Goal: Task Accomplishment & Management: Manage account settings

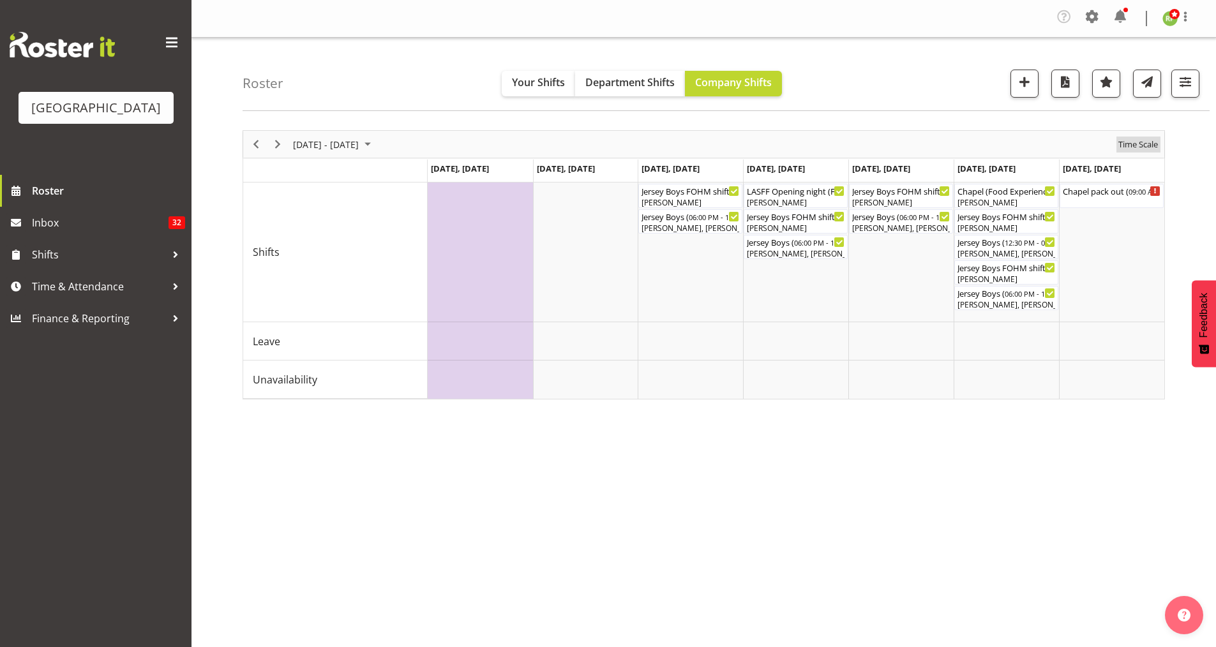
click at [1135, 144] on span "Time Scale" at bounding box center [1138, 145] width 42 height 16
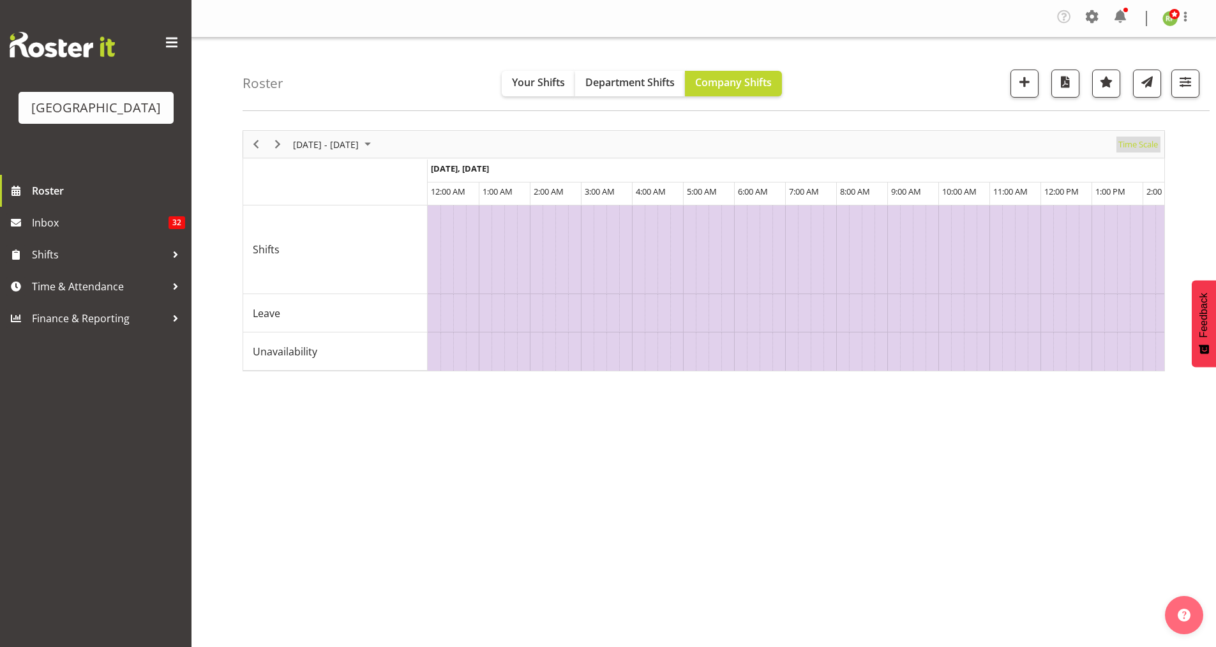
click at [1135, 142] on span "Time Scale" at bounding box center [1138, 145] width 42 height 16
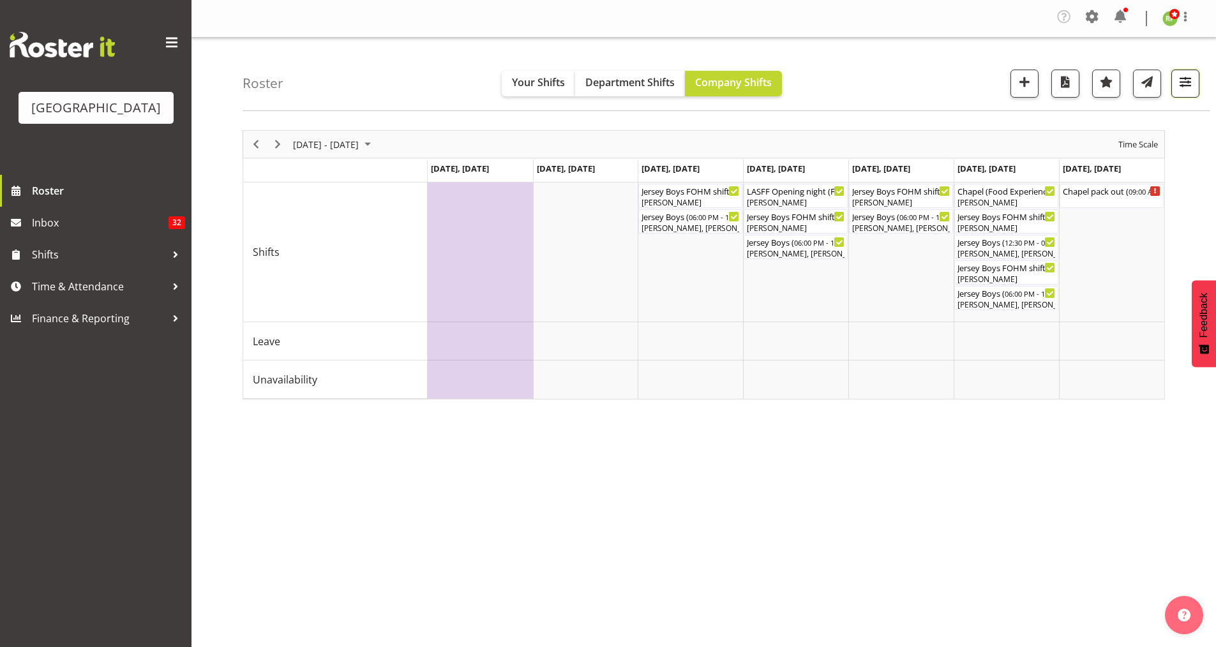
click at [1182, 96] on button "button" at bounding box center [1185, 84] width 28 height 28
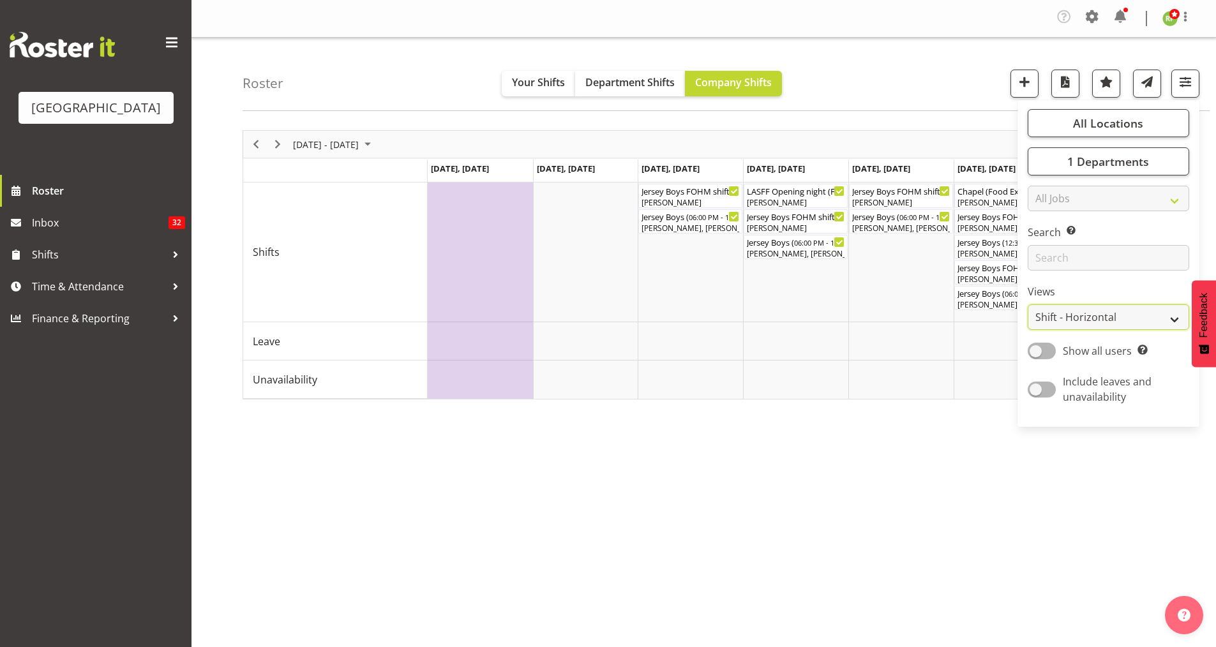
click at [1113, 314] on select "Staff Role Shift - Horizontal Shift - Vertical Staff - Location" at bounding box center [1109, 318] width 162 height 26
click at [1028, 305] on select "Staff Role Shift - Horizontal Shift - Vertical Staff - Location" at bounding box center [1109, 318] width 162 height 26
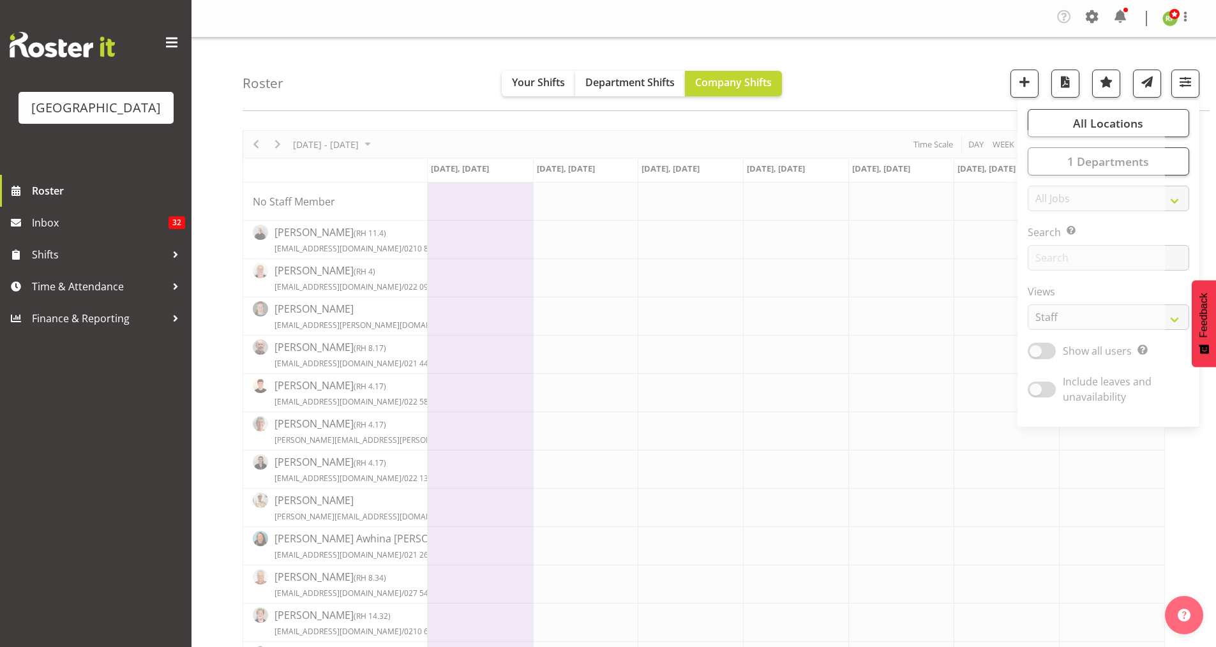
click at [897, 46] on div "Roster Your Shifts Department Shifts Company Shifts All Locations [GEOGRAPHIC_D…" at bounding box center [726, 74] width 967 height 73
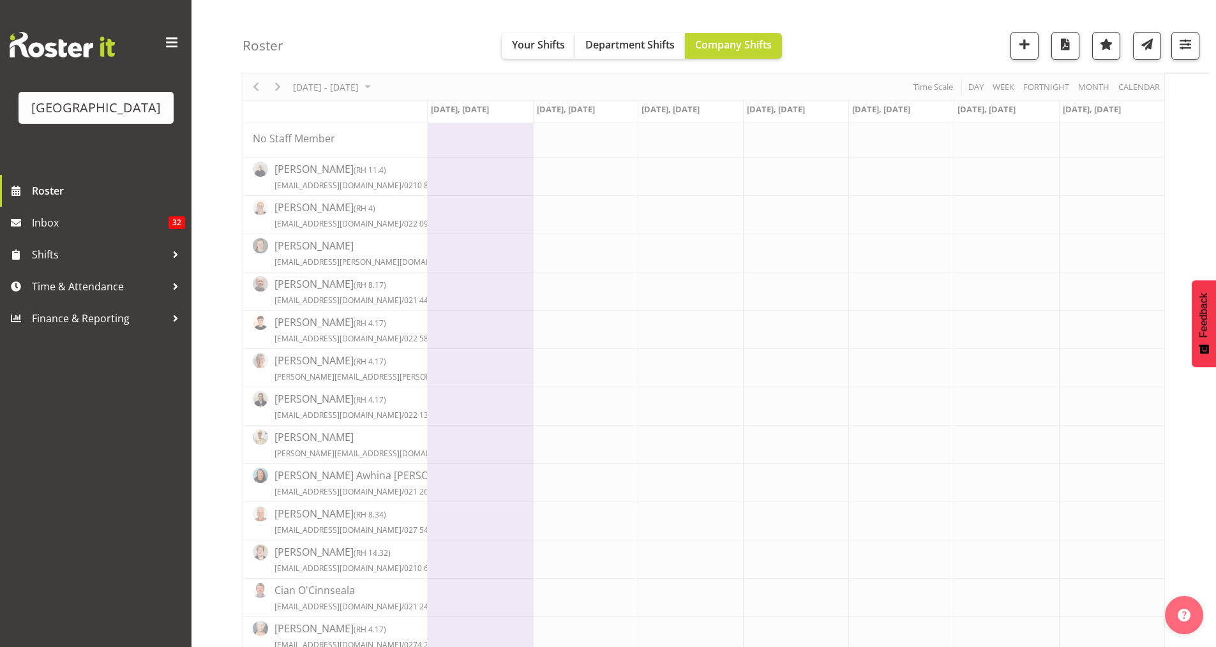
scroll to position [85, 0]
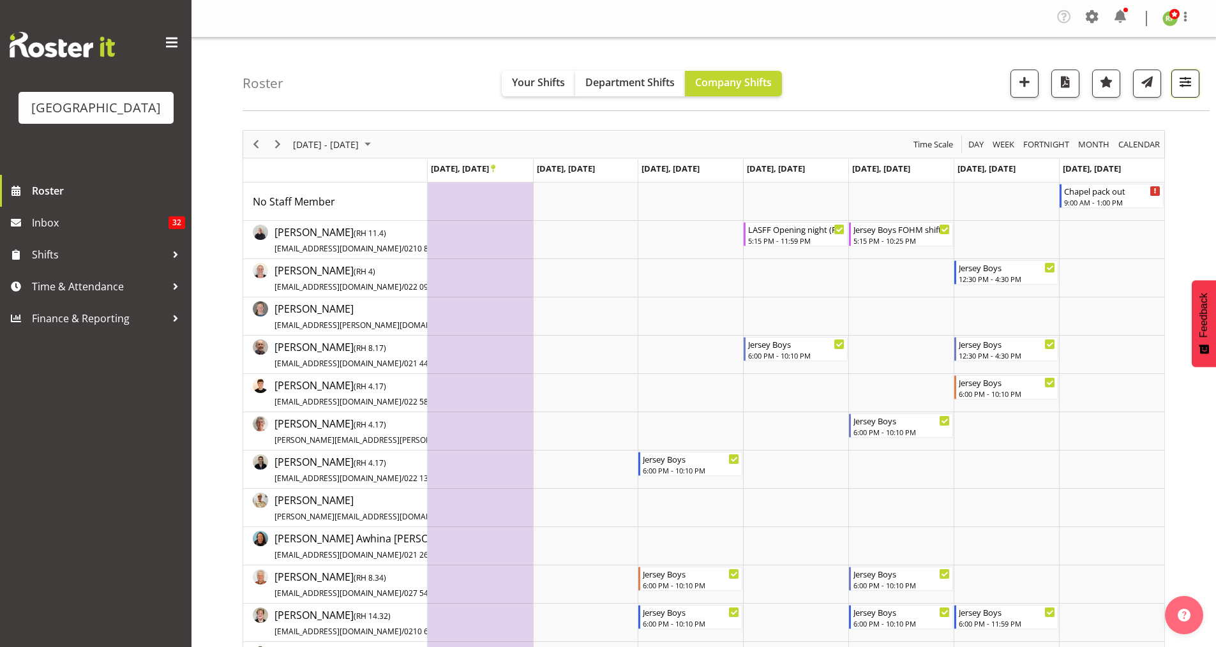
click at [1180, 87] on span "button" at bounding box center [1185, 81] width 17 height 17
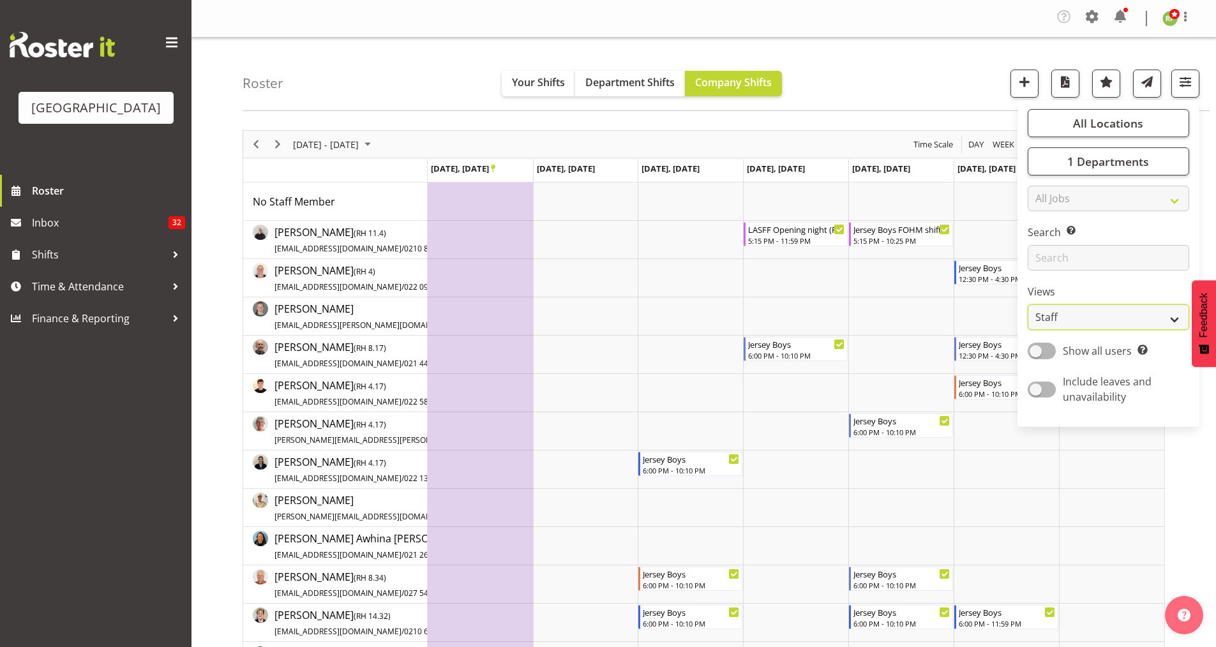
drag, startPoint x: 1072, startPoint y: 309, endPoint x: 1063, endPoint y: 322, distance: 16.5
click at [1072, 309] on select "Staff Role Shift - Horizontal Shift - Vertical Staff - Location" at bounding box center [1109, 318] width 162 height 26
select select "shiftH"
click at [1028, 305] on select "Staff Role Shift - Horizontal Shift - Vertical Staff - Location" at bounding box center [1109, 318] width 162 height 26
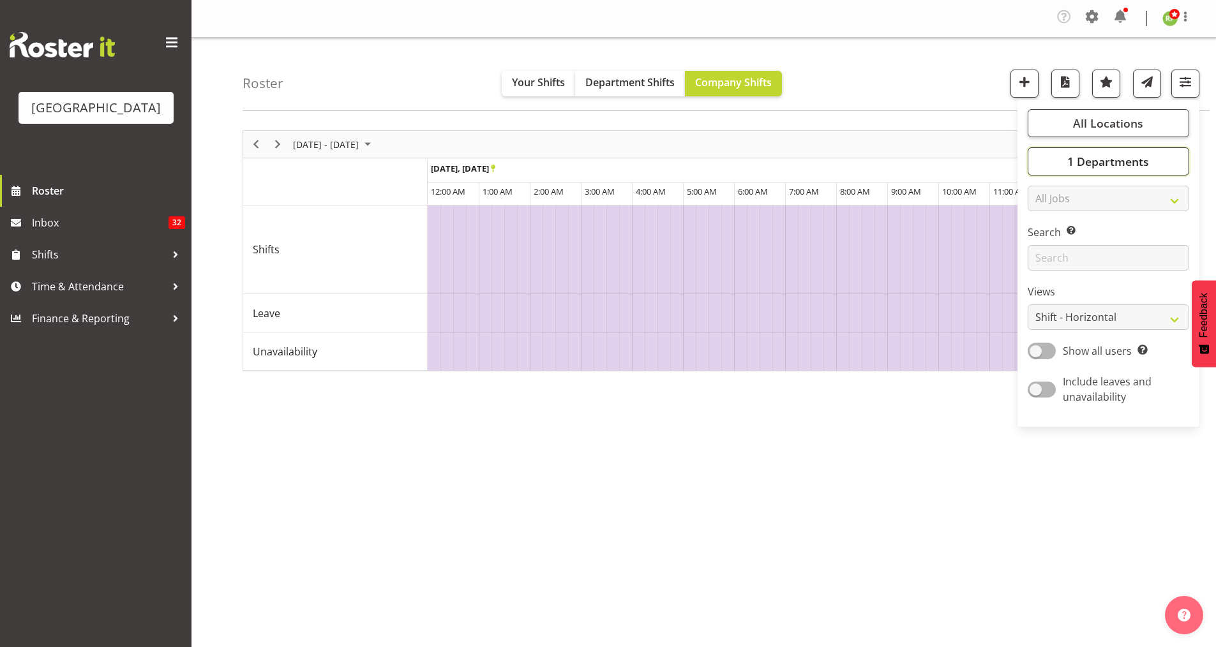
click at [1111, 160] on span "1 Departments" at bounding box center [1108, 161] width 82 height 15
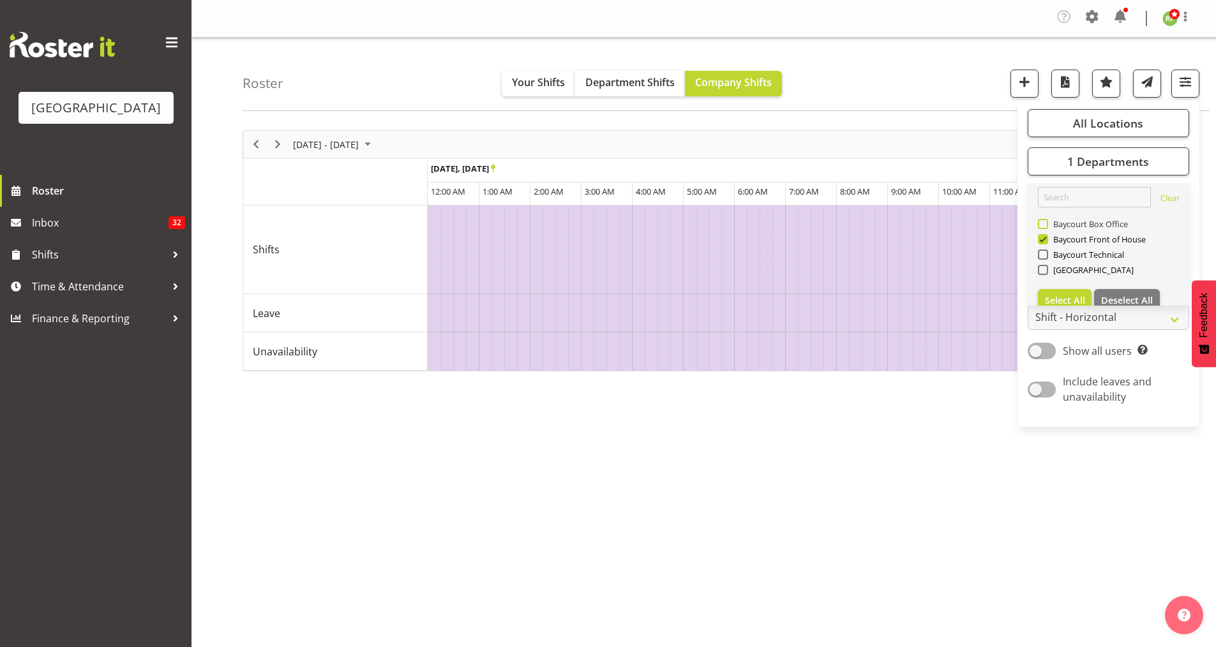
click at [1042, 224] on span at bounding box center [1043, 224] width 10 height 10
click at [1042, 224] on input "Baycourt Box Office" at bounding box center [1042, 224] width 8 height 8
checkbox input "true"
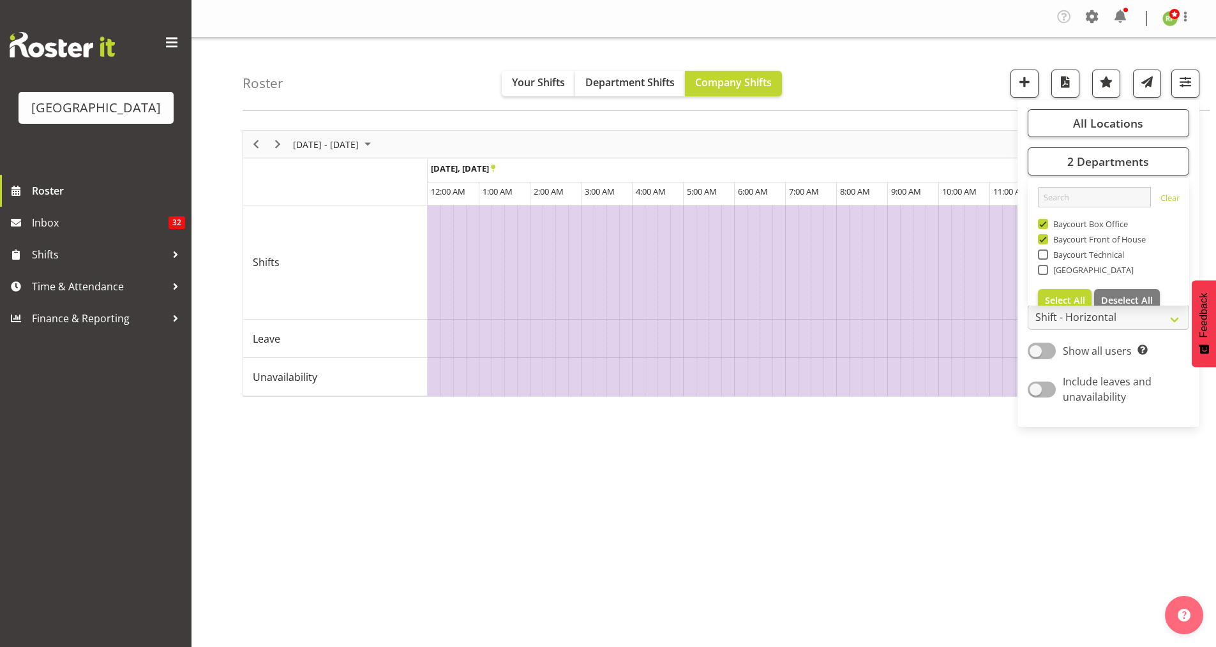
click at [980, 83] on div "Roster Your Shifts Department Shifts Company Shifts All Locations [GEOGRAPHIC_D…" at bounding box center [726, 74] width 967 height 73
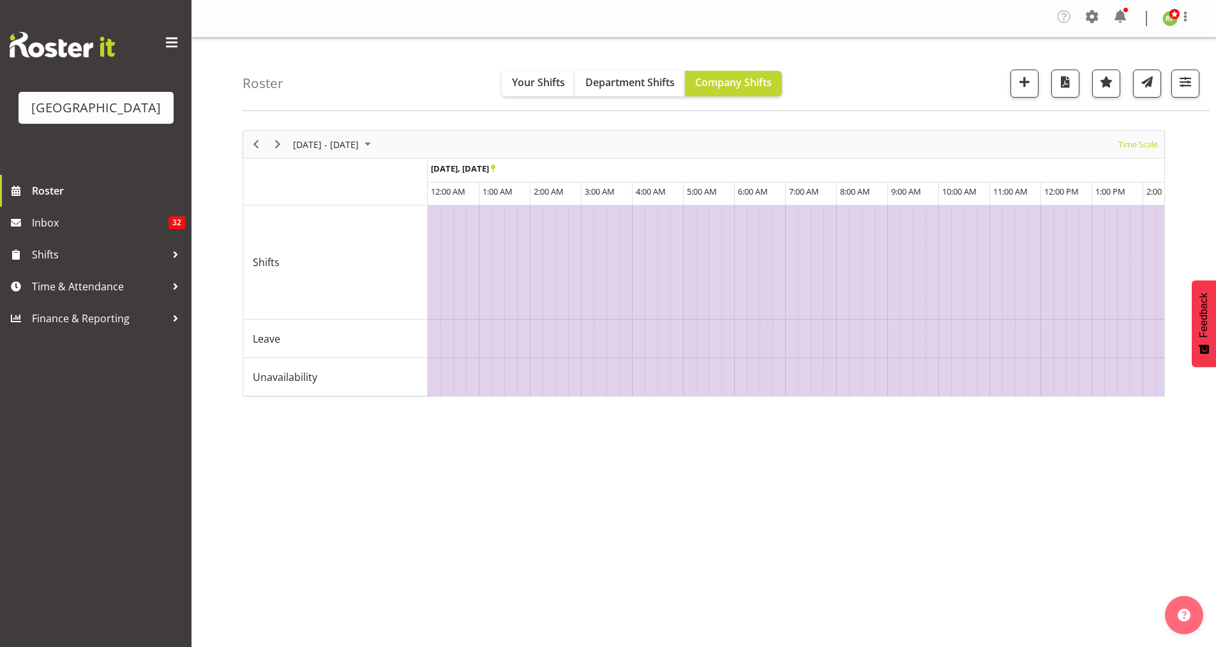
click at [1136, 154] on div "Time Scale" at bounding box center [1138, 144] width 49 height 27
click at [1143, 149] on span "Time Scale" at bounding box center [1138, 145] width 42 height 16
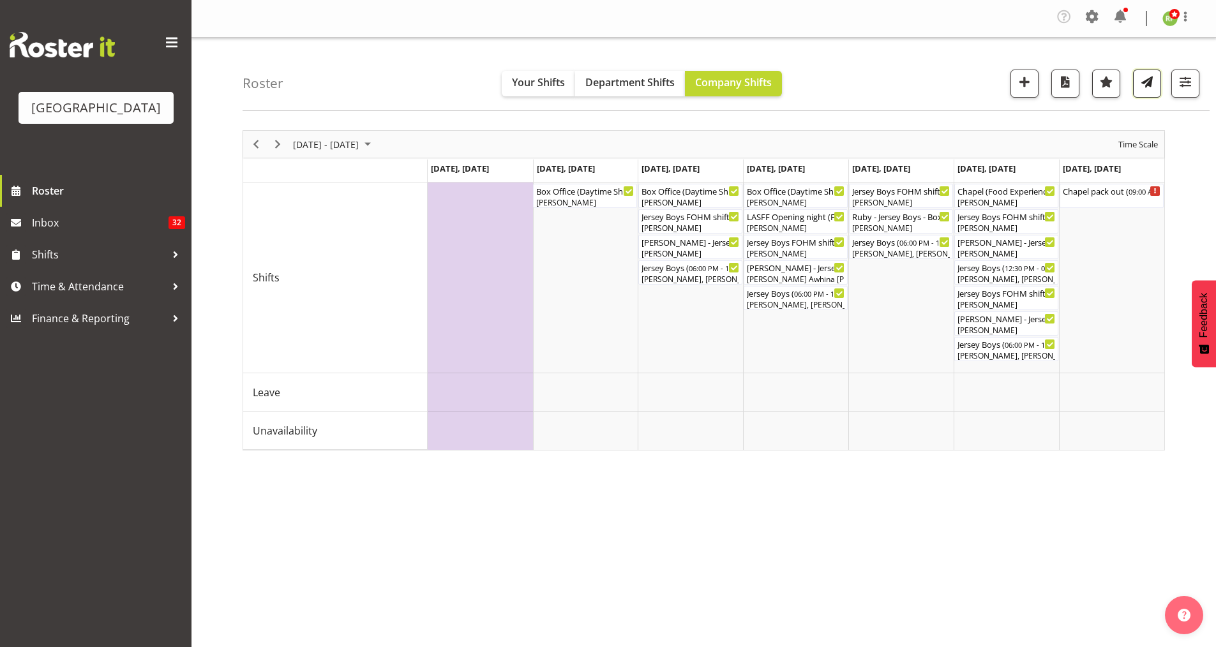
click at [1140, 83] on span "button" at bounding box center [1147, 81] width 17 height 17
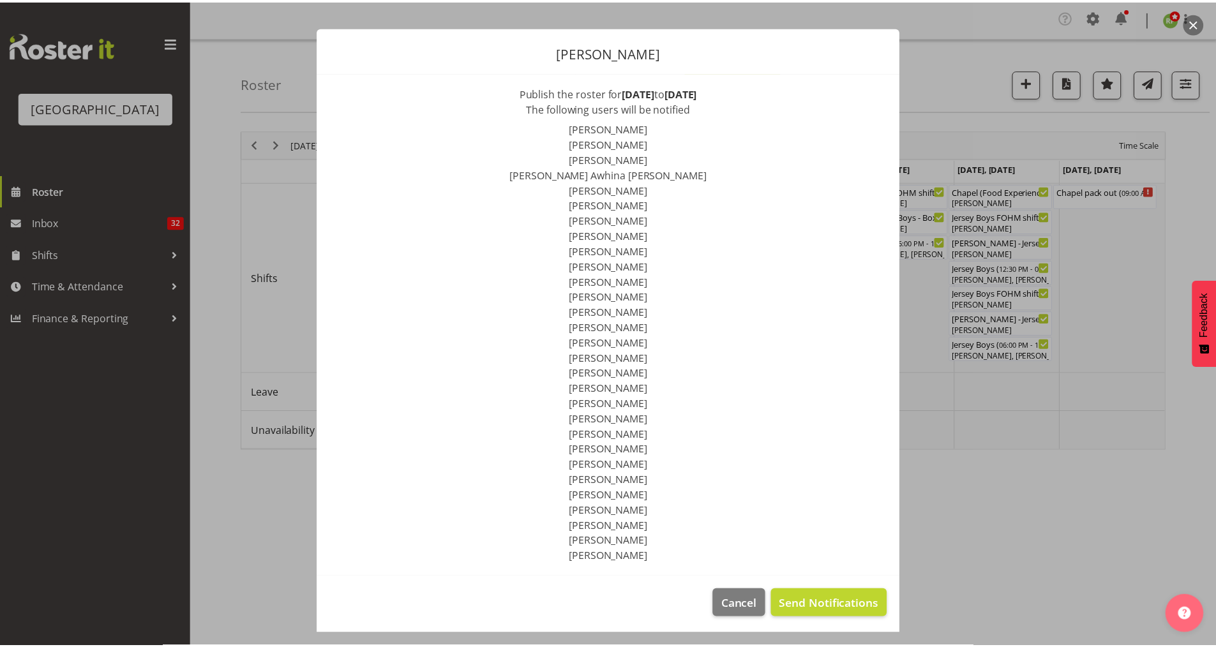
scroll to position [21, 0]
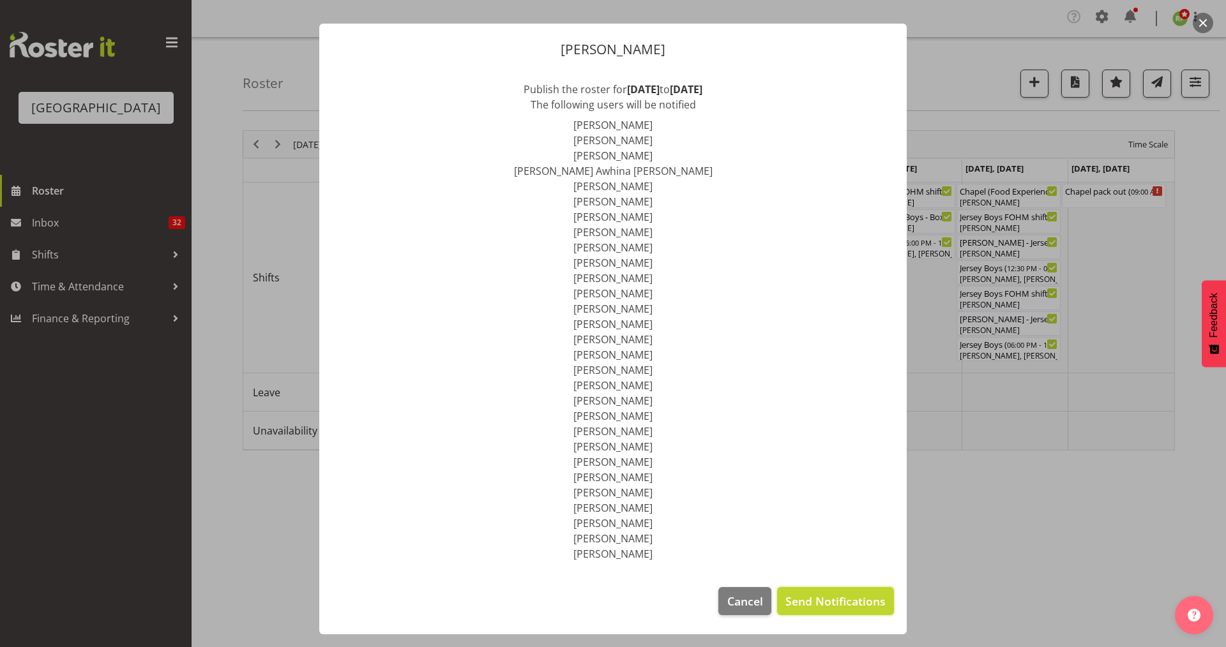
click at [820, 605] on span "Send Notifications" at bounding box center [835, 601] width 100 height 17
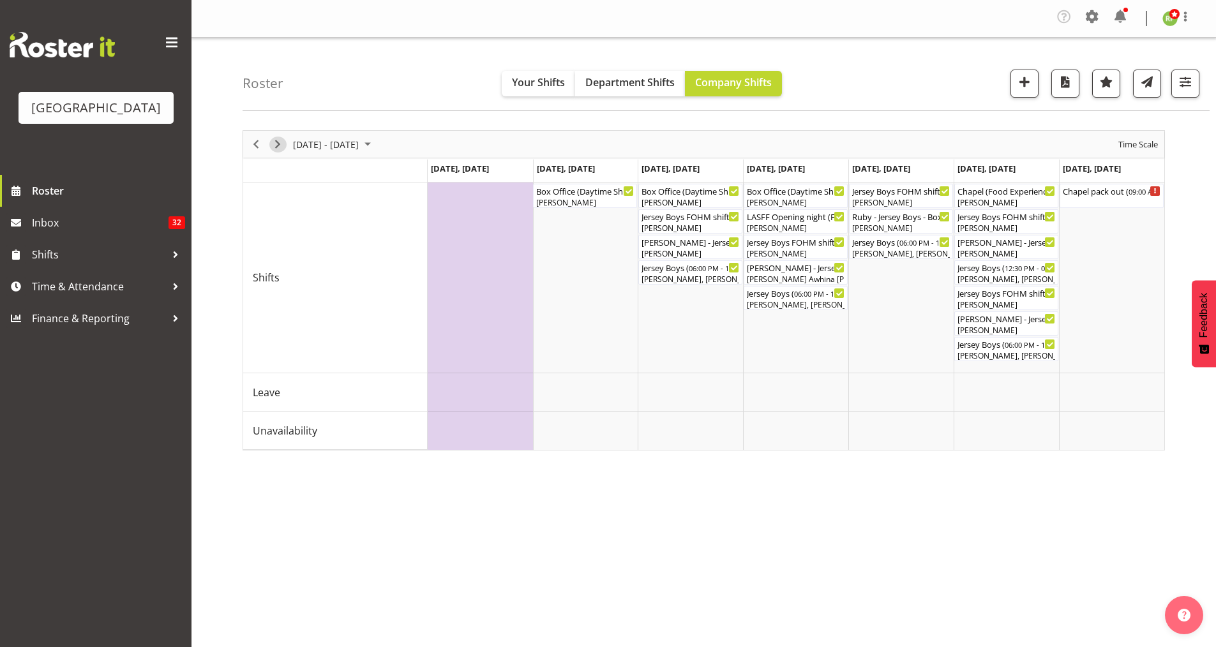
click at [278, 146] on span "Next" at bounding box center [277, 145] width 15 height 16
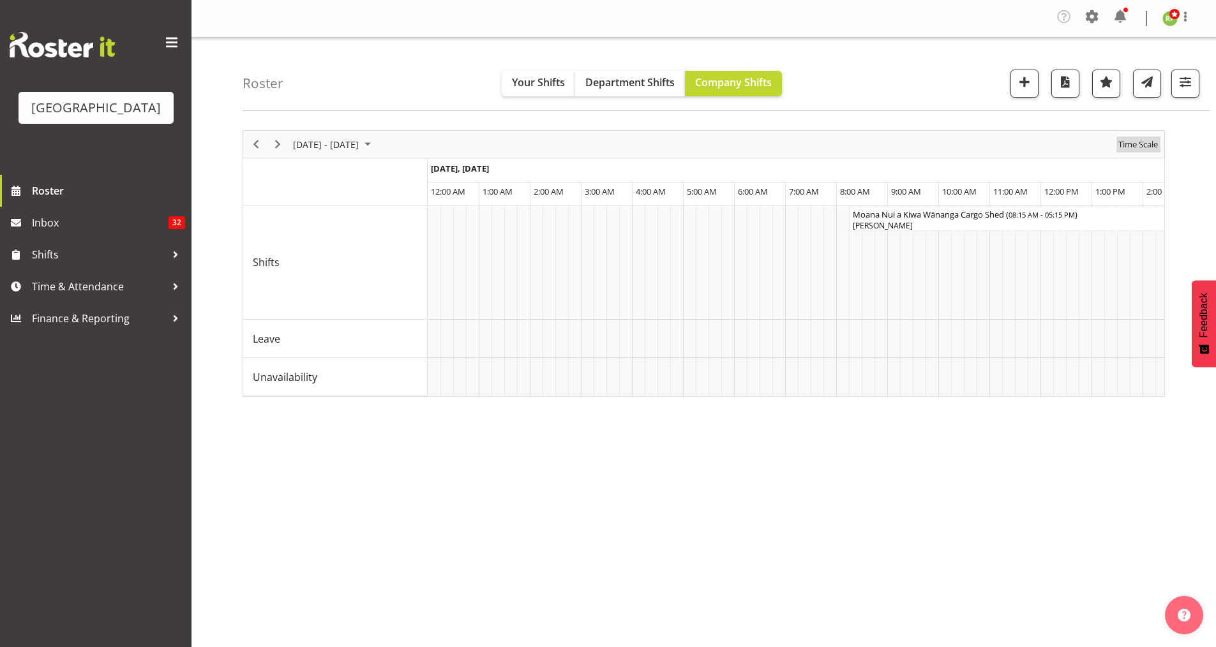
click at [1141, 145] on span "Time Scale" at bounding box center [1138, 145] width 42 height 16
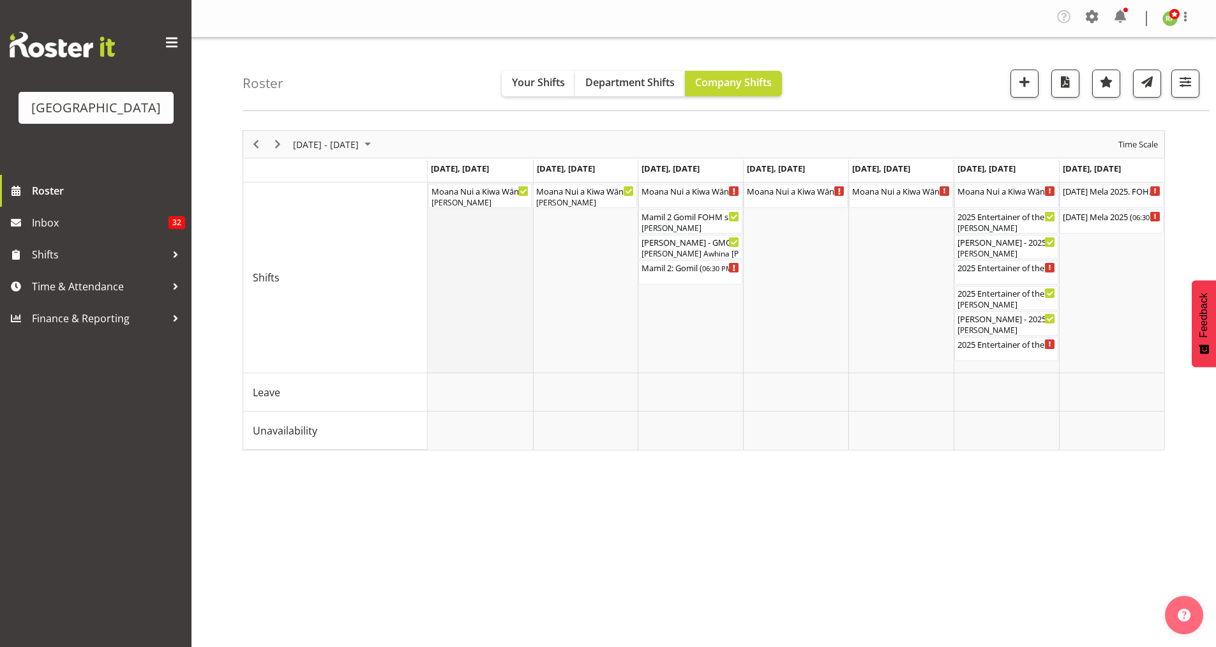
click at [433, 208] on td "Timeline Week of October 3, 2025" at bounding box center [480, 278] width 105 height 191
click at [457, 200] on div "[PERSON_NAME]" at bounding box center [480, 202] width 99 height 11
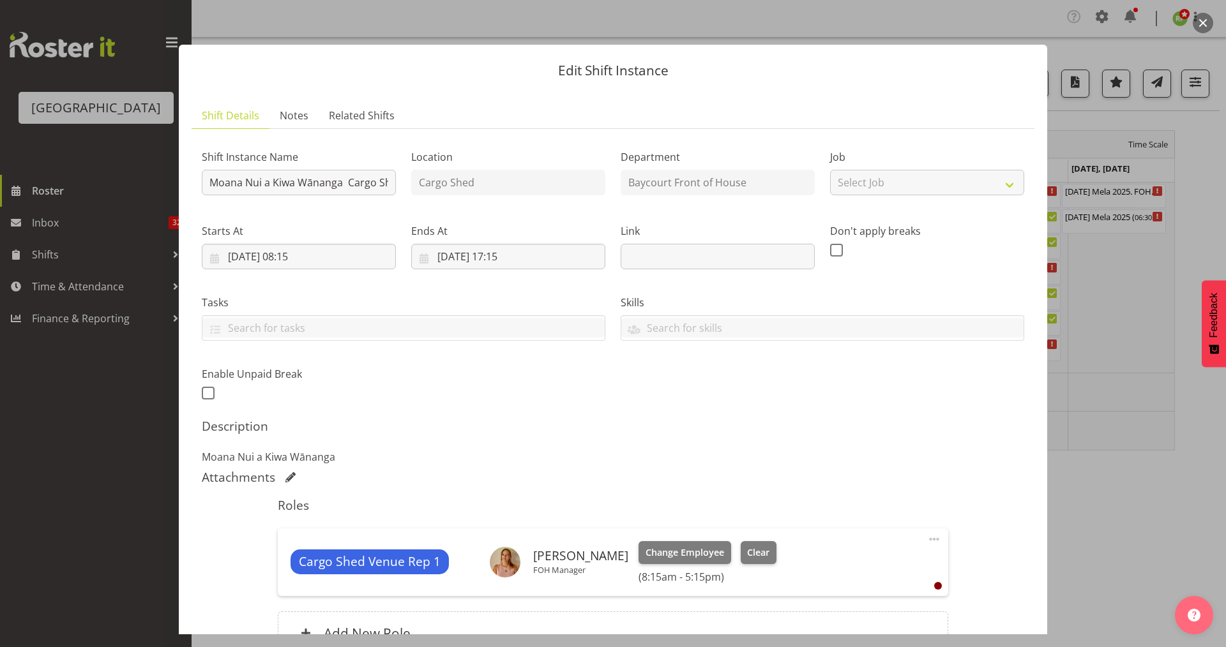
click at [1206, 20] on button "button" at bounding box center [1203, 23] width 20 height 20
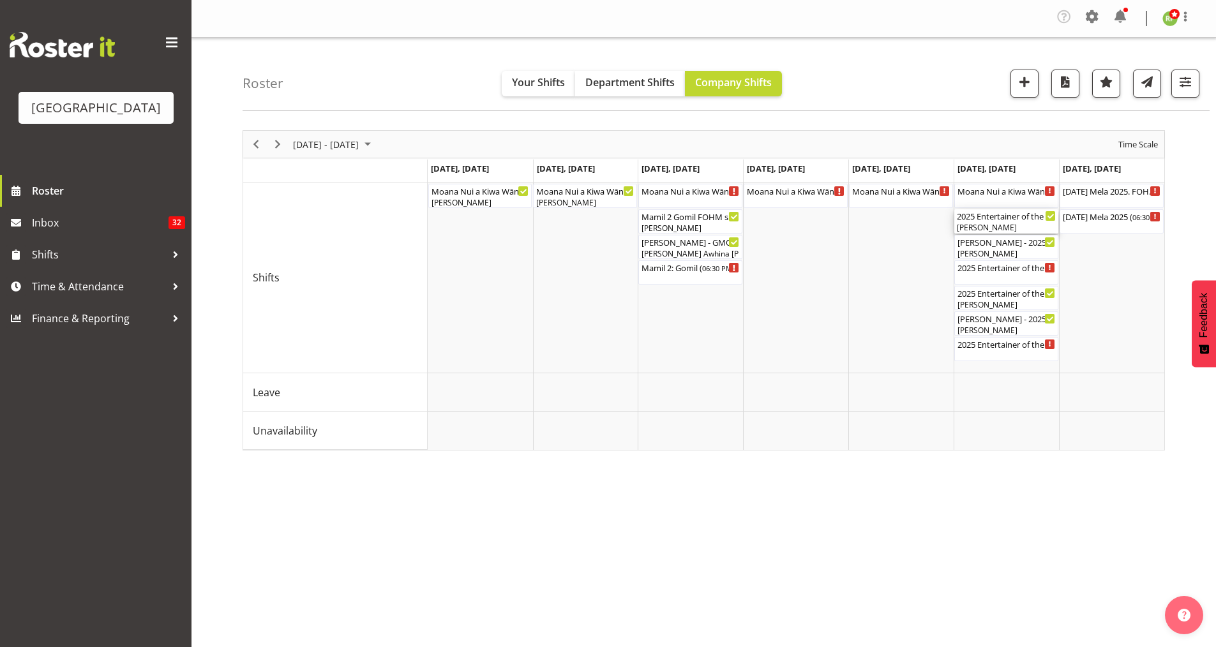
click at [1000, 219] on div "2025 Entertainer of the Year FOHM shift - MATINEE ( 11:15 AM - 04:45 PM )" at bounding box center [1006, 215] width 99 height 13
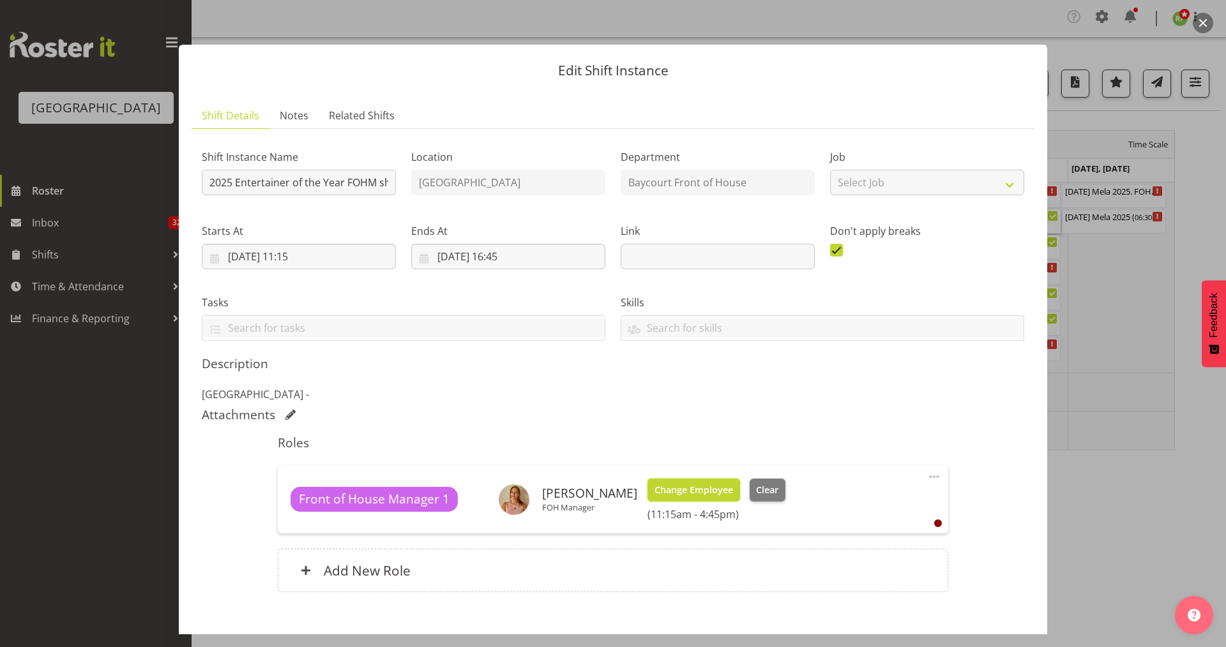
click at [673, 496] on span "Change Employee" at bounding box center [693, 490] width 79 height 14
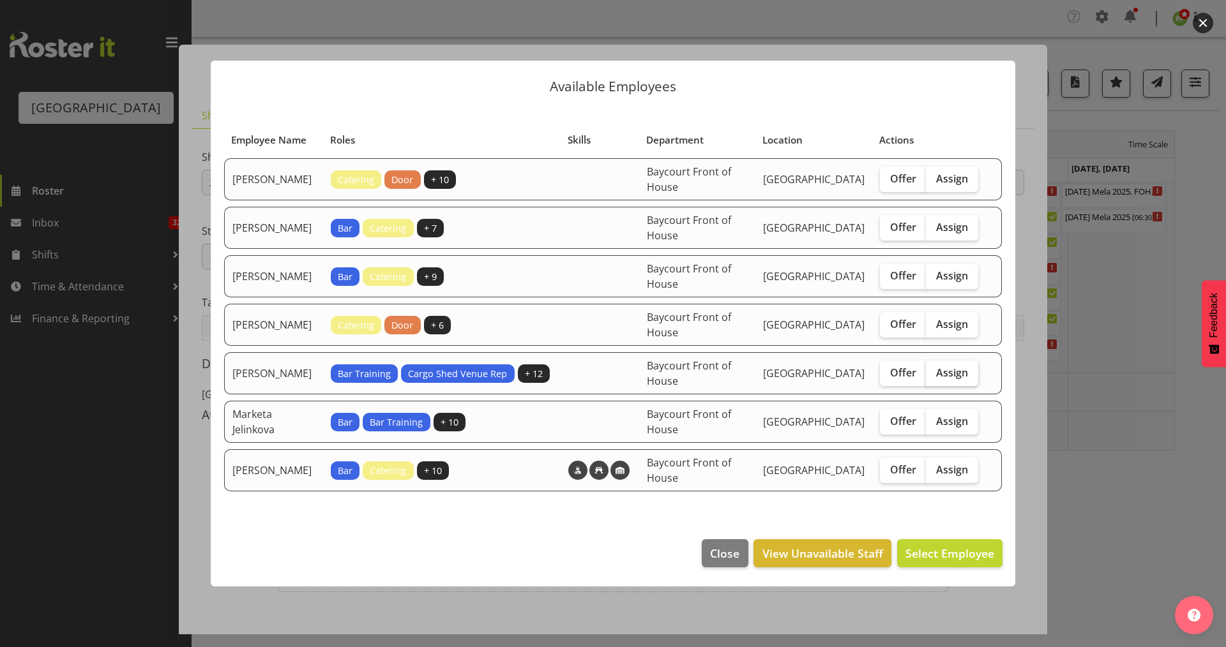
click at [954, 368] on span "Assign" at bounding box center [952, 372] width 32 height 13
click at [934, 368] on input "Assign" at bounding box center [930, 372] width 8 height 8
checkbox input "true"
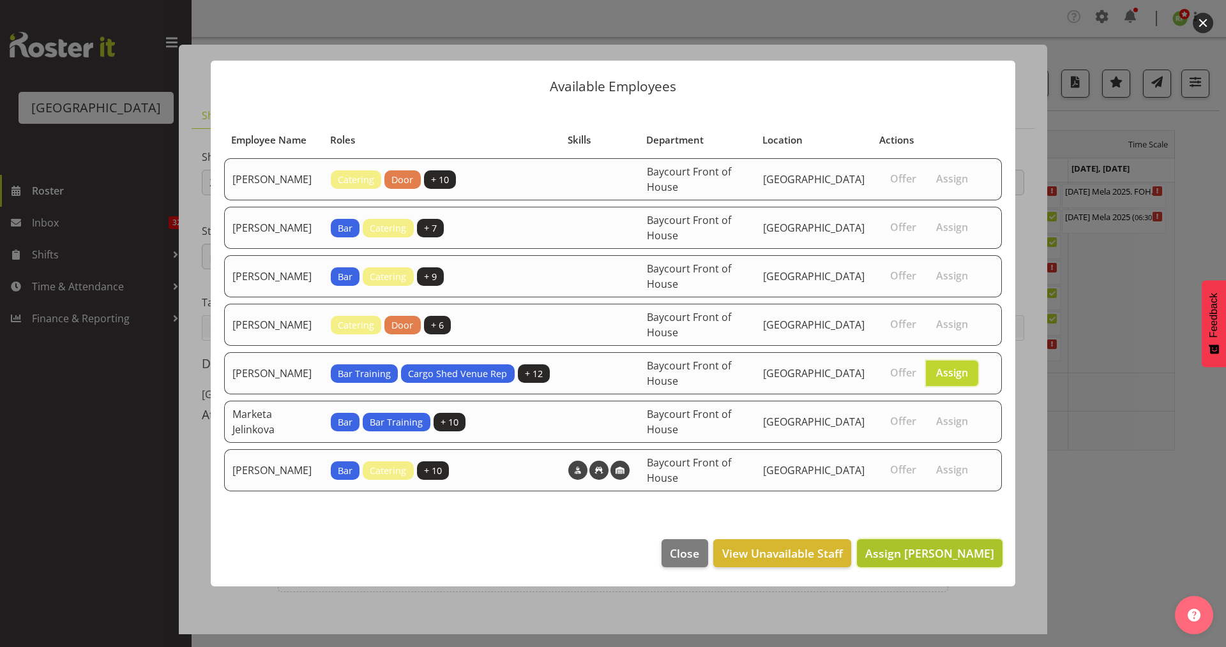
click at [941, 550] on span "Assign [PERSON_NAME]" at bounding box center [929, 553] width 129 height 15
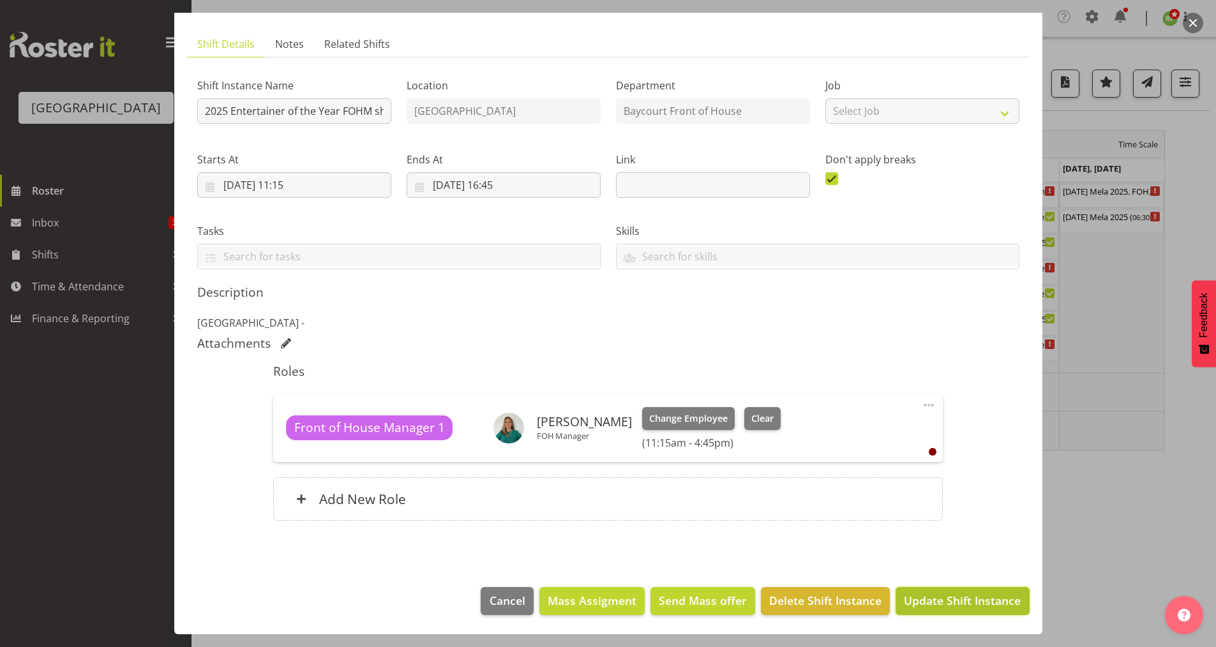
drag, startPoint x: 960, startPoint y: 587, endPoint x: 959, endPoint y: 594, distance: 7.1
click at [960, 587] on button "Update Shift Instance" at bounding box center [962, 601] width 133 height 28
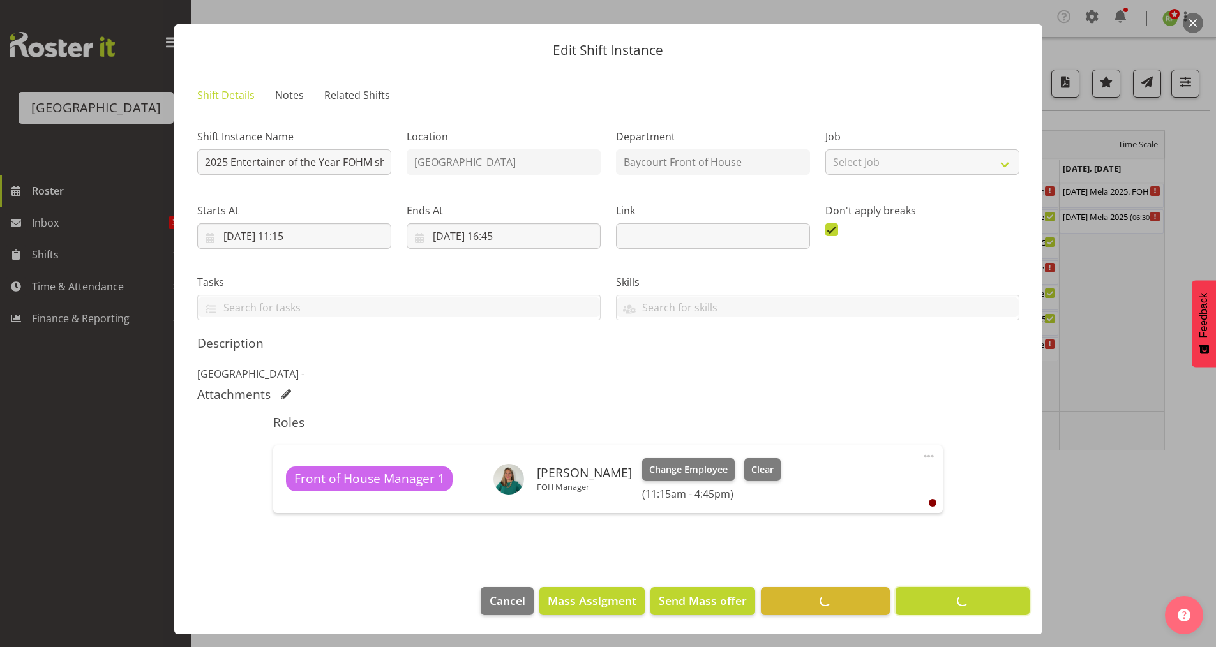
scroll to position [20, 0]
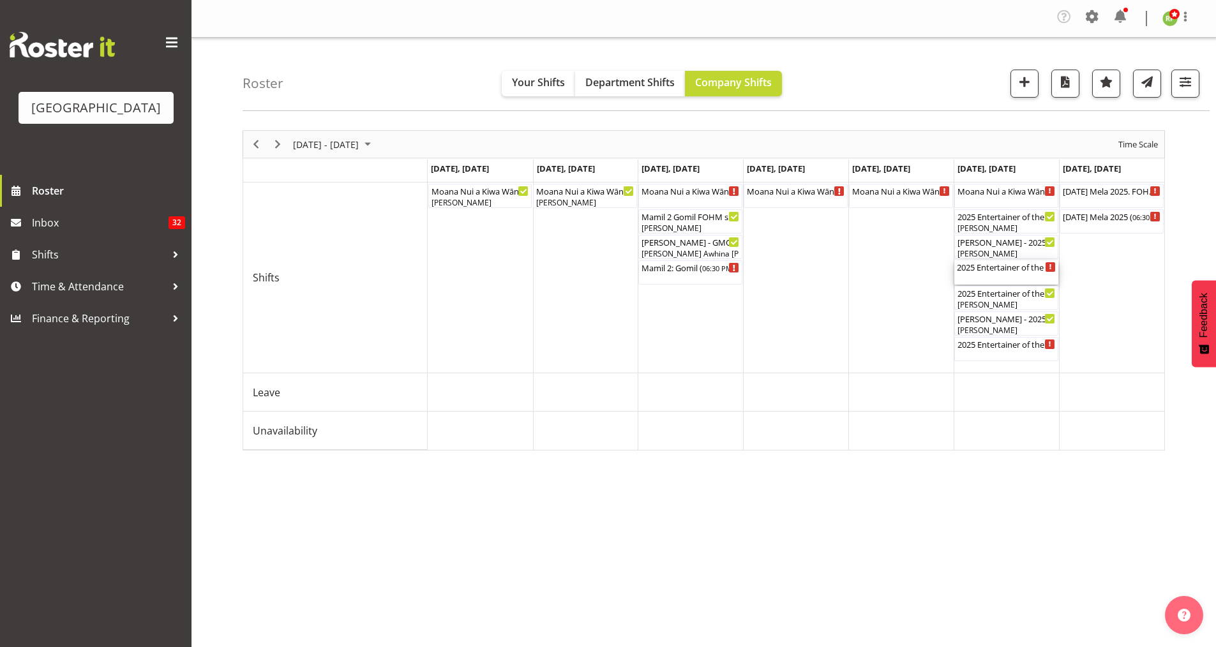
click at [1019, 269] on div "2025 Entertainer of the Year - MATINEE ( 12:00 PM - 04:30 PM )" at bounding box center [1006, 266] width 99 height 13
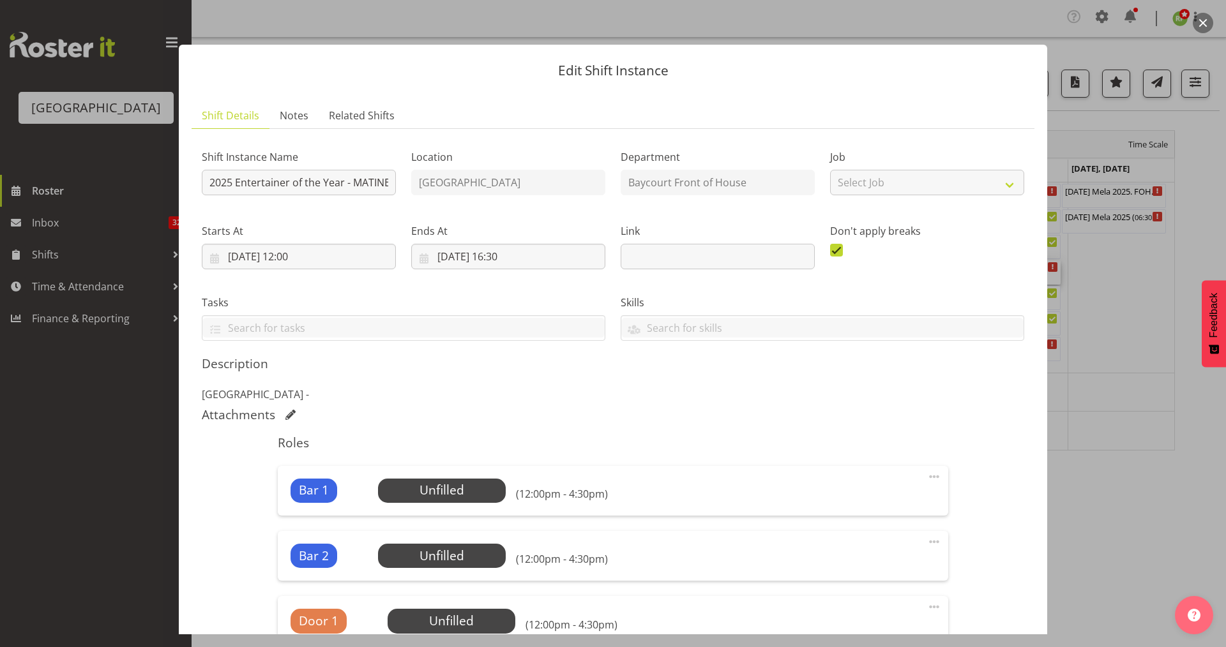
click at [1200, 28] on button "button" at bounding box center [1203, 23] width 20 height 20
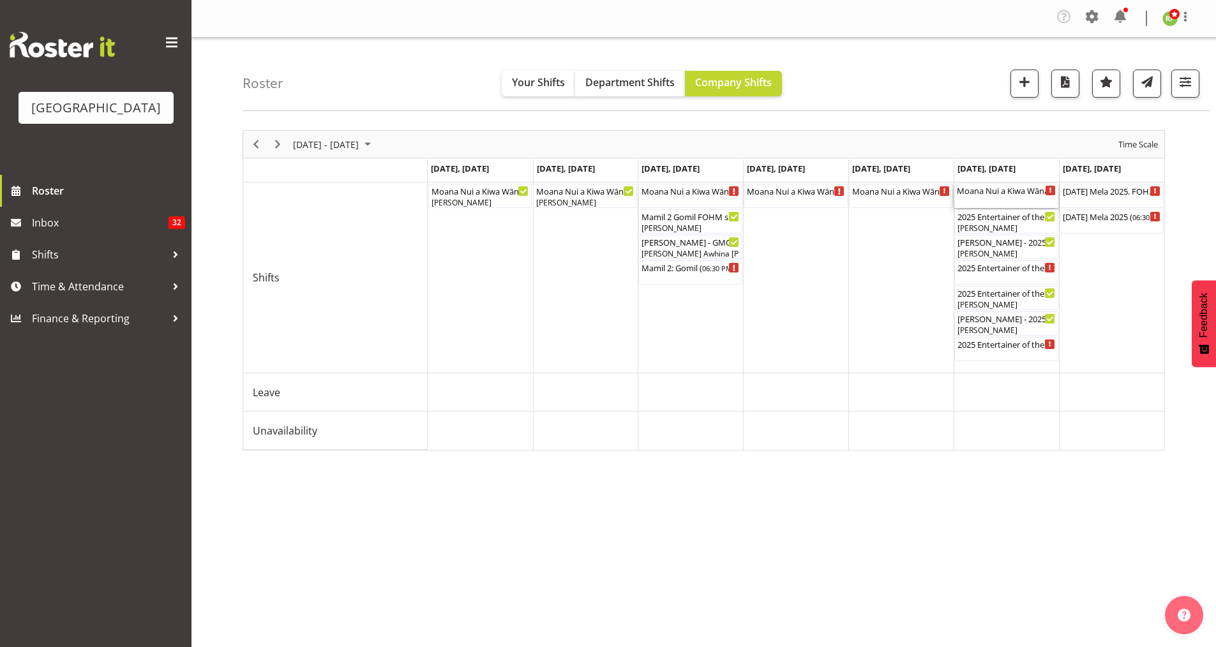
click at [996, 192] on div "Moana Nui a Kiwa Wānanga Cargo Shed ( 08:15 AM - 05:15 PM )" at bounding box center [1006, 190] width 99 height 13
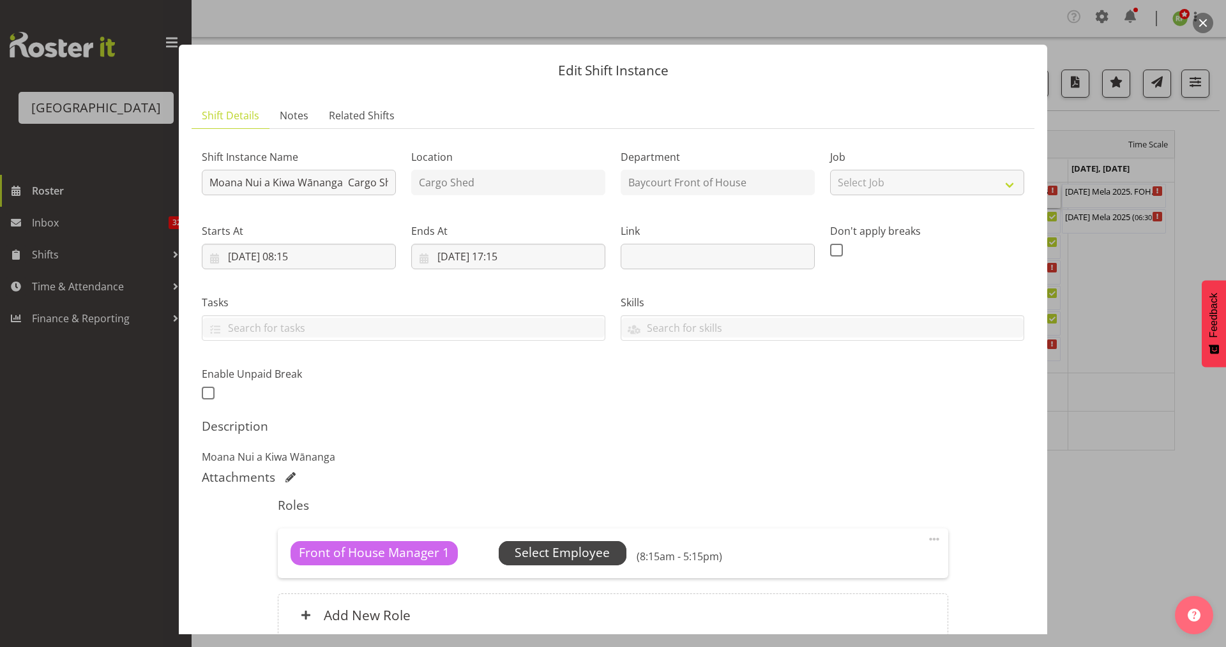
click at [558, 554] on span "Select Employee" at bounding box center [562, 553] width 95 height 19
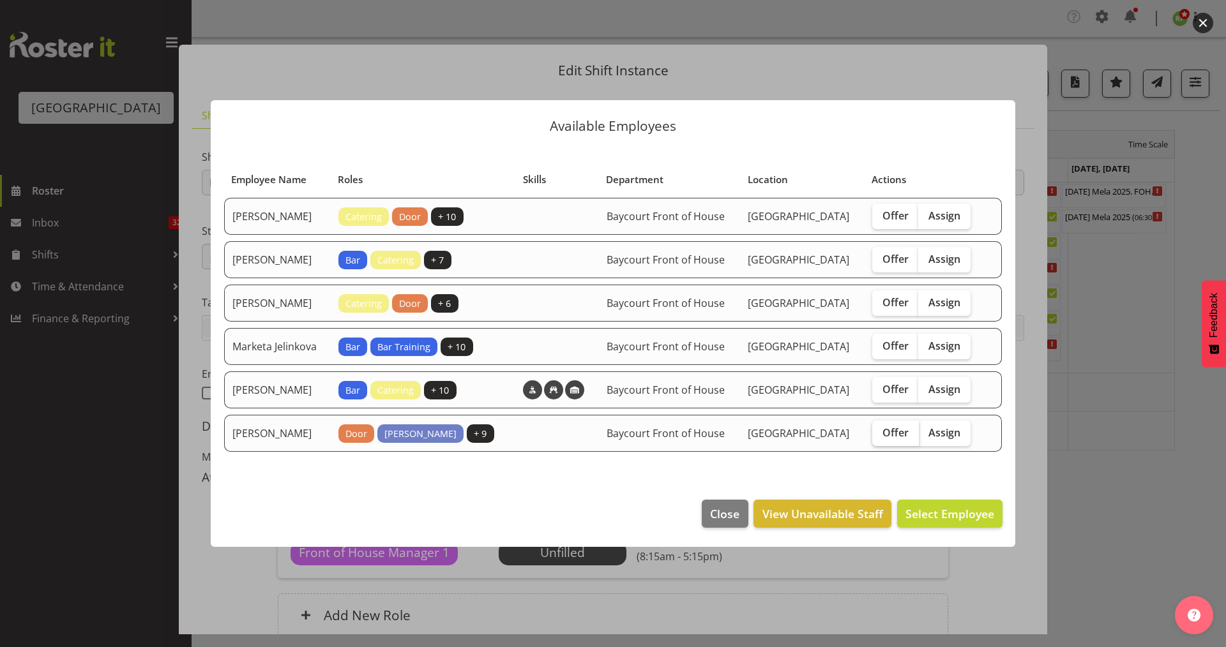
click at [919, 446] on label "Offer" at bounding box center [895, 434] width 47 height 26
click at [880, 437] on input "Offer" at bounding box center [876, 432] width 8 height 8
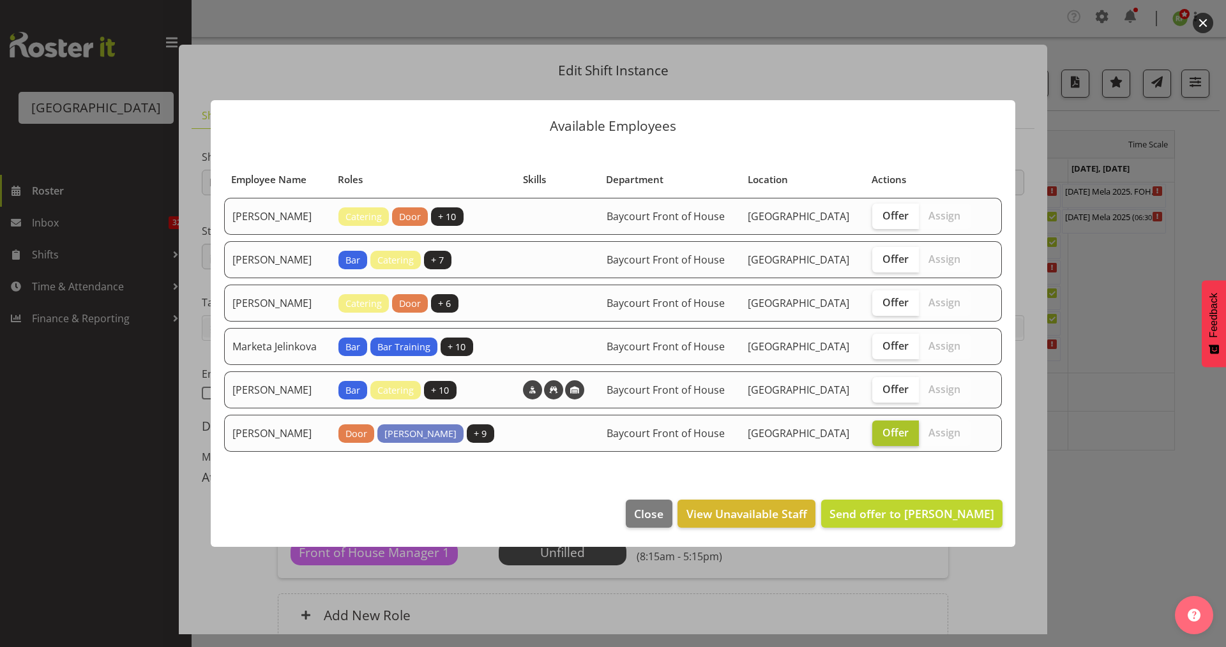
click at [908, 439] on span "Offer" at bounding box center [895, 432] width 26 height 13
click at [880, 437] on input "Offer" at bounding box center [876, 432] width 8 height 8
checkbox input "false"
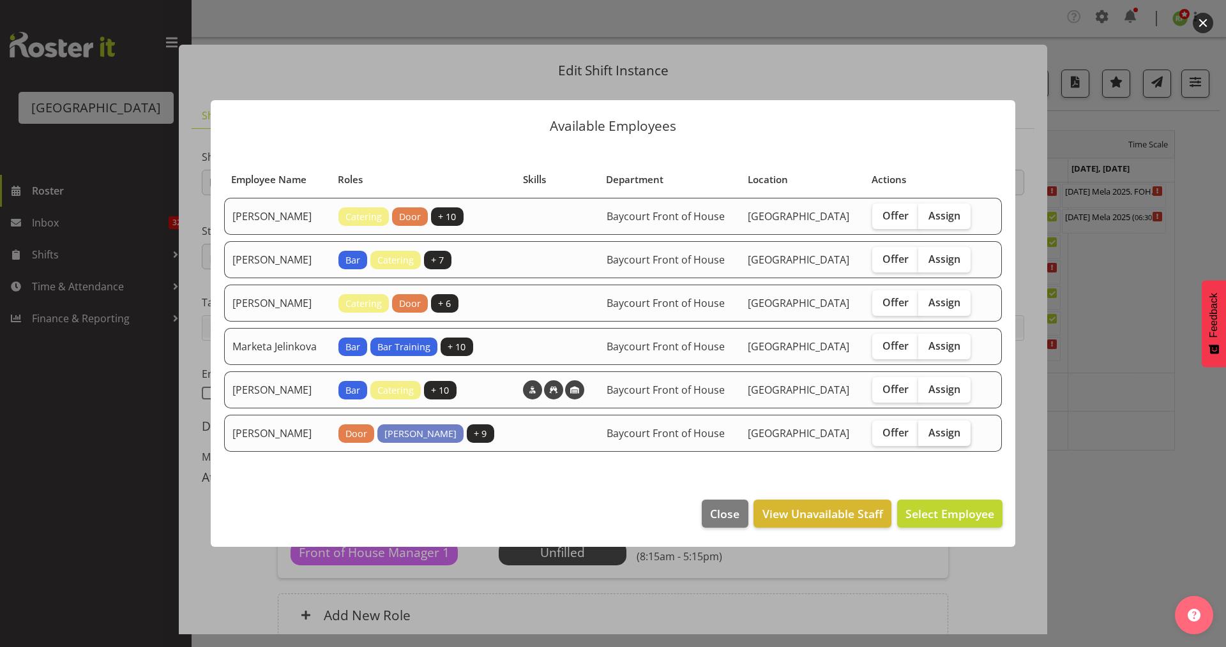
click at [952, 439] on span "Assign" at bounding box center [944, 432] width 32 height 13
click at [926, 437] on input "Assign" at bounding box center [922, 432] width 8 height 8
checkbox input "true"
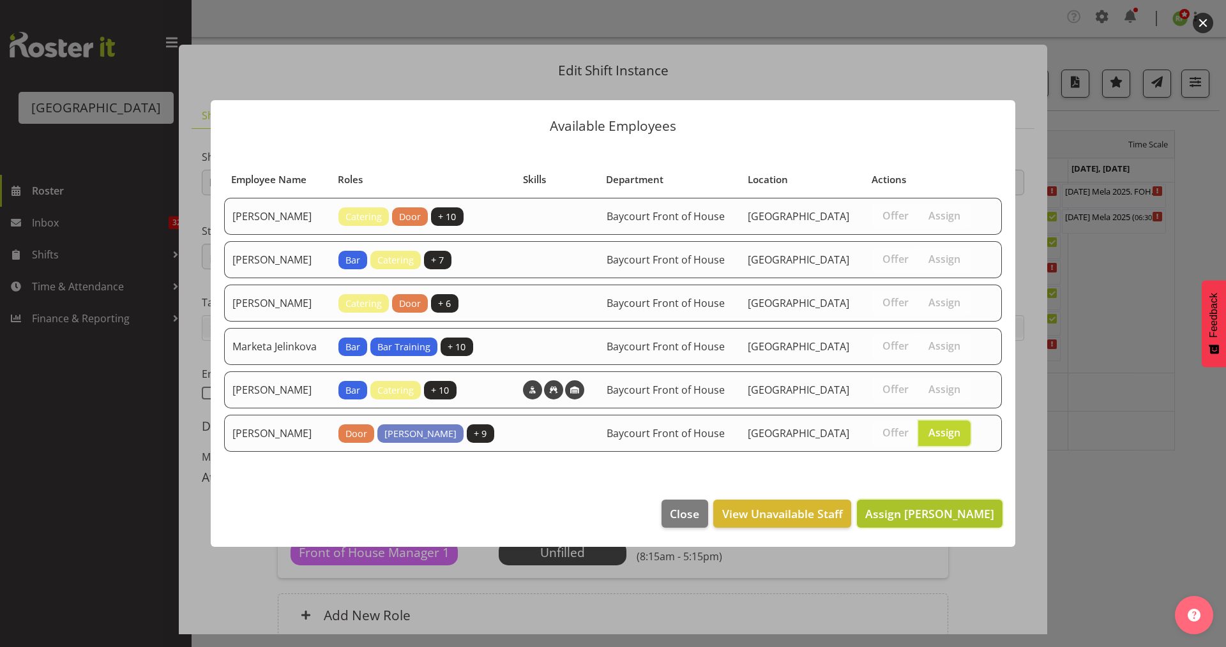
click at [951, 522] on span "Assign [PERSON_NAME]" at bounding box center [929, 513] width 129 height 15
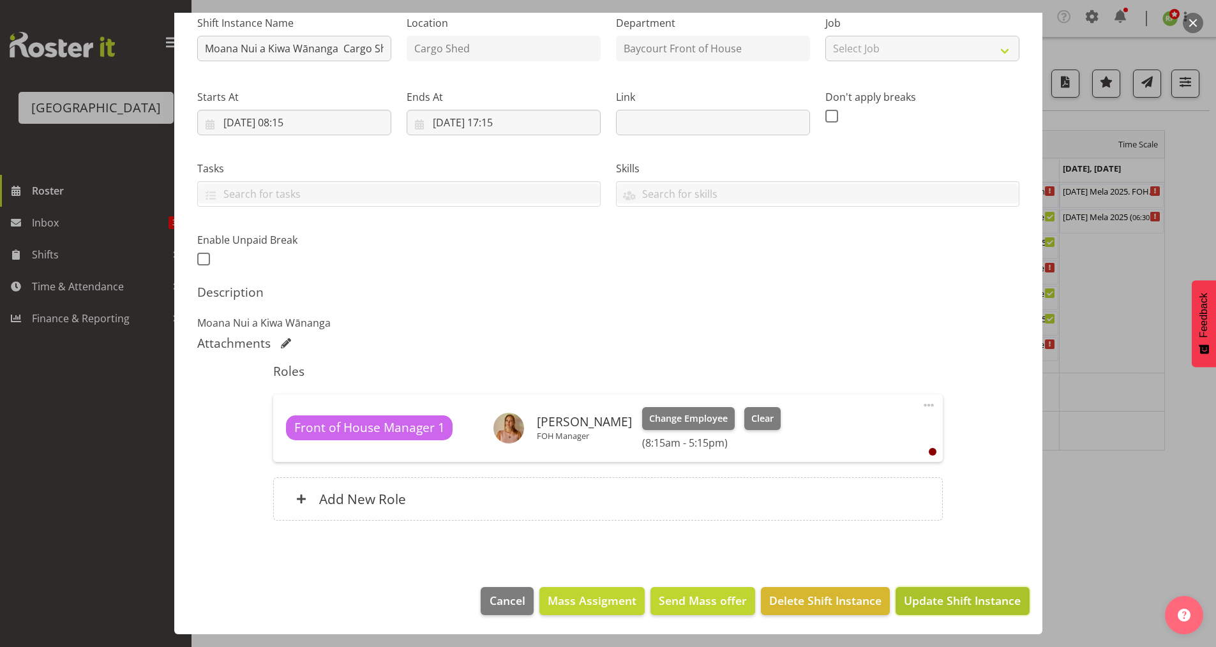
click at [969, 596] on span "Update Shift Instance" at bounding box center [962, 600] width 117 height 17
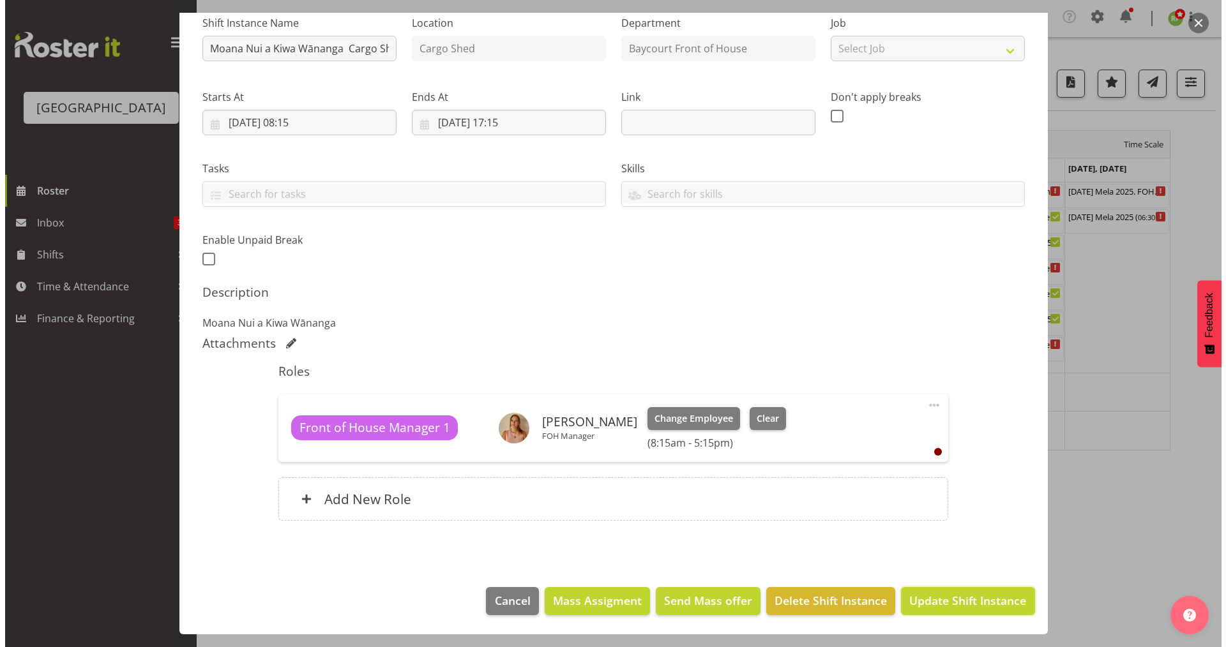
scroll to position [83, 0]
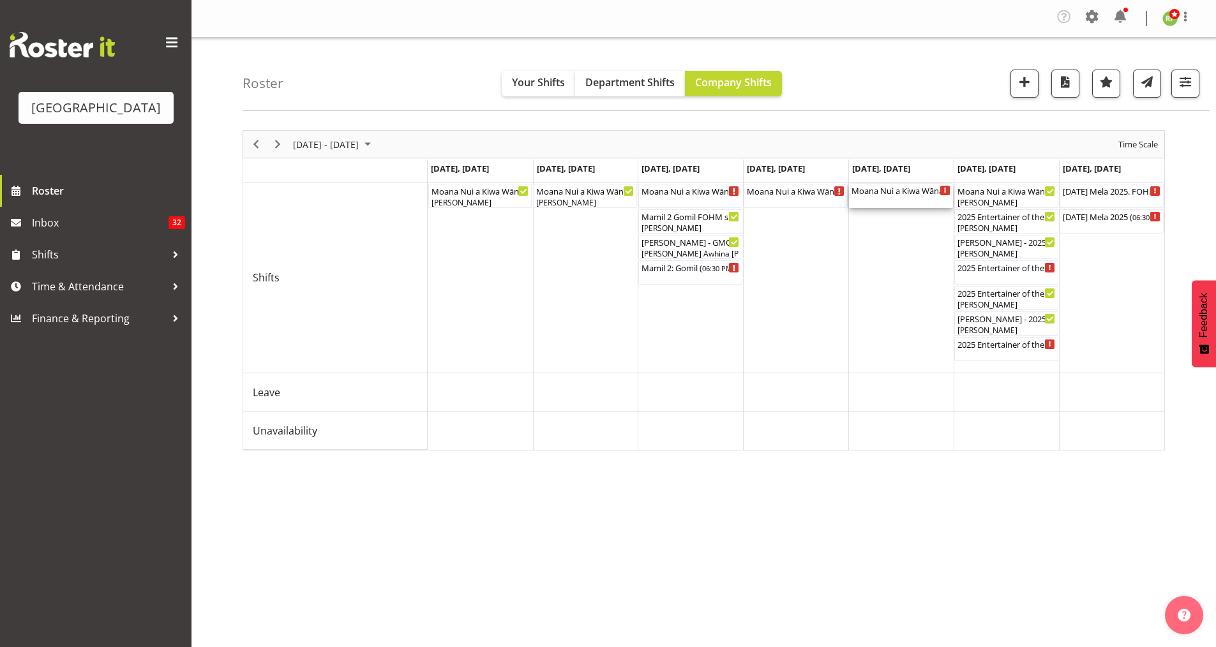
click at [894, 191] on div "Moana Nui a Kiwa Wānanga Cargo Shed ( 08:15 AM - 05:15 PM )" at bounding box center [901, 190] width 99 height 13
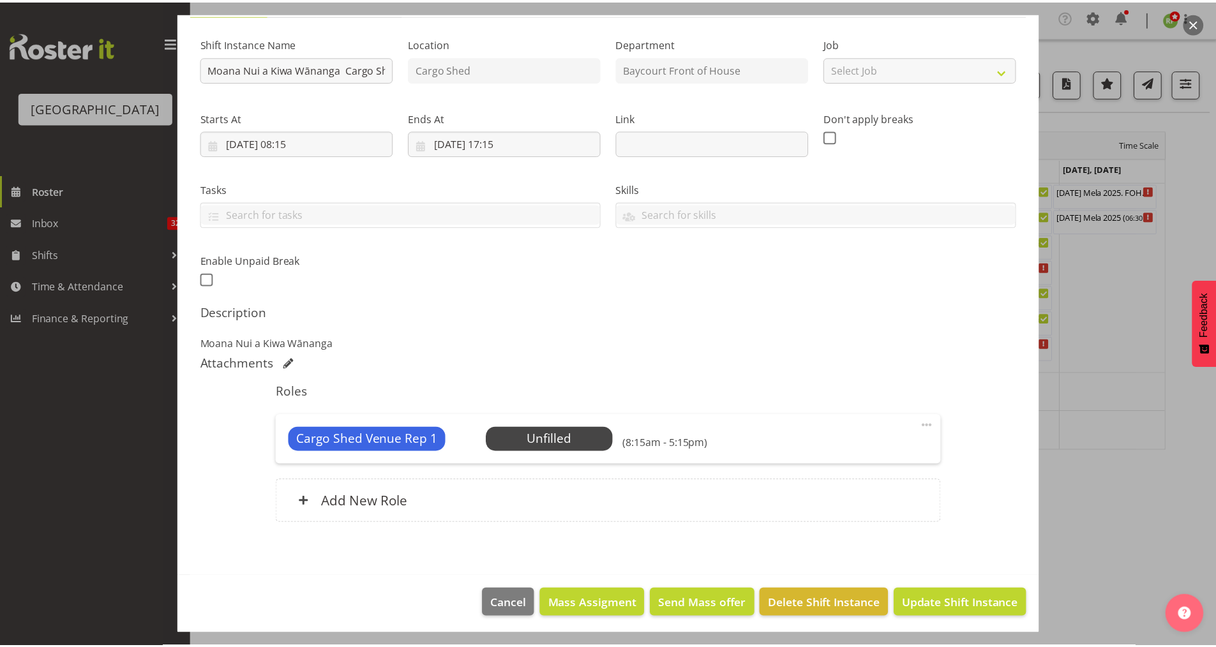
scroll to position [116, 0]
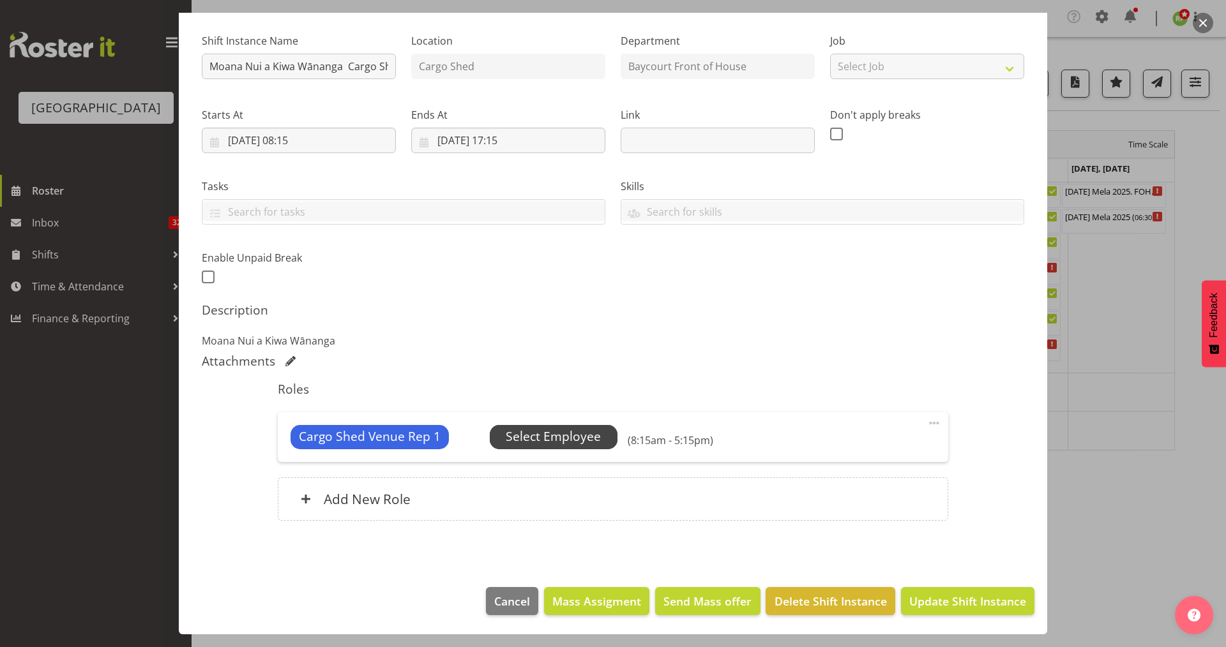
click at [551, 434] on span "Select Employee" at bounding box center [553, 437] width 95 height 19
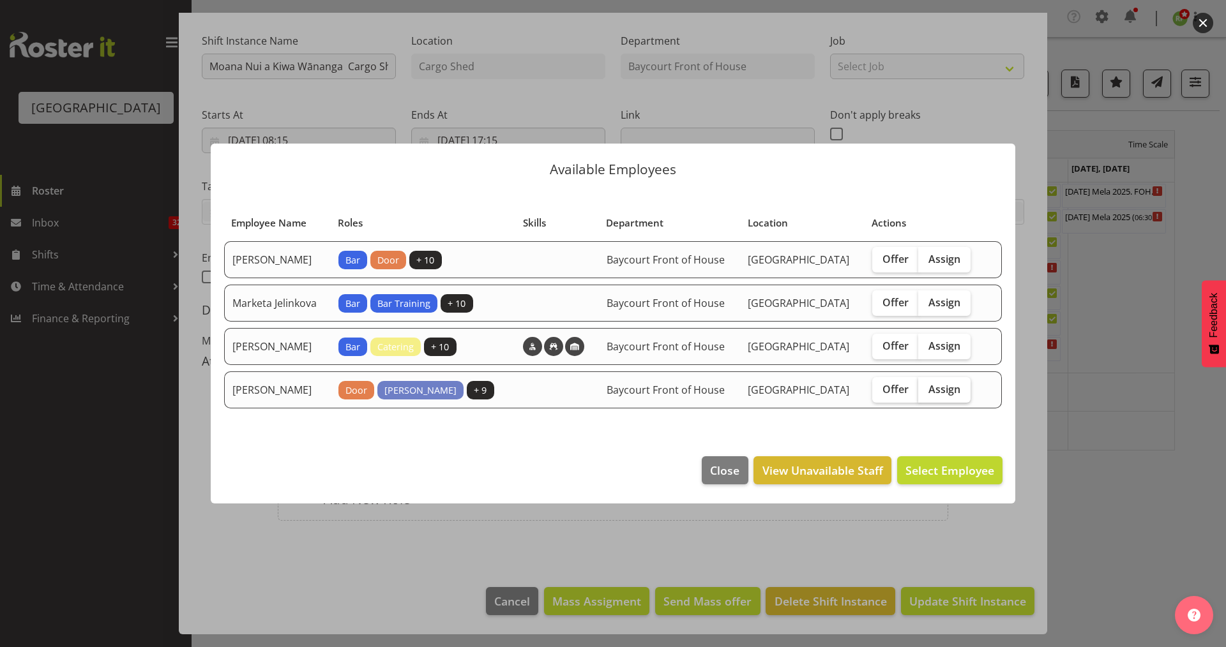
click at [960, 396] on span "Assign" at bounding box center [944, 389] width 32 height 13
click at [926, 393] on input "Assign" at bounding box center [922, 389] width 8 height 8
checkbox input "true"
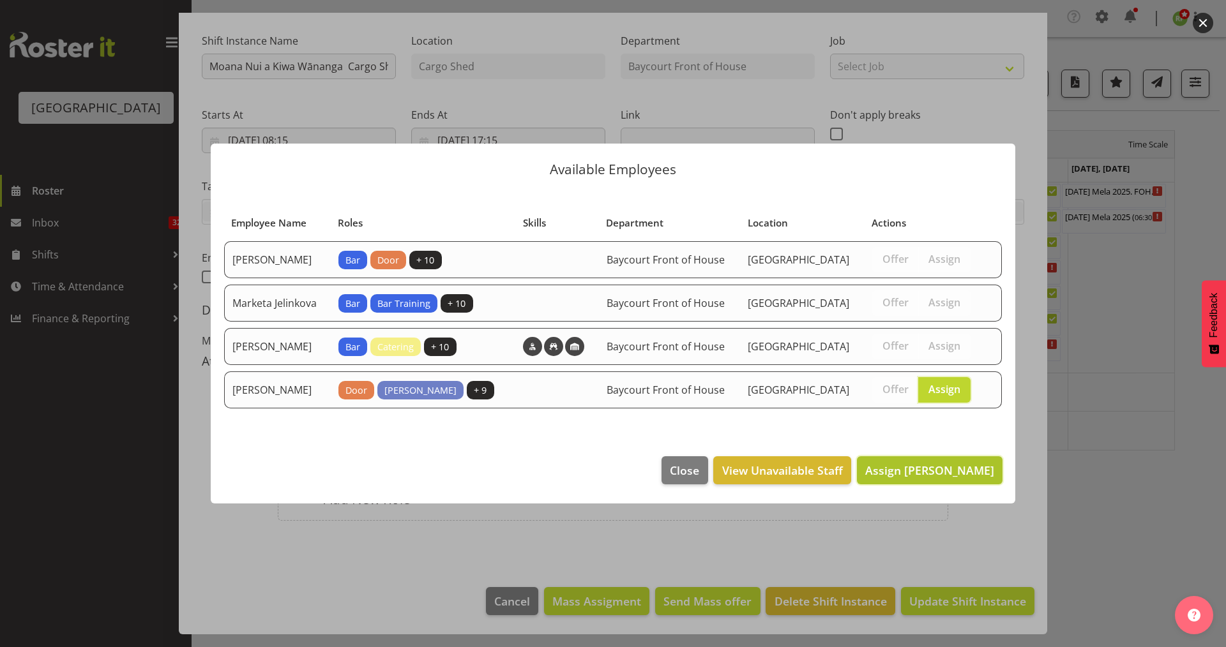
click at [953, 478] on span "Assign [PERSON_NAME]" at bounding box center [929, 470] width 129 height 15
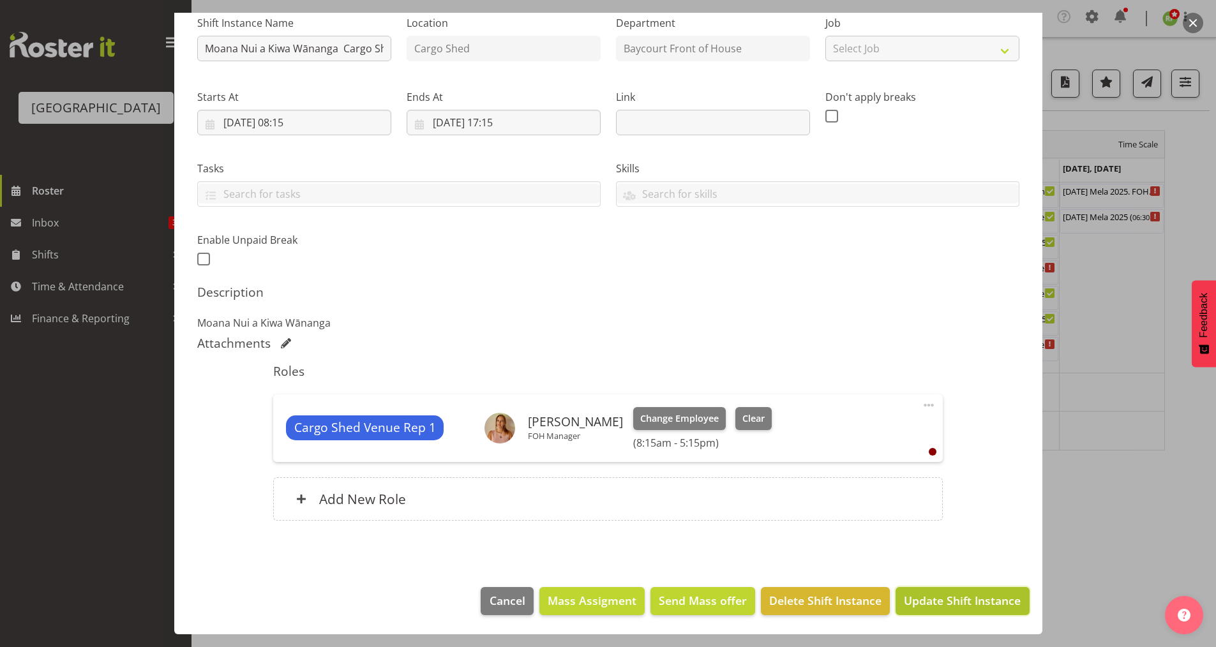
click at [958, 602] on span "Update Shift Instance" at bounding box center [962, 600] width 117 height 17
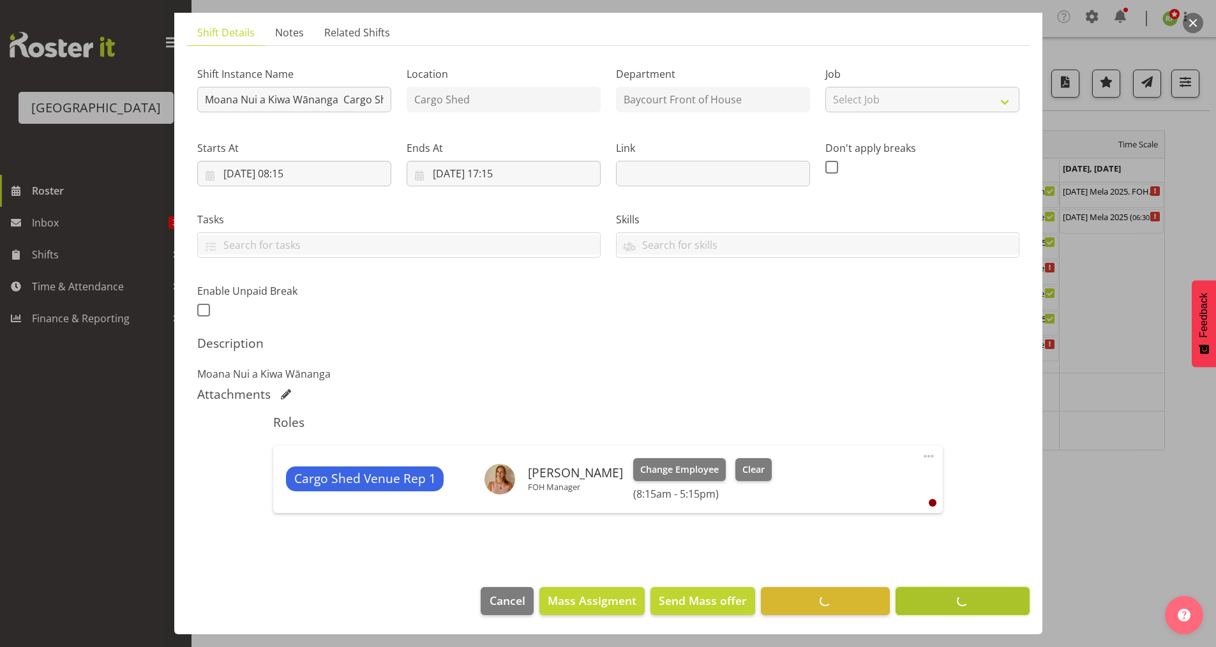
scroll to position [83, 0]
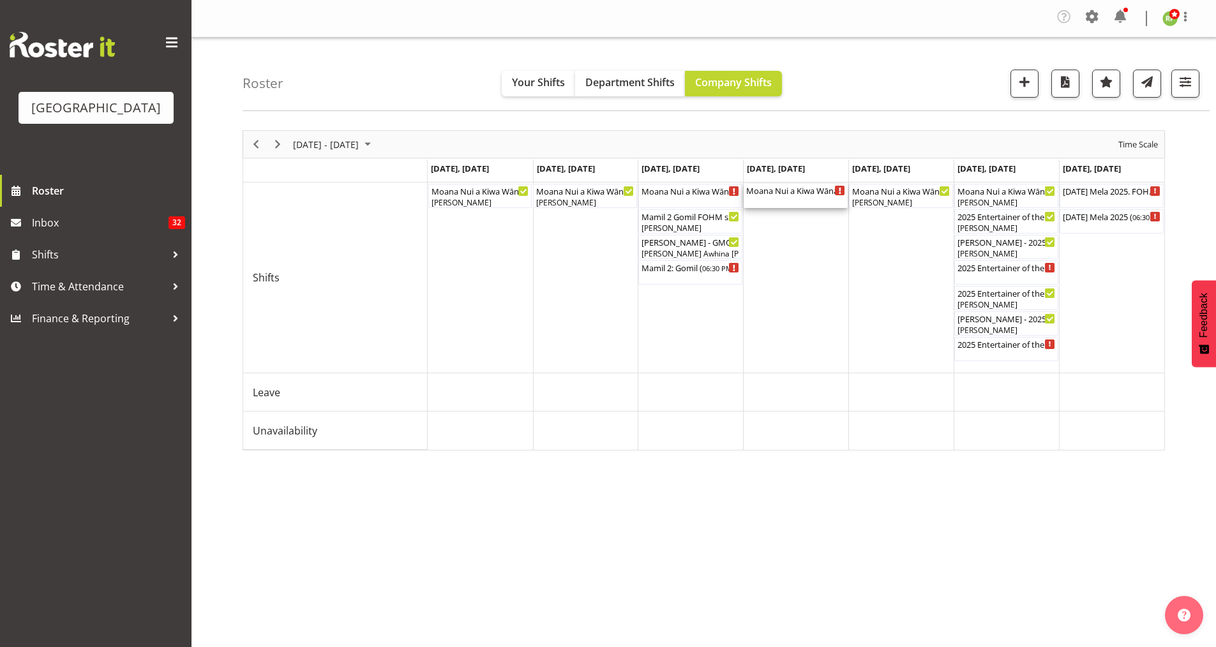
click at [784, 191] on div "Moana Nui a Kiwa Wānanga Cargo Shed ( 08:15 AM - 05:15 PM )" at bounding box center [795, 190] width 99 height 13
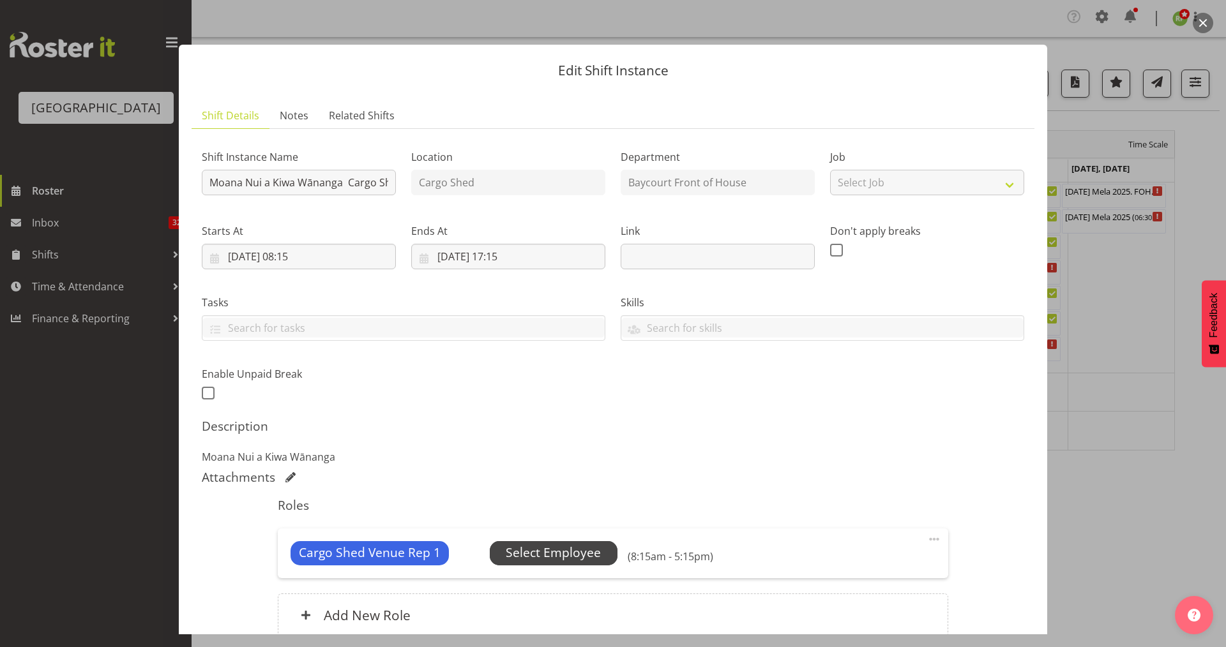
click at [534, 557] on span "Select Employee" at bounding box center [553, 553] width 95 height 19
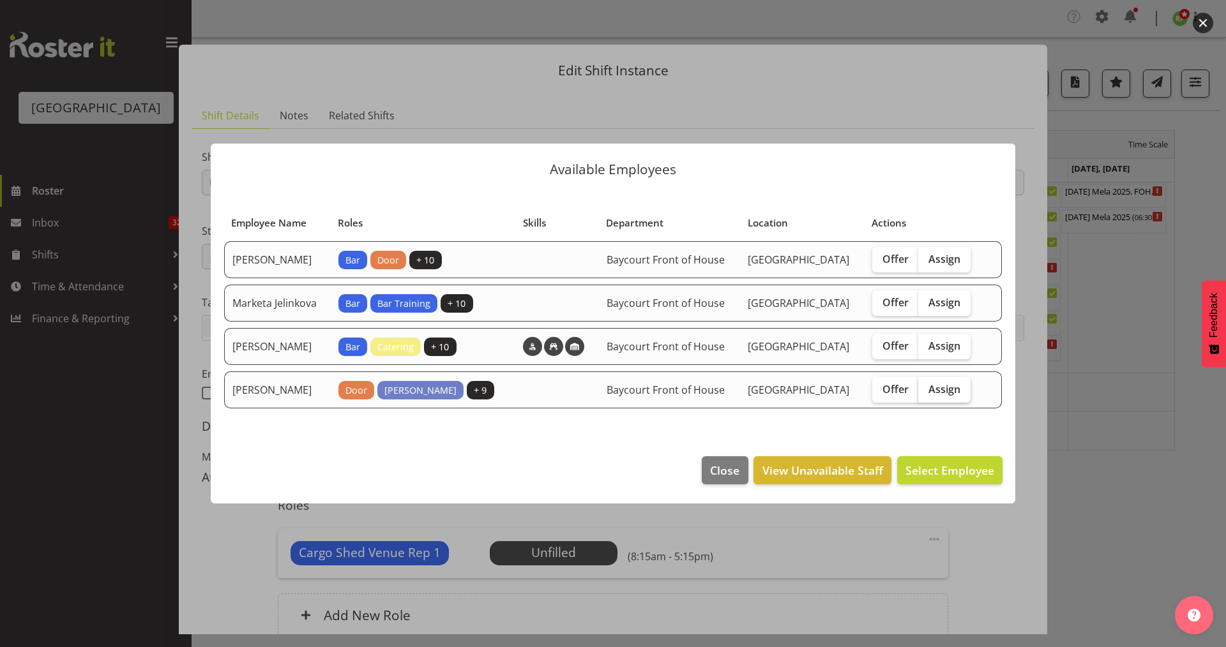
click at [952, 396] on span "Assign" at bounding box center [944, 389] width 32 height 13
click at [926, 393] on input "Assign" at bounding box center [922, 389] width 8 height 8
checkbox input "true"
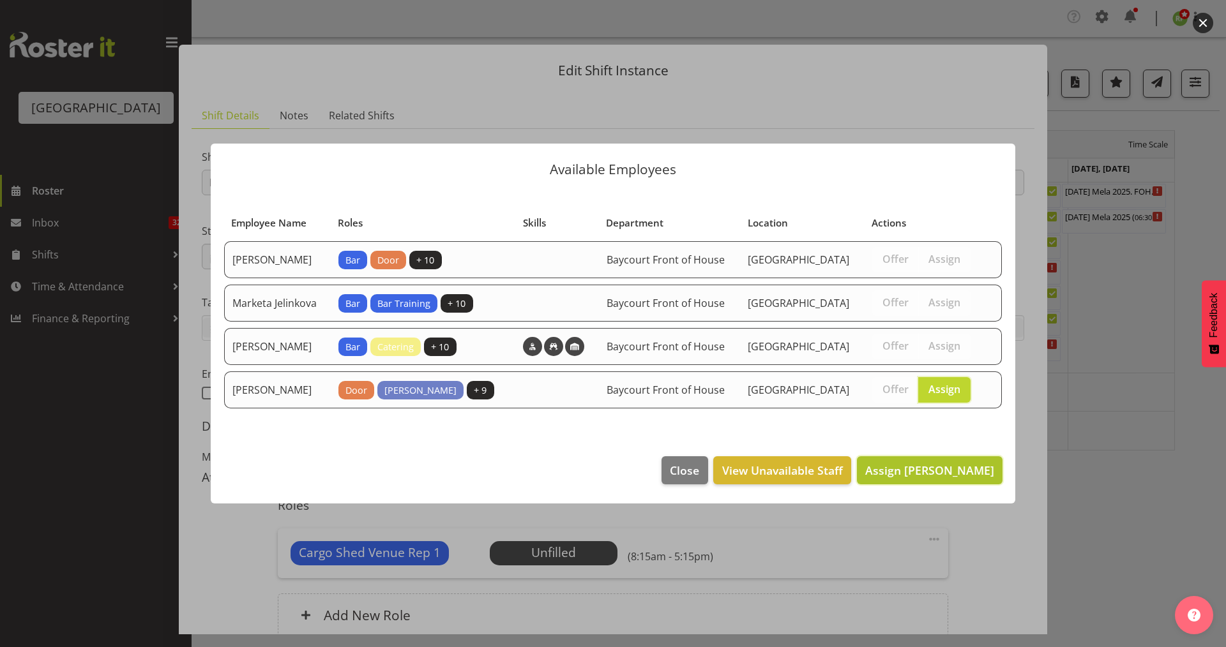
click at [961, 474] on span "Assign [PERSON_NAME]" at bounding box center [929, 470] width 129 height 15
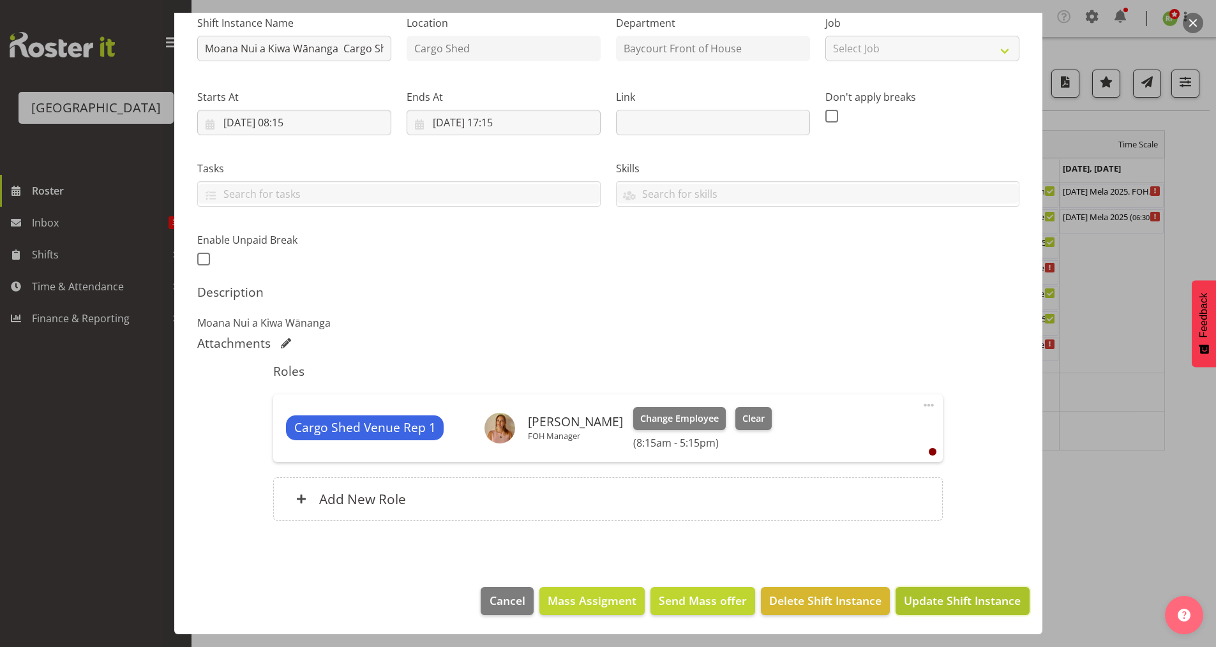
click at [965, 602] on span "Update Shift Instance" at bounding box center [962, 600] width 117 height 17
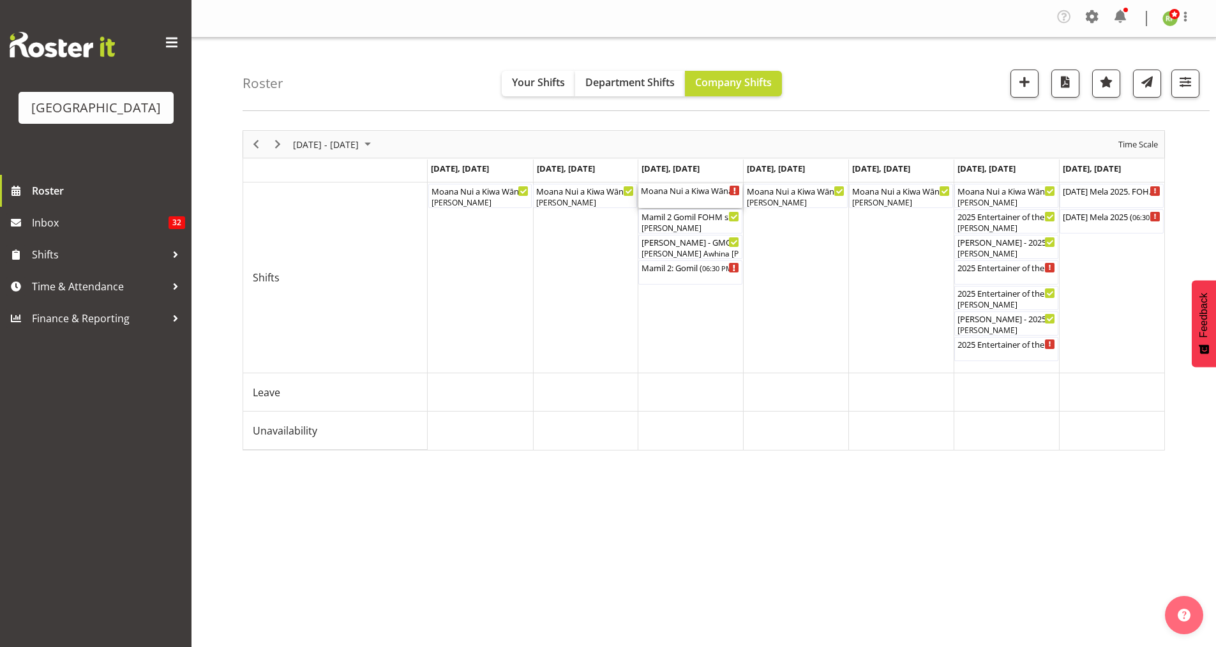
click at [693, 191] on div "Moana Nui a Kiwa Wānanga Cargo Shed ( 08:15 AM - 05:15 PM )" at bounding box center [690, 190] width 99 height 13
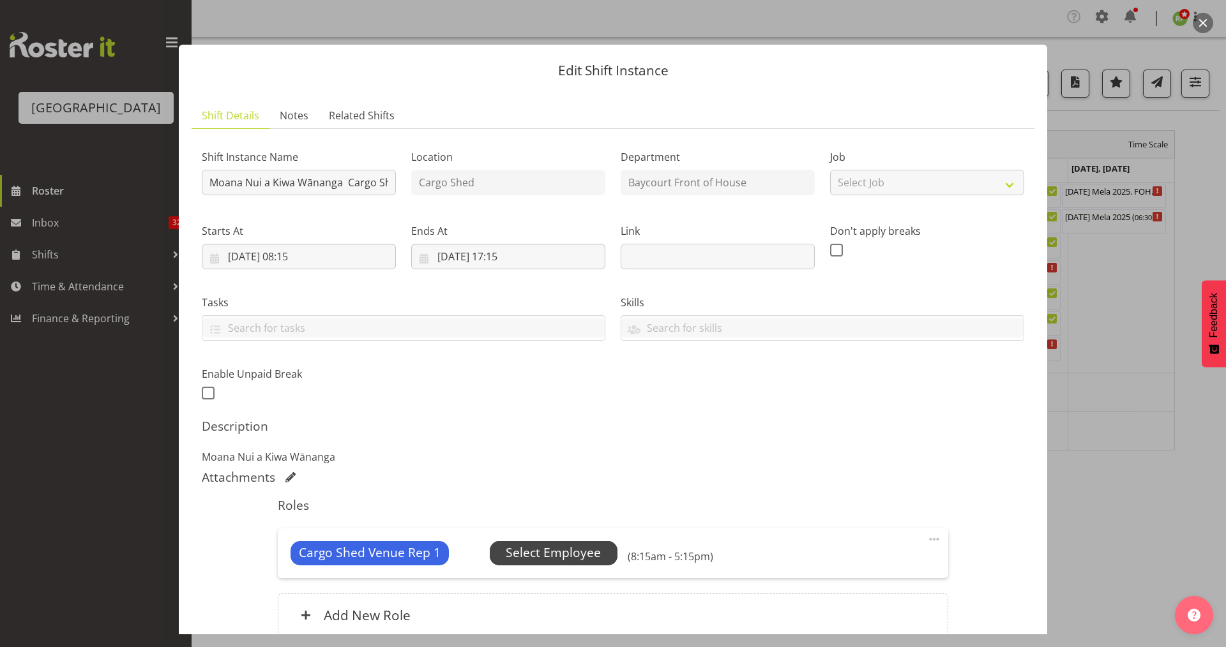
click at [568, 555] on span "Select Employee" at bounding box center [553, 553] width 95 height 19
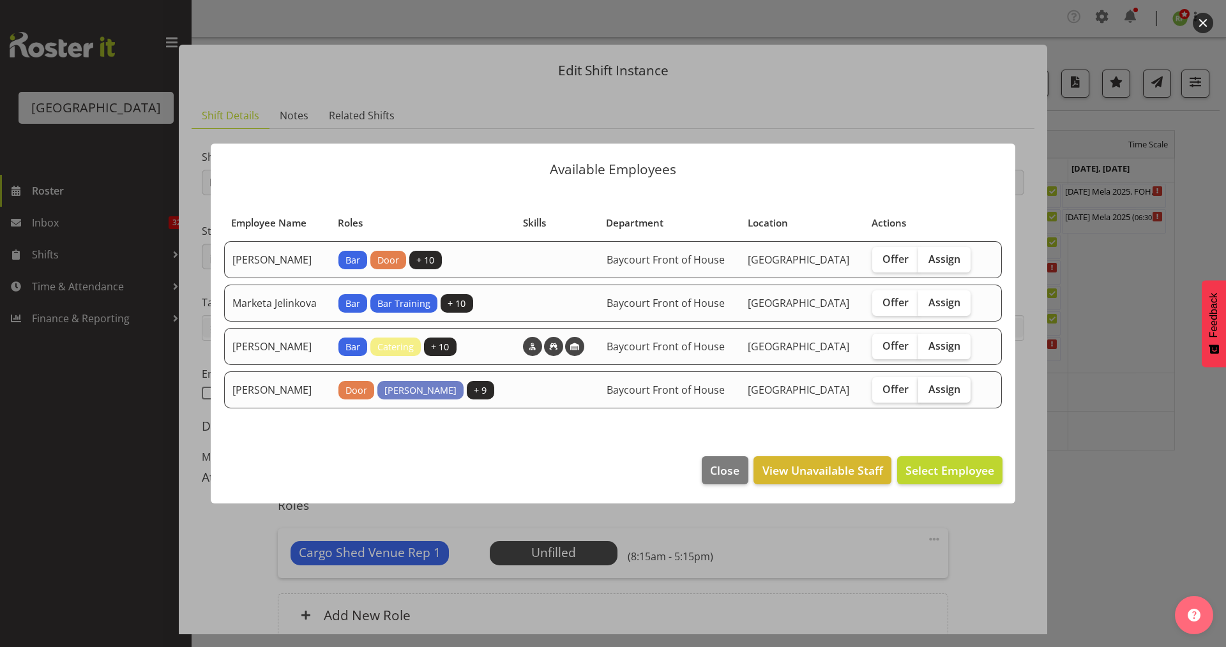
click at [960, 396] on span "Assign" at bounding box center [944, 389] width 32 height 13
click at [926, 393] on input "Assign" at bounding box center [922, 389] width 8 height 8
checkbox input "true"
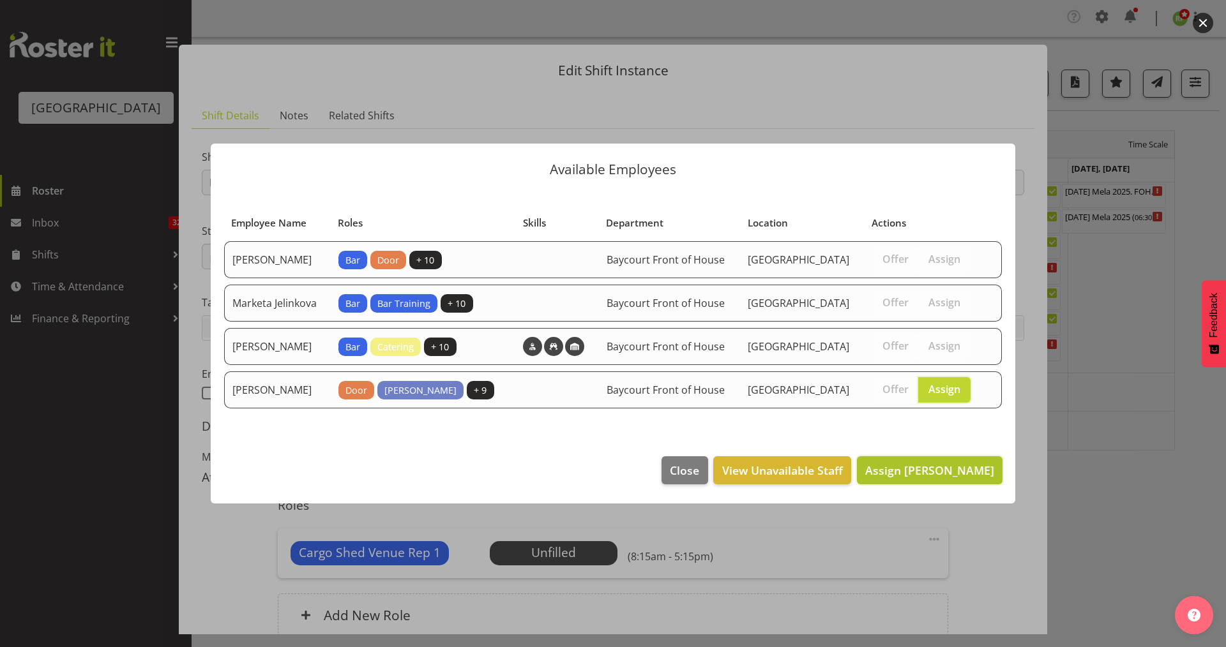
click at [942, 474] on span "Assign [PERSON_NAME]" at bounding box center [929, 470] width 129 height 15
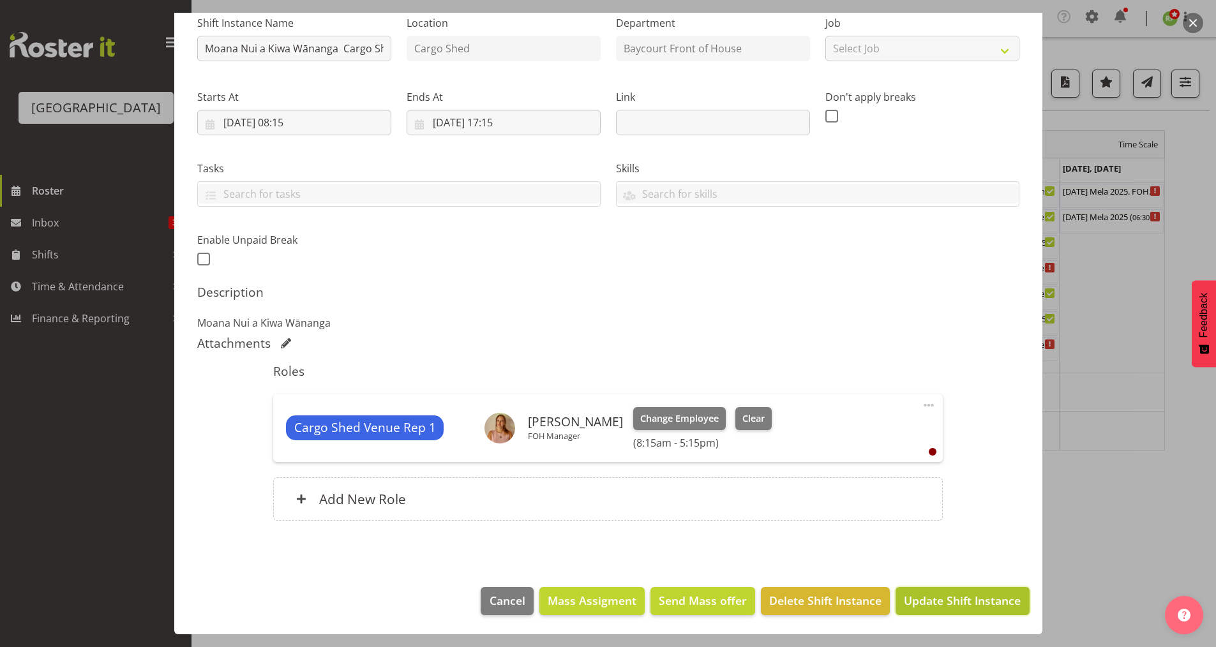
click at [934, 603] on span "Update Shift Instance" at bounding box center [962, 600] width 117 height 17
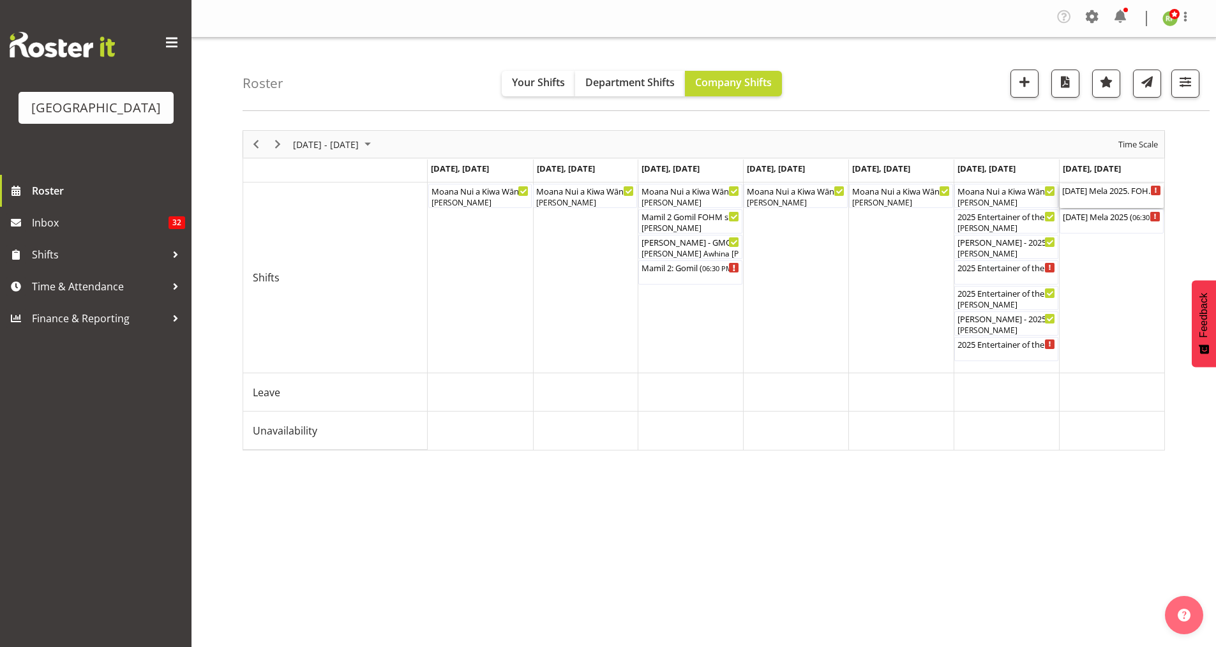
click at [1115, 193] on div "[DATE] Mela 2025. FOHM Shift ( 05:45 PM - 11:45 PM )" at bounding box center [1111, 190] width 99 height 13
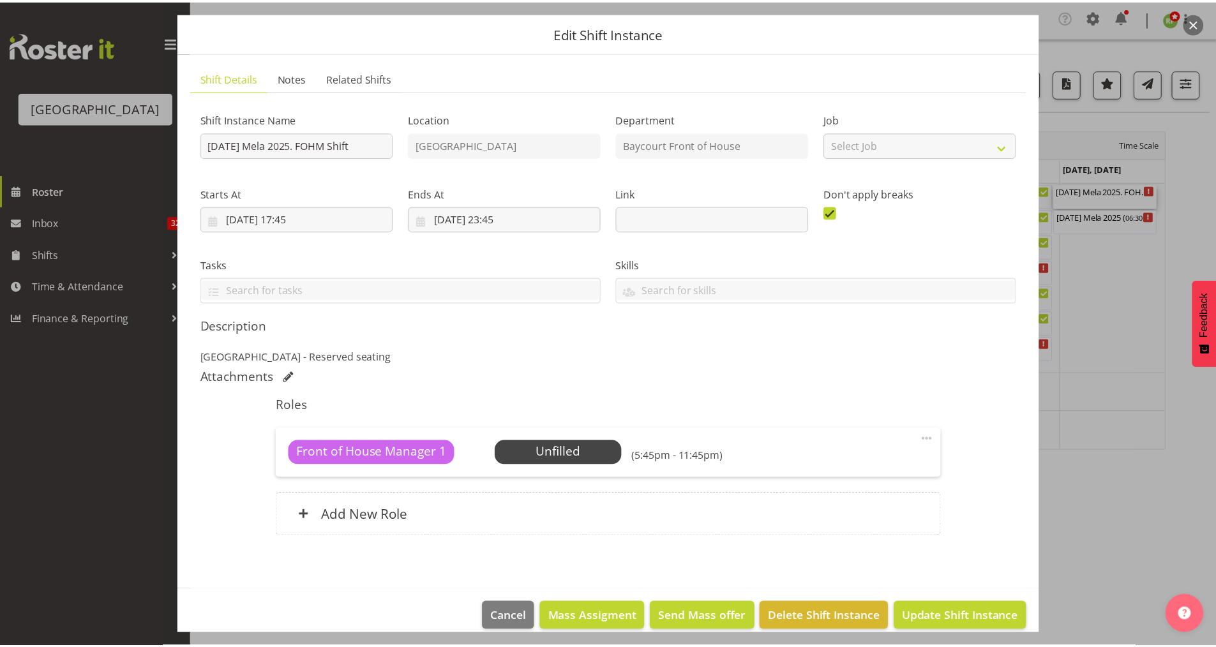
scroll to position [54, 0]
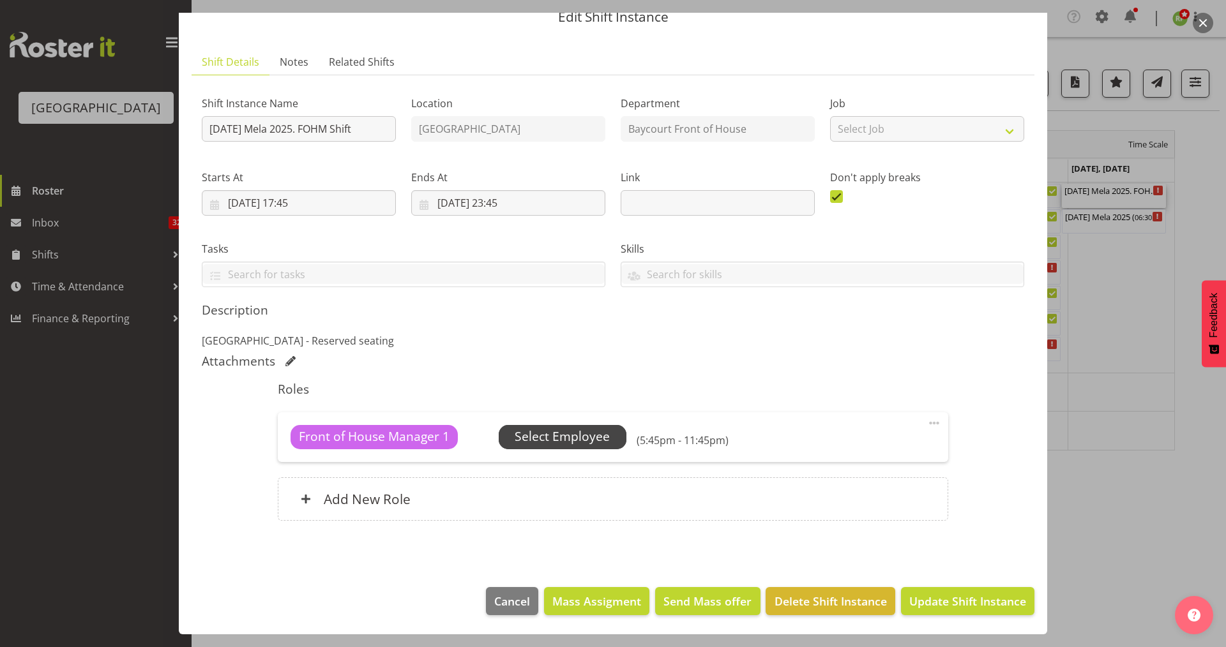
click at [564, 440] on span "Select Employee" at bounding box center [562, 437] width 95 height 19
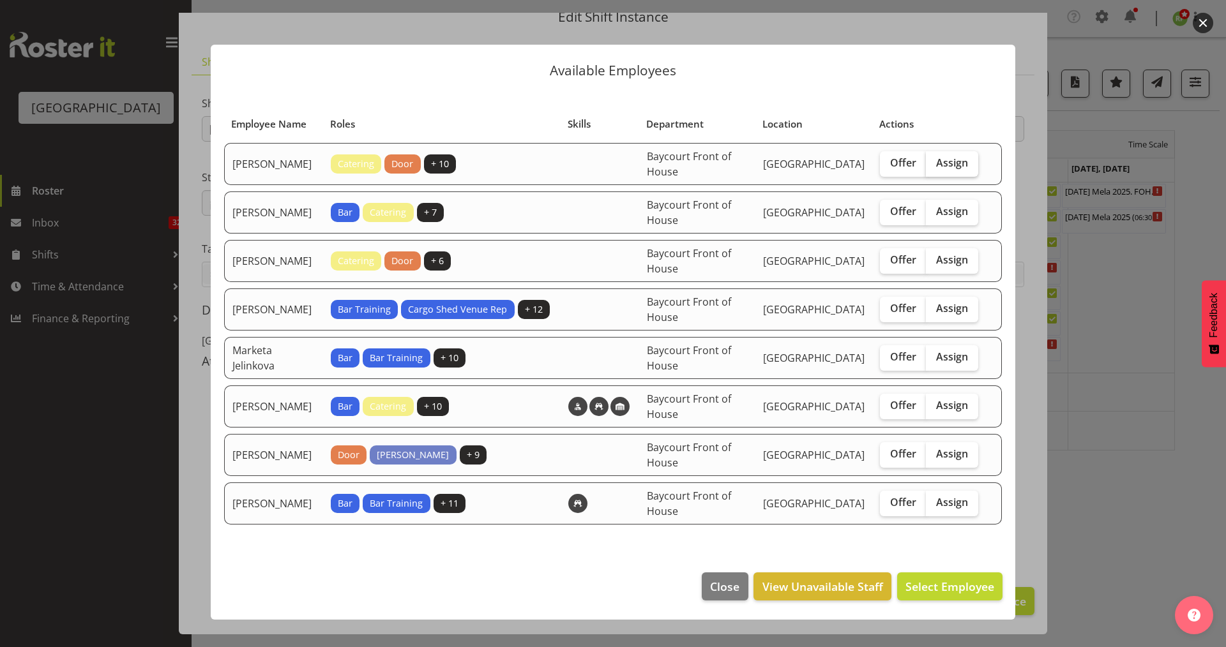
click at [959, 169] on span "Assign" at bounding box center [952, 162] width 32 height 13
click at [934, 167] on input "Assign" at bounding box center [930, 163] width 8 height 8
checkbox input "true"
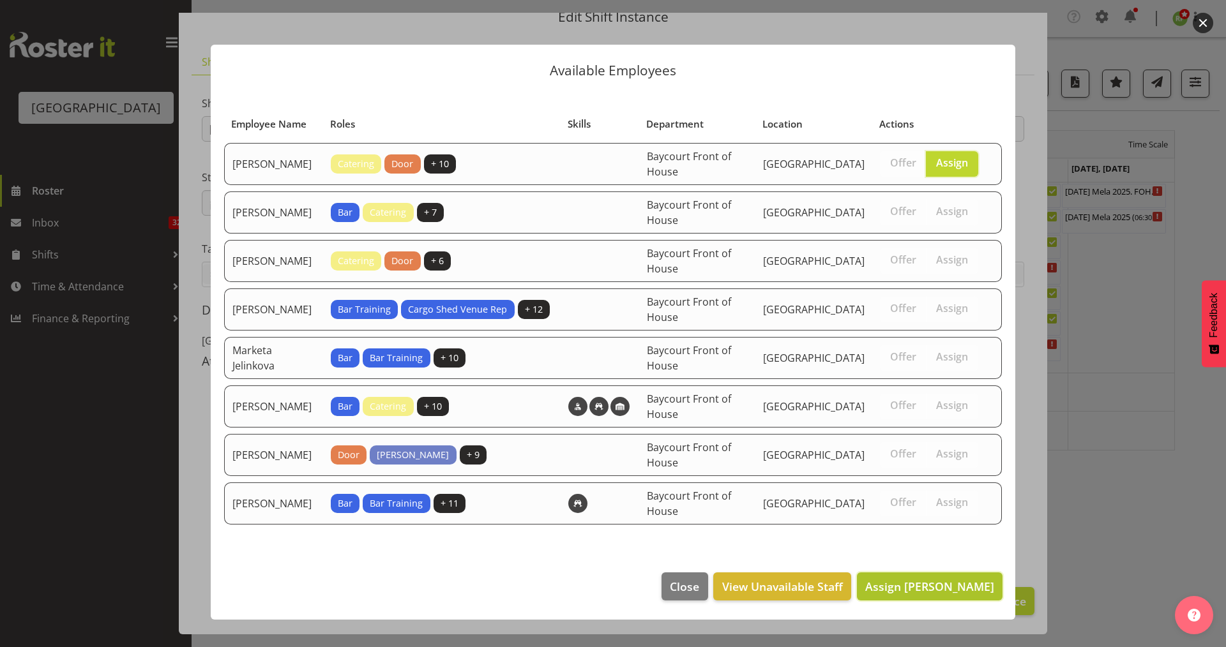
click at [922, 594] on span "Assign [PERSON_NAME]" at bounding box center [929, 586] width 129 height 15
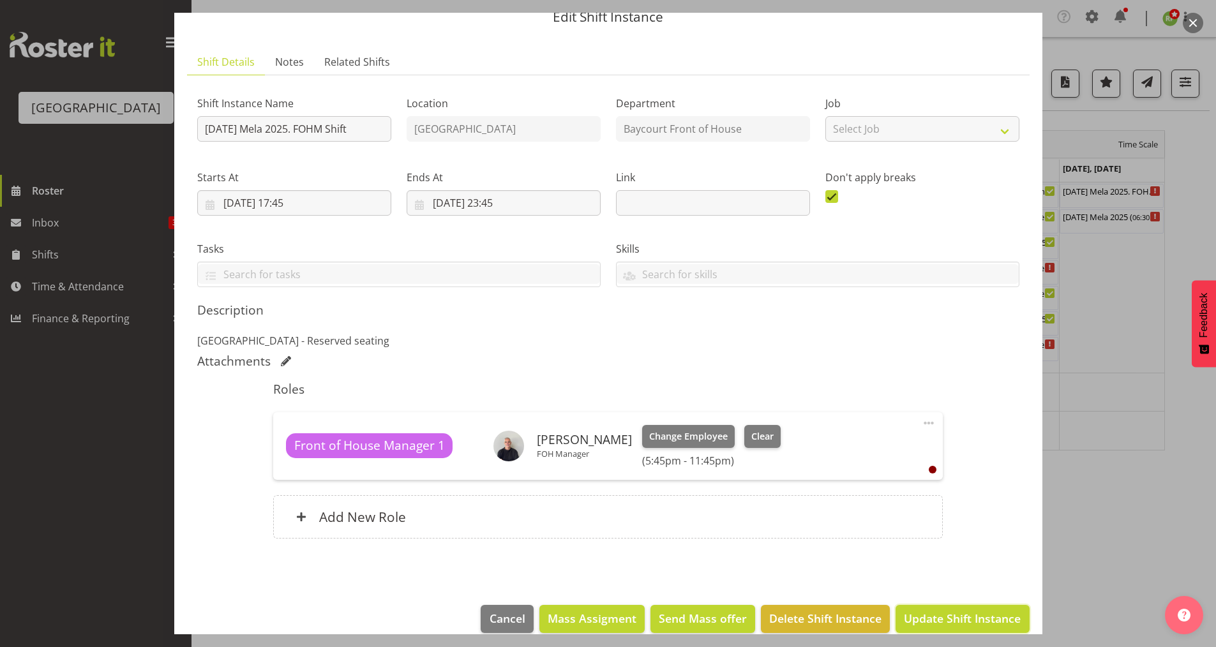
click at [933, 619] on span "Update Shift Instance" at bounding box center [962, 618] width 117 height 17
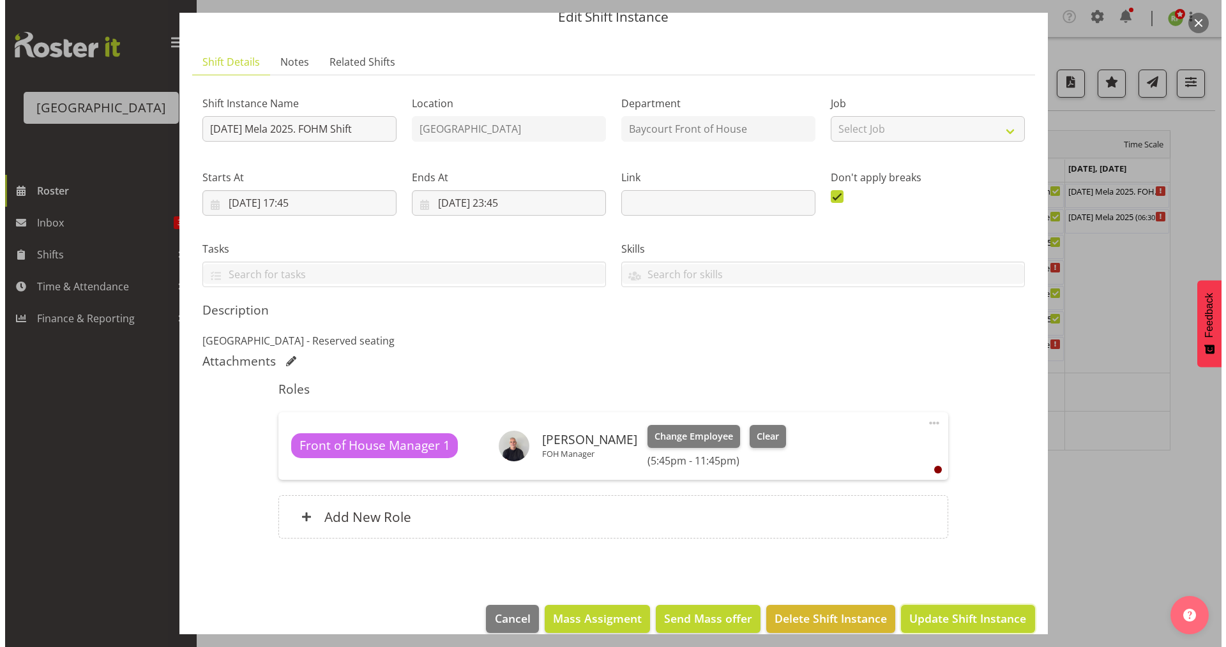
scroll to position [20, 0]
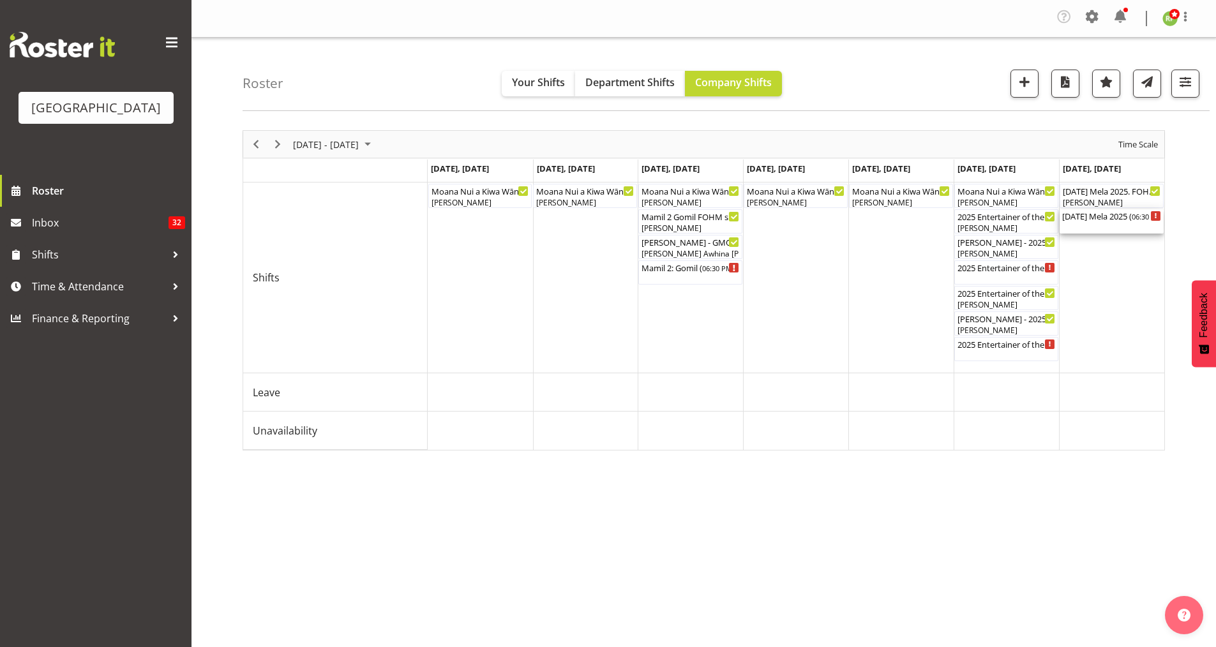
click at [1104, 218] on div "[DATE] Mela 2025 ( 06:30 PM - 11:30 PM )" at bounding box center [1111, 215] width 99 height 13
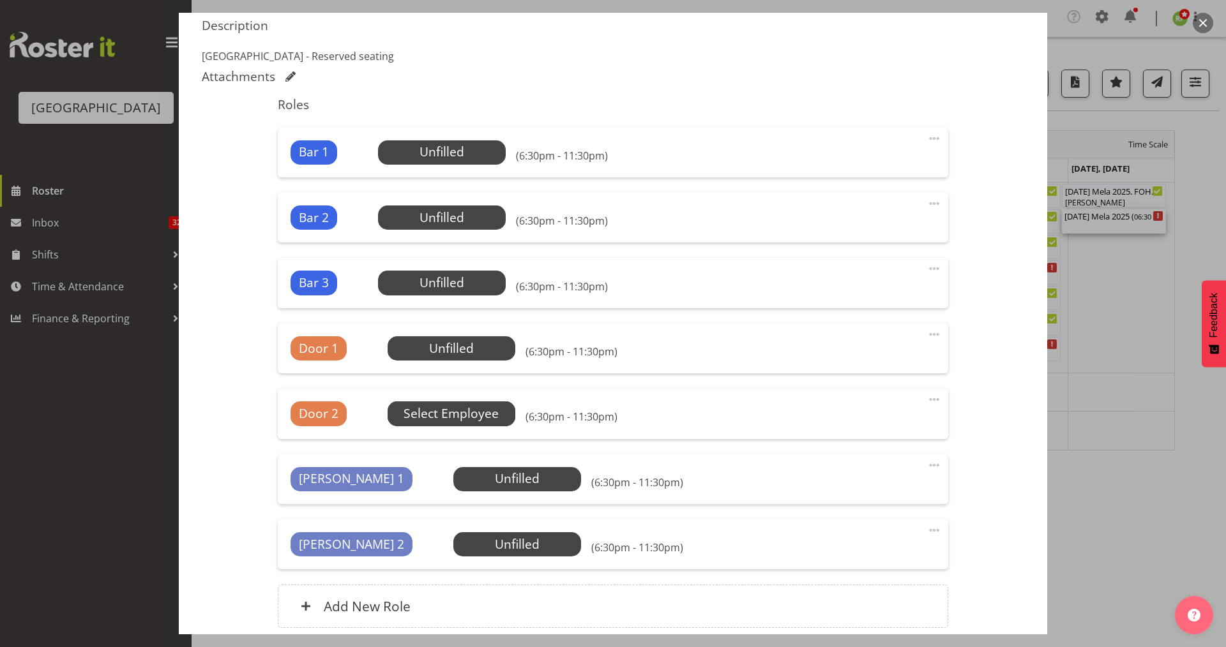
scroll to position [340, 0]
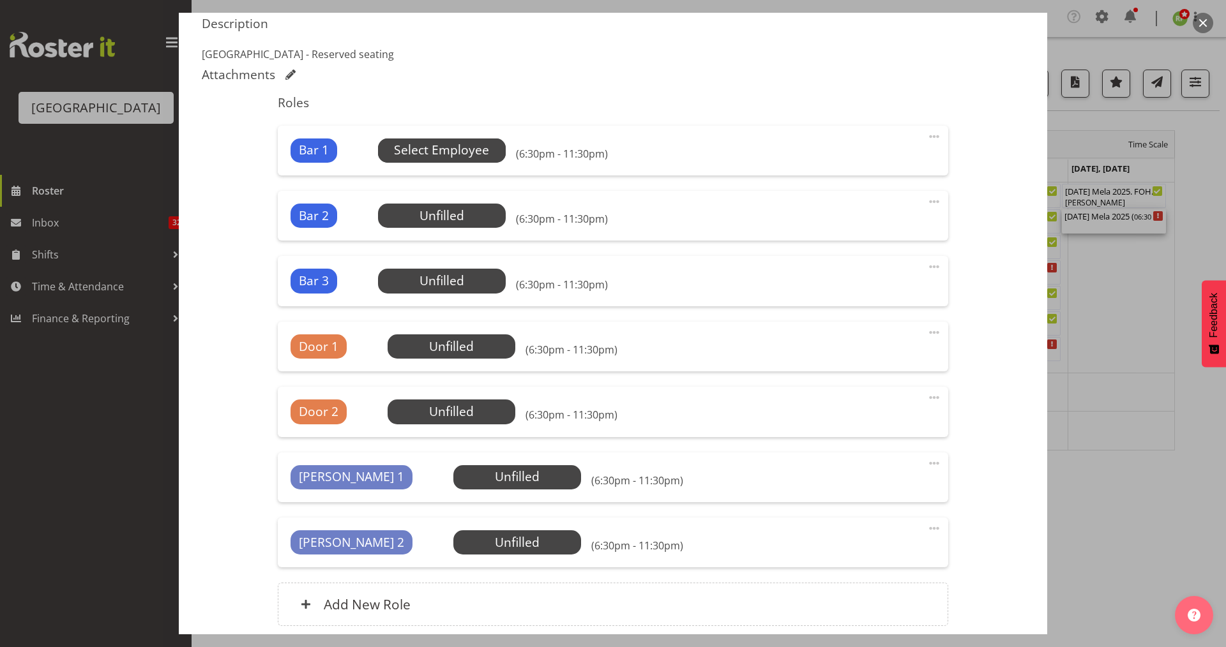
click at [460, 147] on span "Select Employee" at bounding box center [441, 150] width 95 height 19
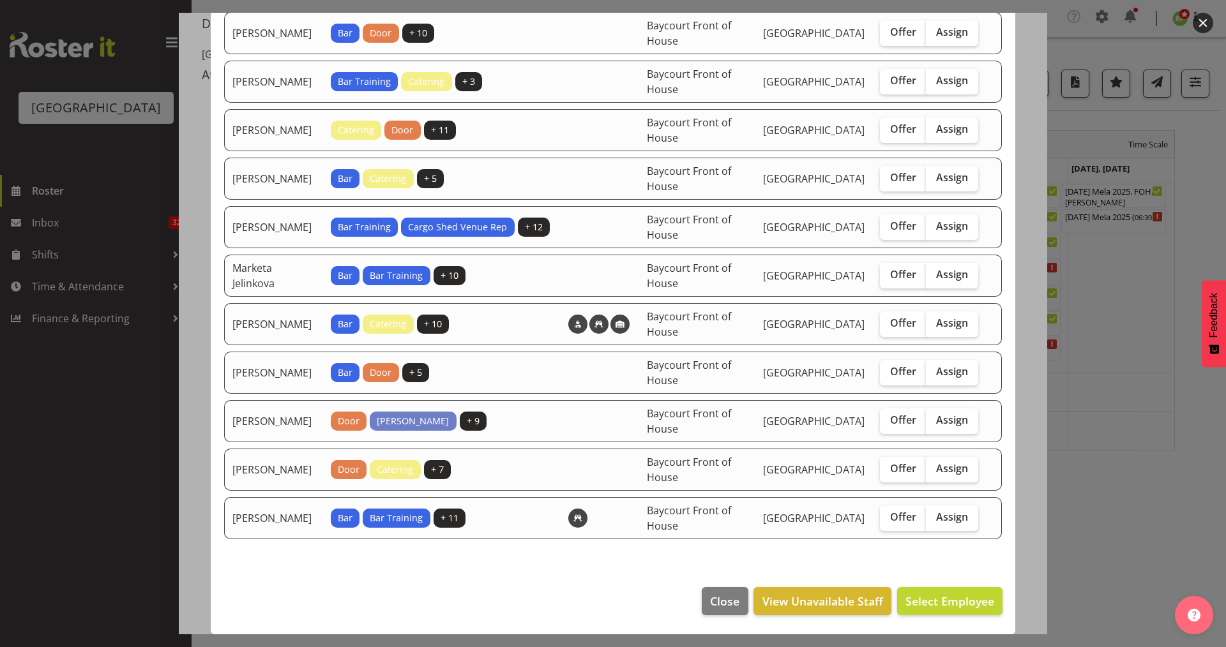
scroll to position [243, 0]
click at [710, 603] on span "Close" at bounding box center [724, 601] width 29 height 17
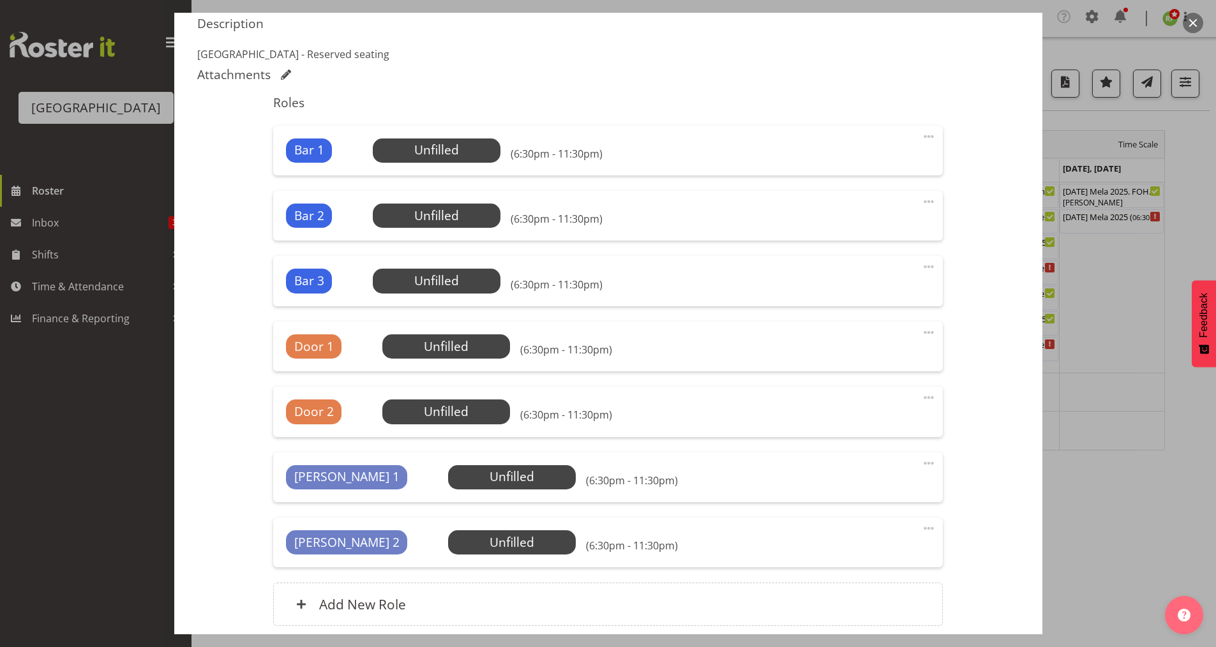
click at [1194, 22] on button "button" at bounding box center [1193, 23] width 20 height 20
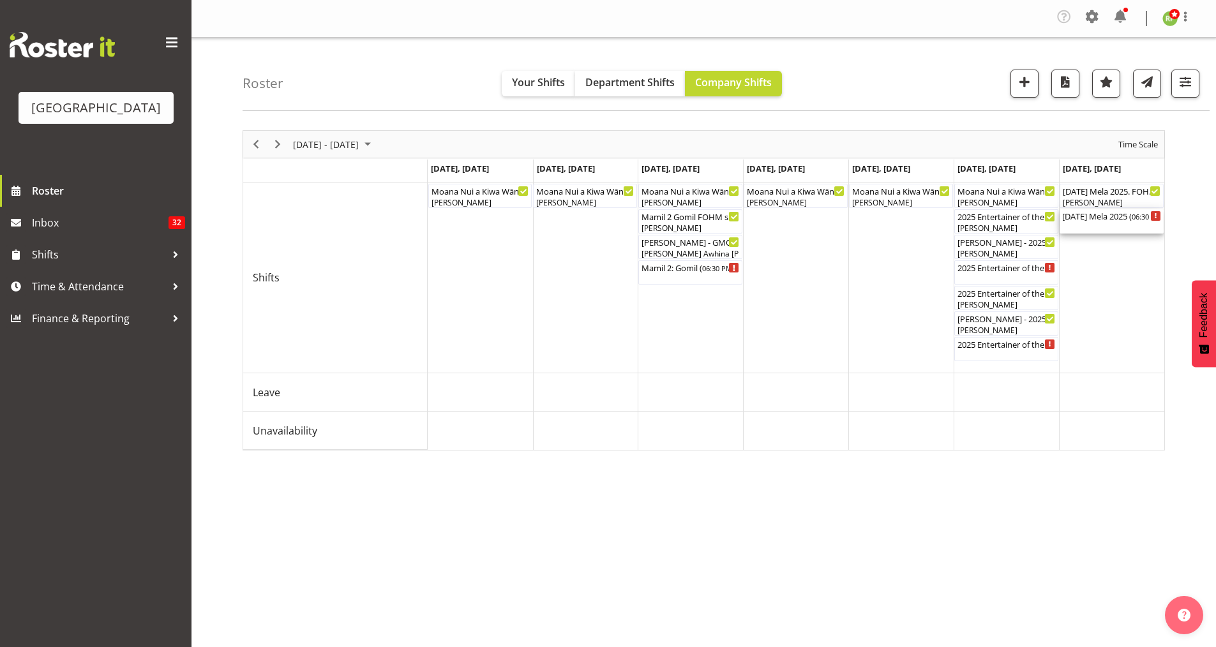
click at [1102, 214] on div "[DATE] Mela 2025 ( 06:30 PM - 11:30 PM )" at bounding box center [1111, 215] width 99 height 13
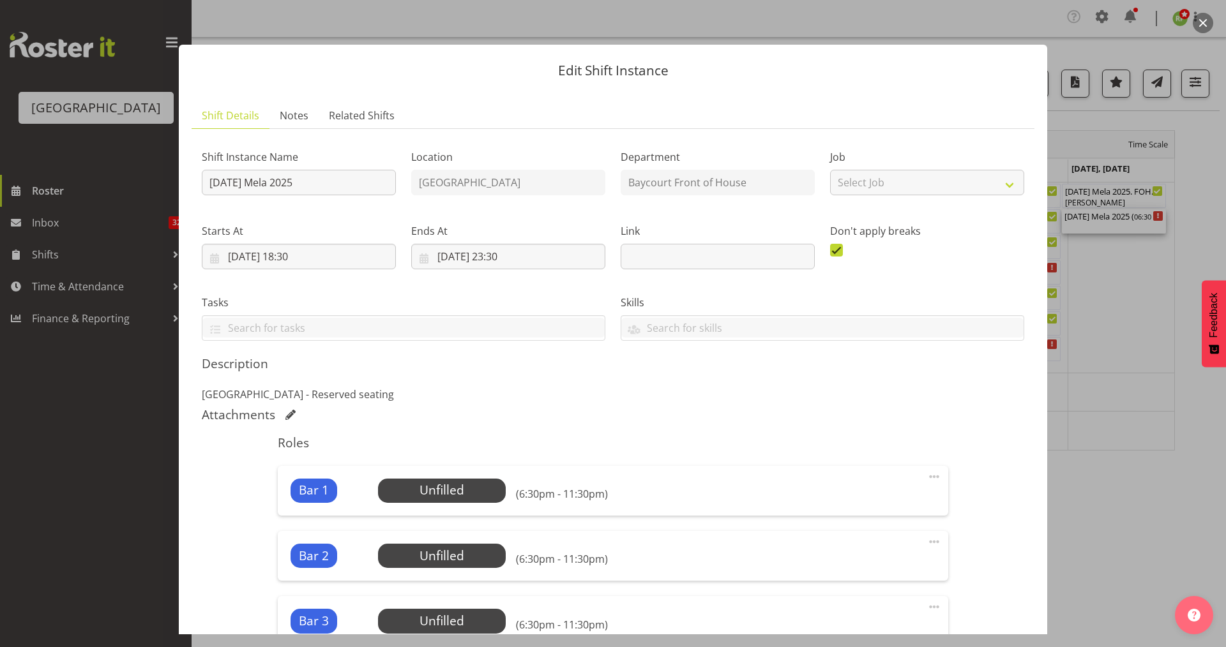
scroll to position [255, 0]
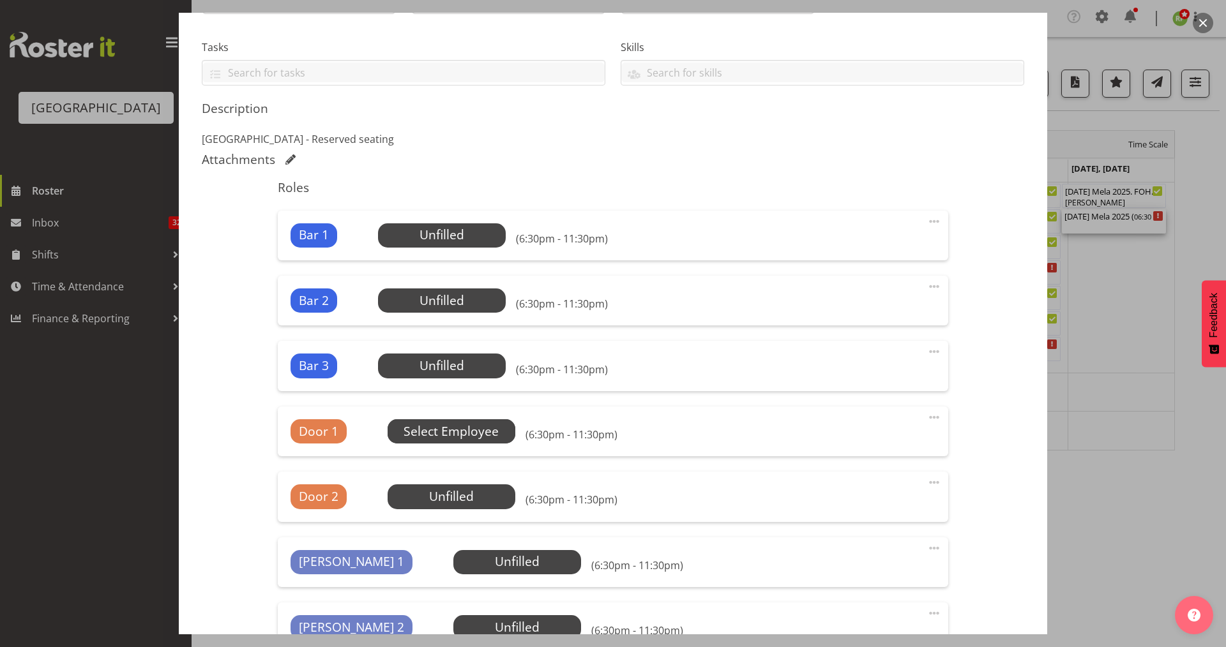
click at [441, 436] on span "Select Employee" at bounding box center [450, 432] width 95 height 19
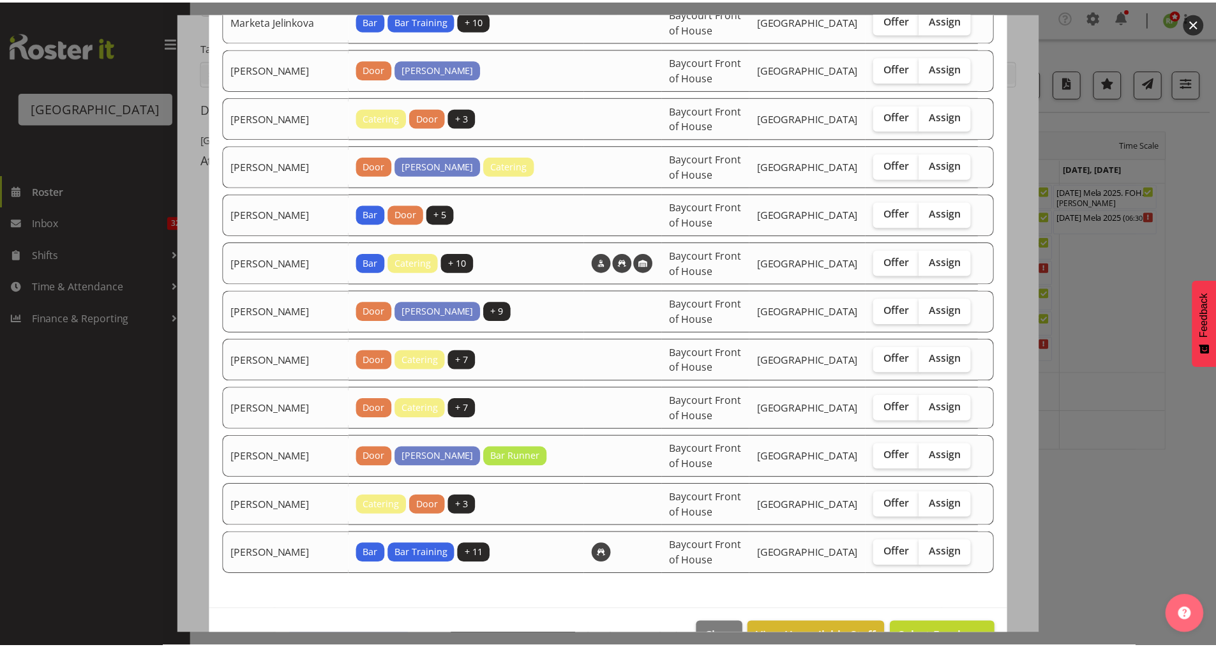
scroll to position [1101, 0]
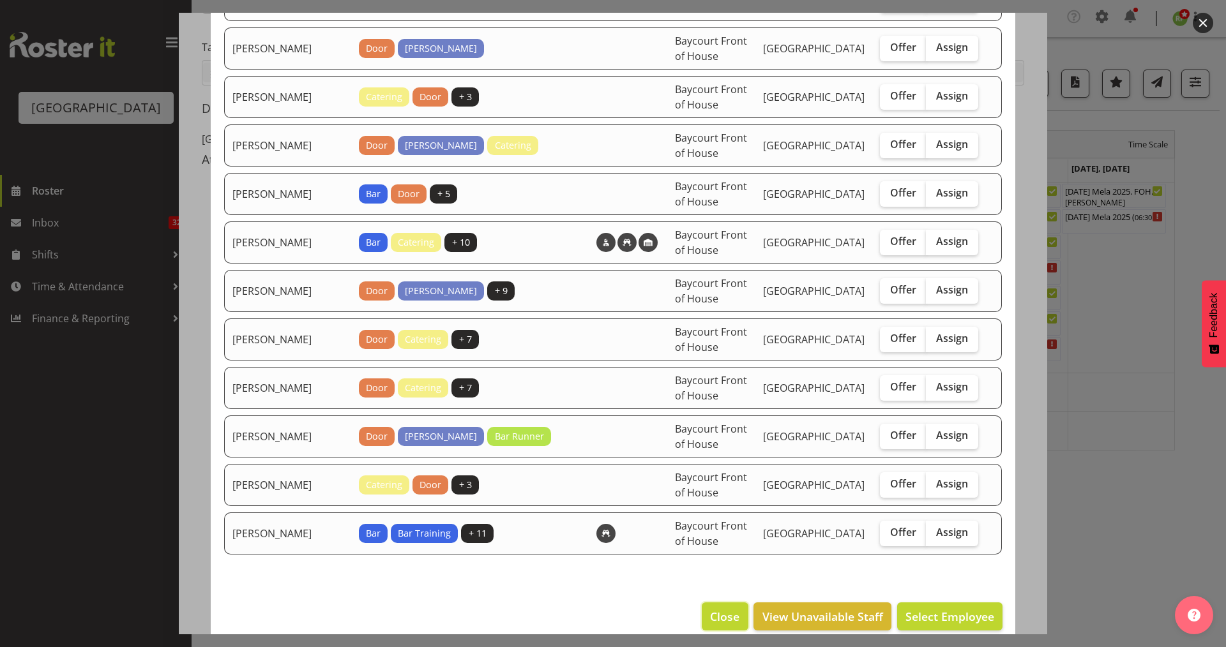
click at [711, 608] on span "Close" at bounding box center [724, 616] width 29 height 17
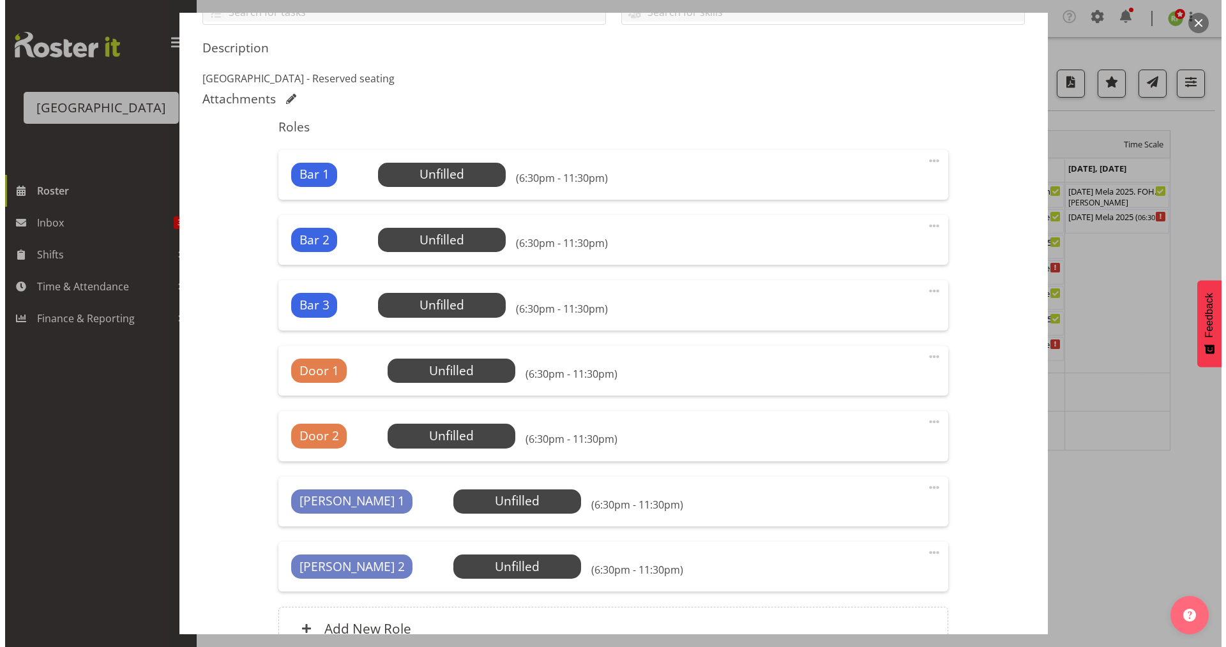
scroll to position [340, 0]
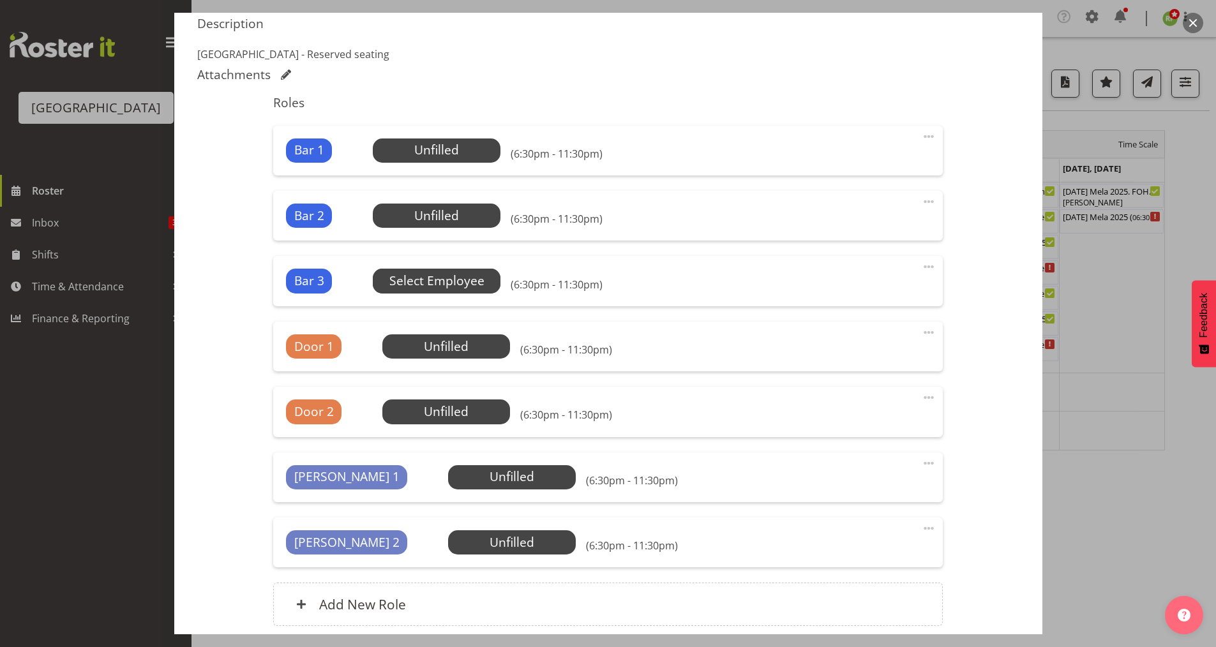
click at [439, 276] on span "Select Employee" at bounding box center [436, 281] width 95 height 19
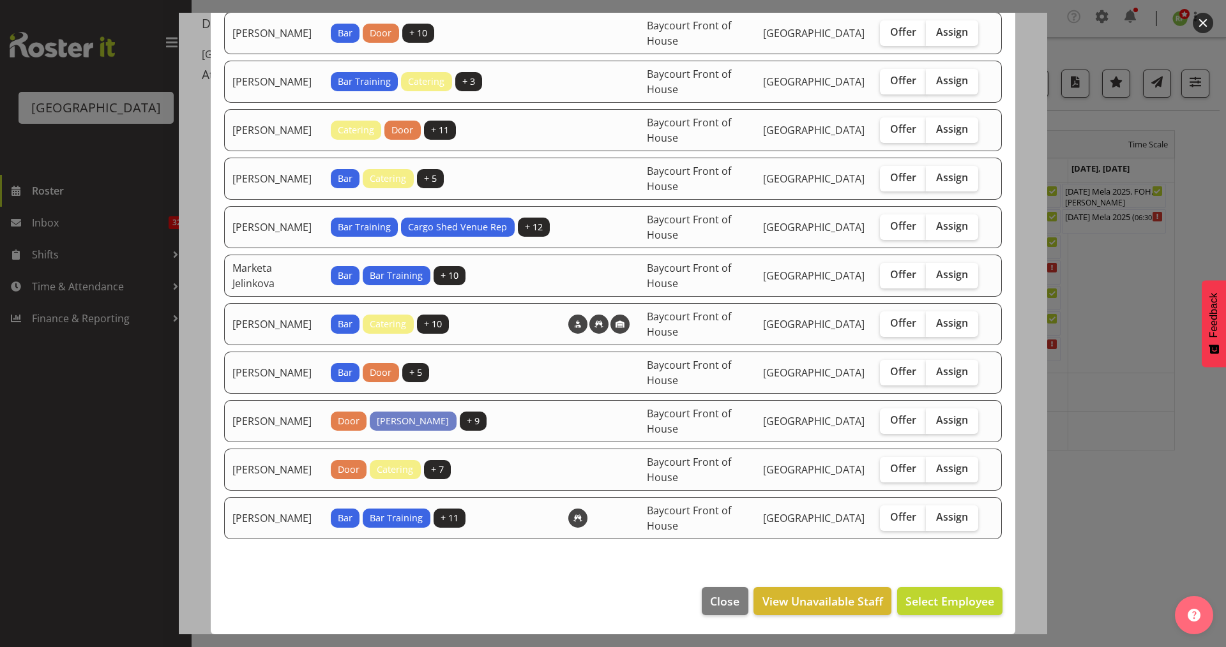
scroll to position [243, 0]
drag, startPoint x: 947, startPoint y: 420, endPoint x: 945, endPoint y: 428, distance: 8.5
click at [947, 420] on span "Assign" at bounding box center [952, 420] width 32 height 13
click at [934, 420] on input "Assign" at bounding box center [930, 420] width 8 height 8
checkbox input "true"
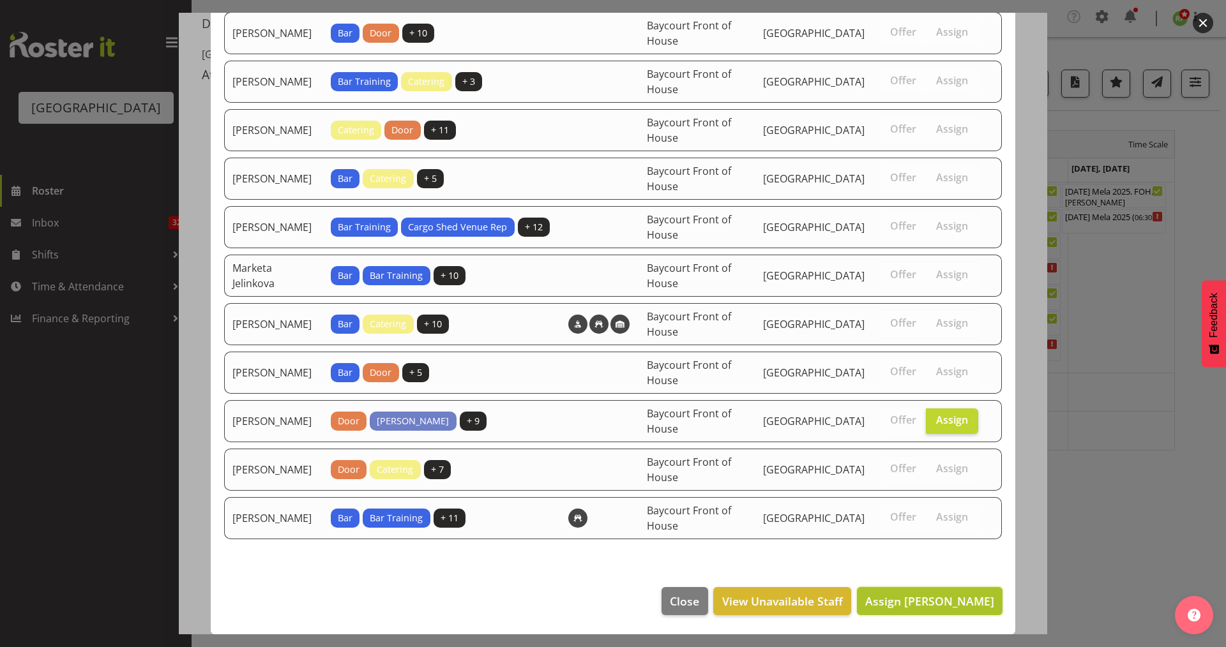
click at [915, 590] on button "Assign [PERSON_NAME]" at bounding box center [930, 601] width 146 height 28
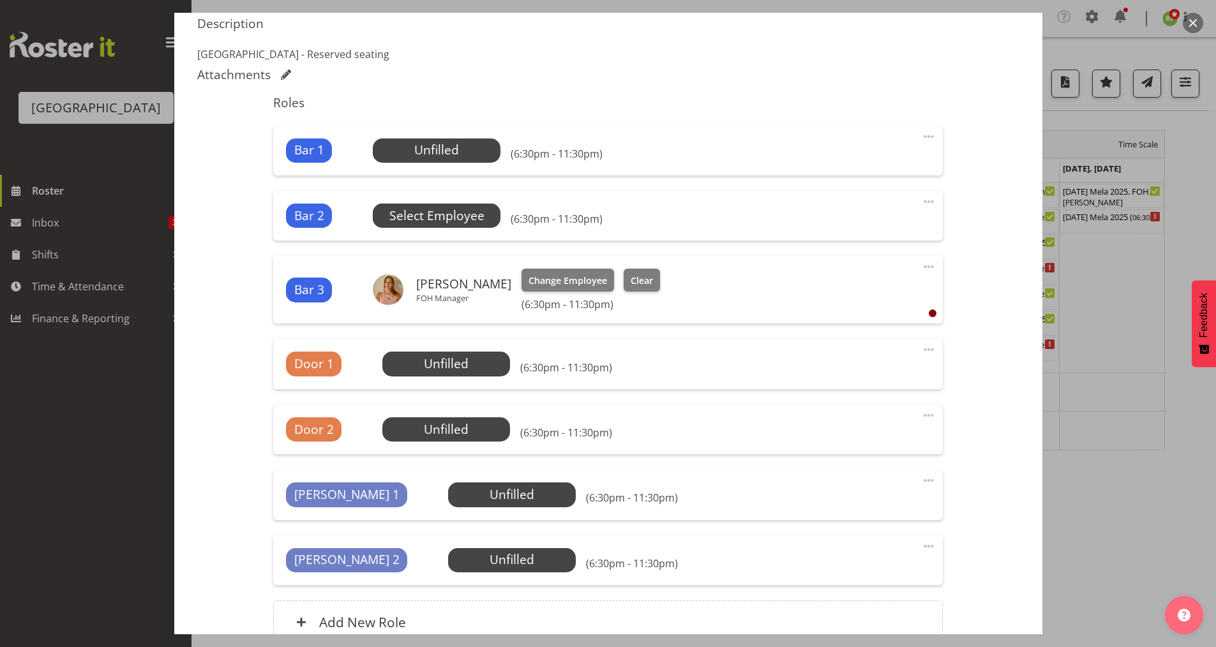
click at [442, 207] on span "Select Employee" at bounding box center [436, 216] width 95 height 19
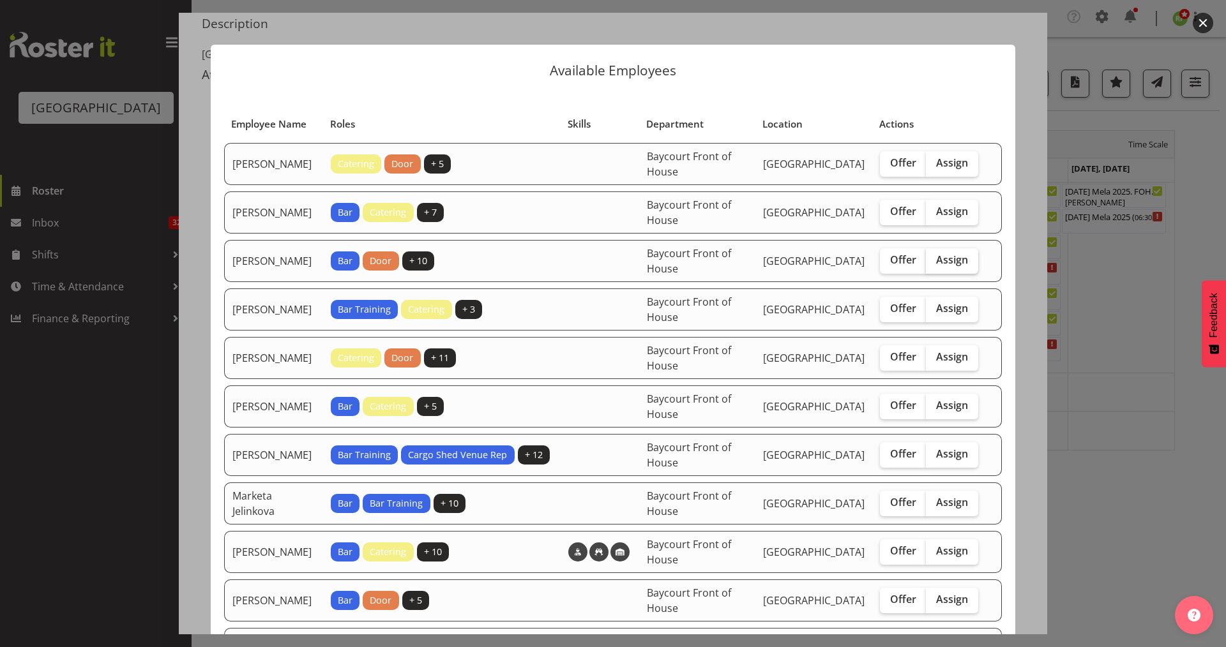
click at [939, 266] on span "Assign" at bounding box center [952, 259] width 32 height 13
click at [934, 264] on input "Assign" at bounding box center [930, 260] width 8 height 8
checkbox input "true"
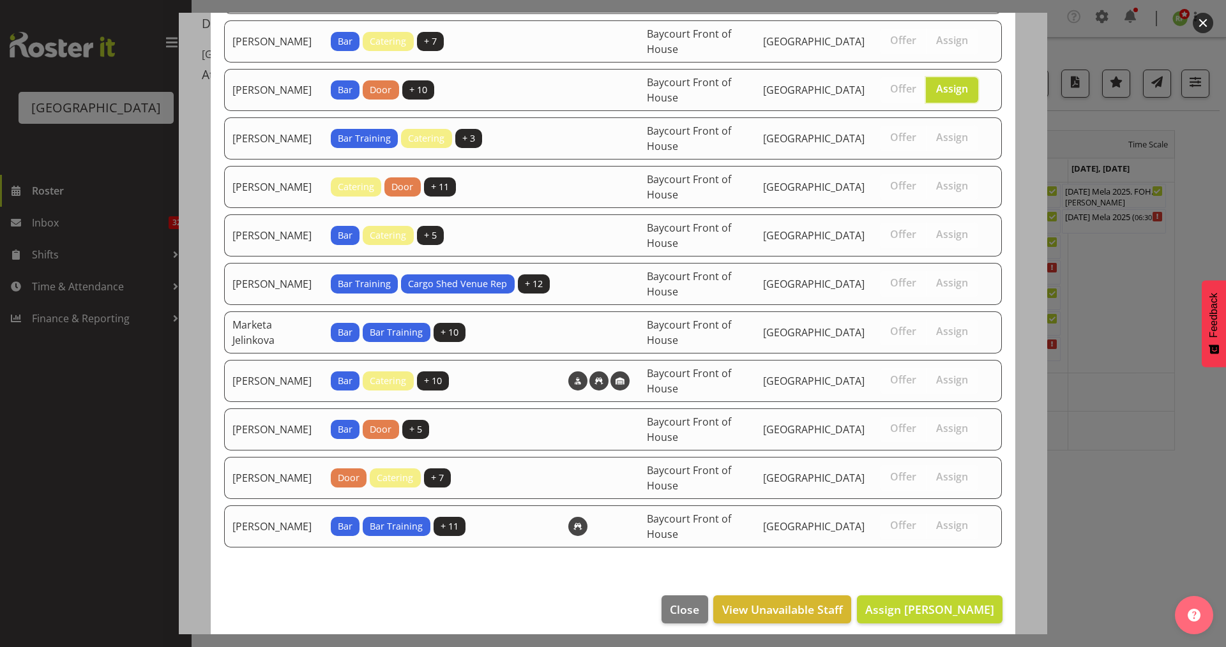
scroll to position [194, 0]
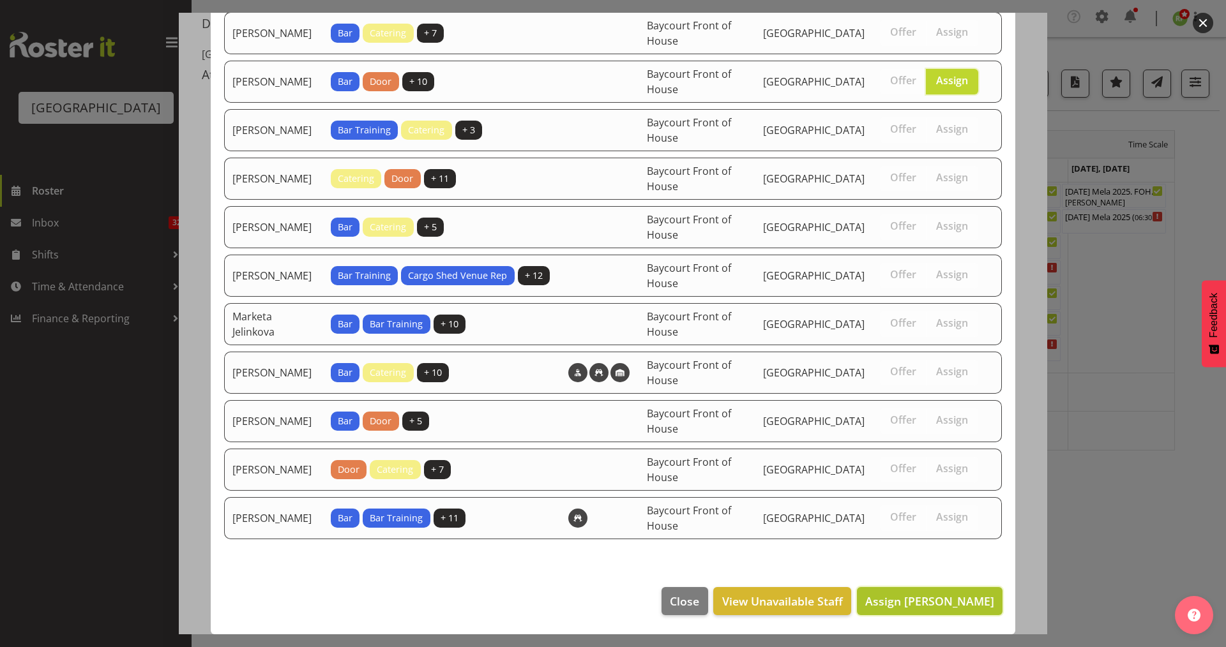
click at [914, 590] on button "Assign [PERSON_NAME]" at bounding box center [930, 601] width 146 height 28
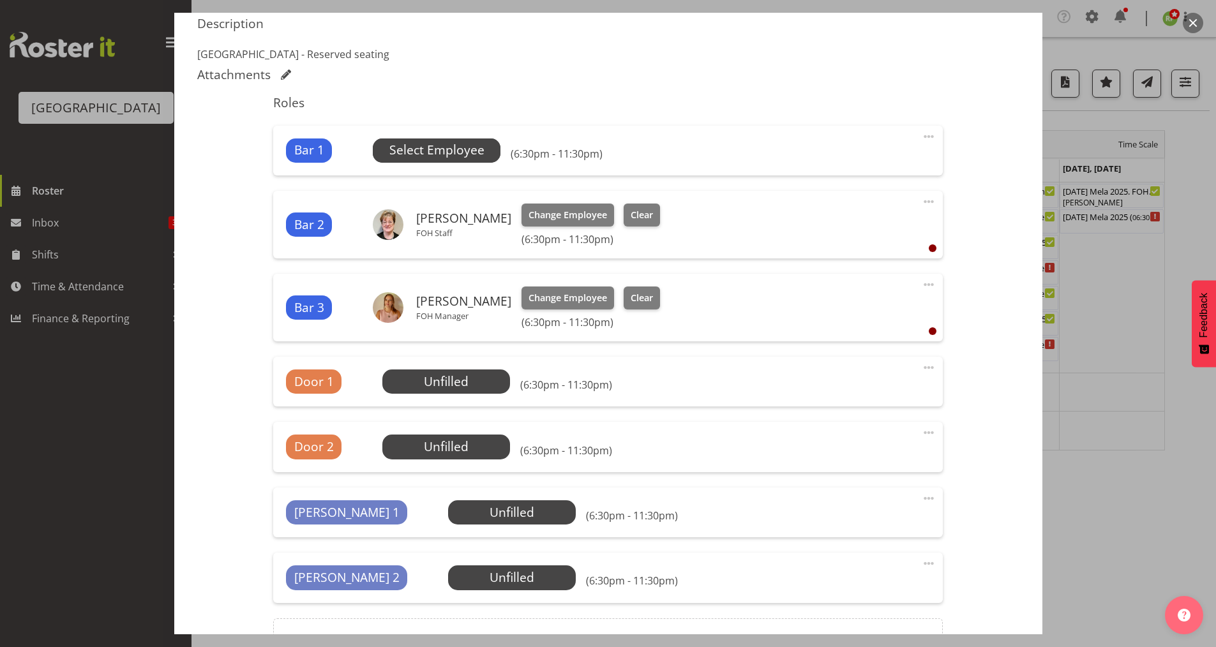
click at [430, 164] on div "Bar 1 Unfilled Select Employee (6:30pm - 11:30pm) Edit Cover Role Delete" at bounding box center [608, 151] width 670 height 50
click at [437, 153] on span "Select Employee" at bounding box center [436, 150] width 95 height 19
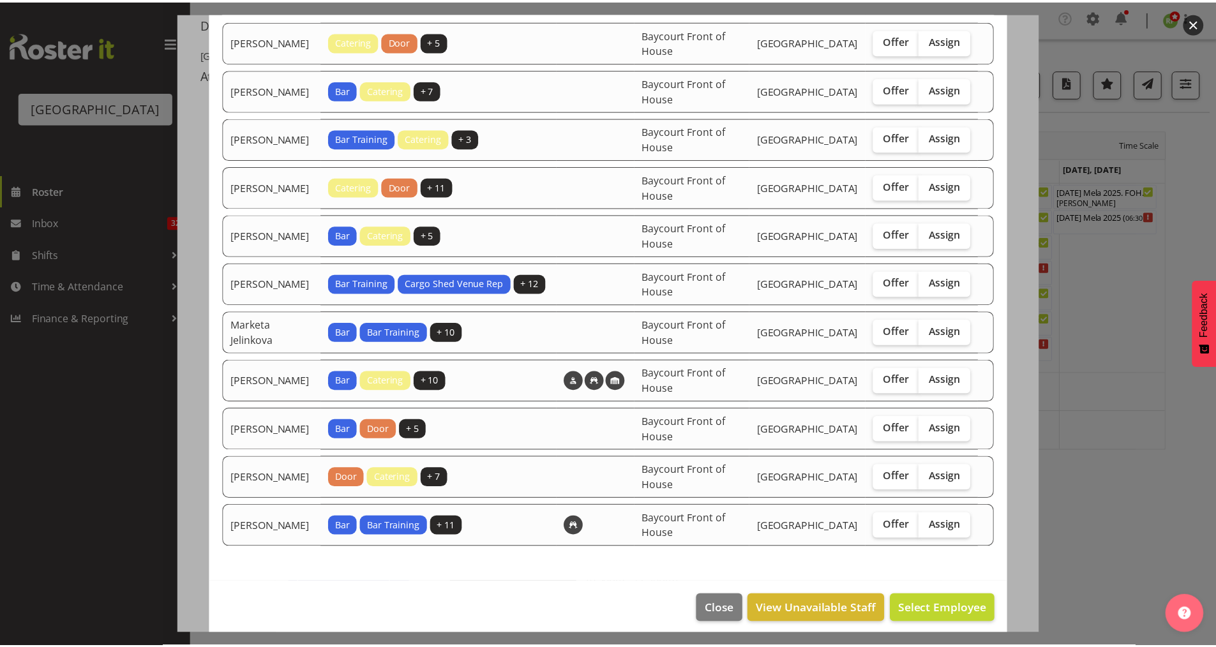
scroll to position [146, 0]
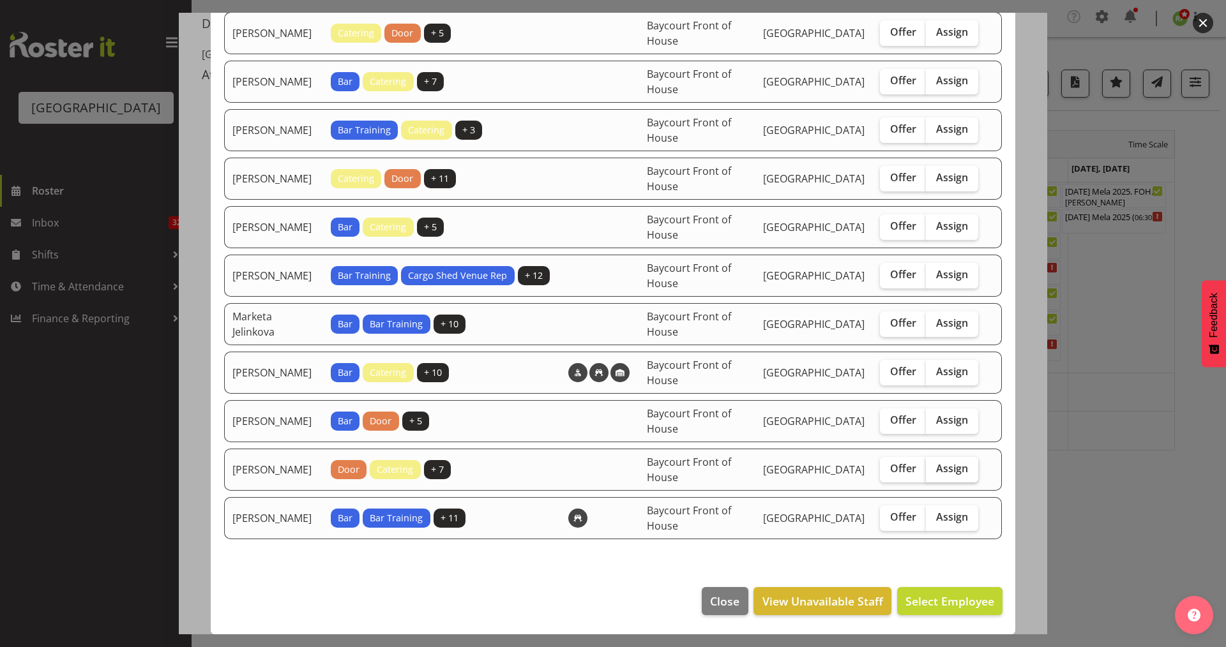
click at [936, 463] on span "Assign" at bounding box center [952, 468] width 32 height 13
click at [931, 465] on input "Assign" at bounding box center [930, 469] width 8 height 8
checkbox input "true"
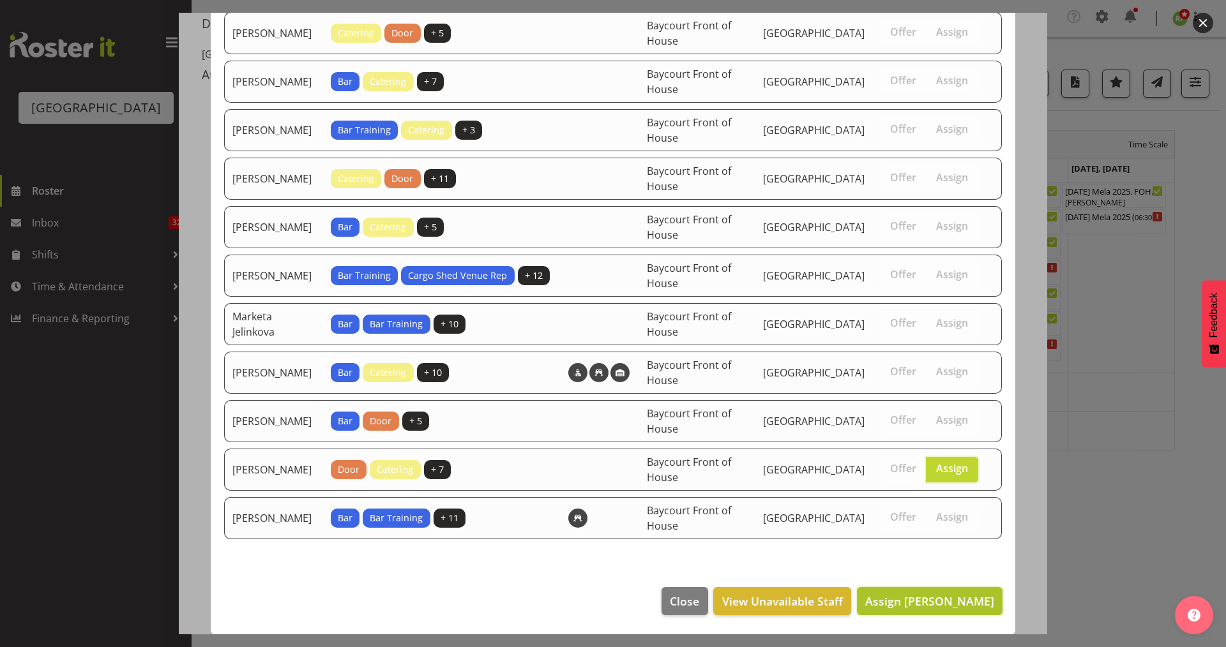
click at [931, 593] on span "Assign [PERSON_NAME]" at bounding box center [929, 601] width 129 height 17
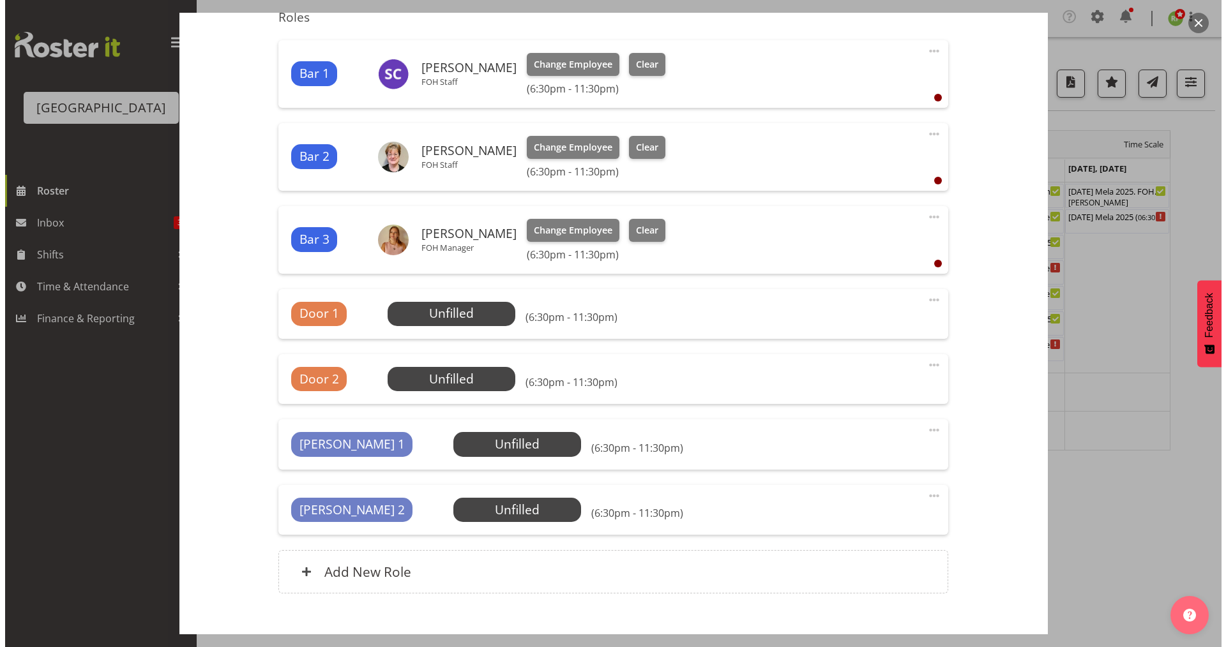
scroll to position [499, 0]
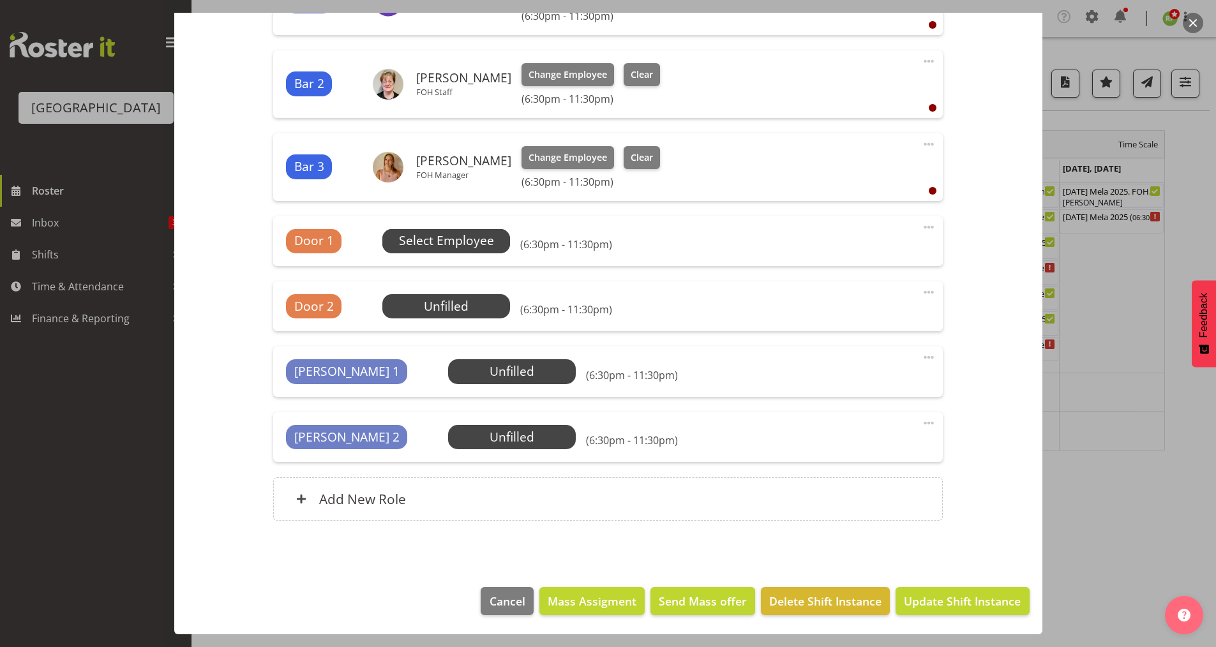
click at [442, 247] on span "Select Employee" at bounding box center [446, 241] width 95 height 19
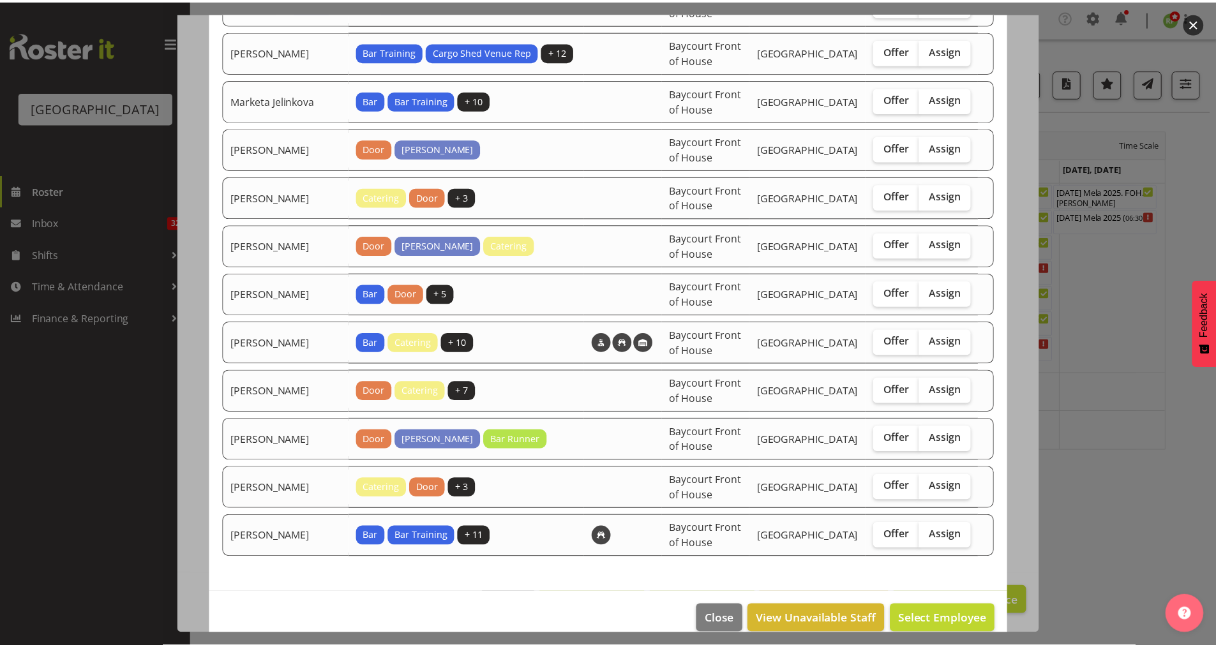
scroll to position [956, 0]
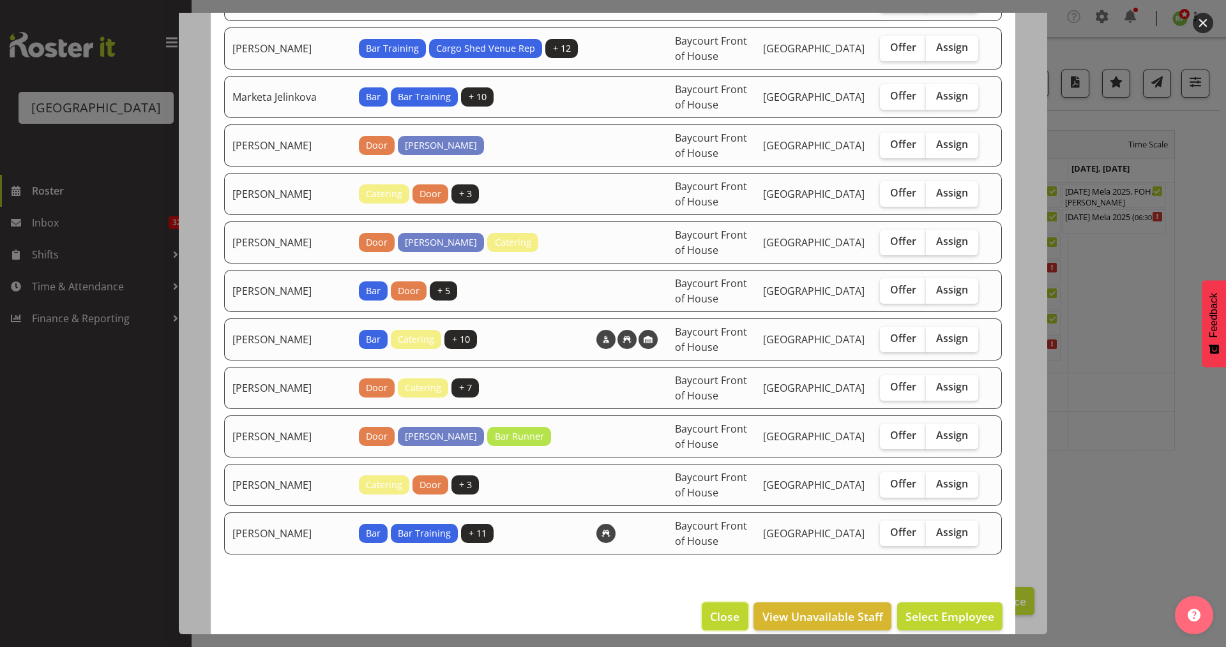
click at [702, 603] on button "Close" at bounding box center [725, 617] width 46 height 28
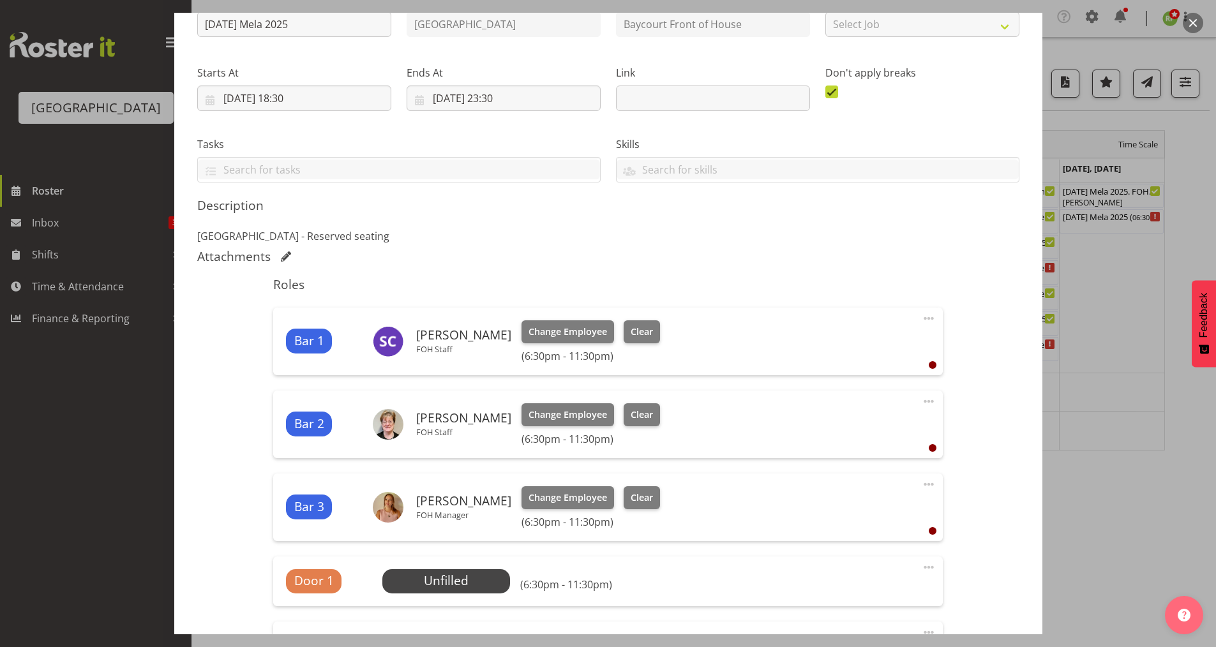
scroll to position [499, 0]
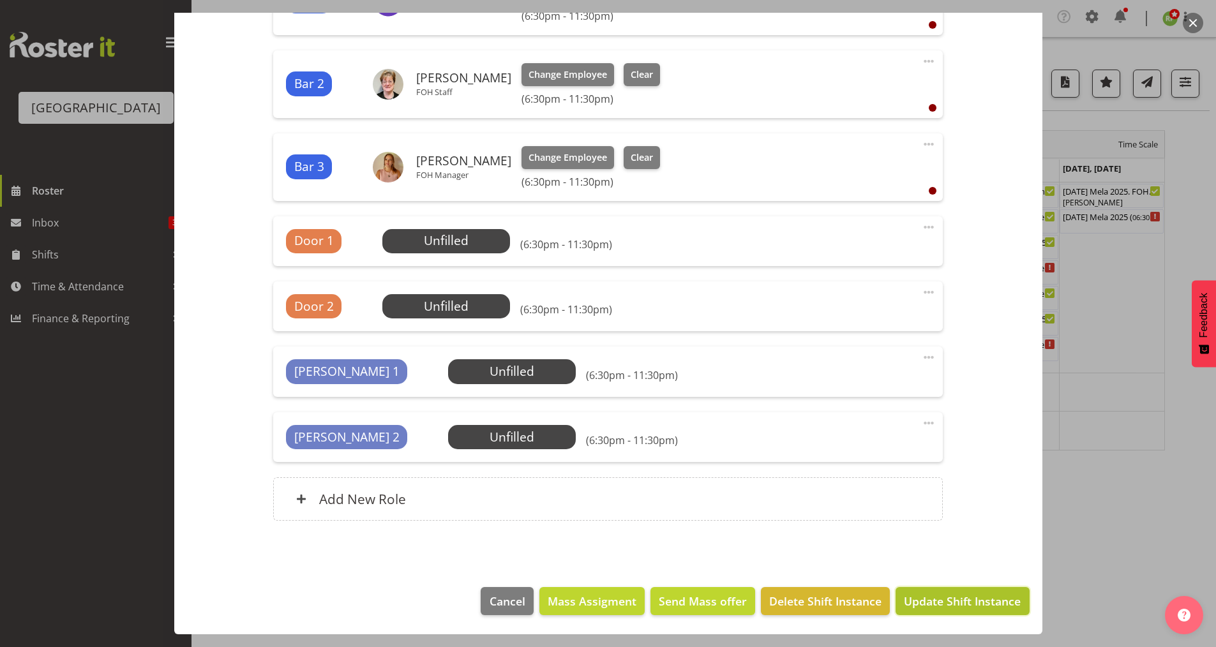
click at [955, 608] on span "Update Shift Instance" at bounding box center [962, 601] width 117 height 17
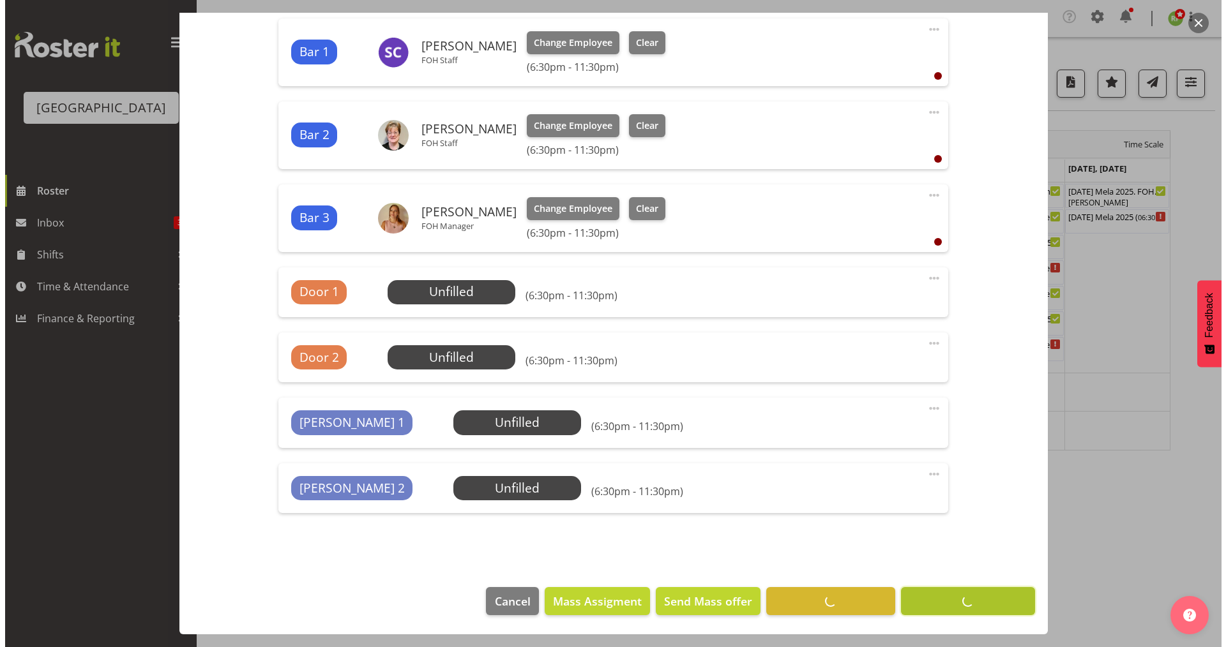
scroll to position [448, 0]
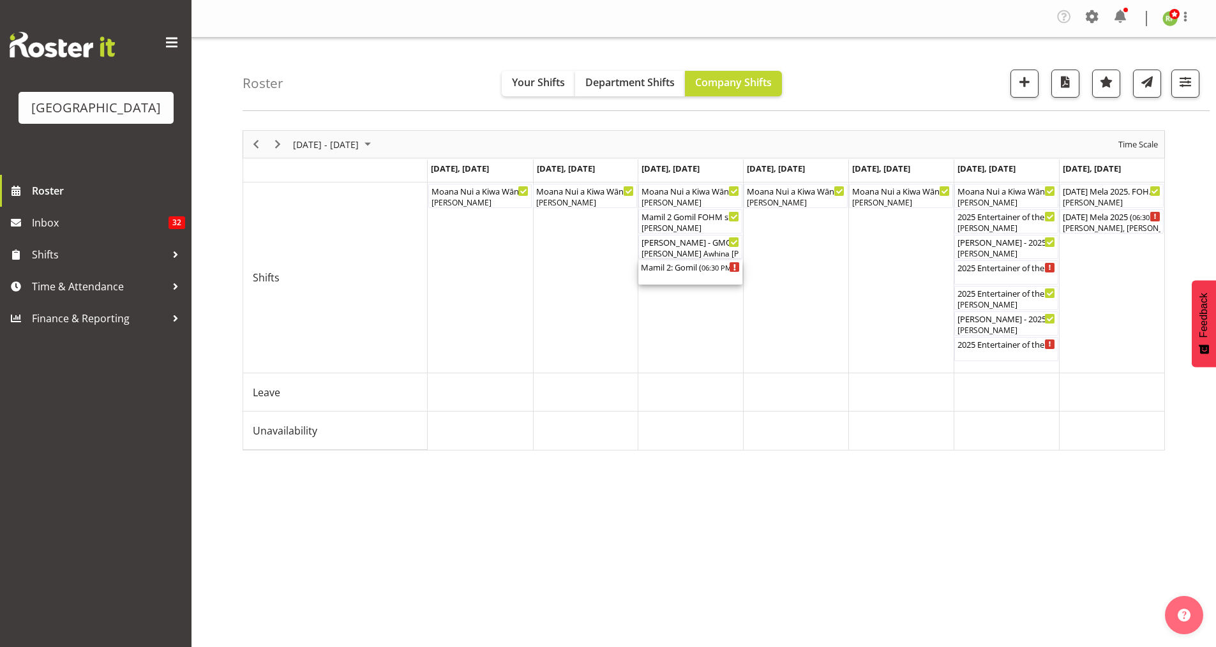
click at [696, 271] on div "Mamil 2: Gomil ( 06:30 PM - 09:30 PM )" at bounding box center [690, 266] width 99 height 13
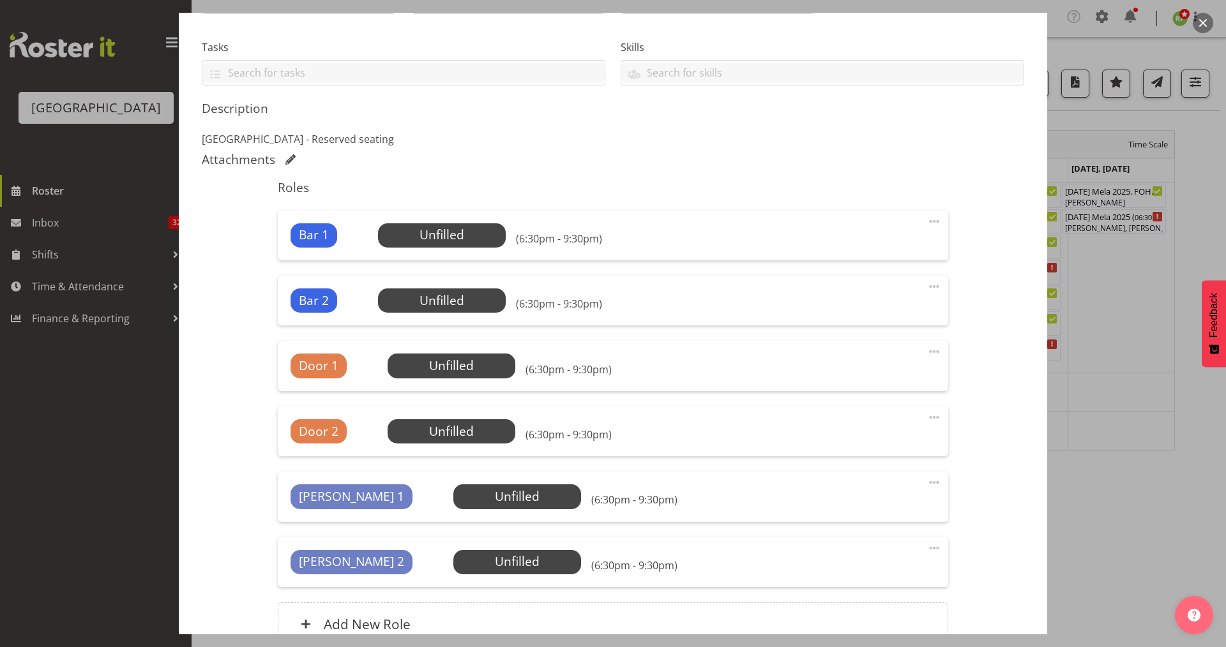
scroll to position [340, 0]
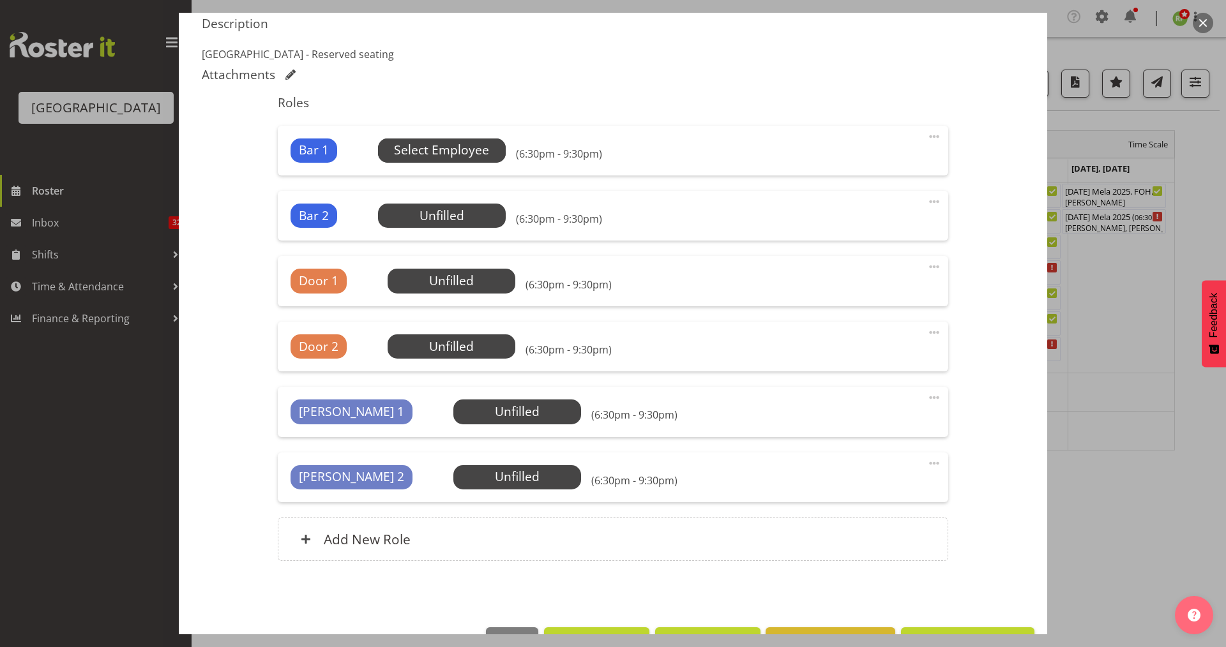
click at [446, 149] on span "Select Employee" at bounding box center [441, 150] width 95 height 19
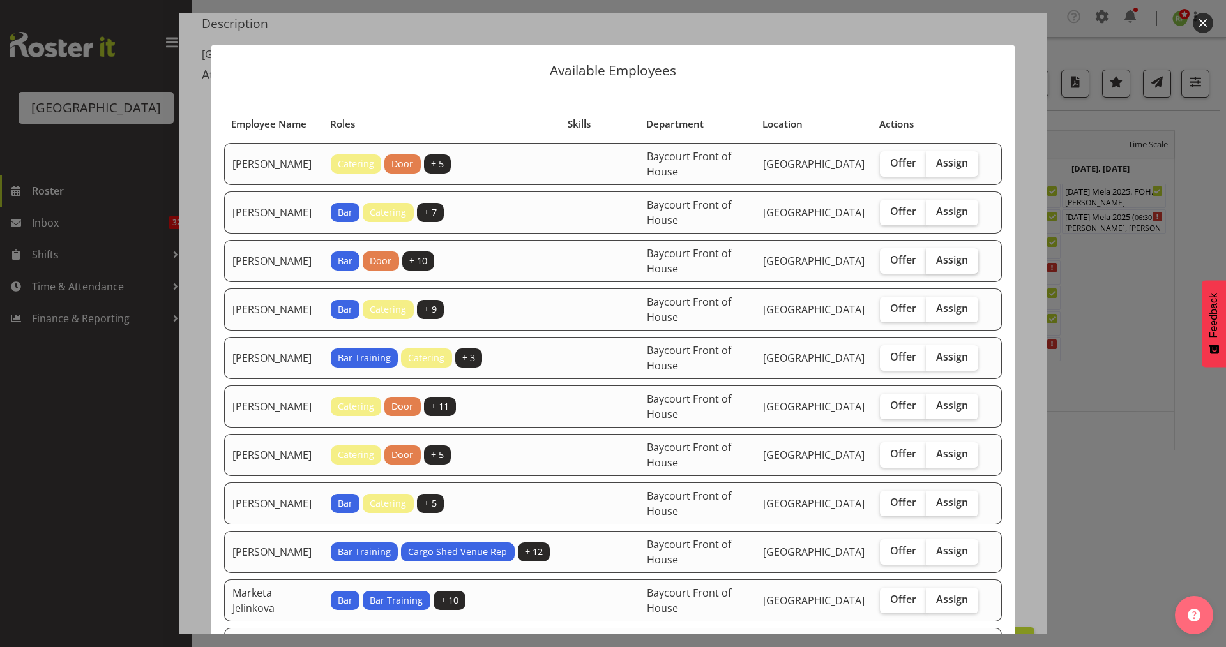
click at [952, 262] on span "Assign" at bounding box center [952, 259] width 32 height 13
click at [934, 262] on input "Assign" at bounding box center [930, 260] width 8 height 8
checkbox input "true"
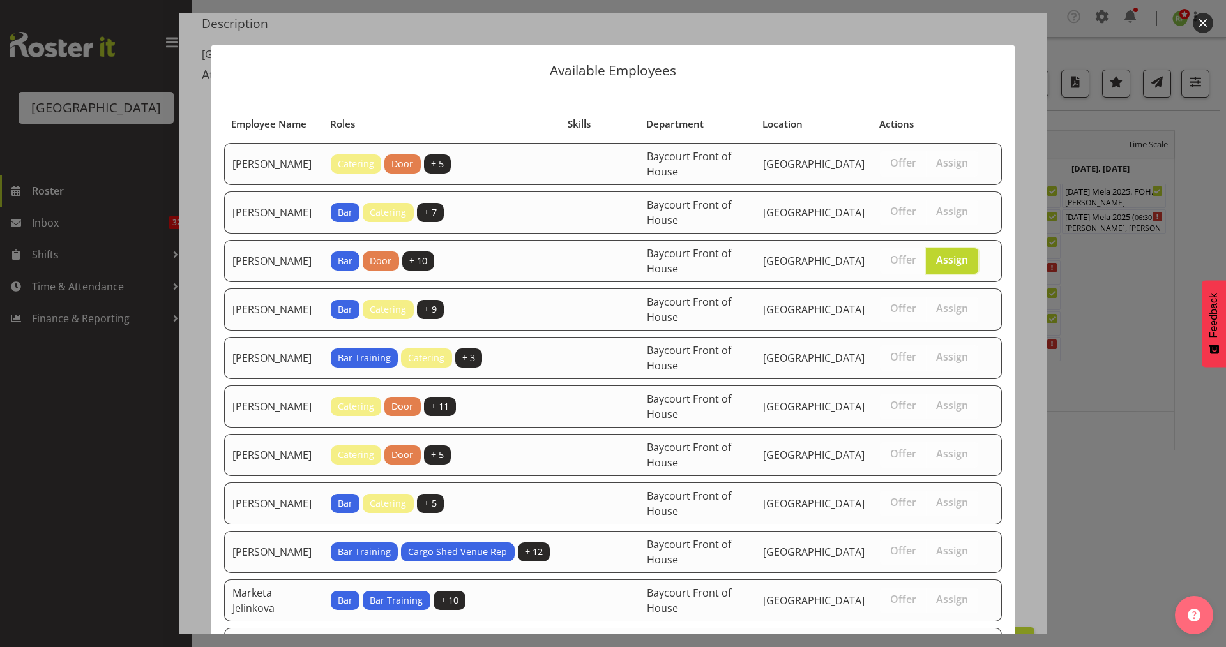
scroll to position [325, 0]
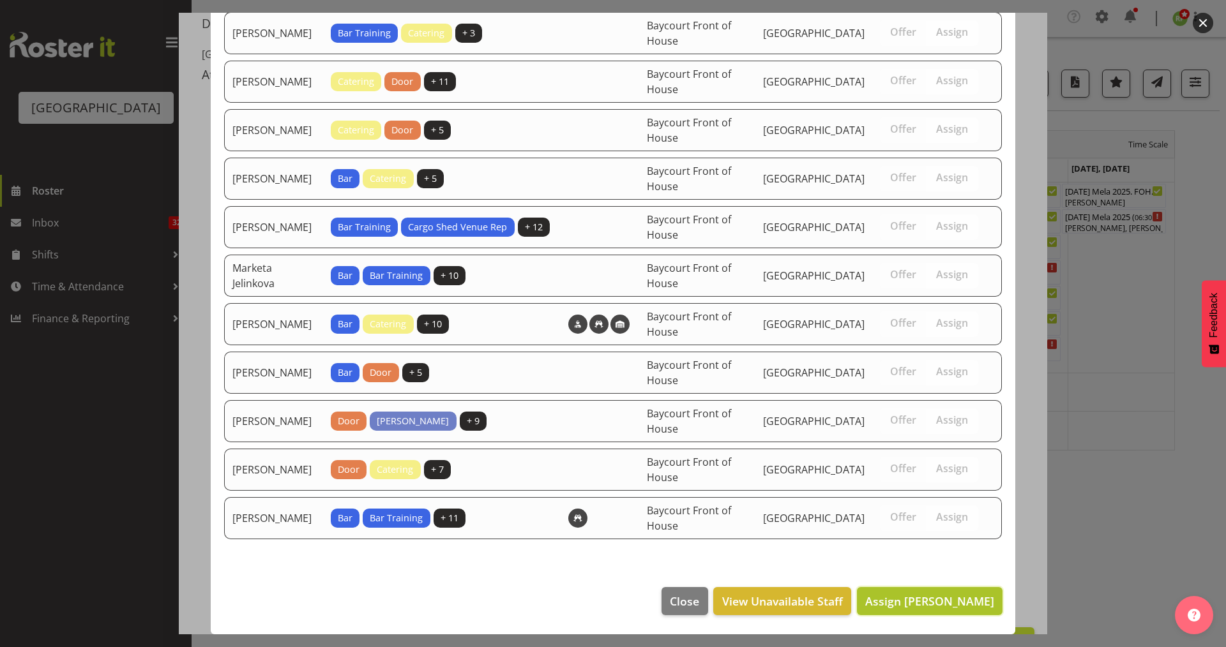
click at [921, 591] on button "Assign [PERSON_NAME]" at bounding box center [930, 601] width 146 height 28
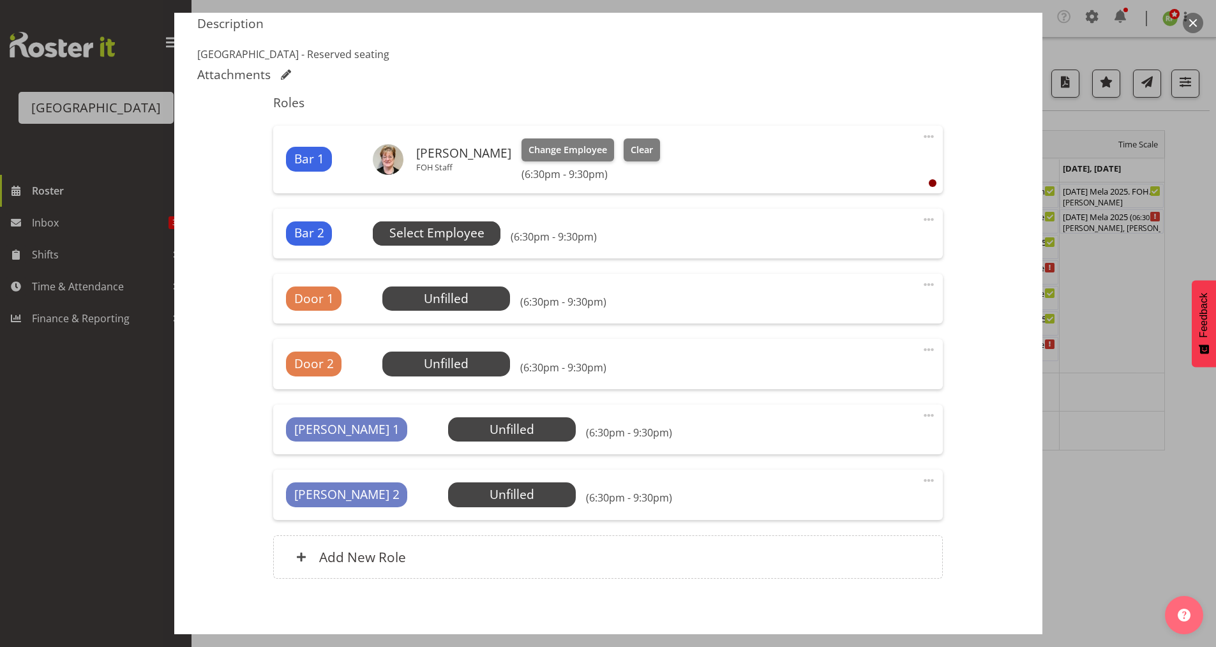
click at [417, 233] on span "Select Employee" at bounding box center [436, 233] width 95 height 19
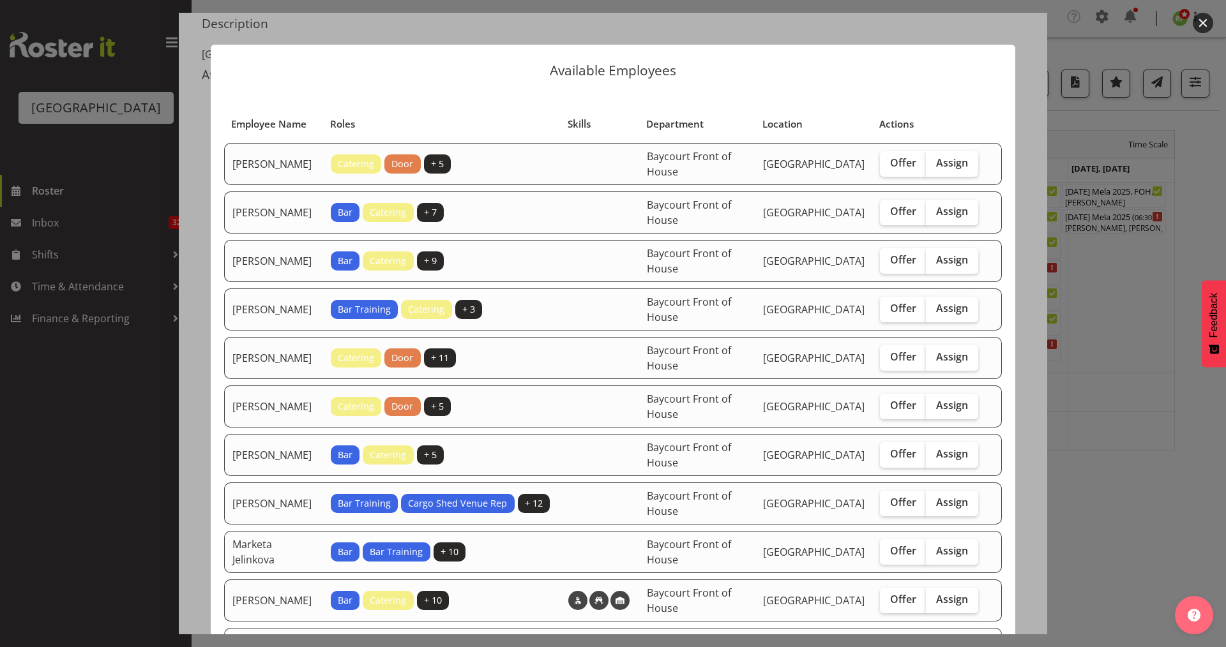
click at [952, 343] on td "Offer Assign" at bounding box center [929, 358] width 114 height 42
click at [944, 350] on span "Assign" at bounding box center [952, 356] width 32 height 13
click at [934, 353] on input "Assign" at bounding box center [930, 357] width 8 height 8
checkbox input "true"
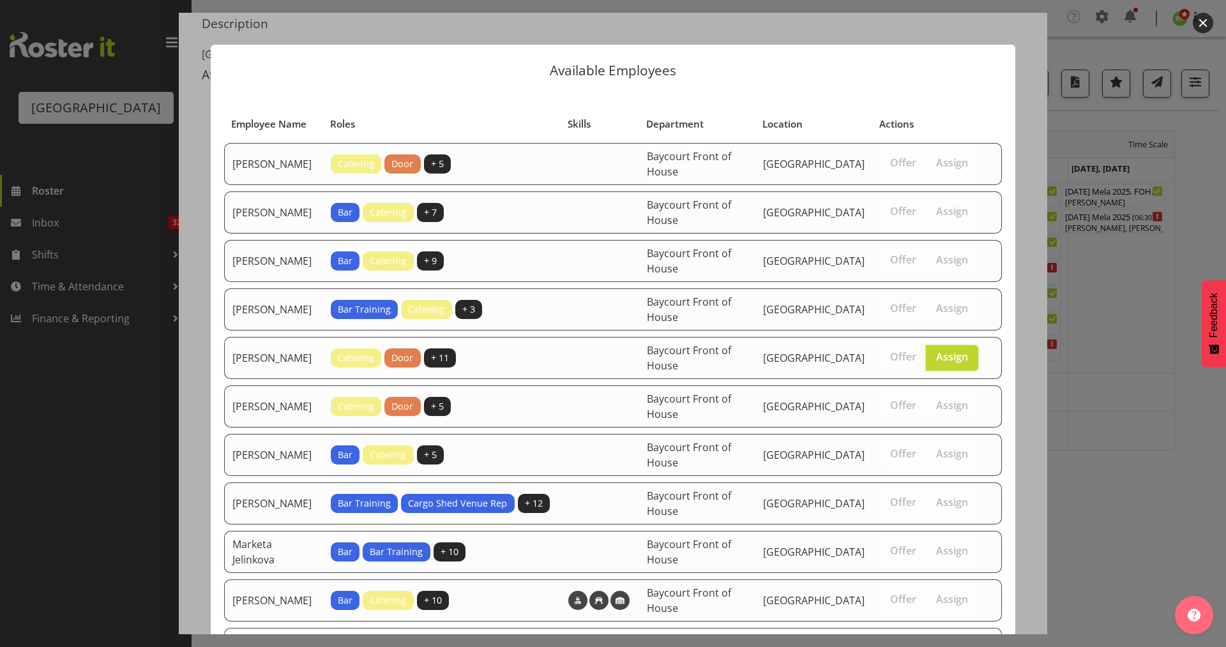
scroll to position [276, 0]
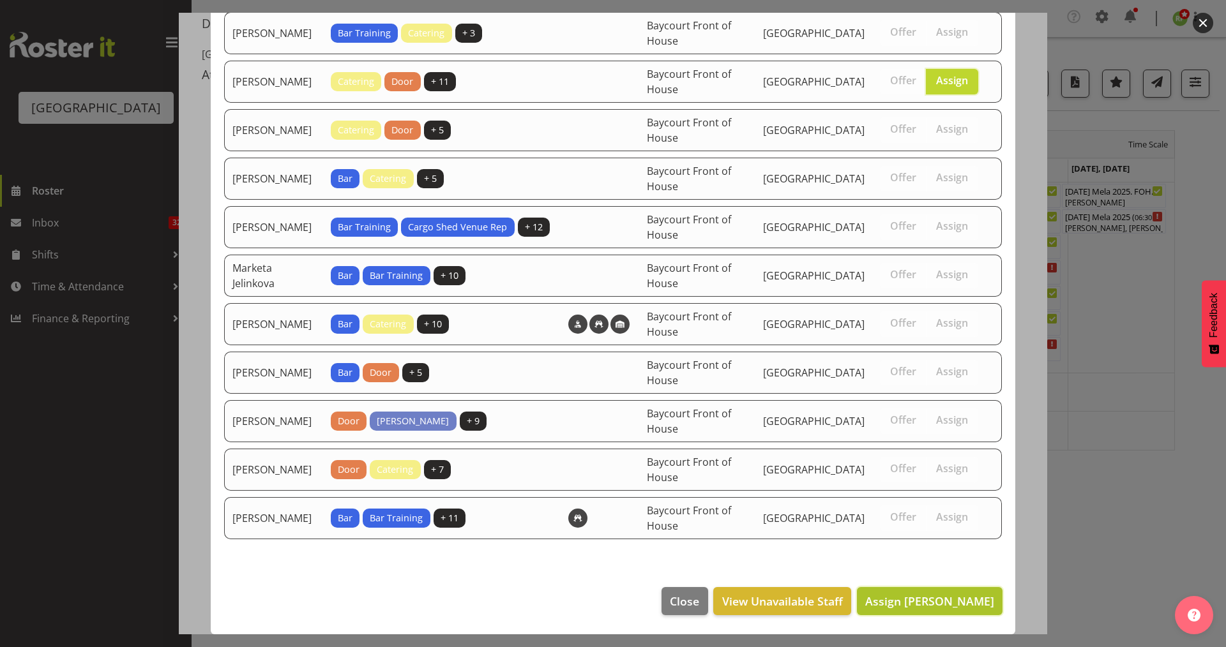
click at [931, 610] on button "Assign [PERSON_NAME]" at bounding box center [930, 601] width 146 height 28
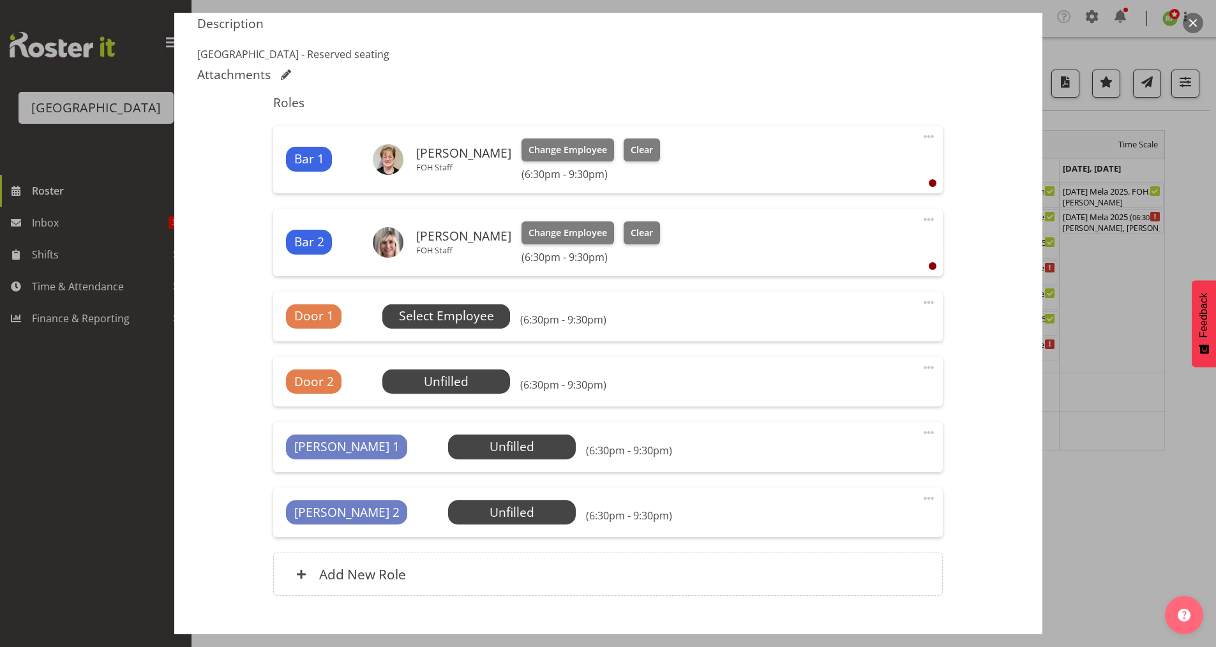
click at [449, 315] on span "Select Employee" at bounding box center [446, 316] width 95 height 19
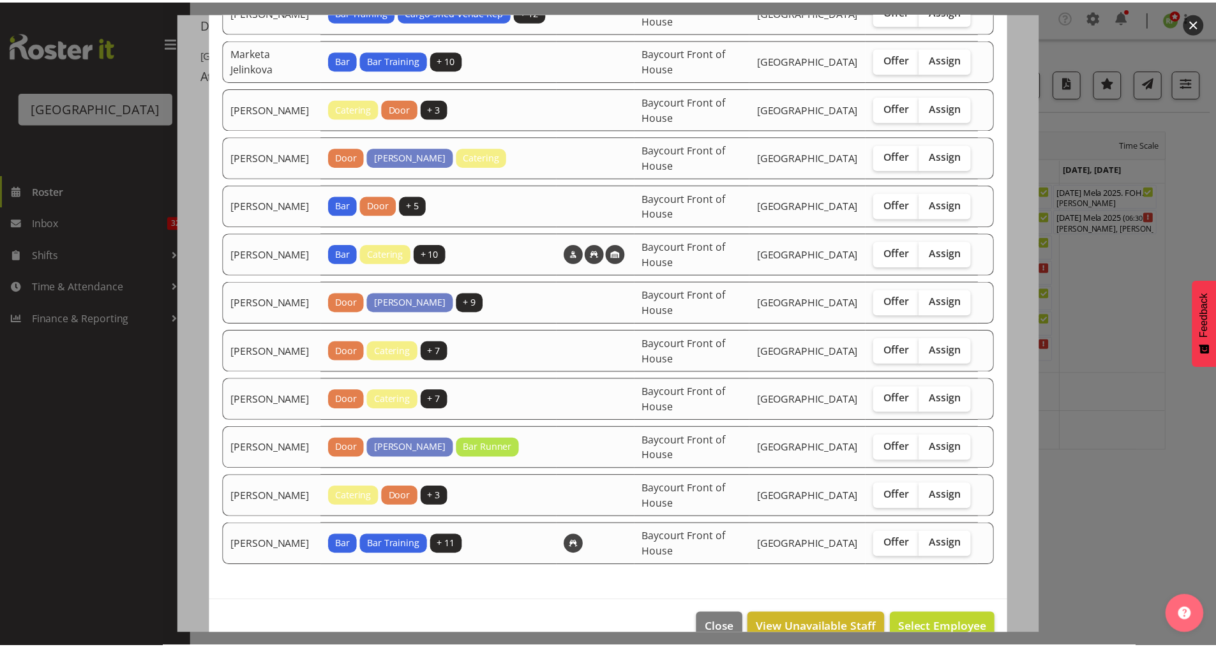
scroll to position [1004, 0]
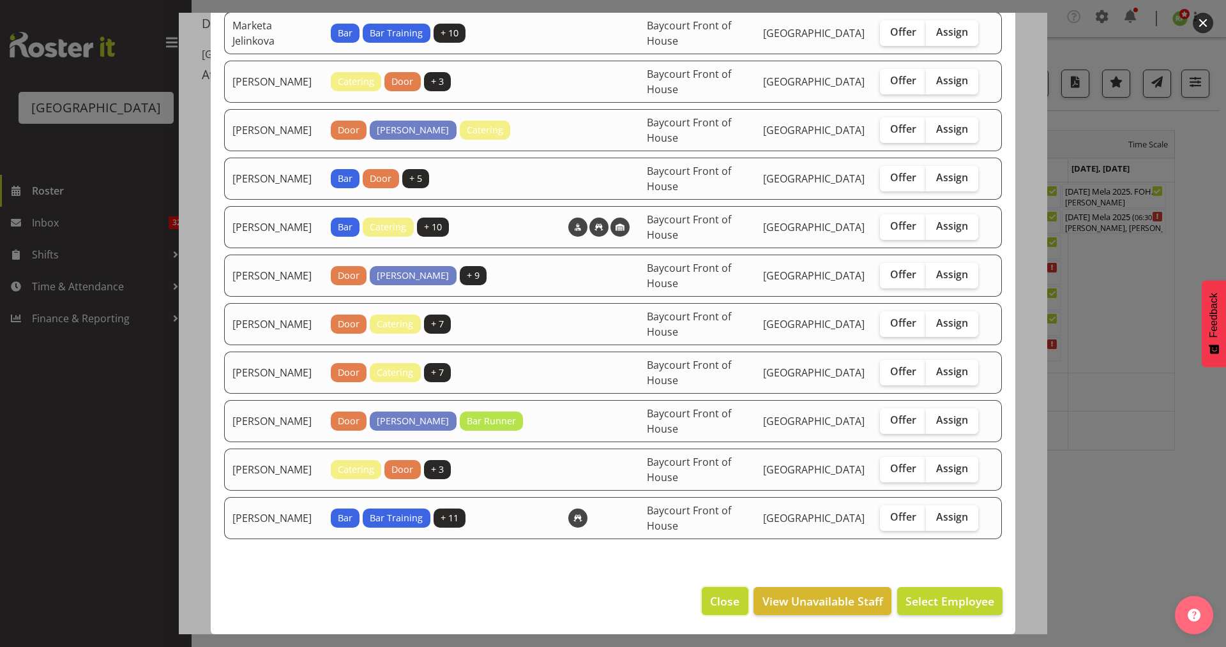
click at [728, 590] on button "Close" at bounding box center [725, 601] width 46 height 28
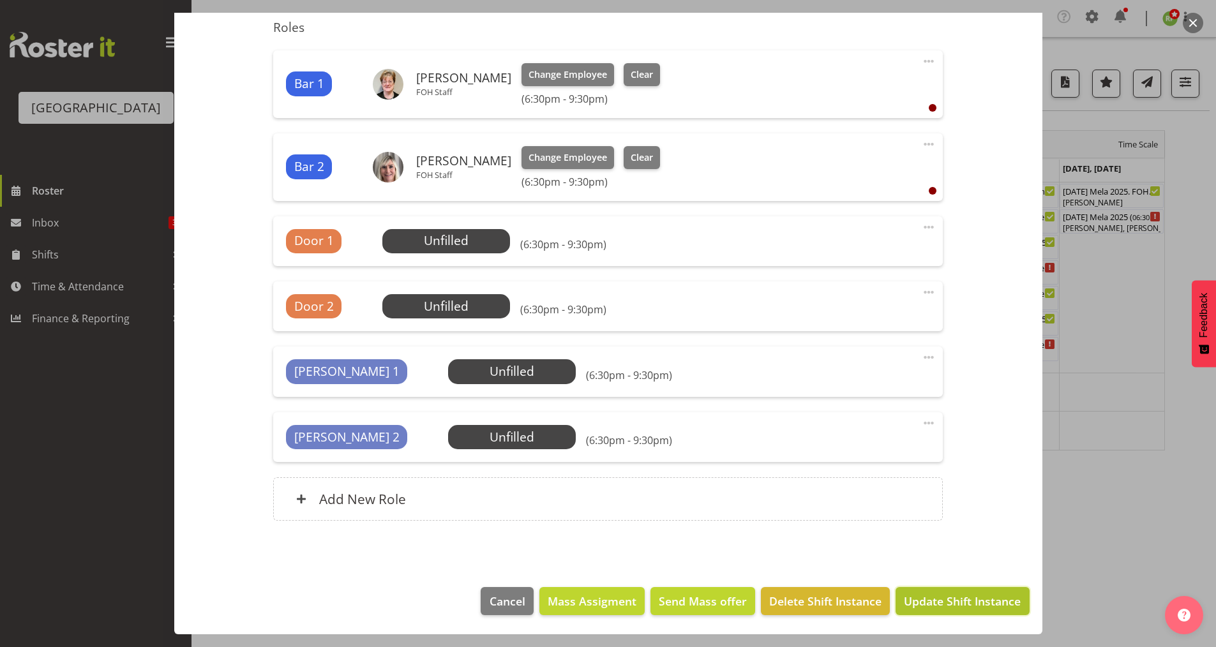
click at [955, 604] on span "Update Shift Instance" at bounding box center [962, 601] width 117 height 17
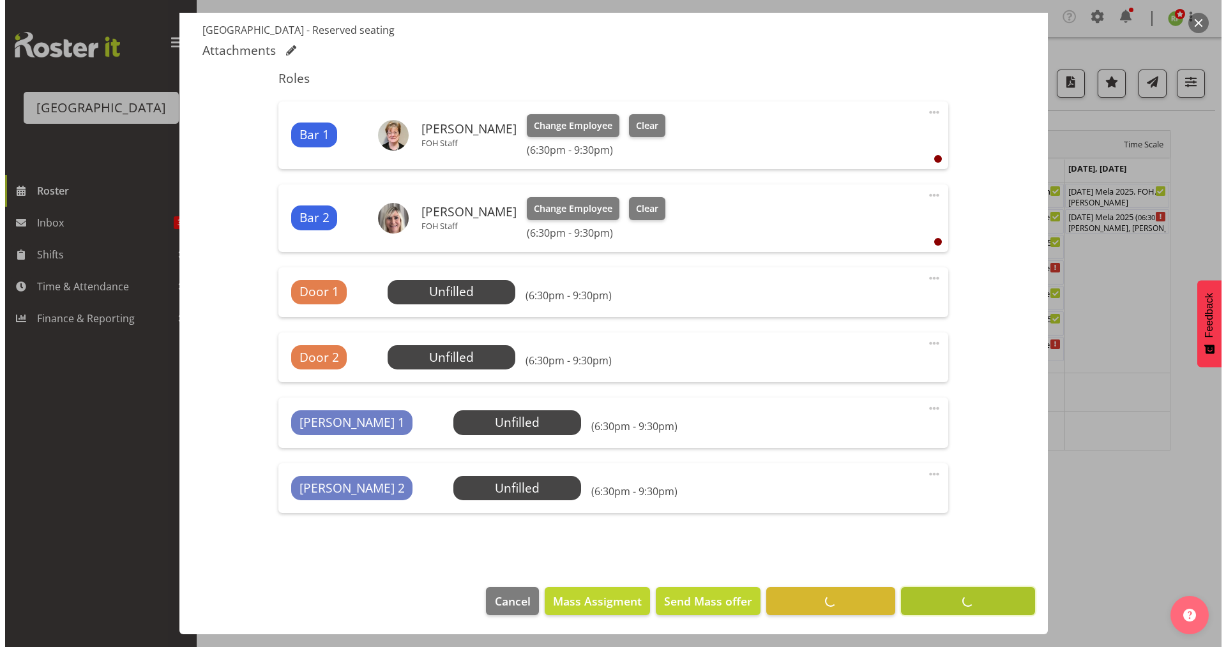
scroll to position [365, 0]
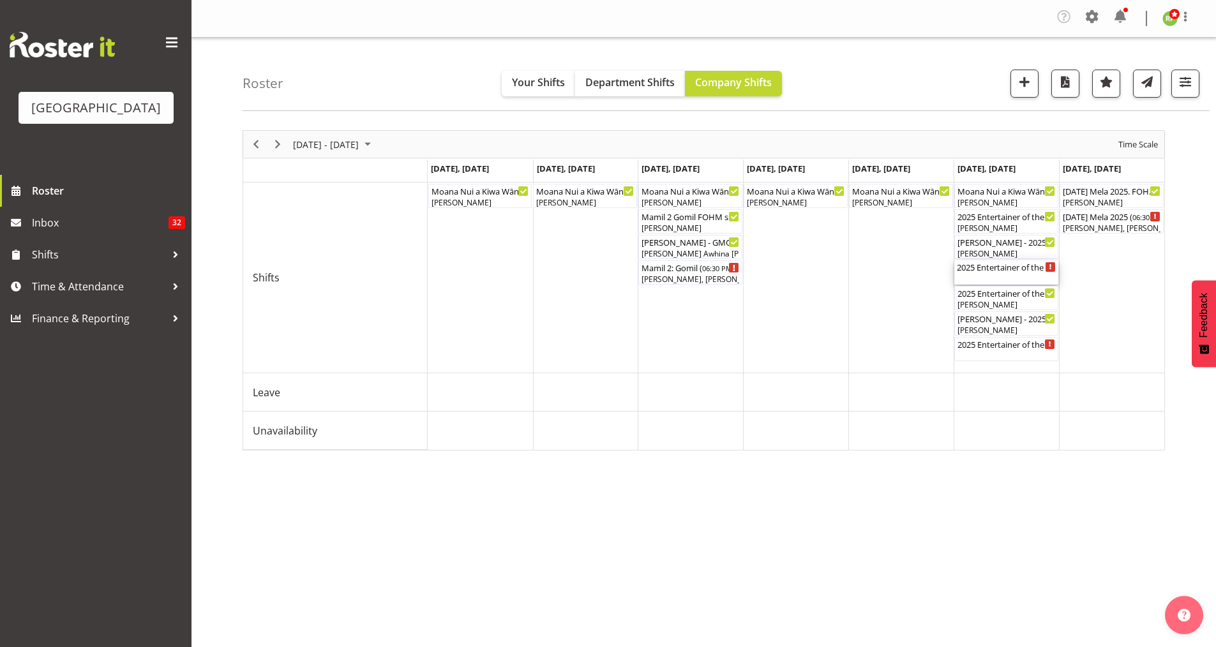
click at [991, 272] on div "2025 Entertainer of the Year - MATINEE ( 12:00 PM - 04:30 PM )" at bounding box center [1006, 266] width 99 height 13
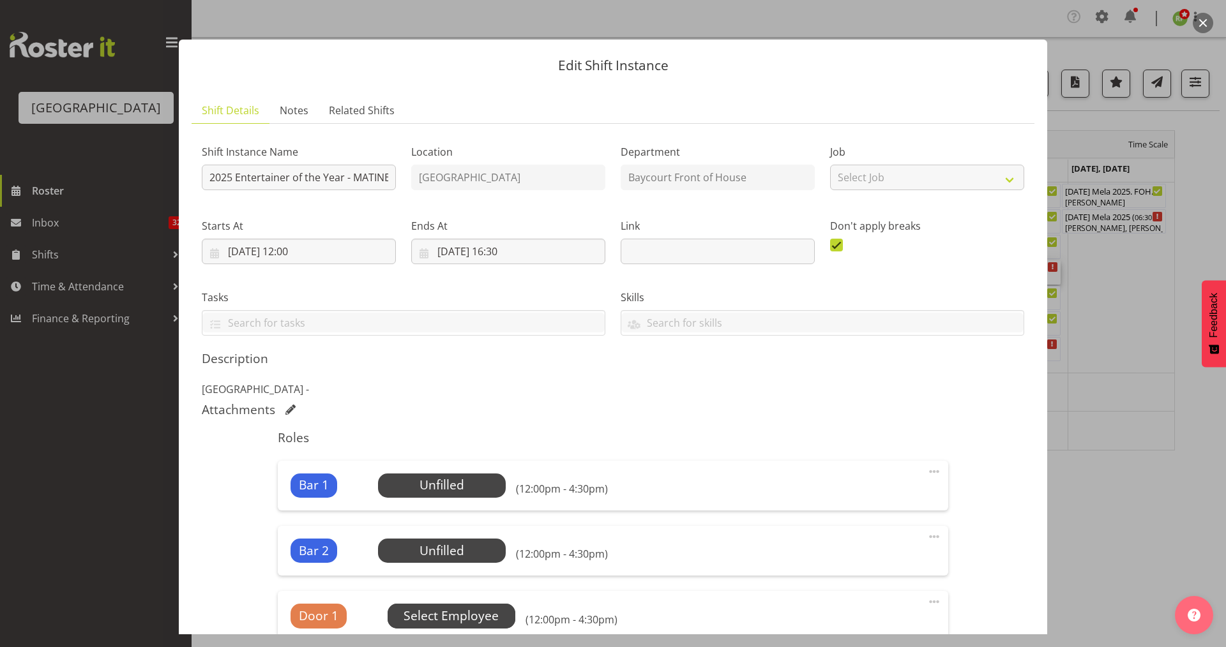
scroll to position [0, 0]
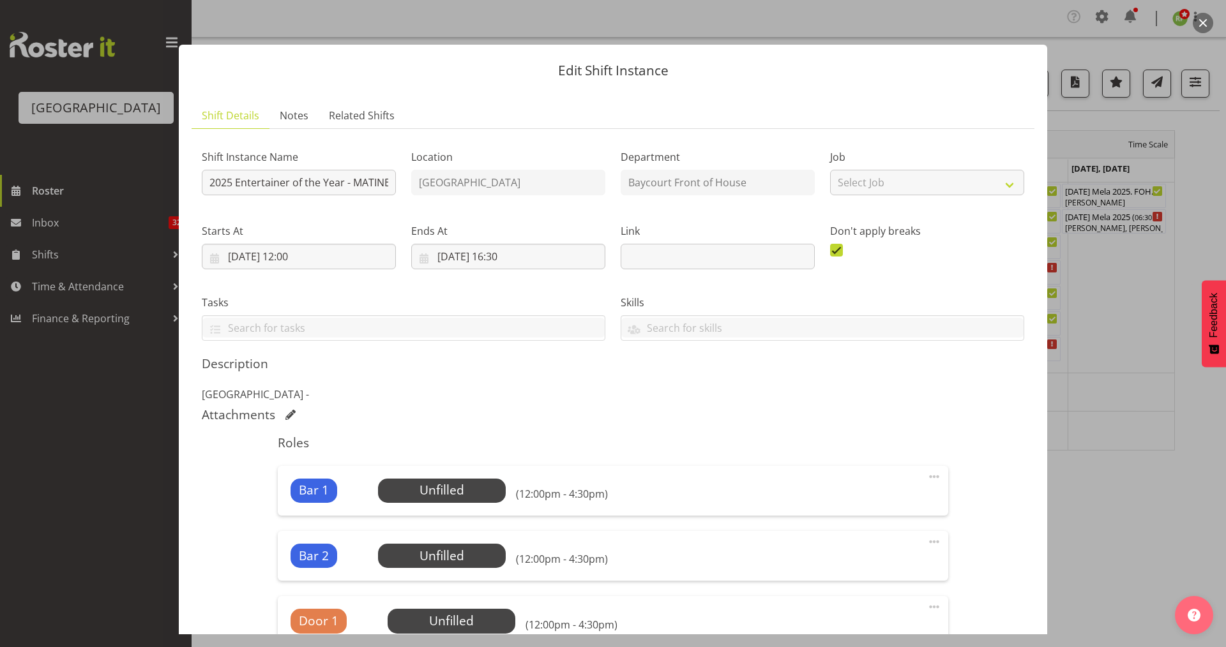
click at [1199, 25] on button "button" at bounding box center [1203, 23] width 20 height 20
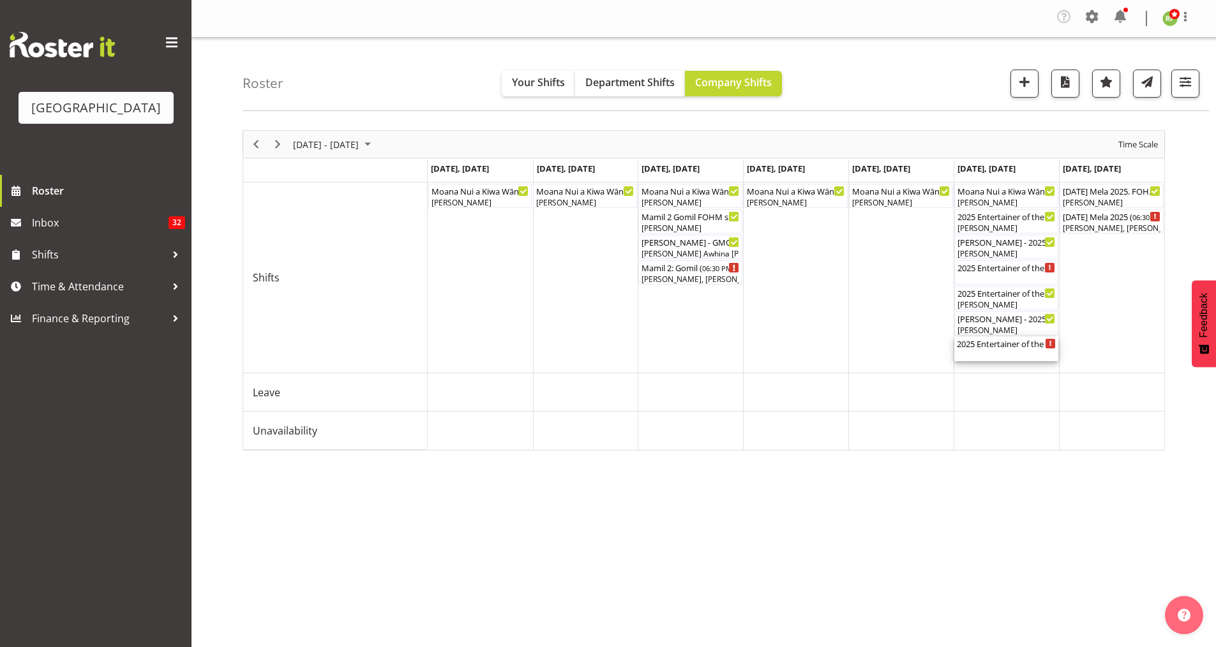
click at [984, 340] on div "2025 Entertainer of the Year - EVENING ( 05:30 PM - 11:30 PM )" at bounding box center [1006, 343] width 99 height 13
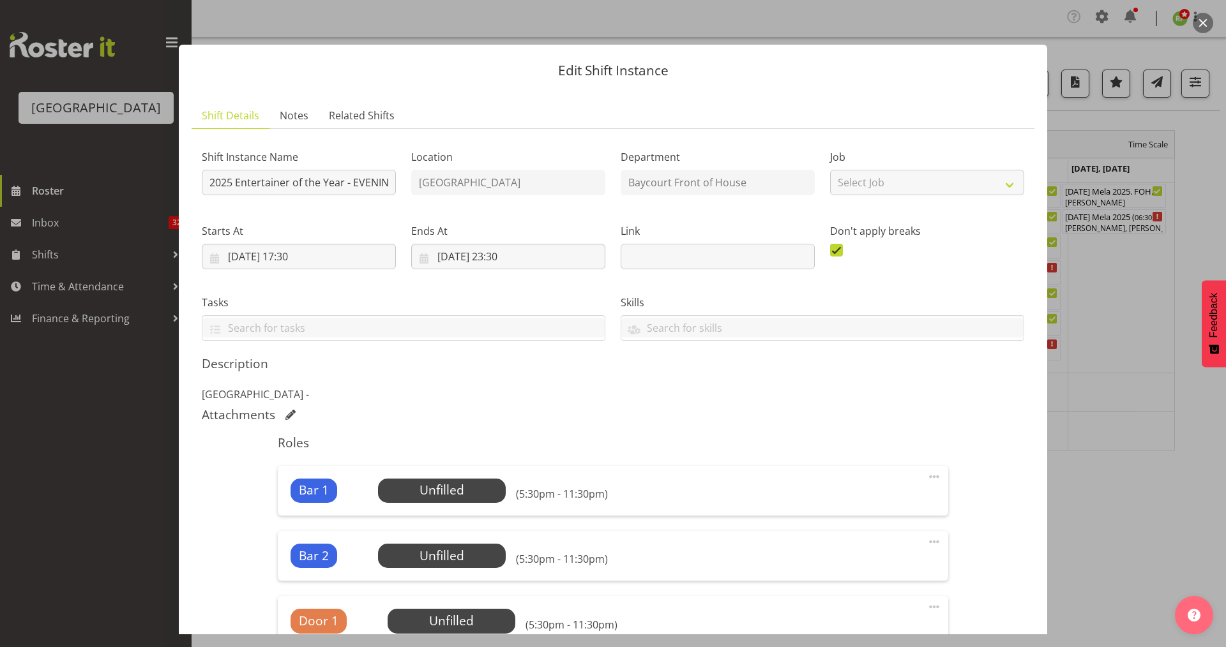
click at [1203, 21] on button "button" at bounding box center [1203, 23] width 20 height 20
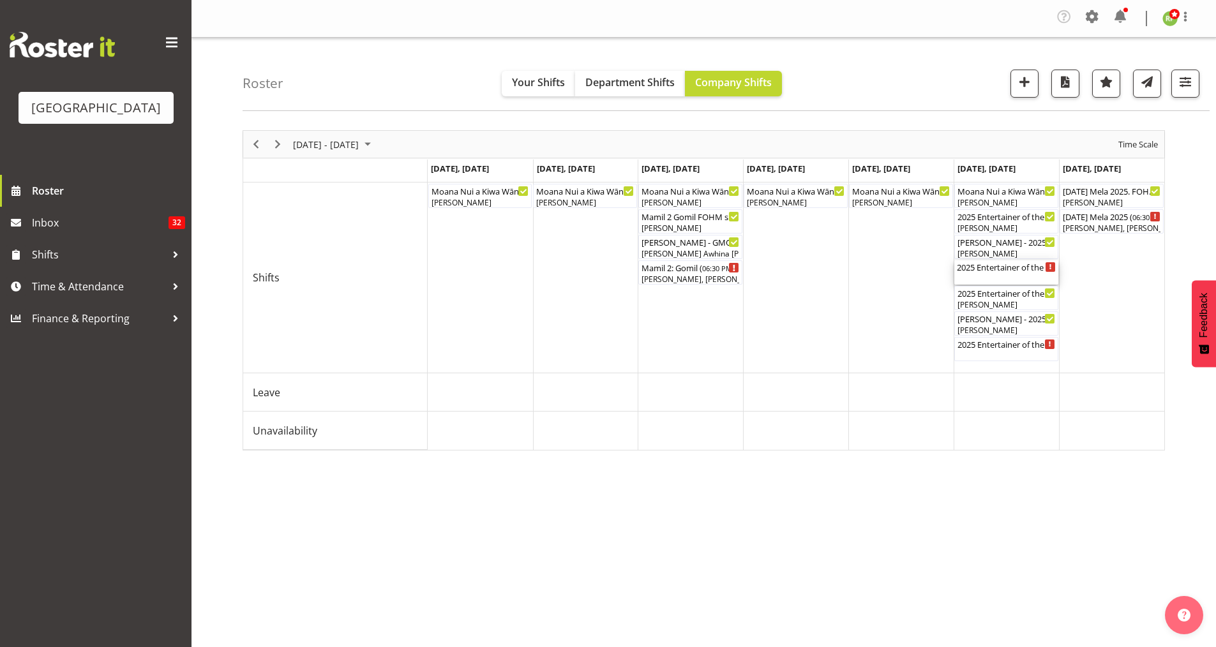
click at [999, 266] on div "2025 Entertainer of the Year - MATINEE ( 12:00 PM - 04:30 PM )" at bounding box center [1006, 266] width 99 height 13
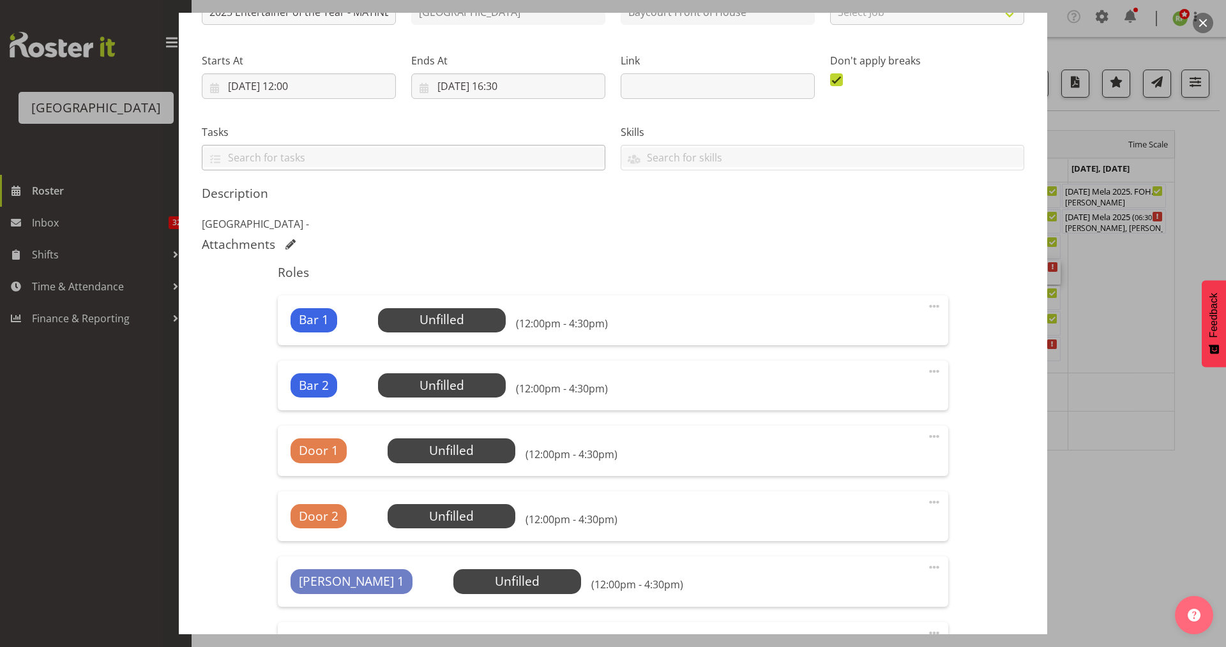
scroll to position [255, 0]
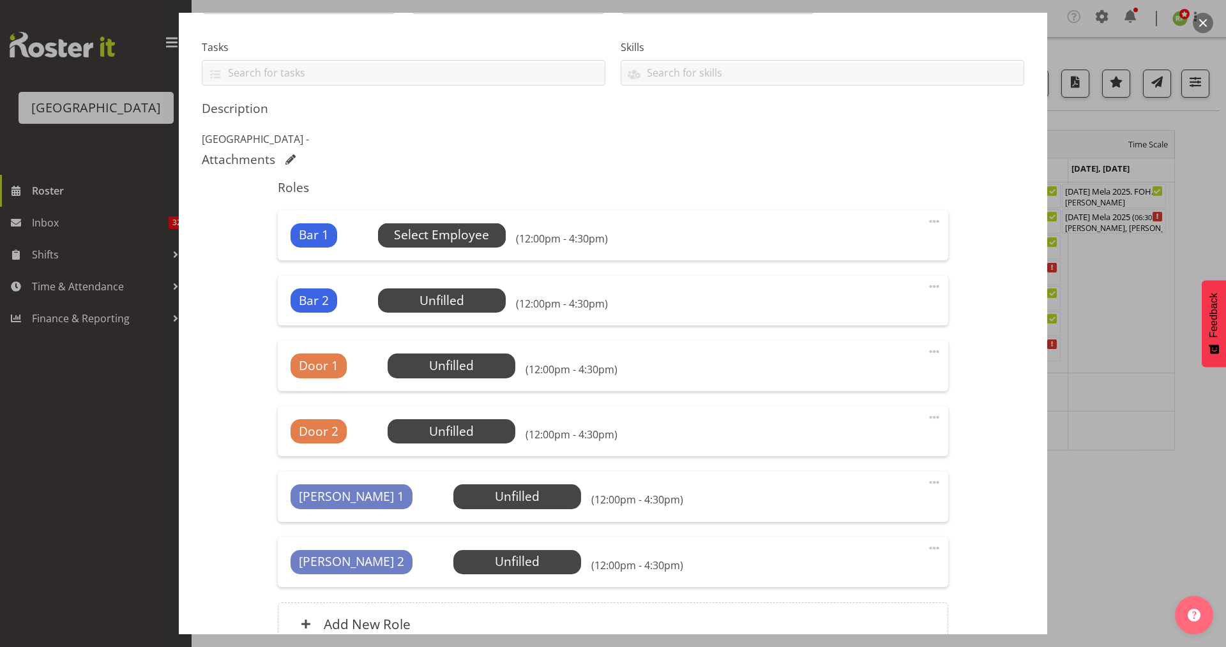
click at [455, 225] on span "Select Employee" at bounding box center [442, 235] width 128 height 24
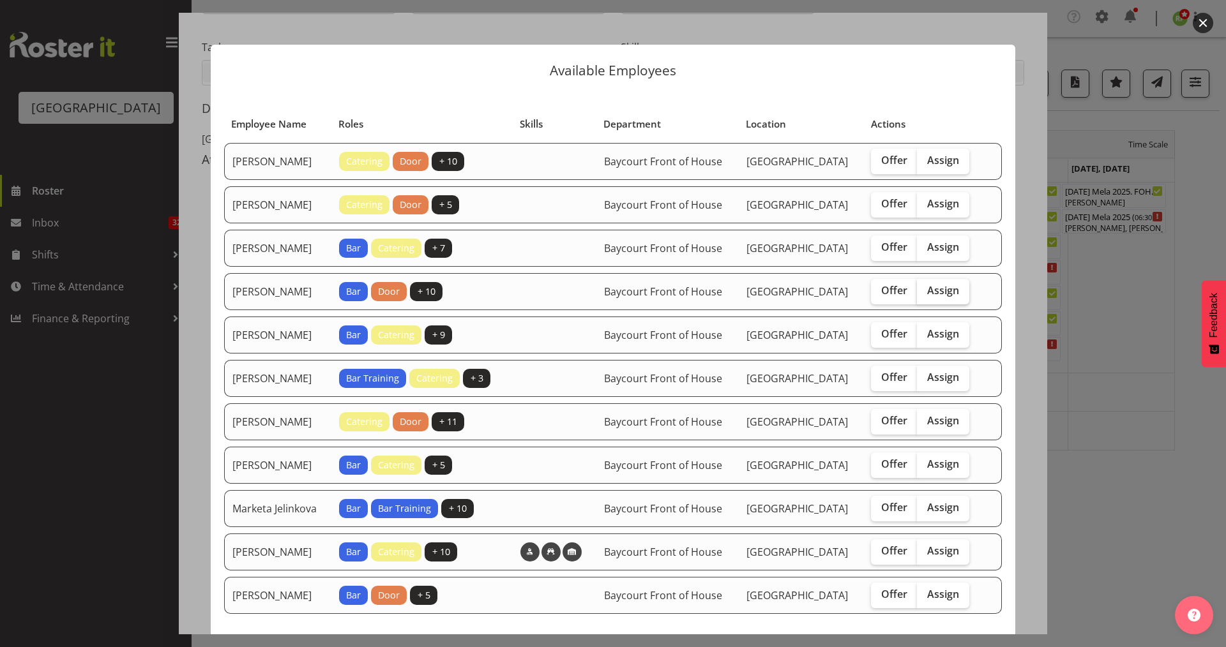
click at [946, 297] on span "Assign" at bounding box center [943, 290] width 32 height 13
click at [925, 295] on input "Assign" at bounding box center [921, 291] width 8 height 8
checkbox input "true"
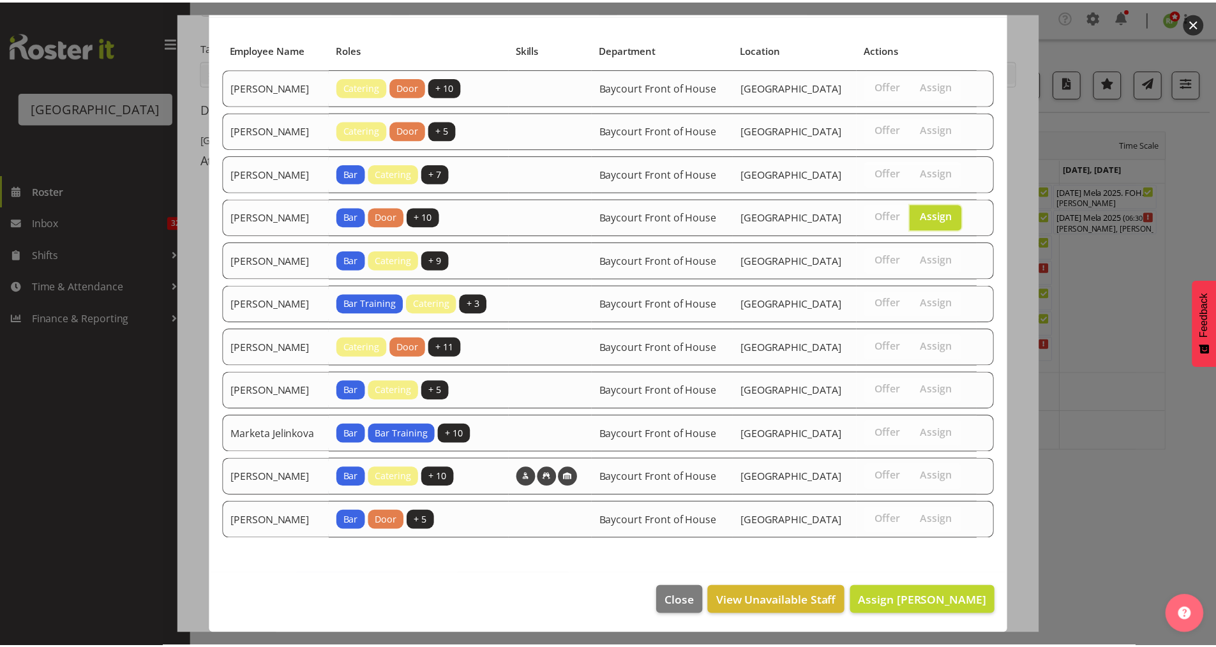
scroll to position [131, 0]
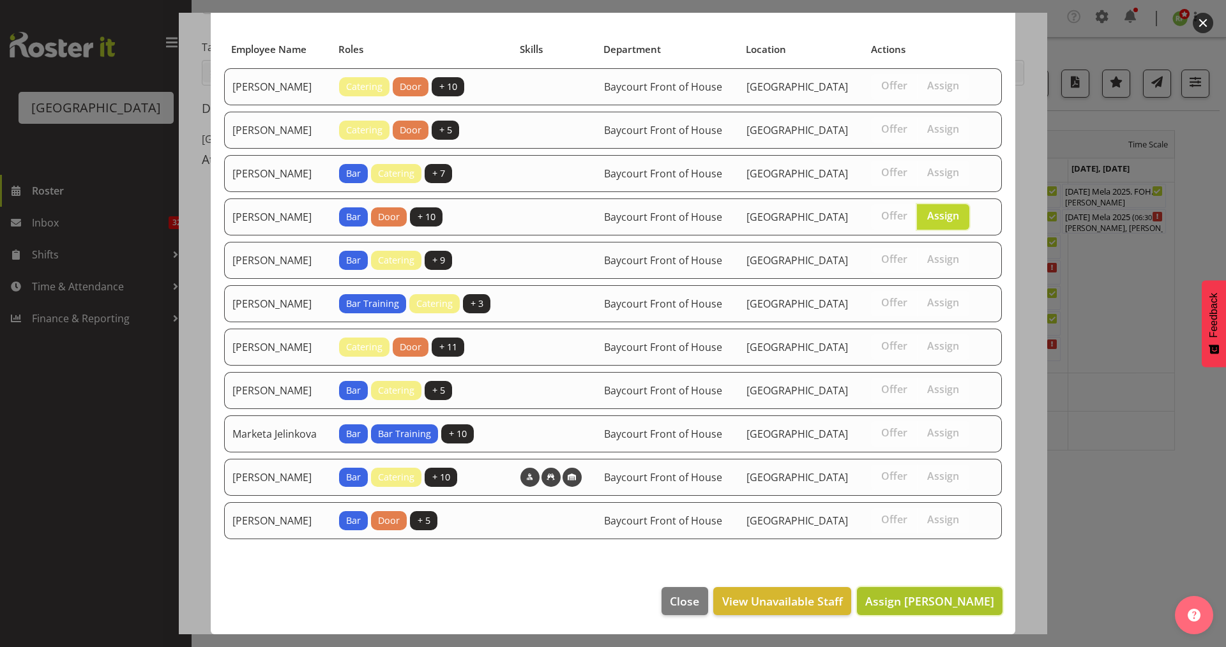
click at [924, 596] on span "Assign [PERSON_NAME]" at bounding box center [929, 601] width 129 height 15
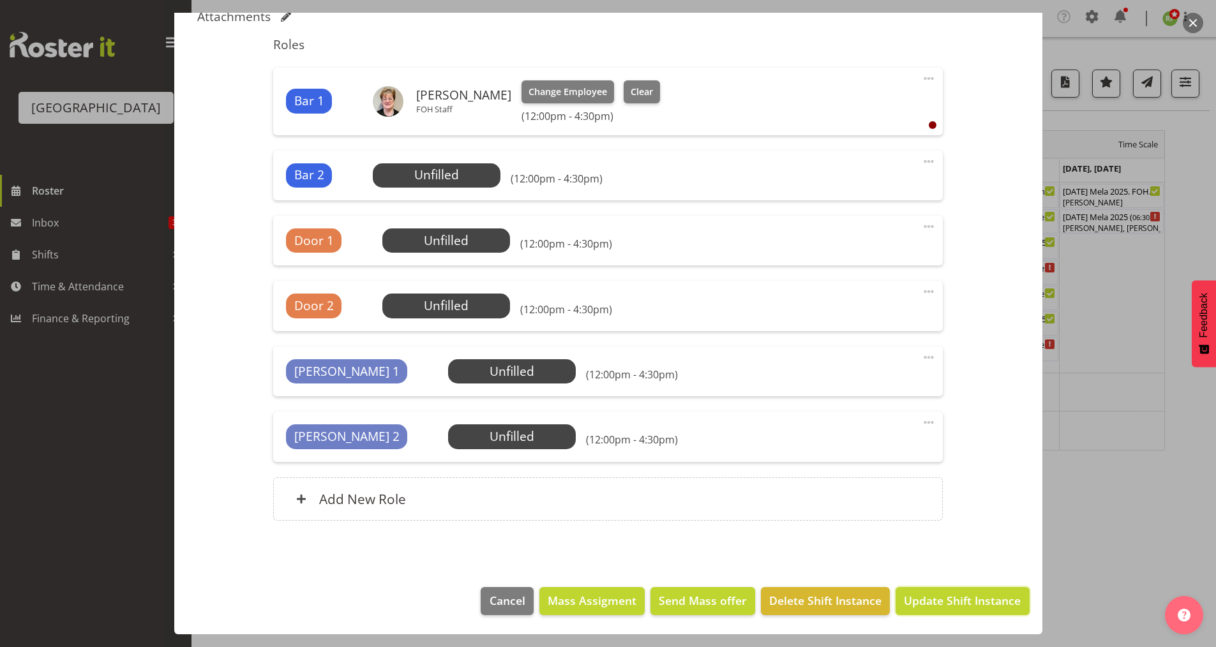
click at [924, 600] on span "Update Shift Instance" at bounding box center [962, 600] width 117 height 17
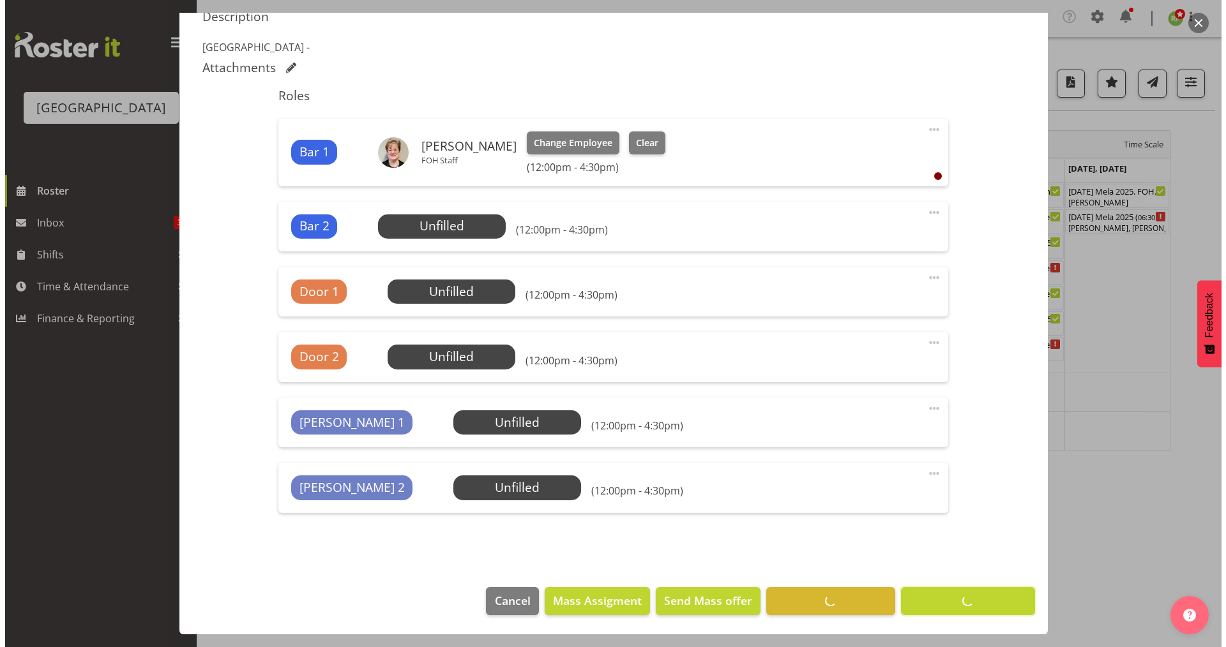
scroll to position [347, 0]
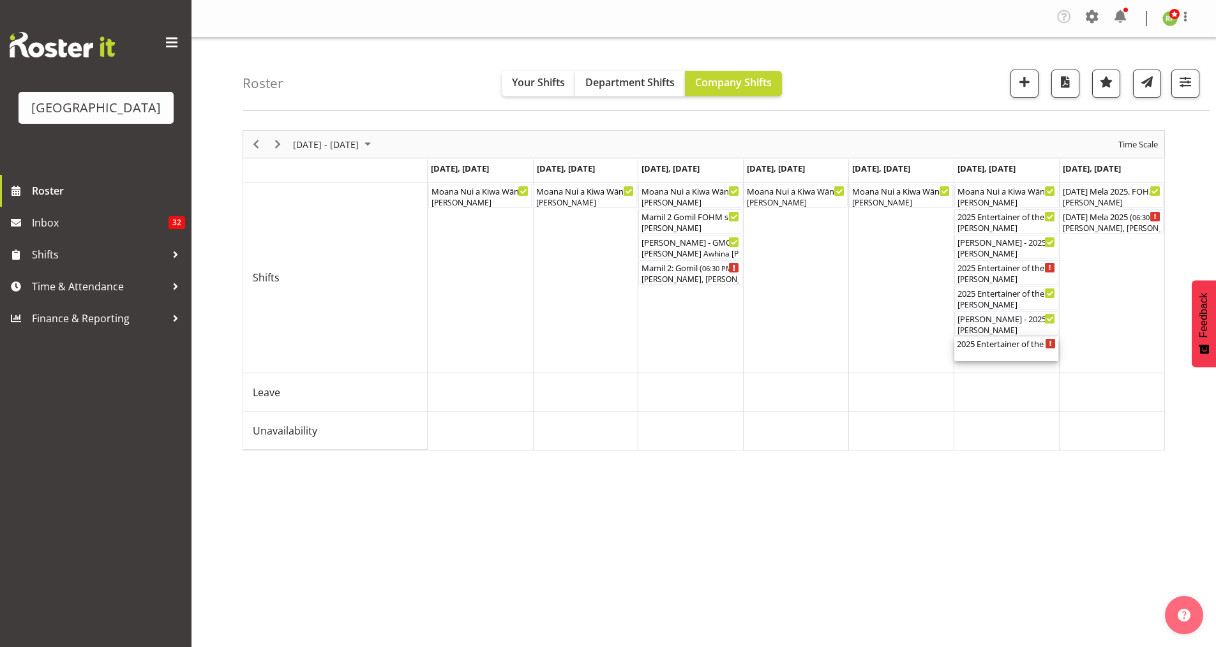
click at [1000, 348] on div "2025 Entertainer of the Year - EVENING ( 05:30 PM - 11:30 PM )" at bounding box center [1006, 343] width 99 height 13
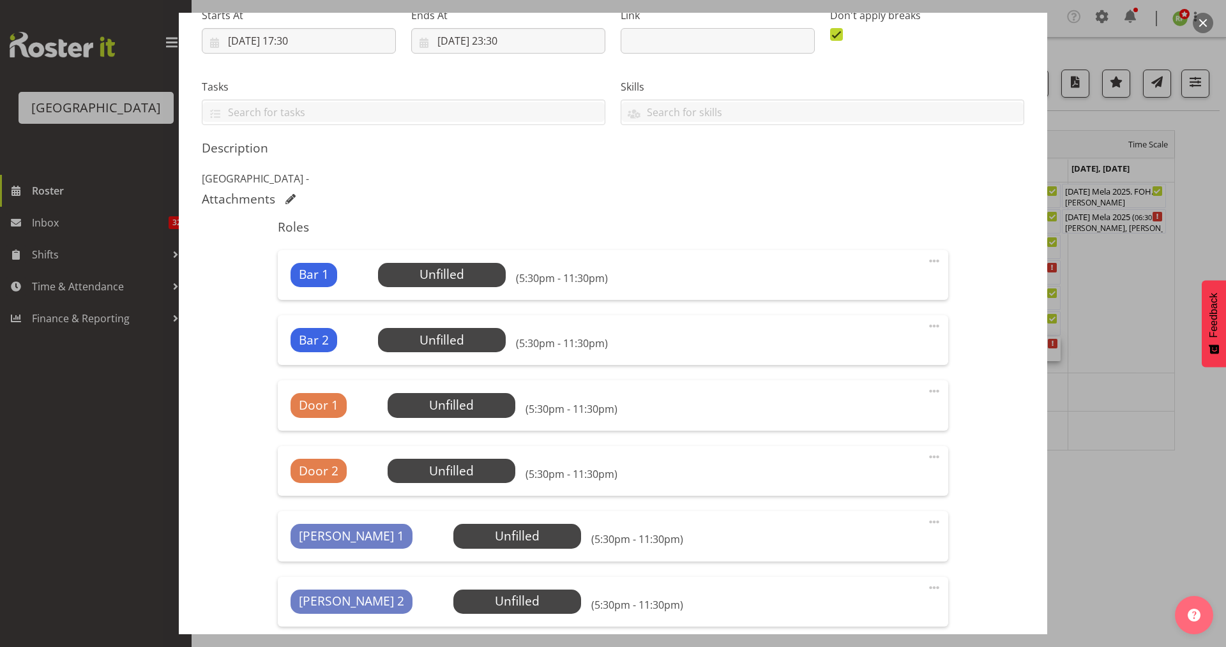
scroll to position [255, 0]
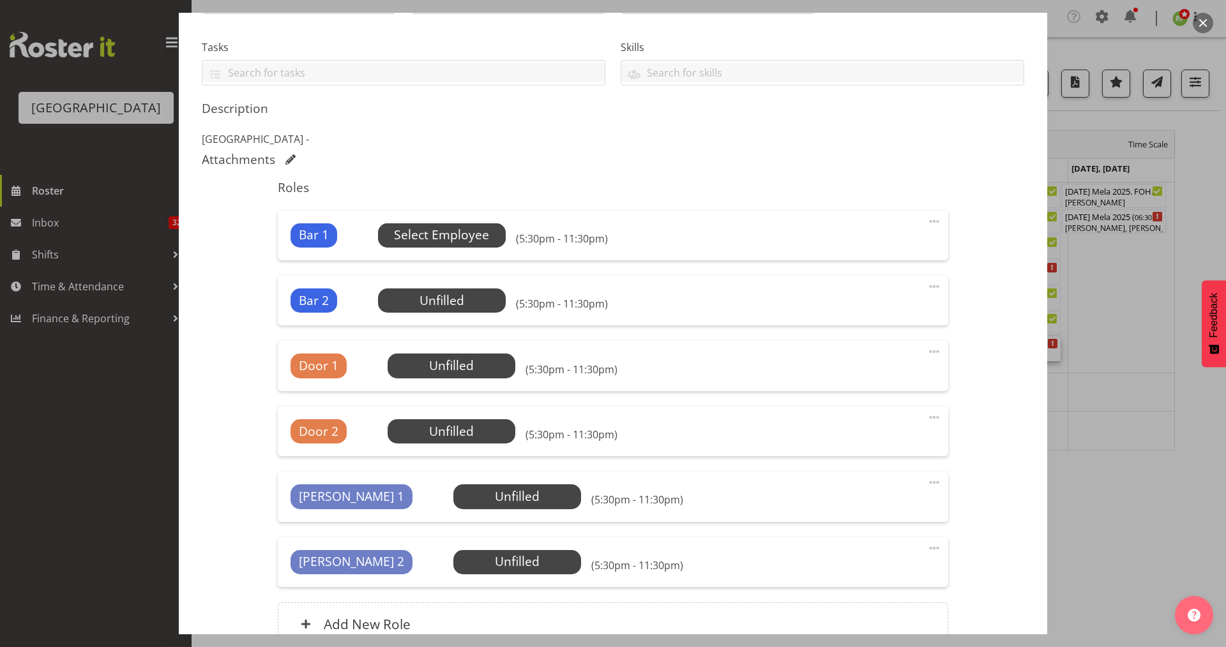
click at [449, 238] on span "Select Employee" at bounding box center [441, 235] width 95 height 19
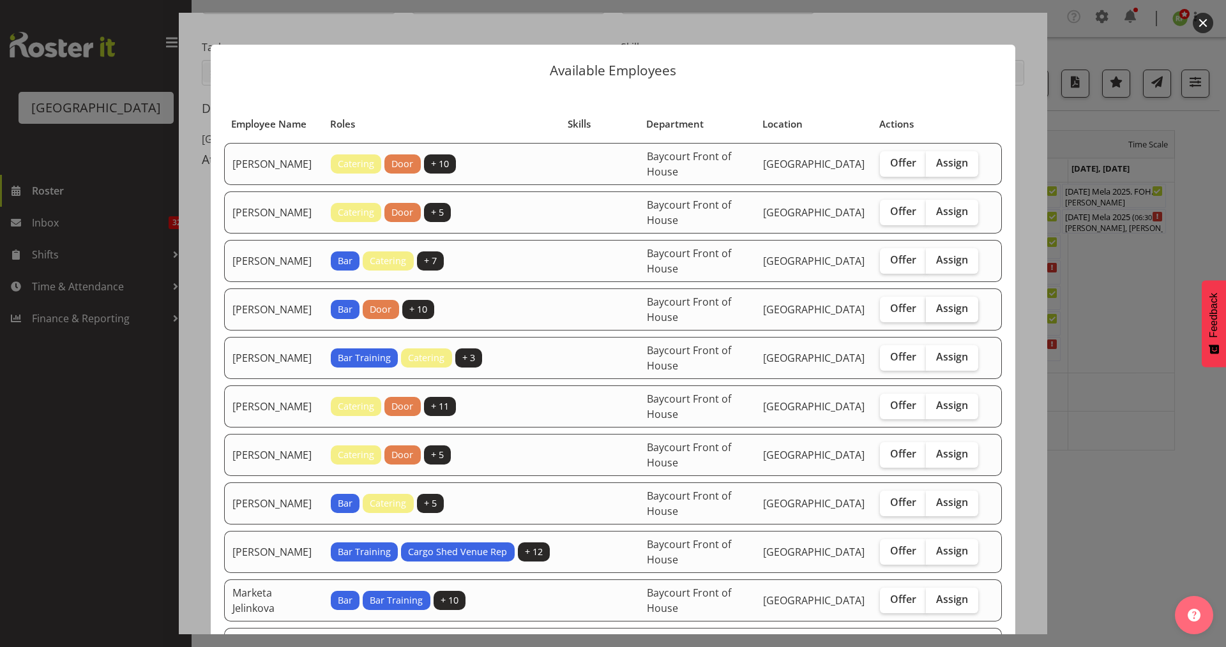
click at [941, 315] on span "Assign" at bounding box center [952, 308] width 32 height 13
click at [934, 313] on input "Assign" at bounding box center [930, 309] width 8 height 8
checkbox input "true"
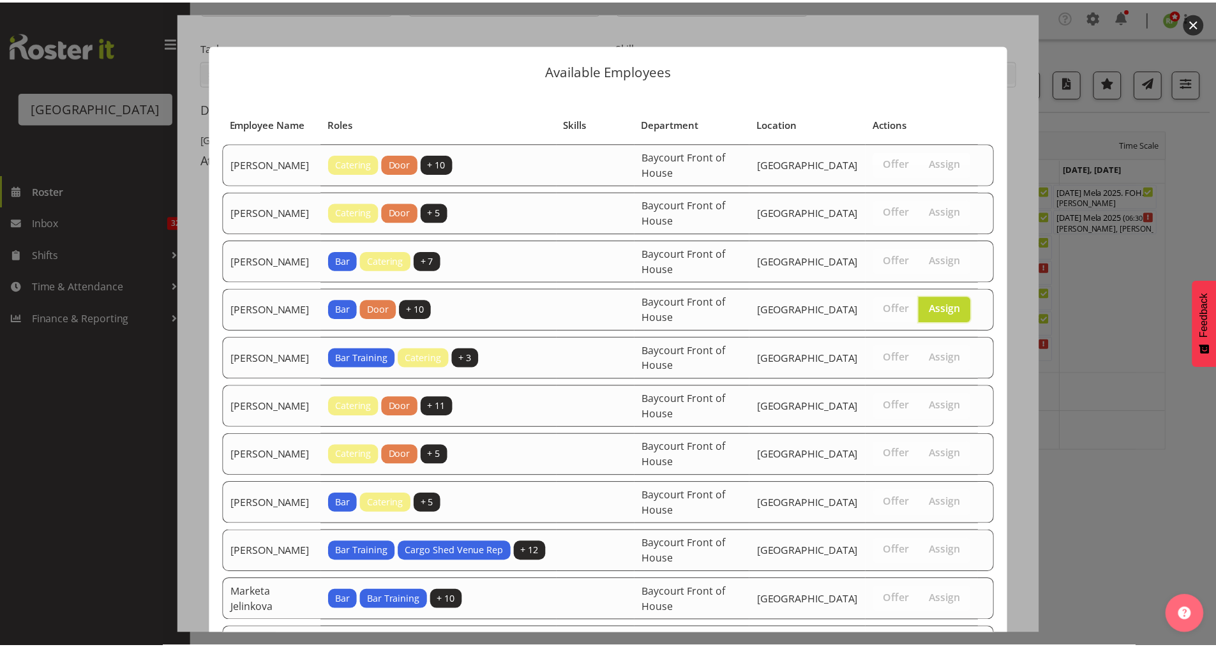
scroll to position [340, 0]
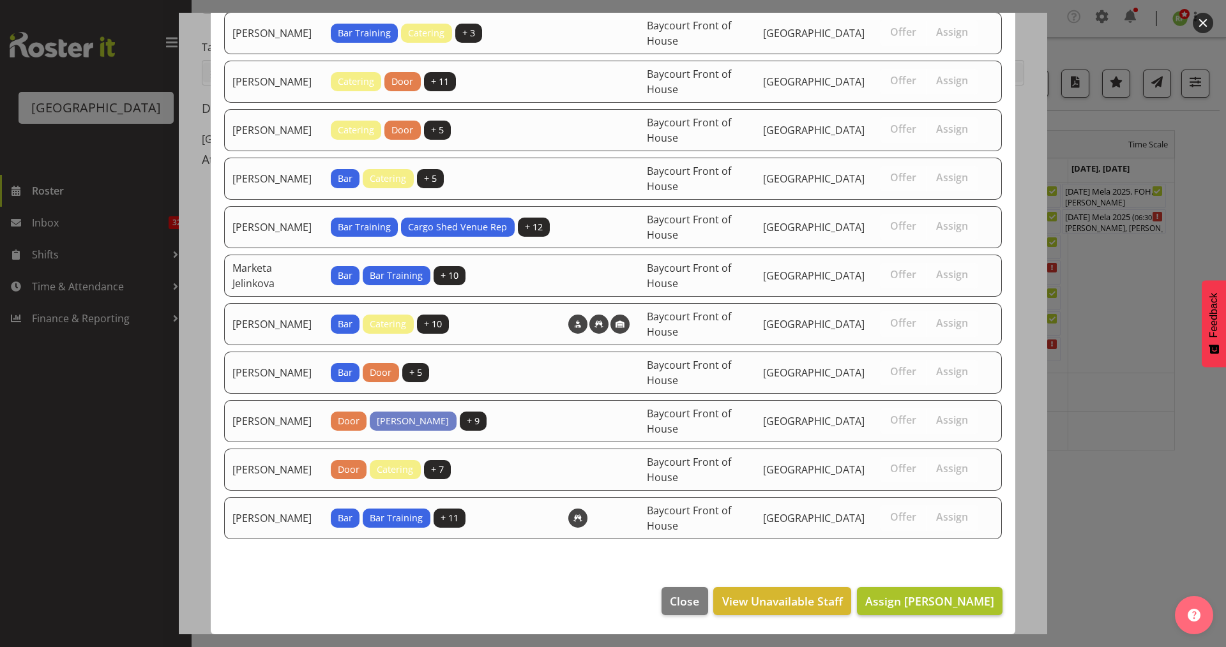
click at [942, 617] on footer "Close View Unavailable Staff Assign [PERSON_NAME]" at bounding box center [613, 605] width 804 height 60
drag, startPoint x: 942, startPoint y: 610, endPoint x: 951, endPoint y: 600, distance: 12.7
click at [942, 609] on button "Assign [PERSON_NAME]" at bounding box center [930, 601] width 146 height 28
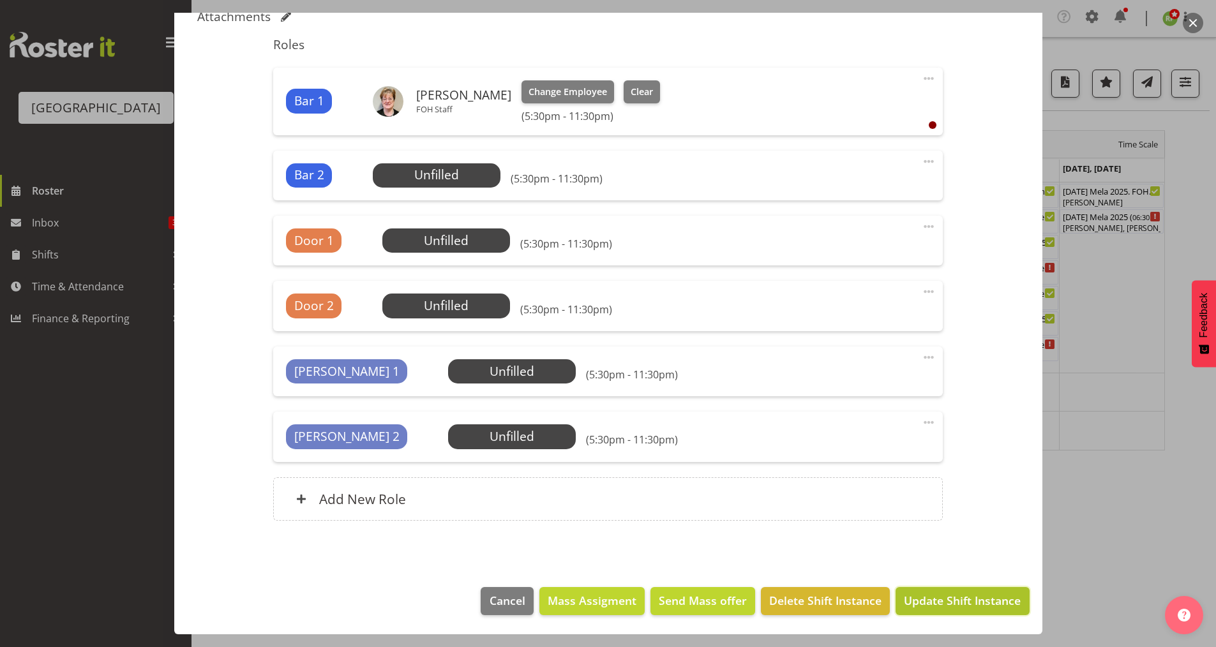
click at [981, 599] on span "Update Shift Instance" at bounding box center [962, 600] width 117 height 17
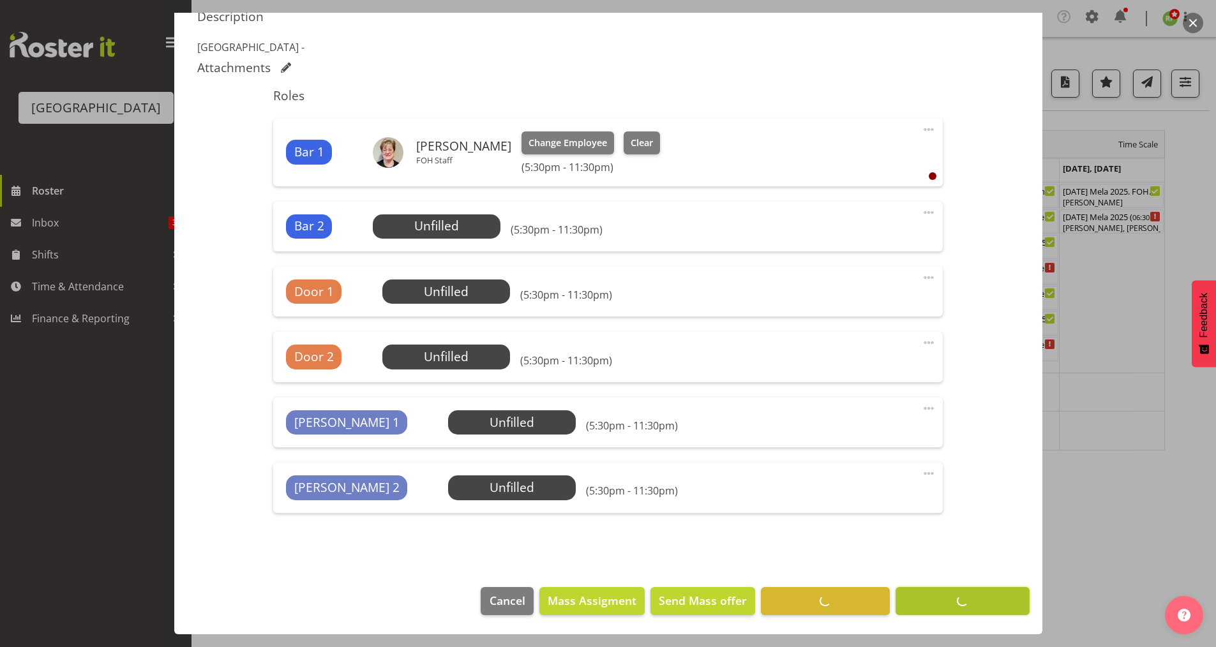
scroll to position [347, 0]
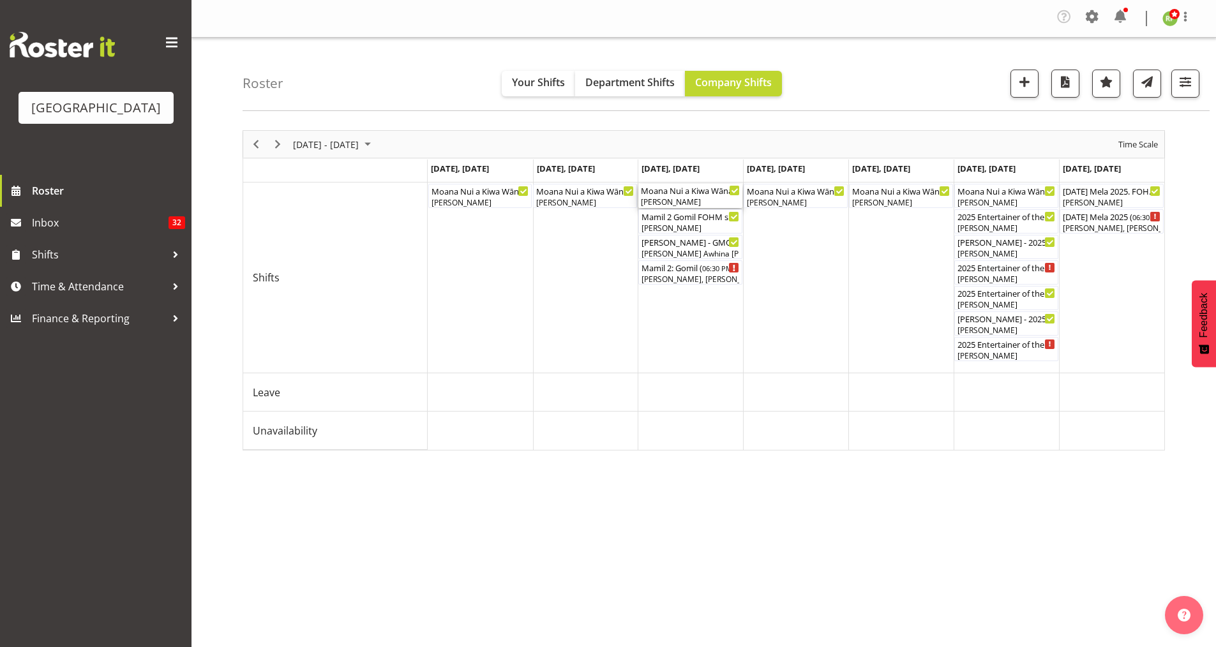
click at [695, 198] on div "[PERSON_NAME]" at bounding box center [690, 202] width 99 height 11
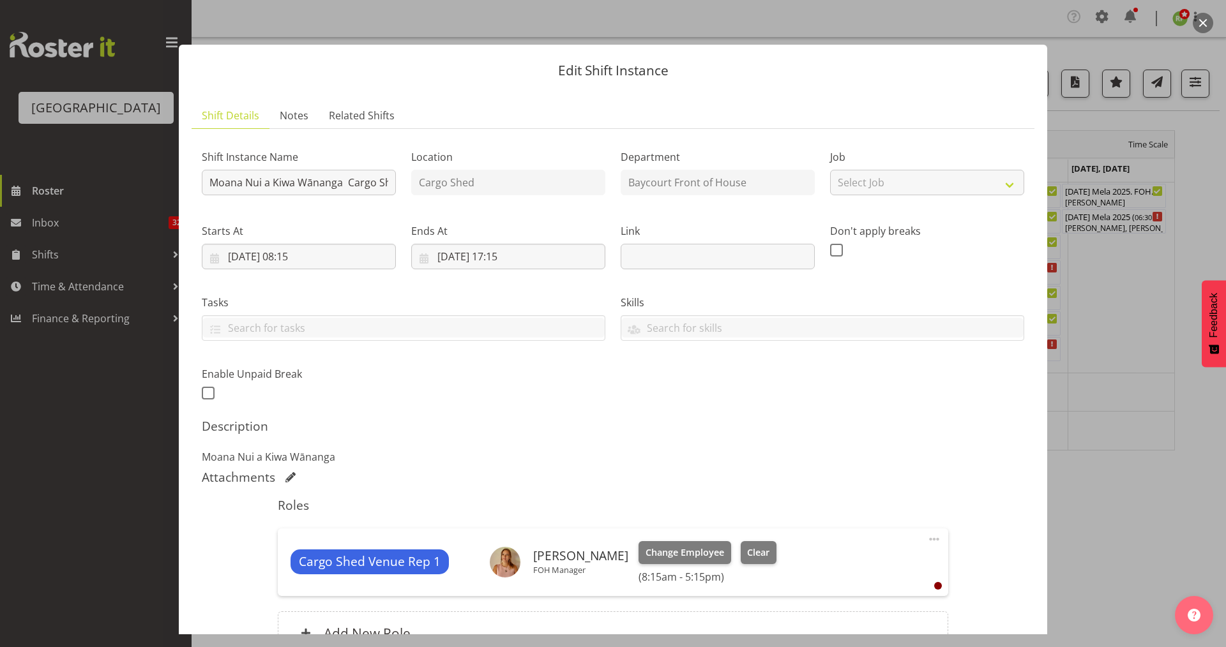
click at [1200, 24] on button "button" at bounding box center [1203, 23] width 20 height 20
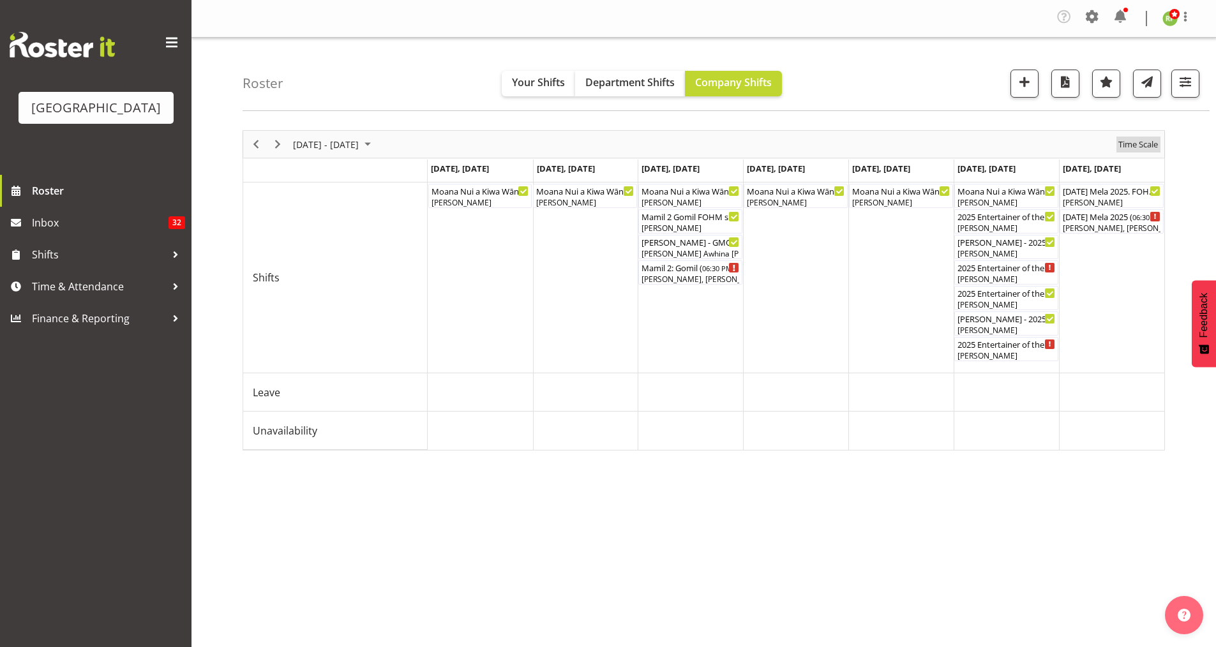
click at [1138, 140] on span "Time Scale" at bounding box center [1138, 145] width 42 height 16
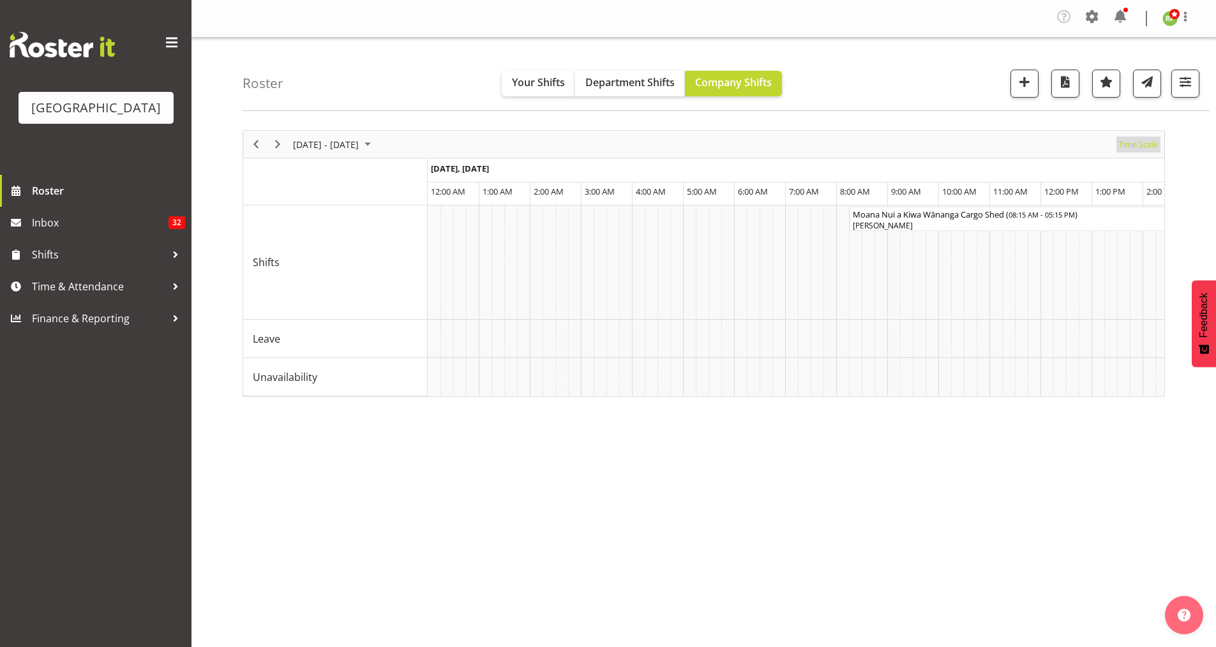
click at [1142, 146] on span "Time Scale" at bounding box center [1138, 145] width 42 height 16
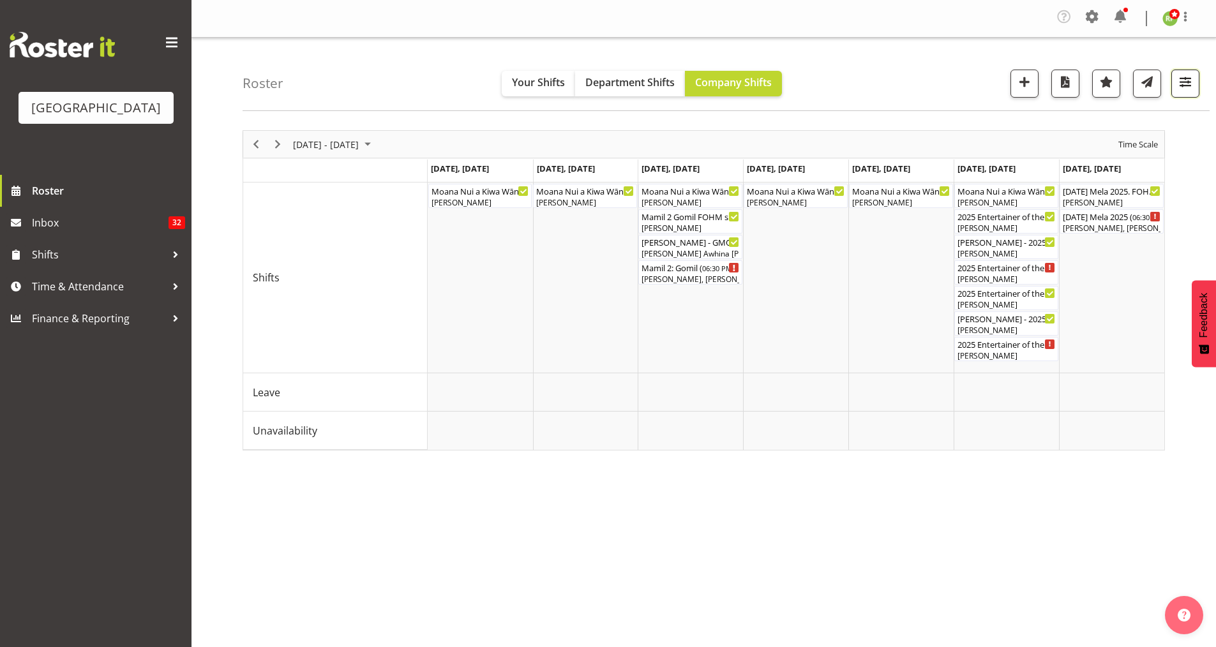
click at [1184, 89] on span "button" at bounding box center [1185, 81] width 17 height 17
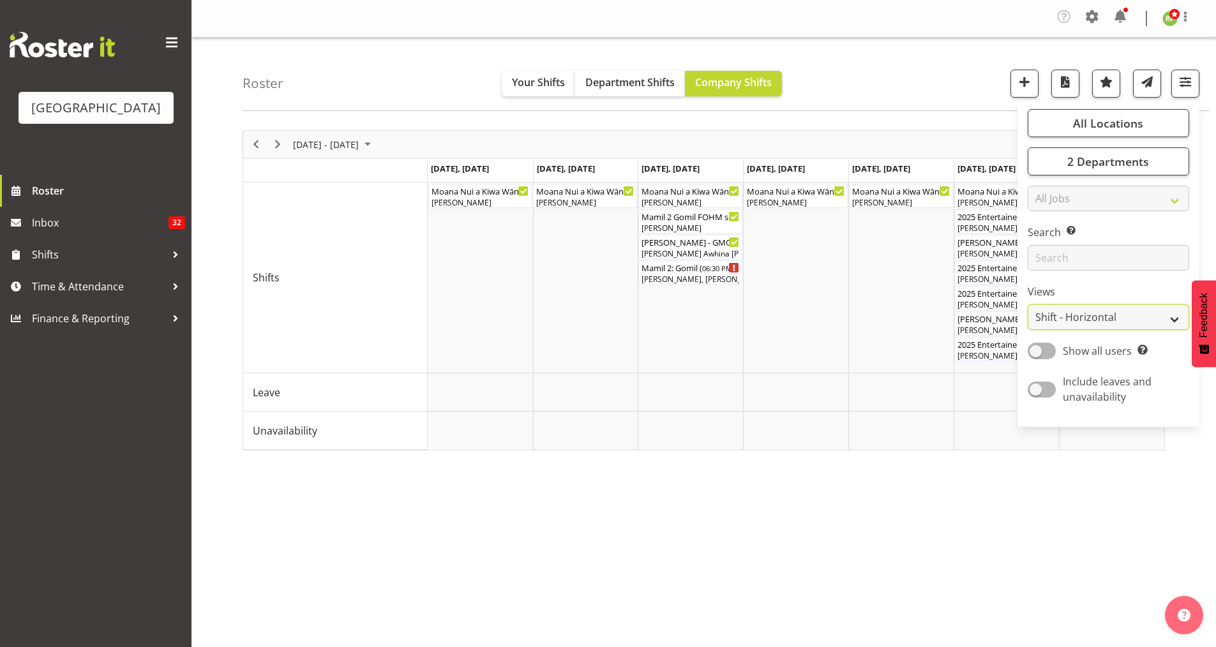
click at [1093, 321] on select "Staff Role Shift - Horizontal Shift - Vertical Staff - Location" at bounding box center [1109, 318] width 162 height 26
select select "staff"
click at [1028, 305] on select "Staff Role Shift - Horizontal Shift - Vertical Staff - Location" at bounding box center [1109, 318] width 162 height 26
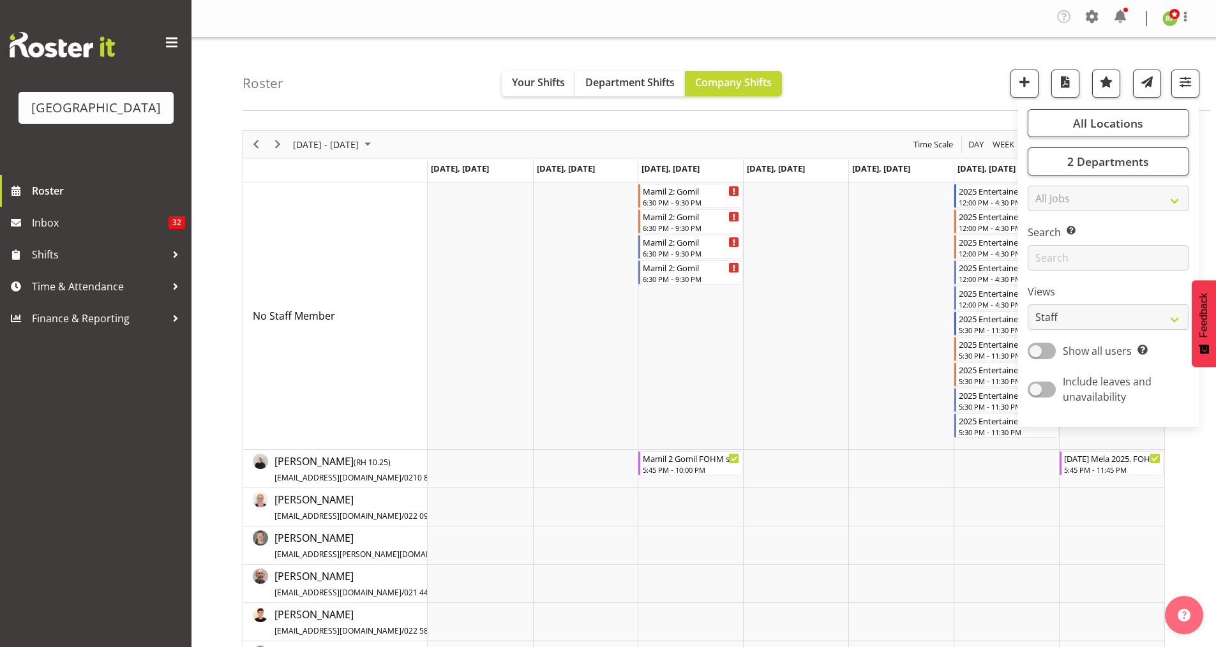
click at [991, 77] on div "Roster Your Shifts Department Shifts Company Shifts All Locations [GEOGRAPHIC_D…" at bounding box center [726, 74] width 967 height 73
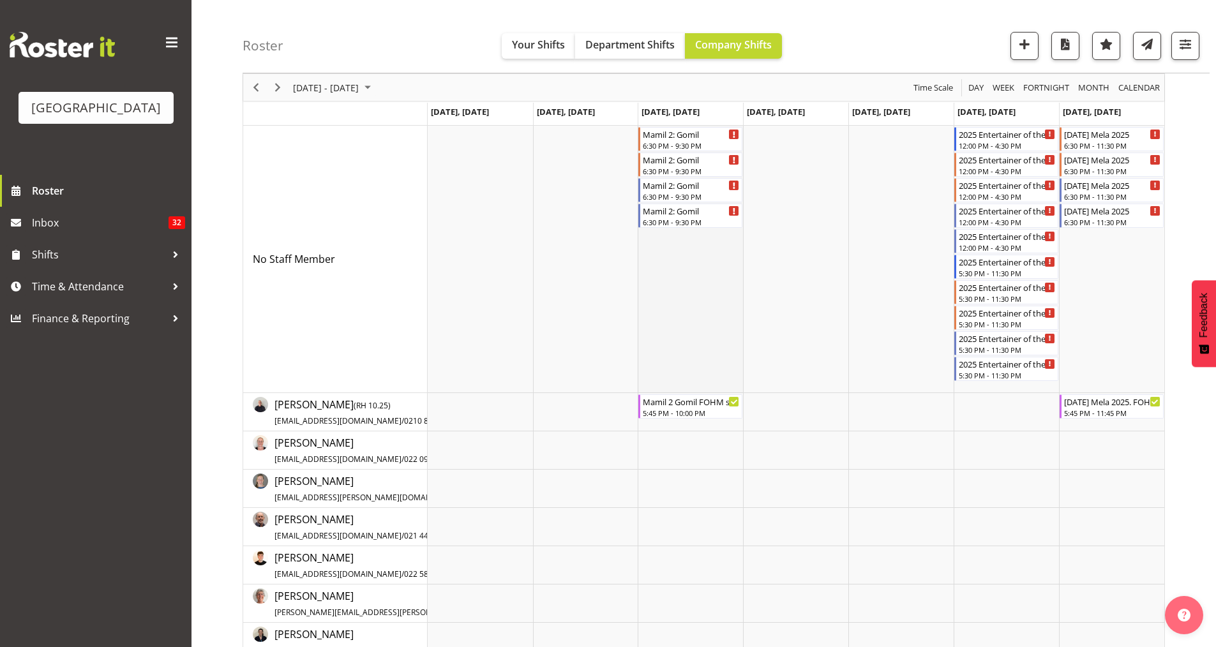
scroll to position [85, 0]
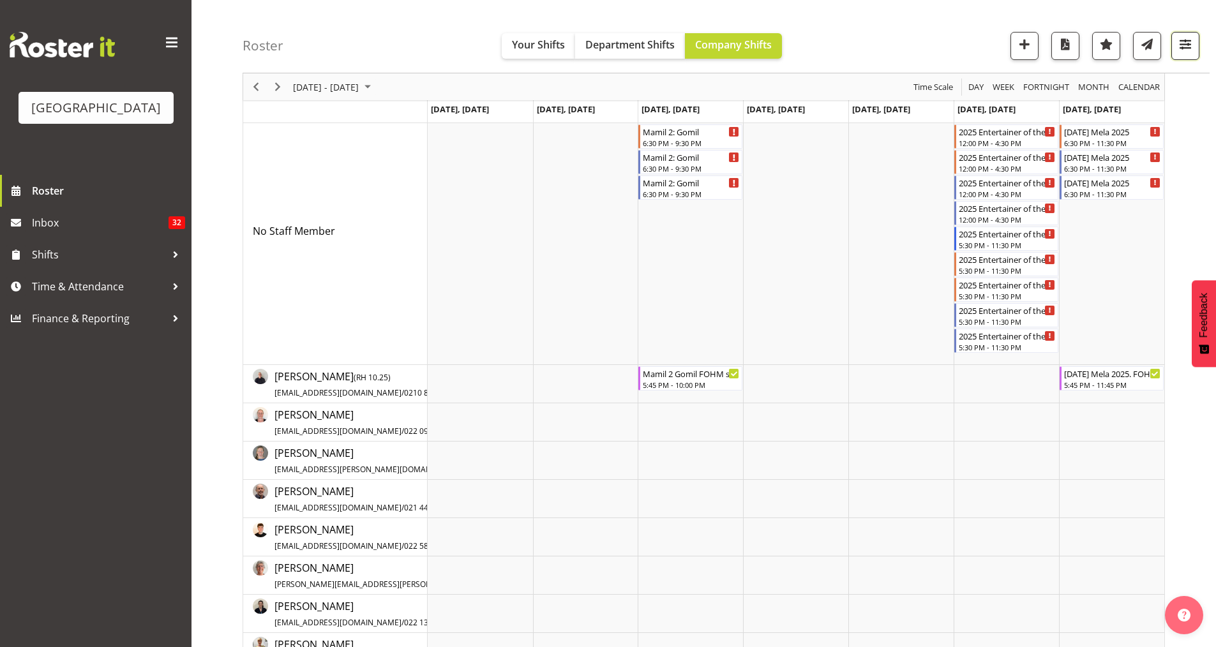
click at [1182, 40] on span "button" at bounding box center [1185, 44] width 17 height 17
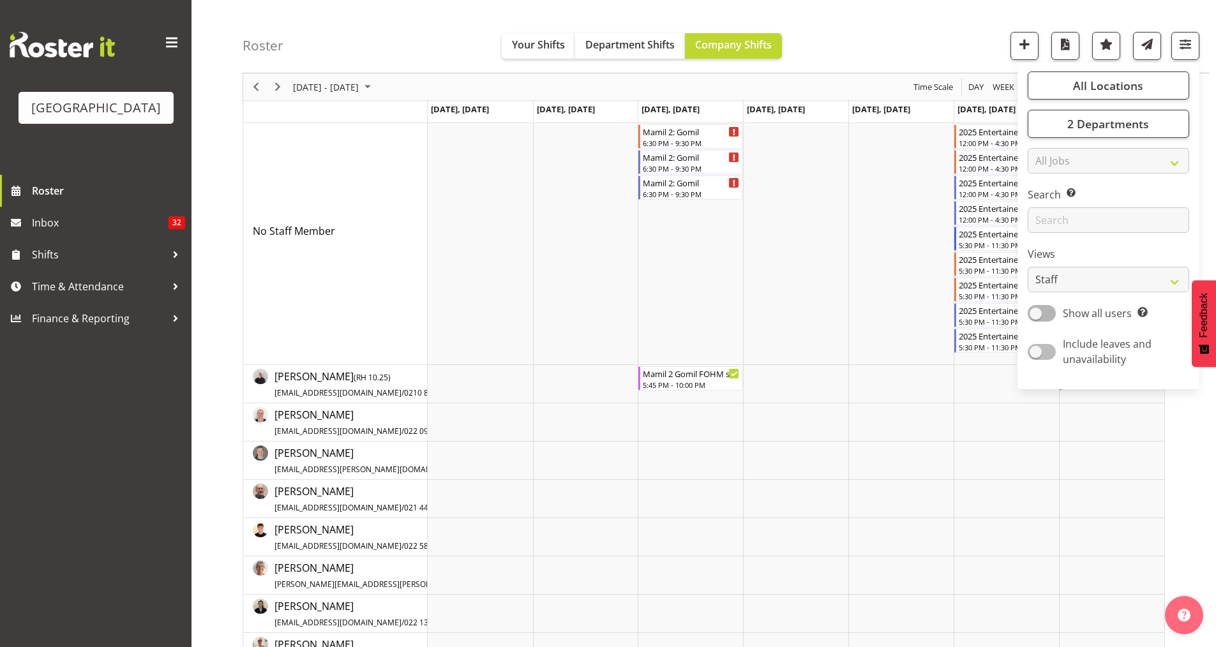
click at [1046, 350] on span at bounding box center [1042, 352] width 28 height 16
click at [1036, 350] on input "Include leaves and unavailability" at bounding box center [1032, 352] width 8 height 8
checkbox input "true"
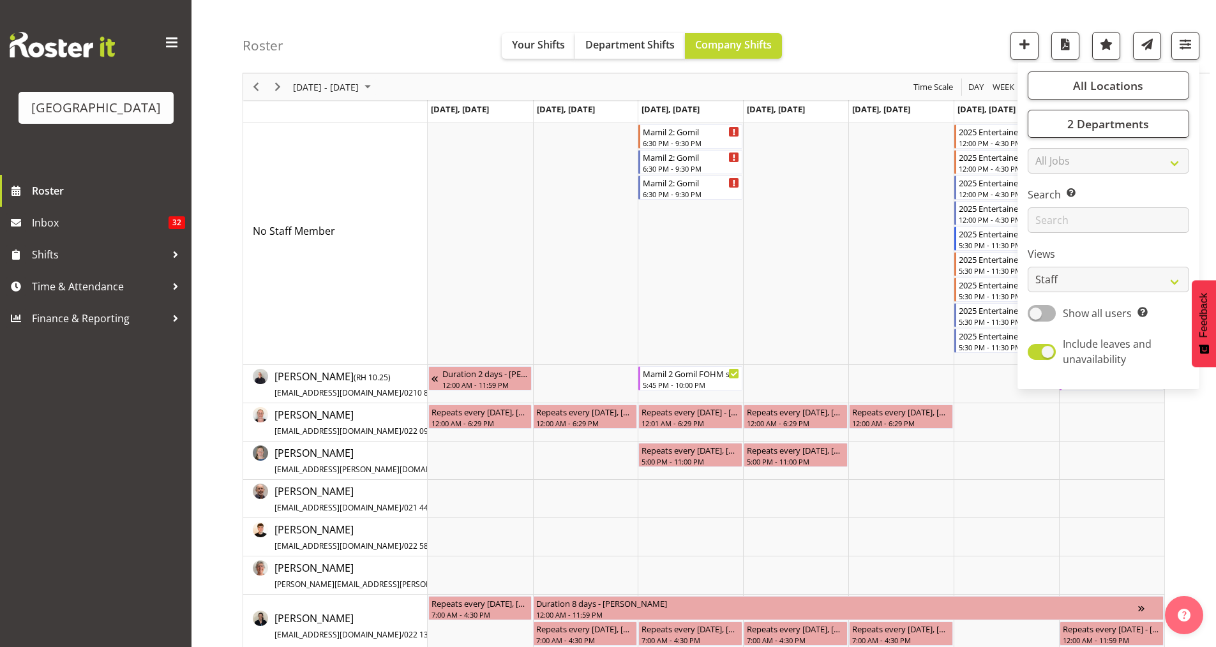
click at [854, 47] on div "Roster Your Shifts Department Shifts Company Shifts All Locations [GEOGRAPHIC_D…" at bounding box center [726, 36] width 967 height 73
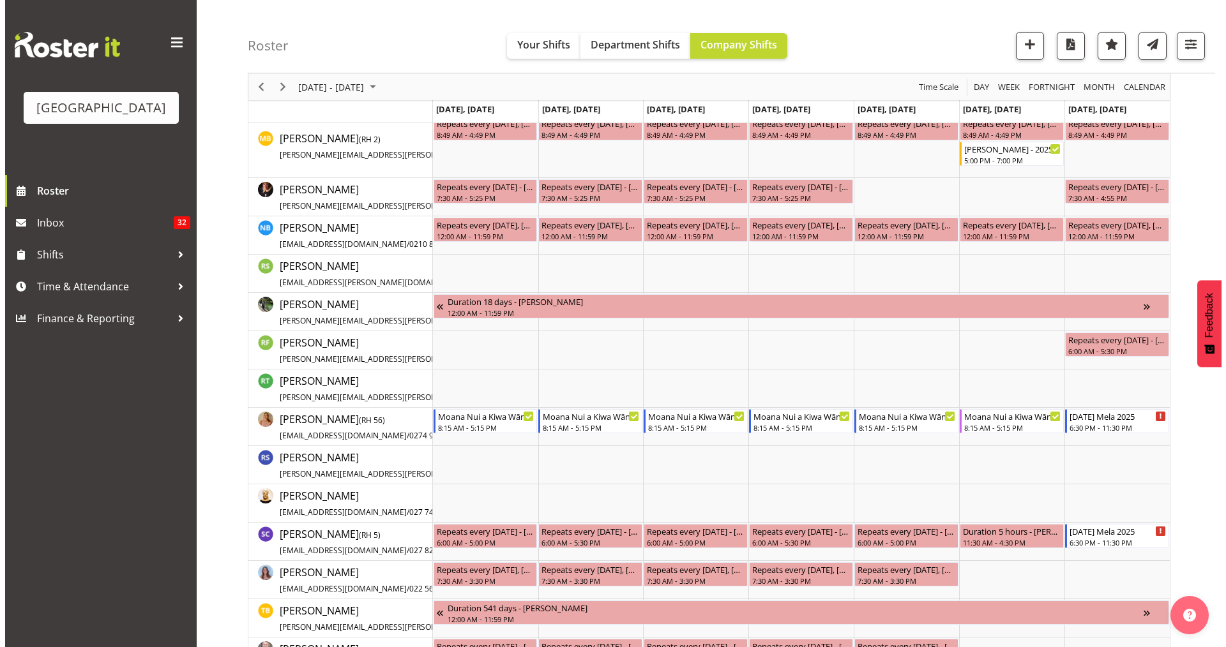
scroll to position [1958, 0]
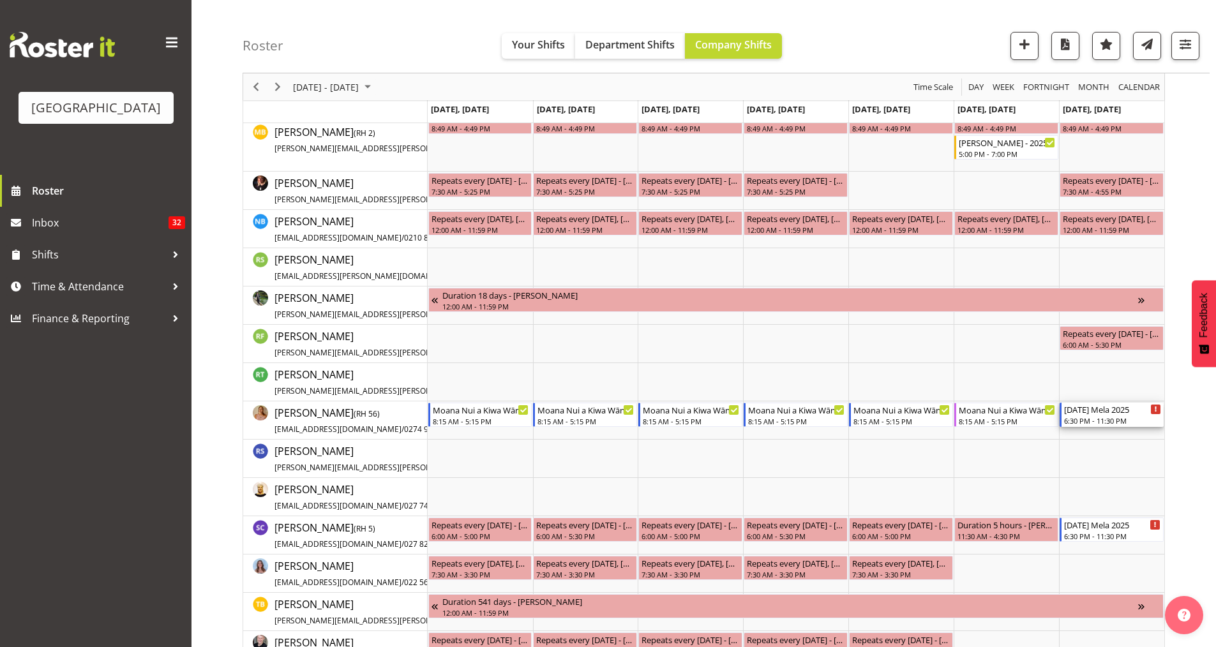
click at [1101, 413] on div "[DATE] Mela 2025" at bounding box center [1112, 409] width 97 height 13
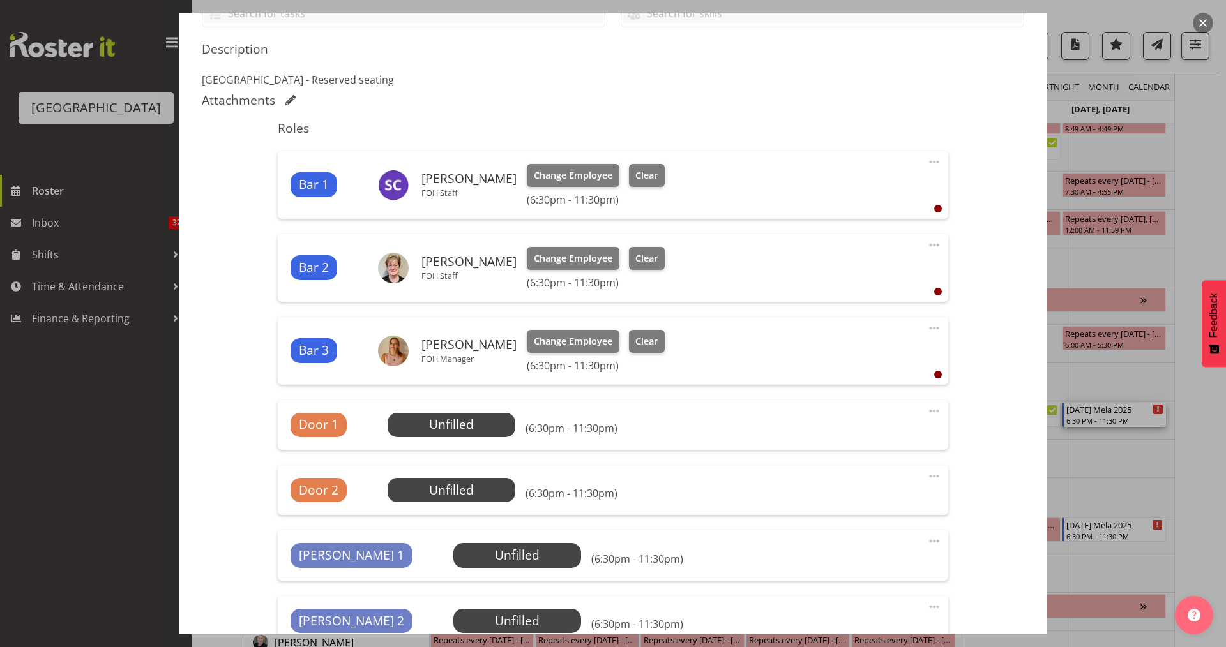
scroll to position [340, 0]
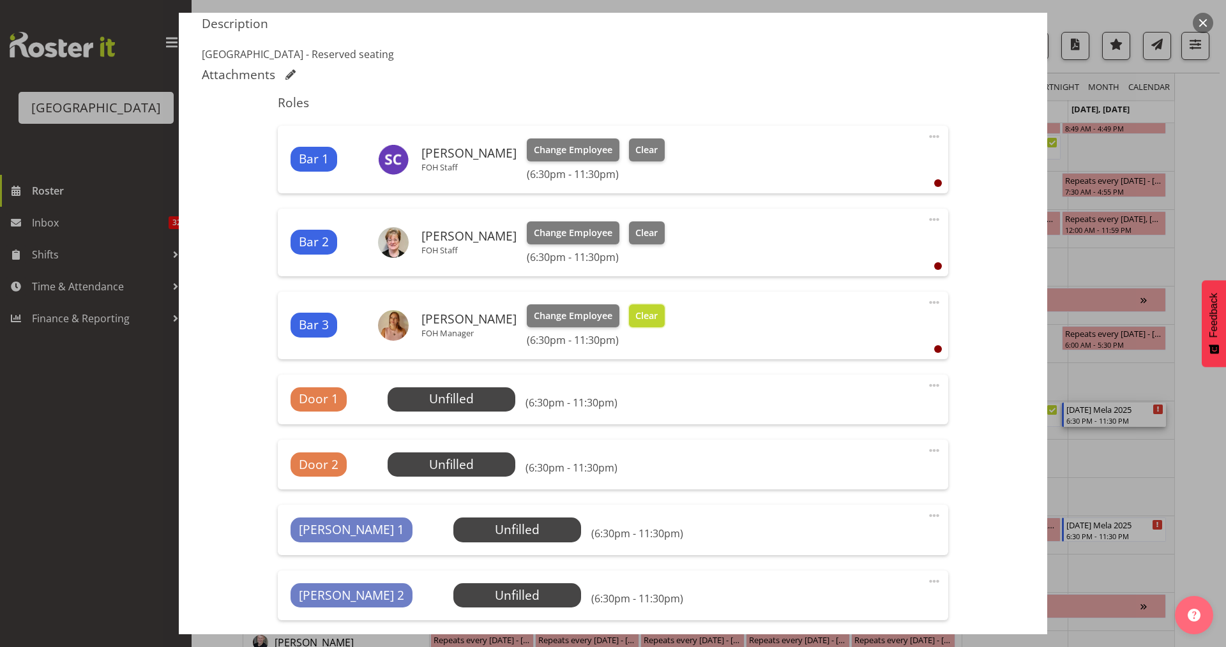
click at [643, 309] on span "Clear" at bounding box center [646, 316] width 22 height 14
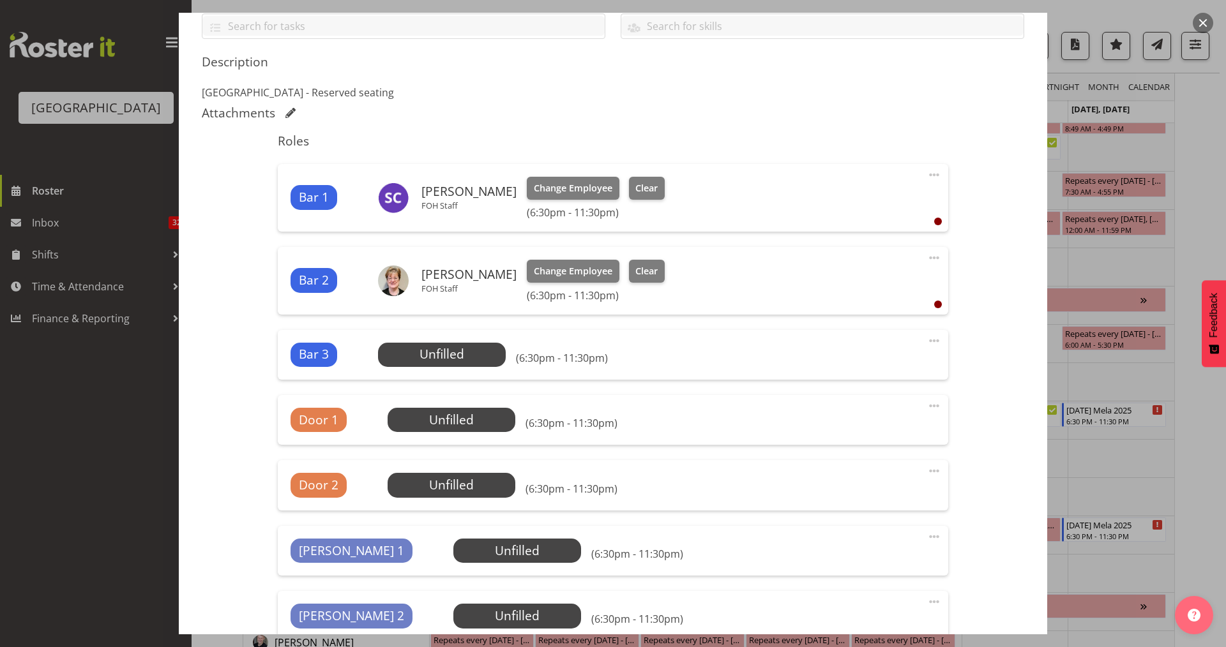
scroll to position [226, 0]
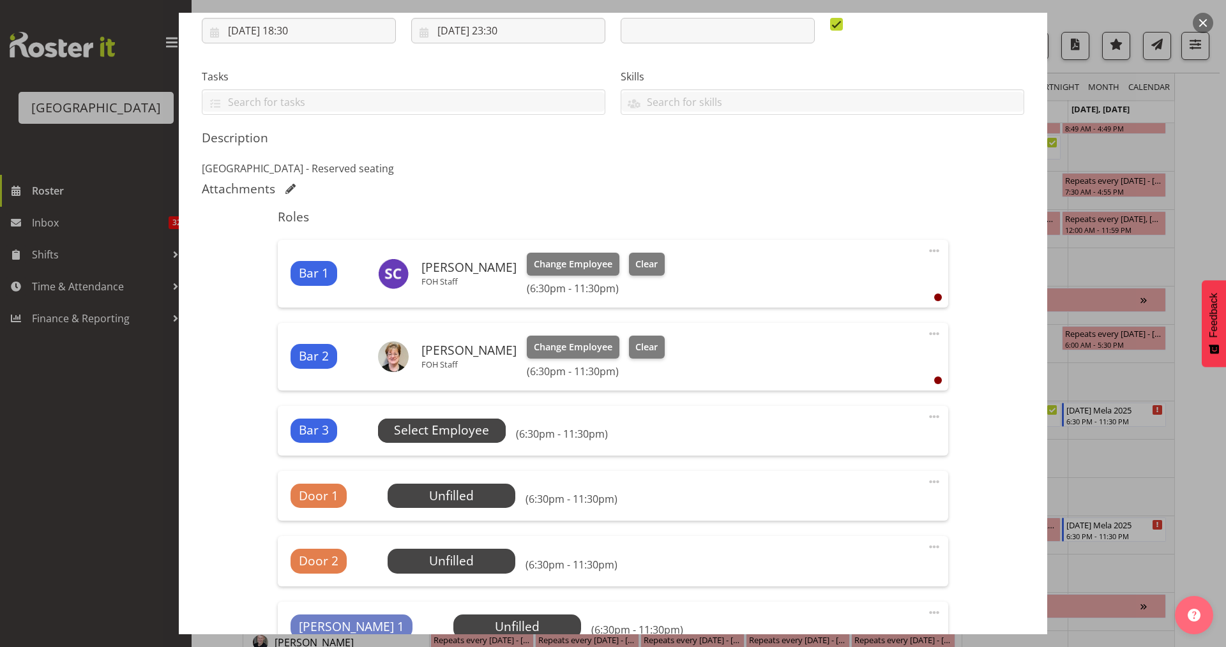
click at [443, 433] on span "Select Employee" at bounding box center [441, 430] width 95 height 19
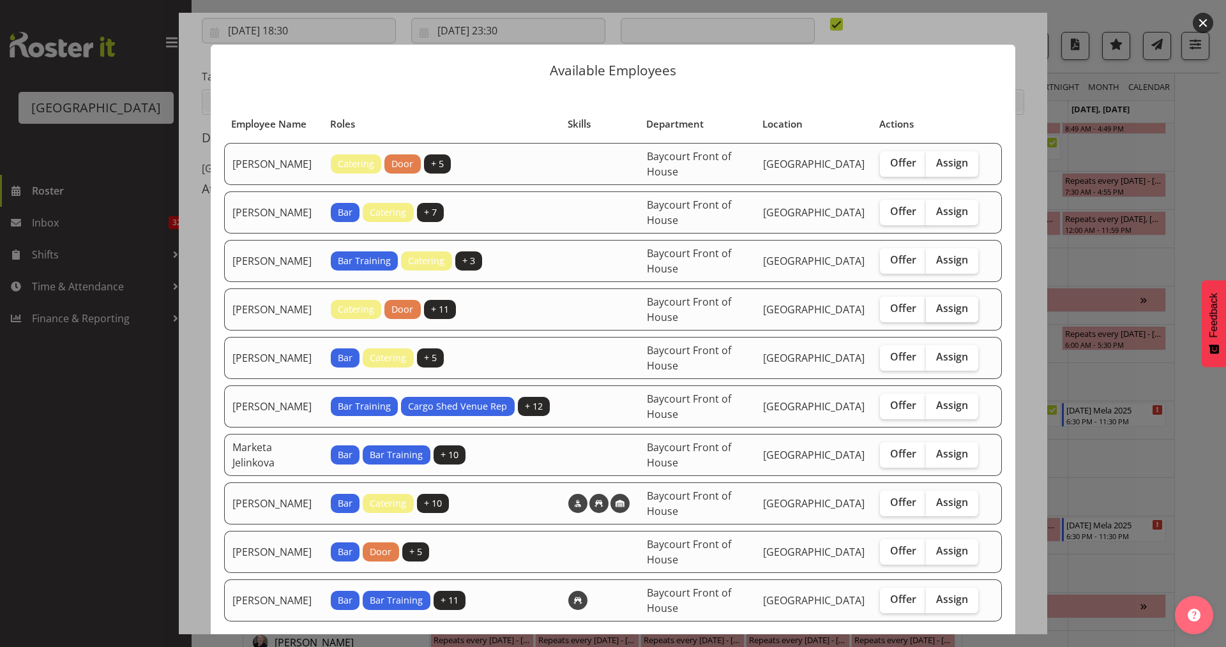
click at [940, 315] on span "Assign" at bounding box center [952, 308] width 32 height 13
click at [934, 313] on input "Assign" at bounding box center [930, 309] width 8 height 8
checkbox input "true"
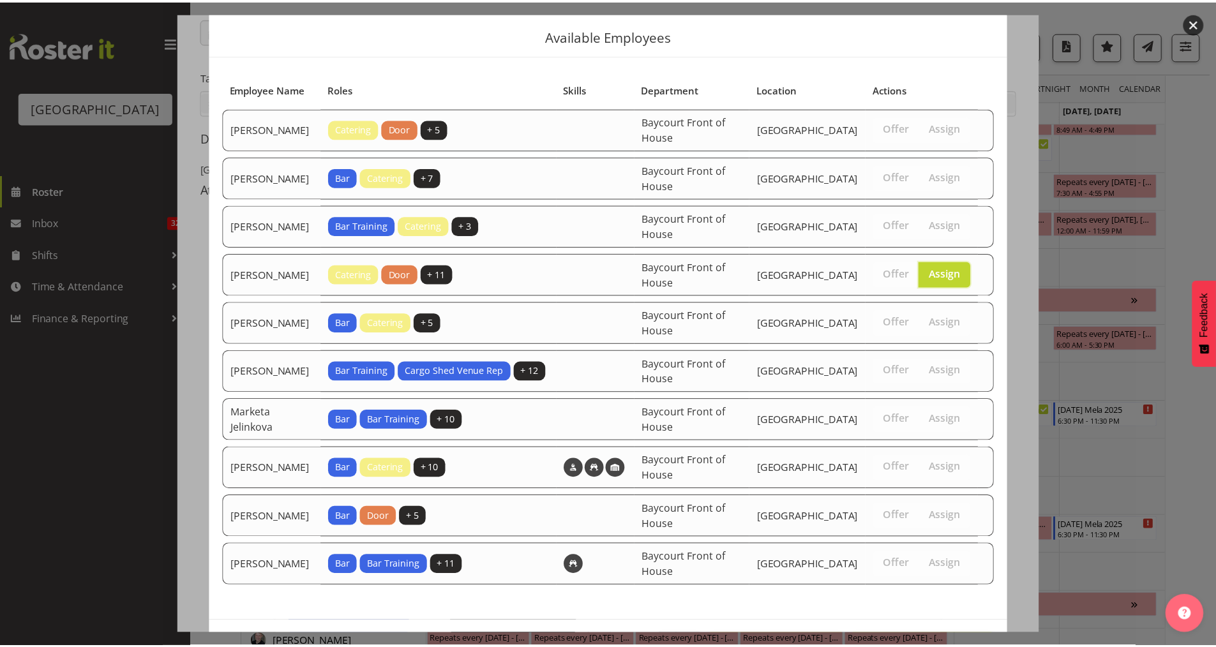
scroll to position [97, 0]
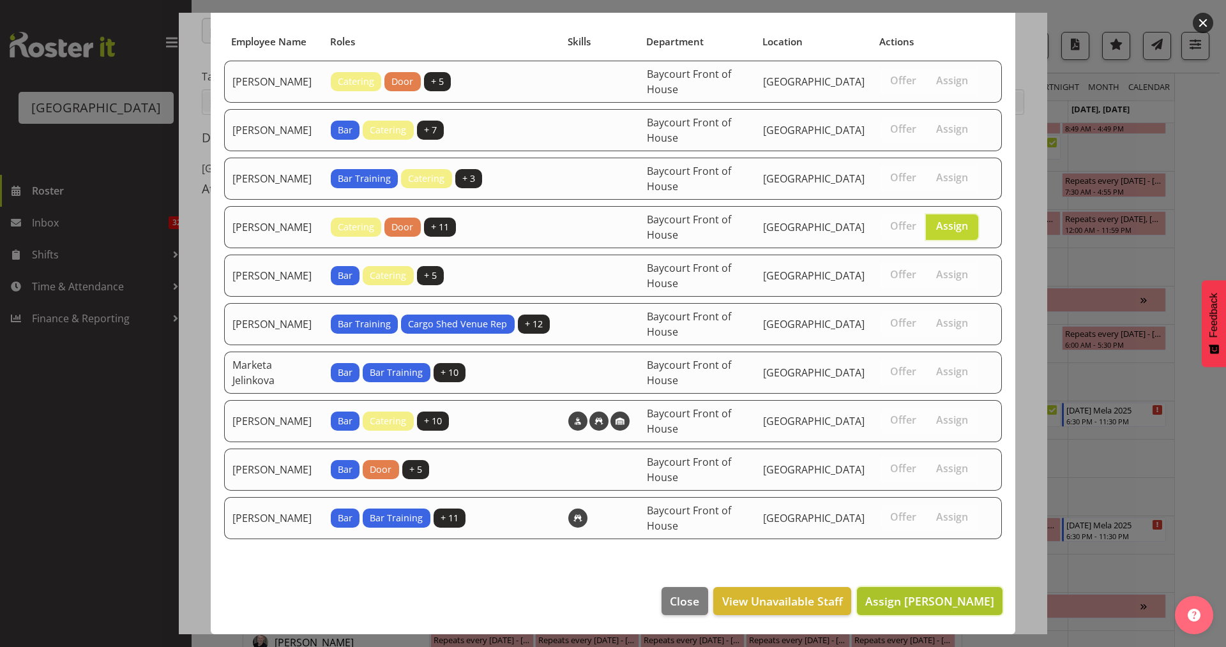
click at [926, 603] on span "Assign [PERSON_NAME]" at bounding box center [929, 601] width 129 height 15
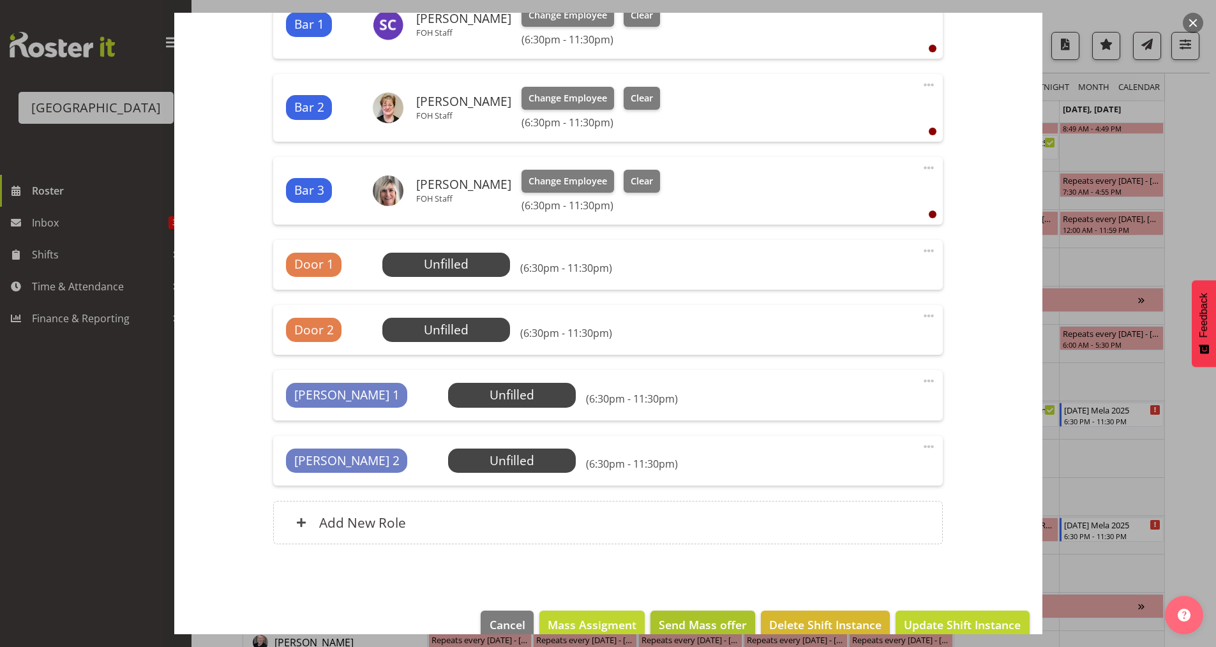
scroll to position [499, 0]
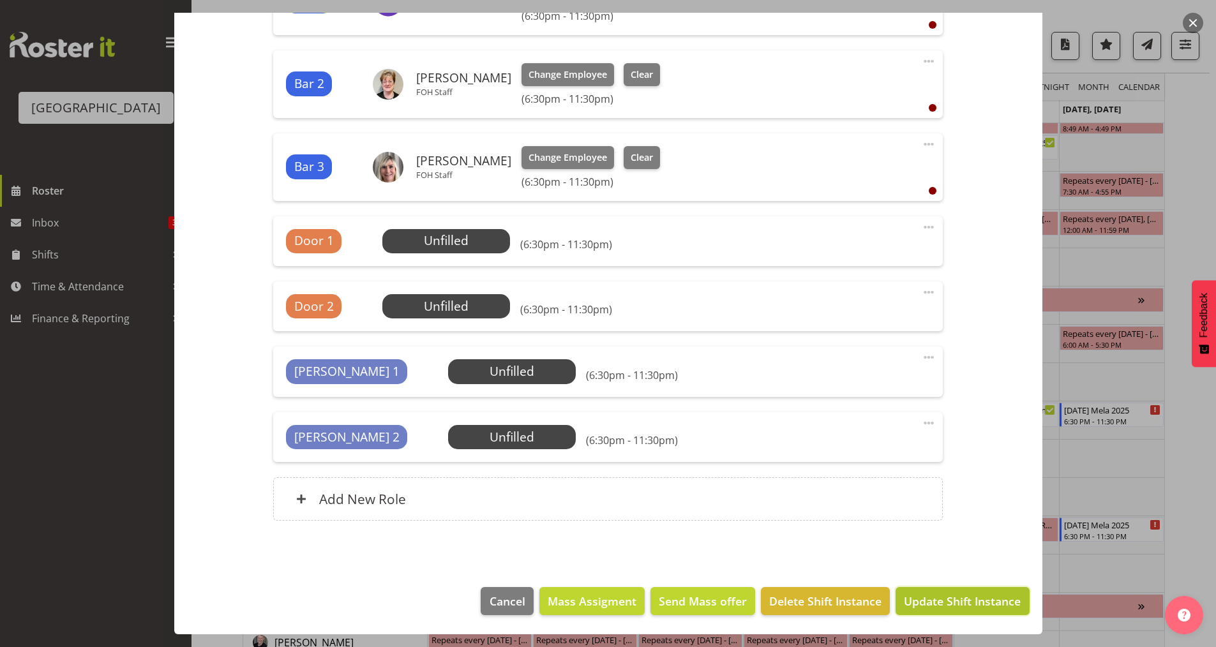
click at [955, 601] on span "Update Shift Instance" at bounding box center [962, 601] width 117 height 17
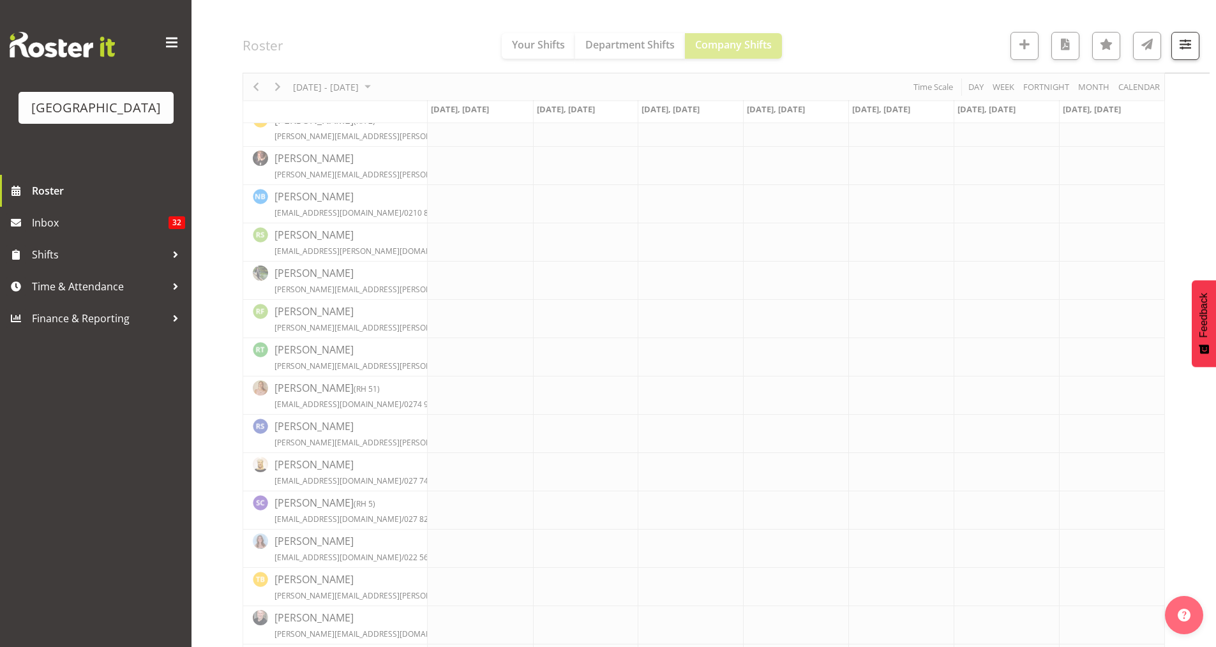
scroll to position [0, 0]
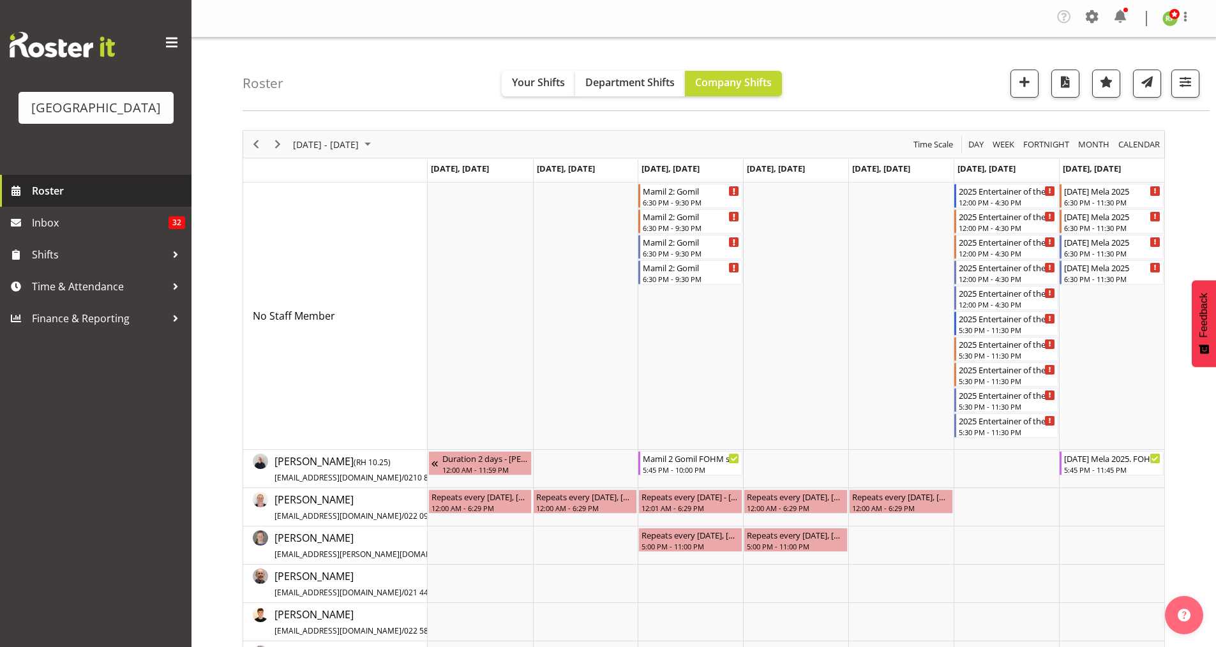
click at [61, 200] on span "Roster" at bounding box center [108, 190] width 153 height 19
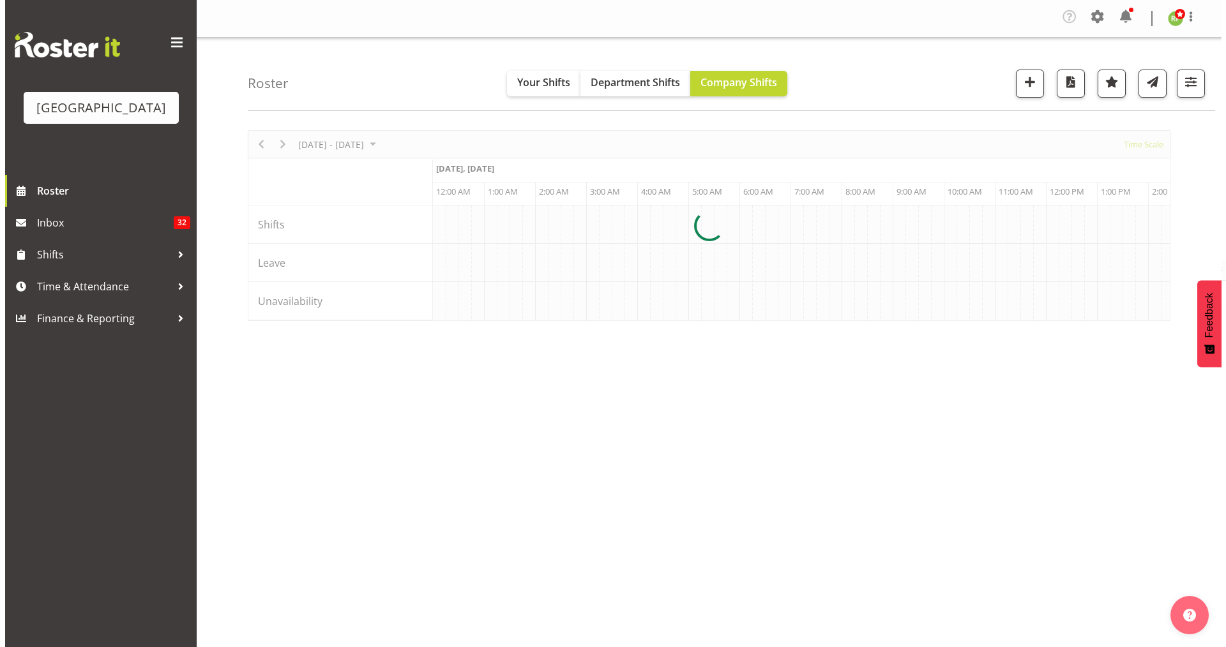
scroll to position [0, 4903]
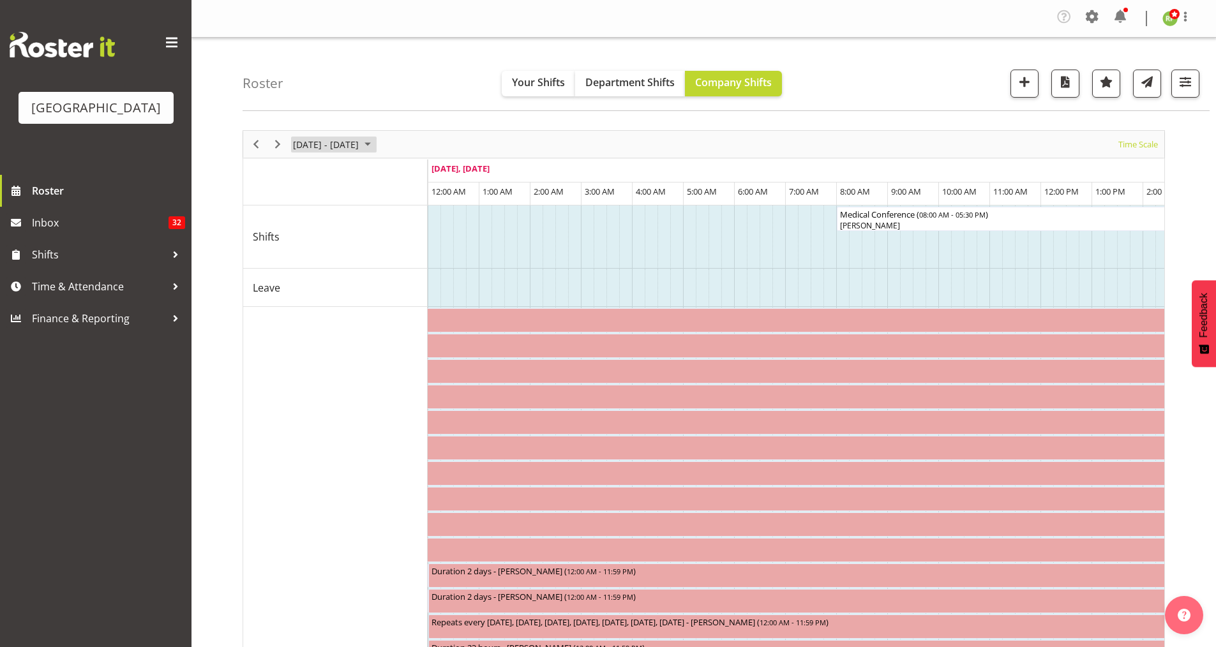
click at [354, 139] on span "September 01 - 07, 2025" at bounding box center [326, 145] width 68 height 16
click at [430, 174] on span "next month" at bounding box center [427, 176] width 22 height 23
click at [305, 291] on span "20" at bounding box center [306, 285] width 19 height 19
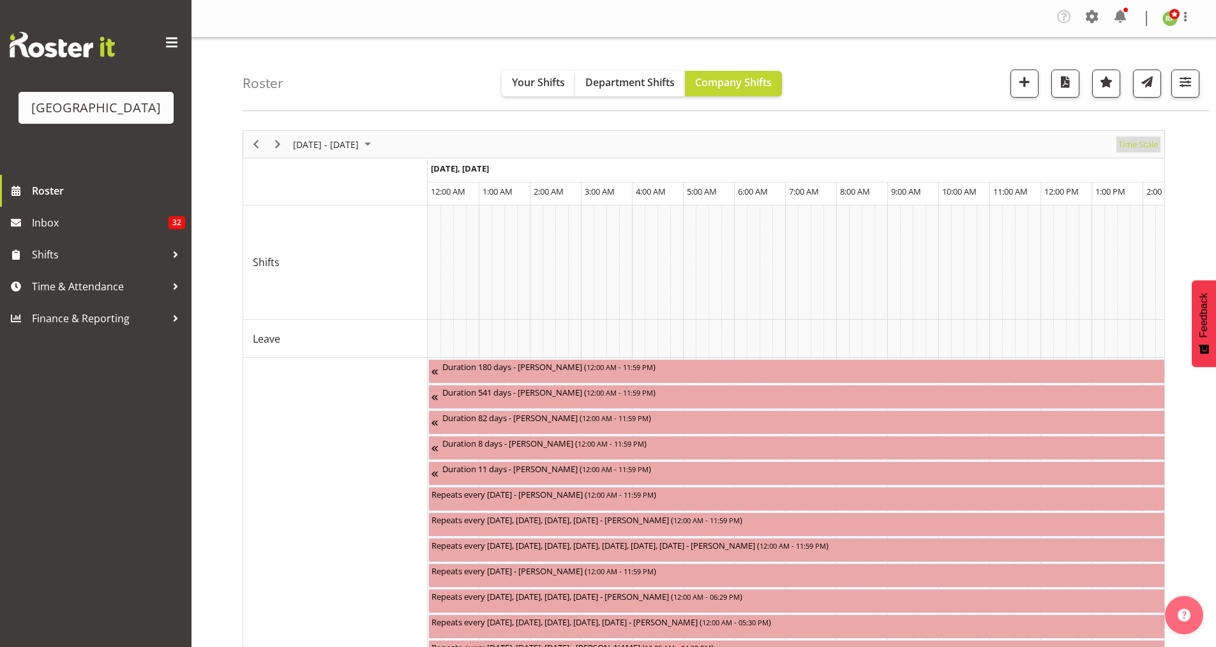
click at [1151, 139] on span "Time Scale" at bounding box center [1138, 145] width 42 height 16
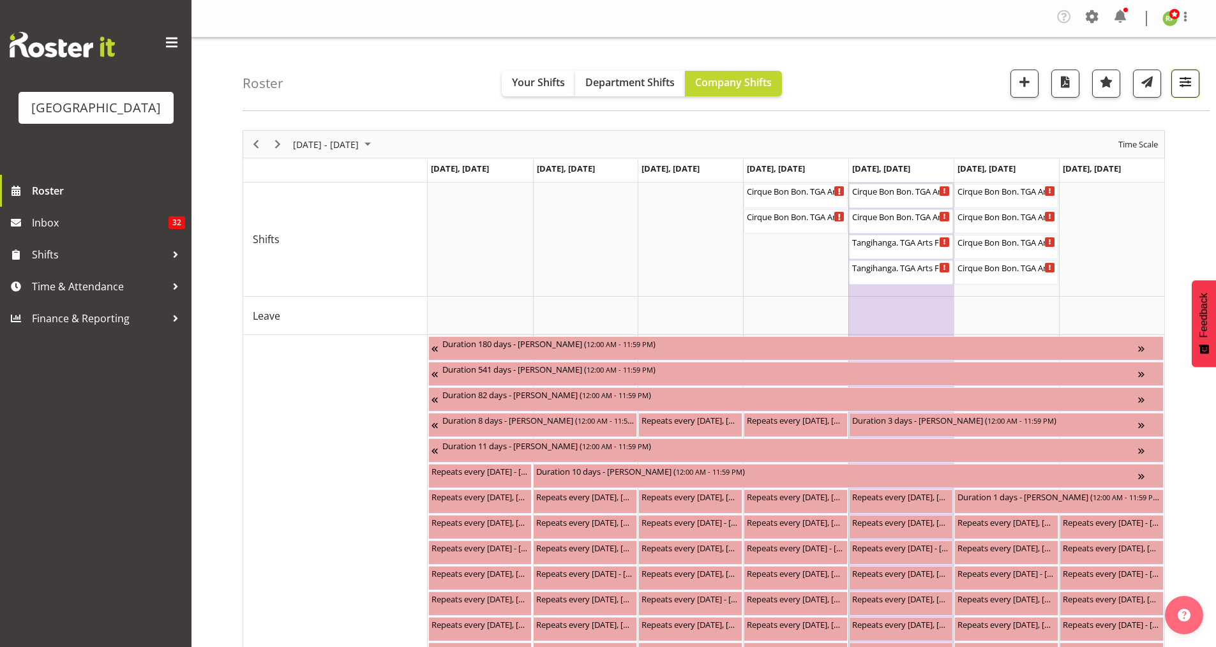
click at [1180, 79] on span "button" at bounding box center [1185, 81] width 17 height 17
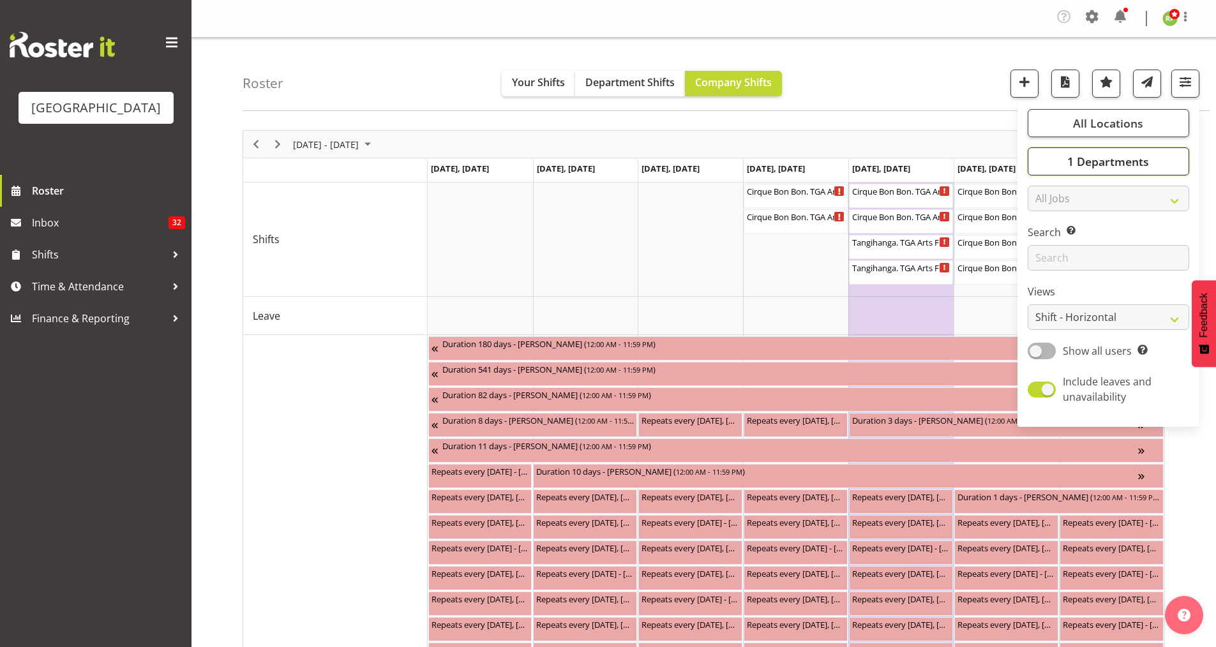
click at [1097, 160] on span "1 Departments" at bounding box center [1108, 161] width 82 height 15
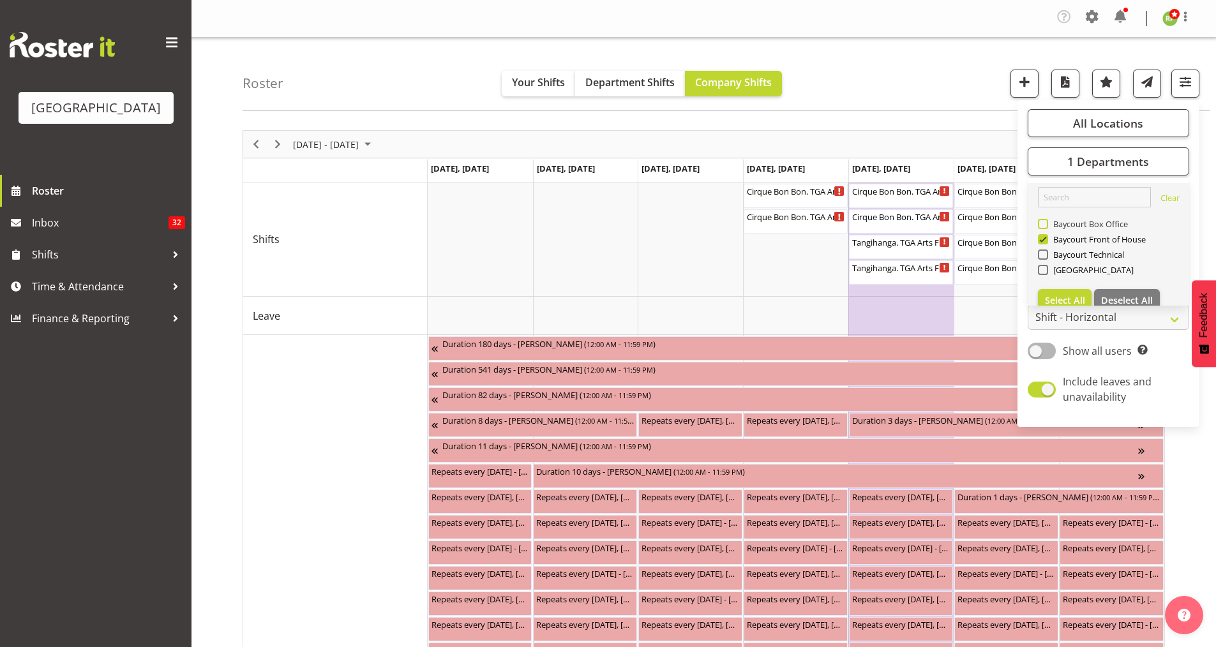
click at [1044, 220] on span at bounding box center [1043, 224] width 10 height 10
click at [1044, 220] on input "Baycourt Box Office" at bounding box center [1042, 224] width 8 height 8
checkbox input "true"
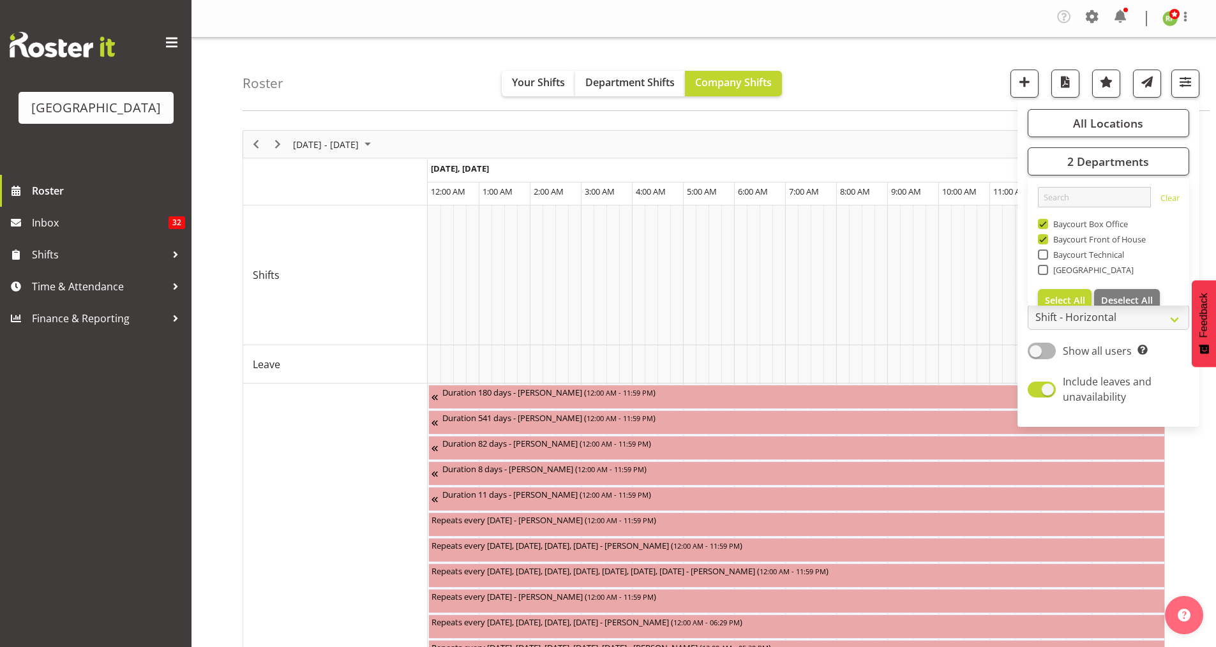
click at [965, 86] on div "Roster Your Shifts Department Shifts Company Shifts All Locations [GEOGRAPHIC_D…" at bounding box center [726, 74] width 967 height 73
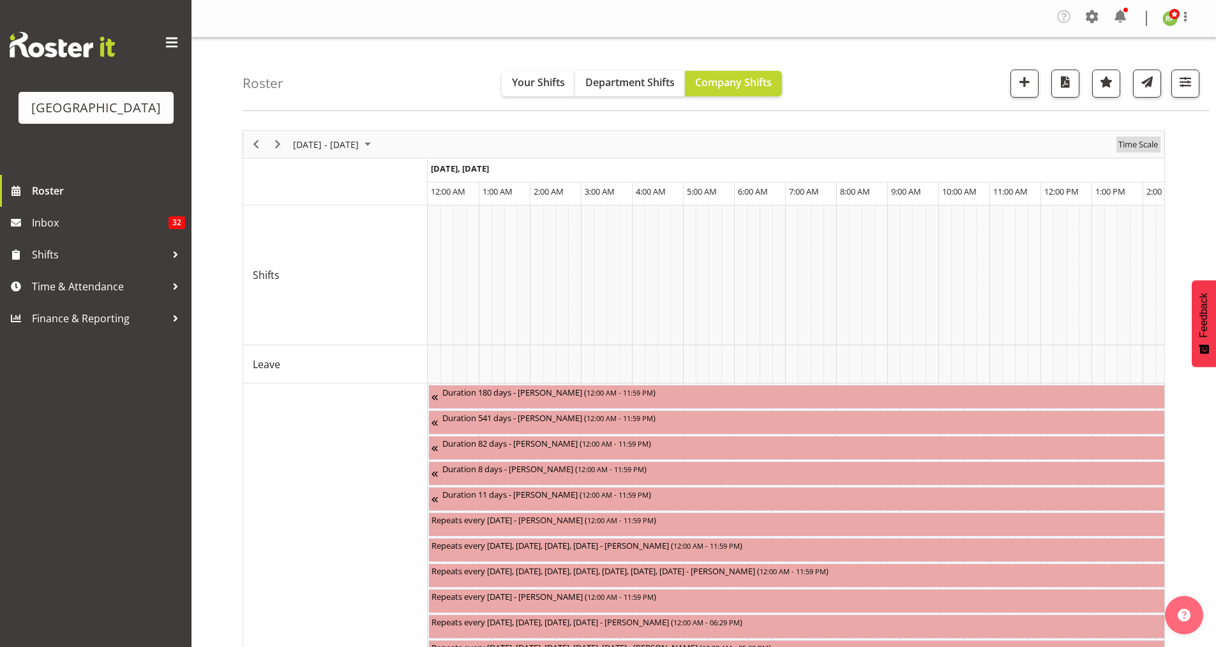
click at [1145, 144] on span "Time Scale" at bounding box center [1138, 145] width 42 height 16
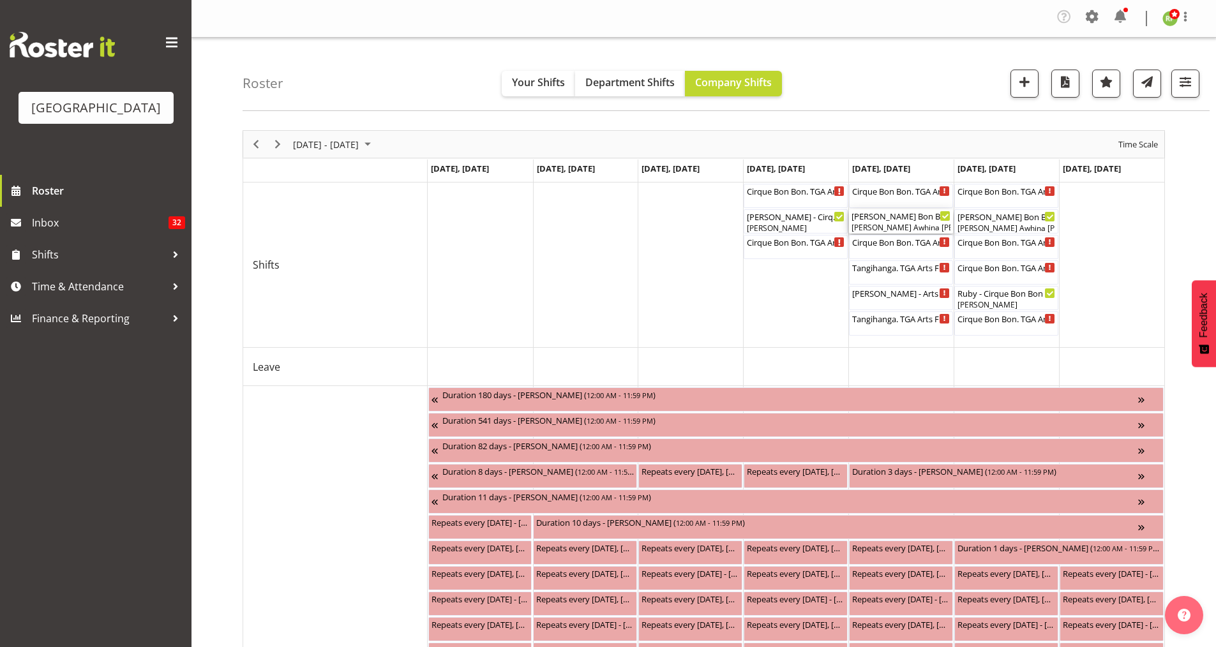
click at [908, 228] on div "[PERSON_NAME] Awhina [PERSON_NAME]" at bounding box center [901, 227] width 99 height 11
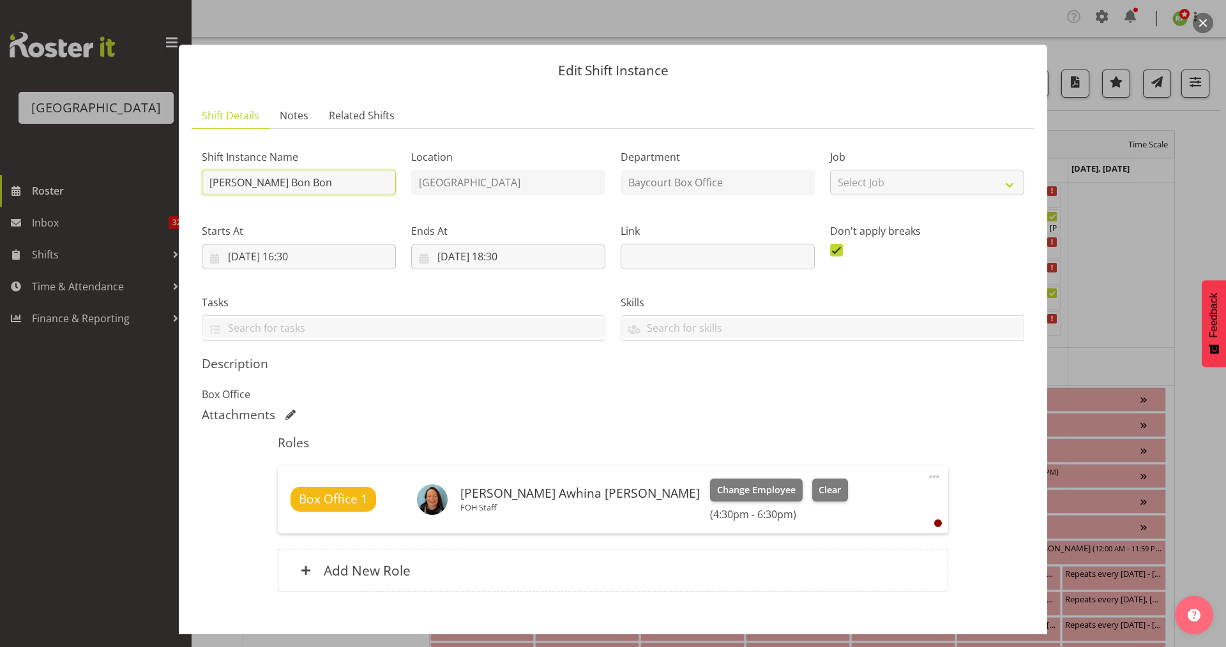
drag, startPoint x: 262, startPoint y: 184, endPoint x: 174, endPoint y: 203, distance: 90.0
click at [174, 203] on div "Edit Shift Instance Shift Details Notes Related Shifts Shift Instance Name Bobb…" at bounding box center [613, 324] width 894 height 622
type input "TBC - Cirque Bon Bon"
click at [818, 487] on span "Clear" at bounding box center [829, 490] width 22 height 14
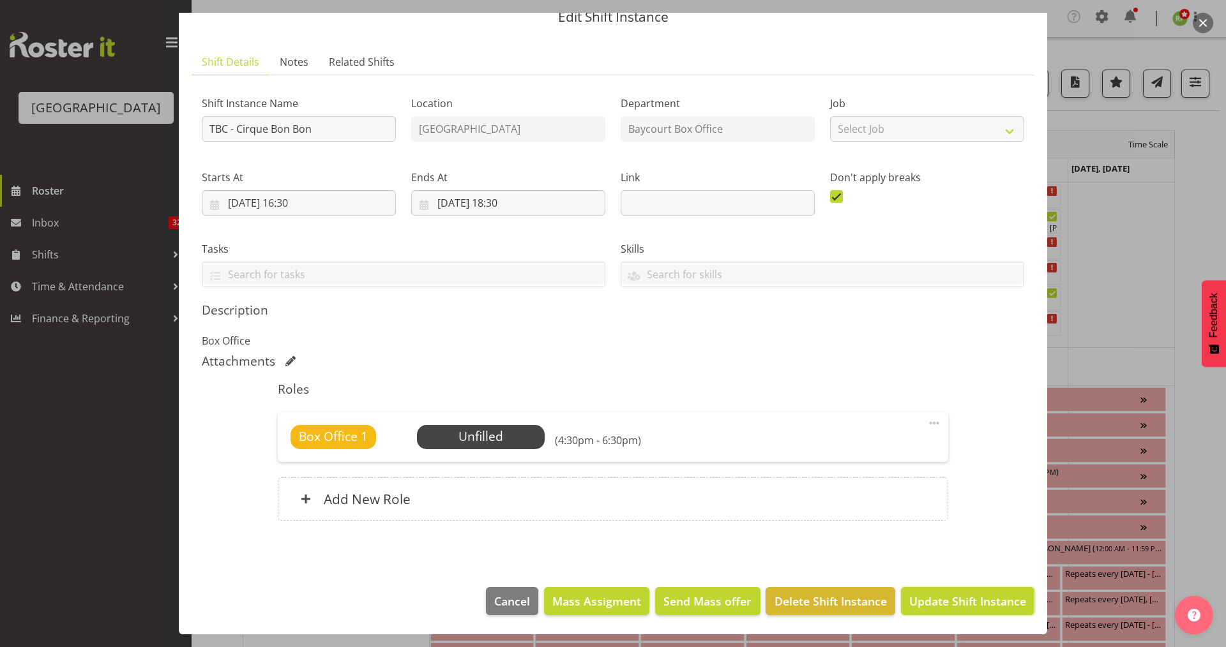
click at [957, 604] on span "Update Shift Instance" at bounding box center [967, 601] width 117 height 17
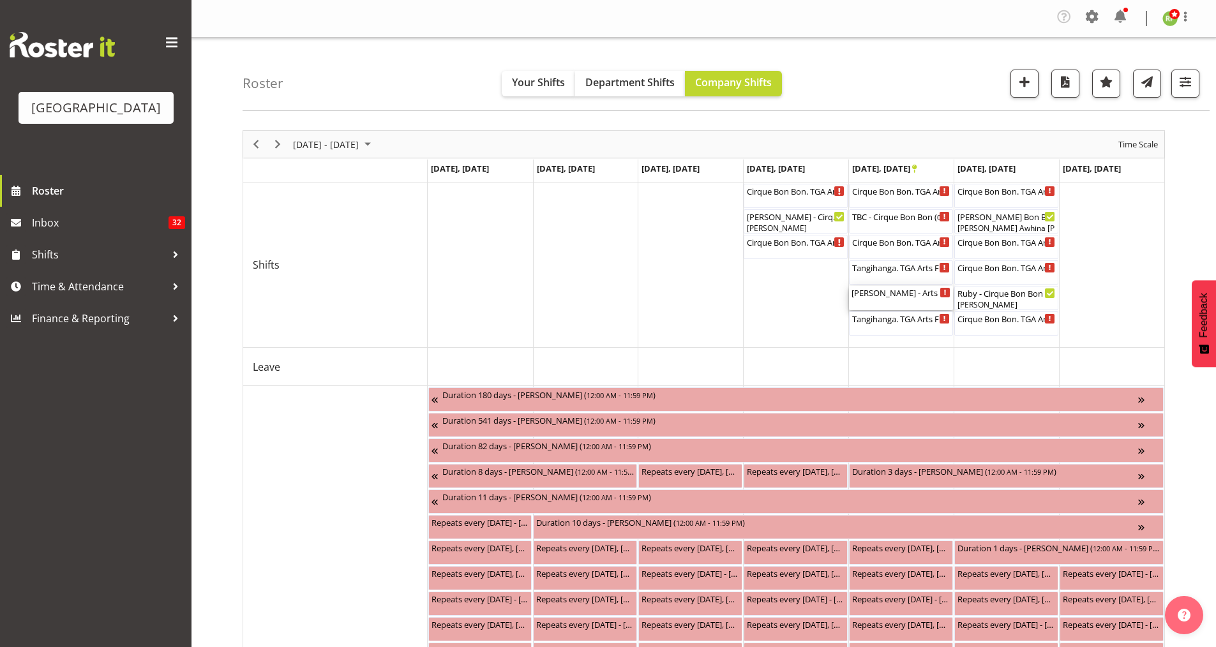
click at [917, 296] on div "Bobby-Lea - Tangihanga - Arts Festival ( 06:00 PM - 08:00 PM )" at bounding box center [901, 292] width 99 height 13
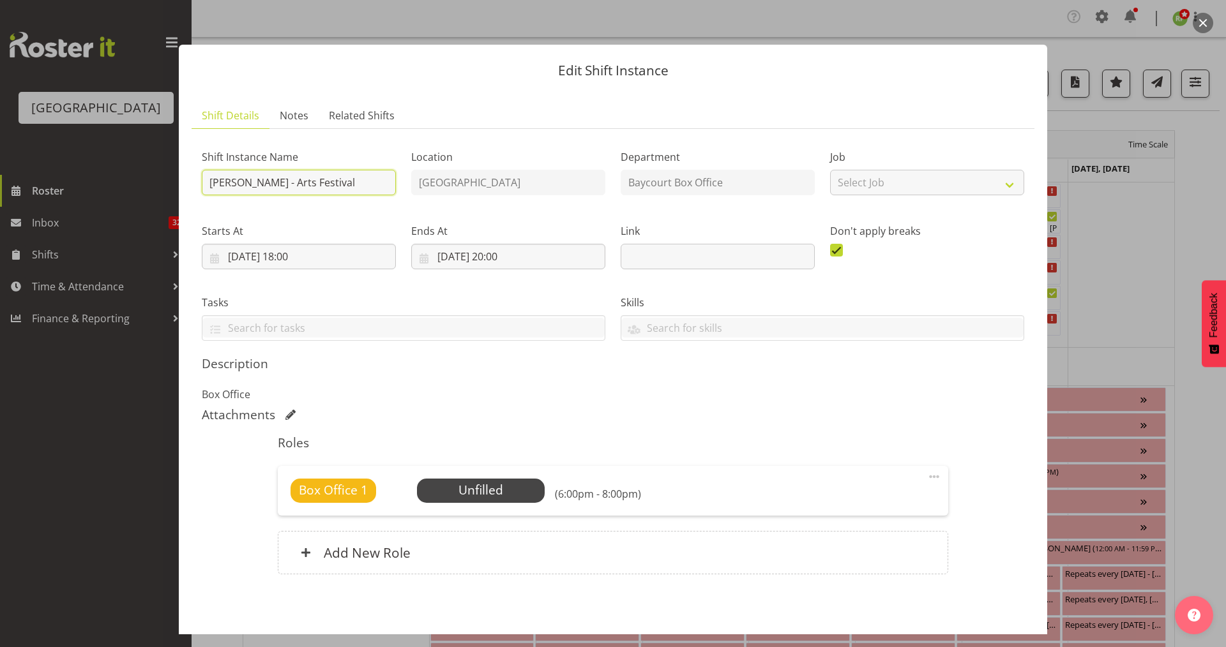
drag, startPoint x: 260, startPoint y: 184, endPoint x: 180, endPoint y: 184, distance: 80.4
click at [180, 184] on section "Shift Details Notes Related Shifts Shift Instance Name Bobby-Lea - Tangihanga -…" at bounding box center [613, 359] width 868 height 538
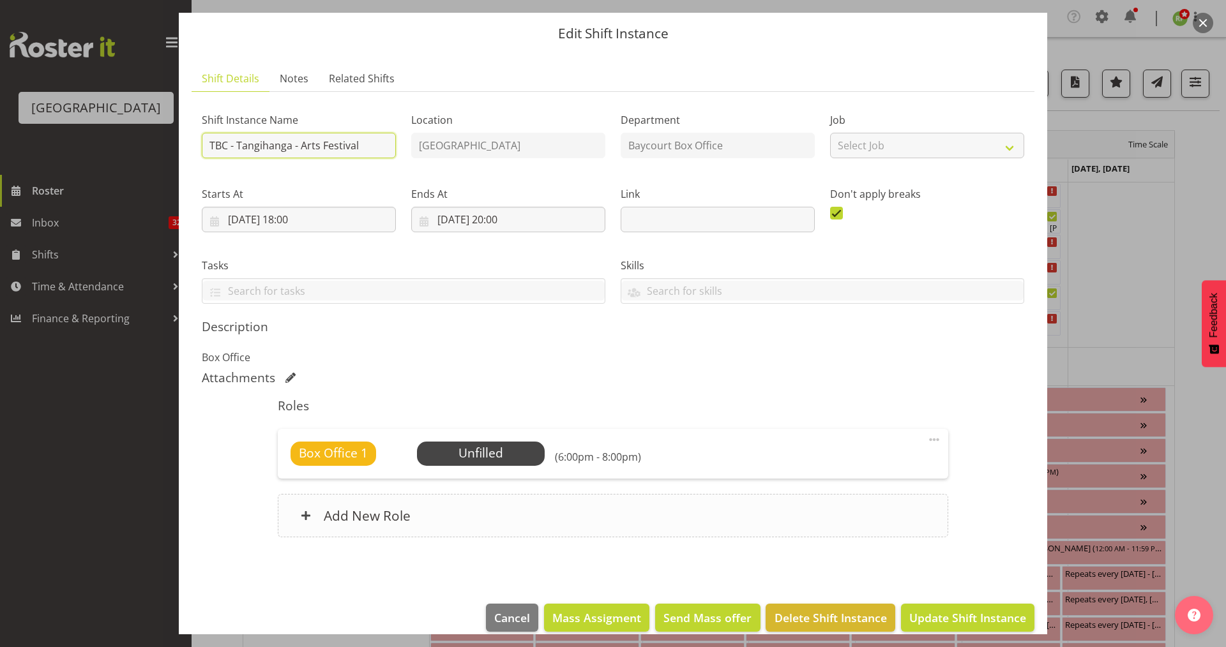
scroll to position [54, 0]
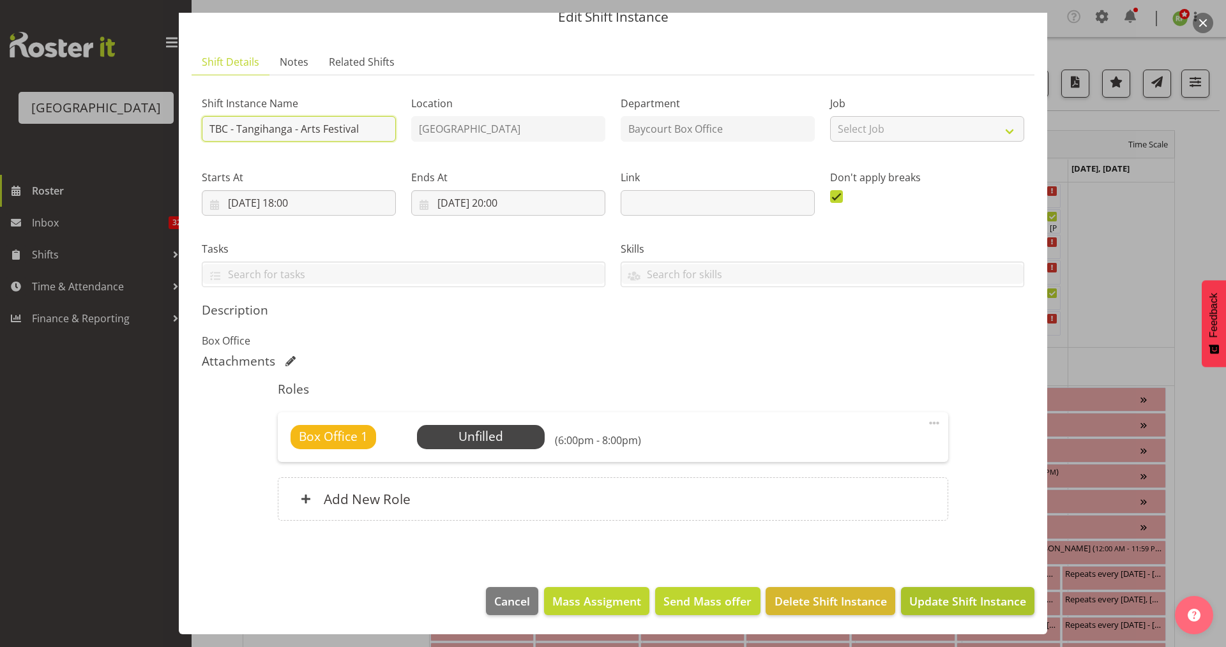
type input "TBC - Tangihanga - Arts Festival"
click at [963, 599] on span "Update Shift Instance" at bounding box center [967, 601] width 117 height 17
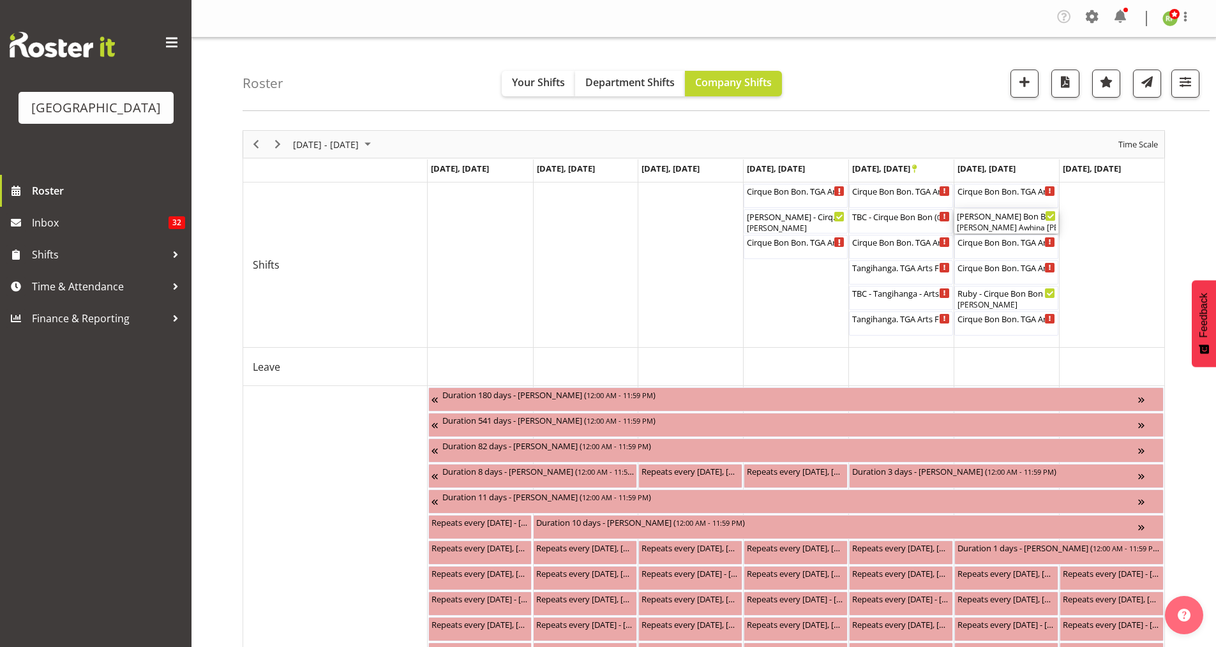
click at [995, 220] on div "Bobby-Lea - Cirque Bon Bon ( 12:30 PM - 02:30 PM )" at bounding box center [1006, 215] width 99 height 13
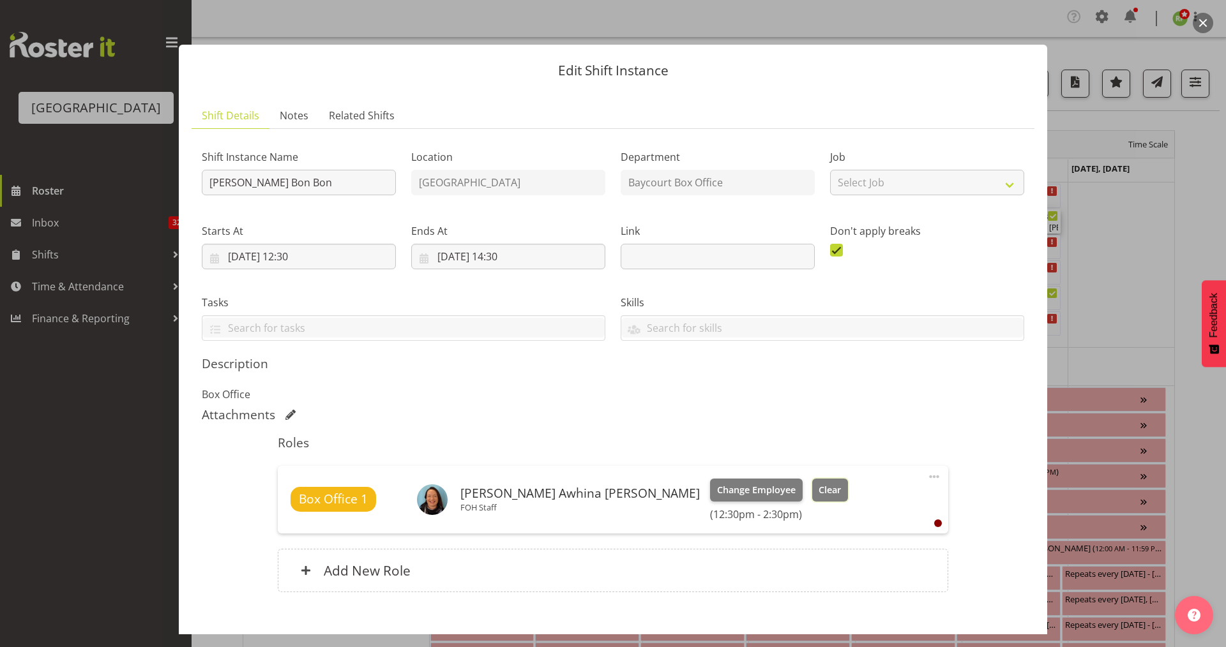
drag, startPoint x: 756, startPoint y: 485, endPoint x: 737, endPoint y: 478, distance: 21.0
click at [812, 485] on button "Clear" at bounding box center [830, 490] width 36 height 23
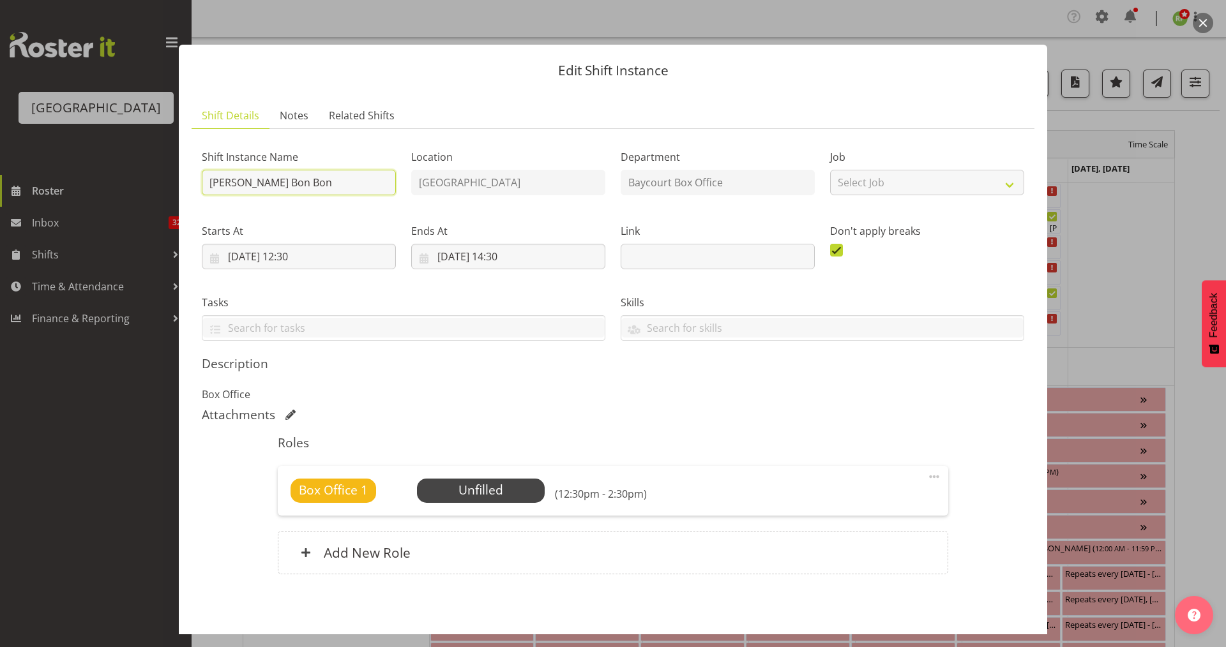
drag, startPoint x: 258, startPoint y: 187, endPoint x: 200, endPoint y: 192, distance: 58.3
click at [200, 192] on div "Shift Instance Name Bobby-Lea - Cirque Bon Bon" at bounding box center [298, 169] width 209 height 74
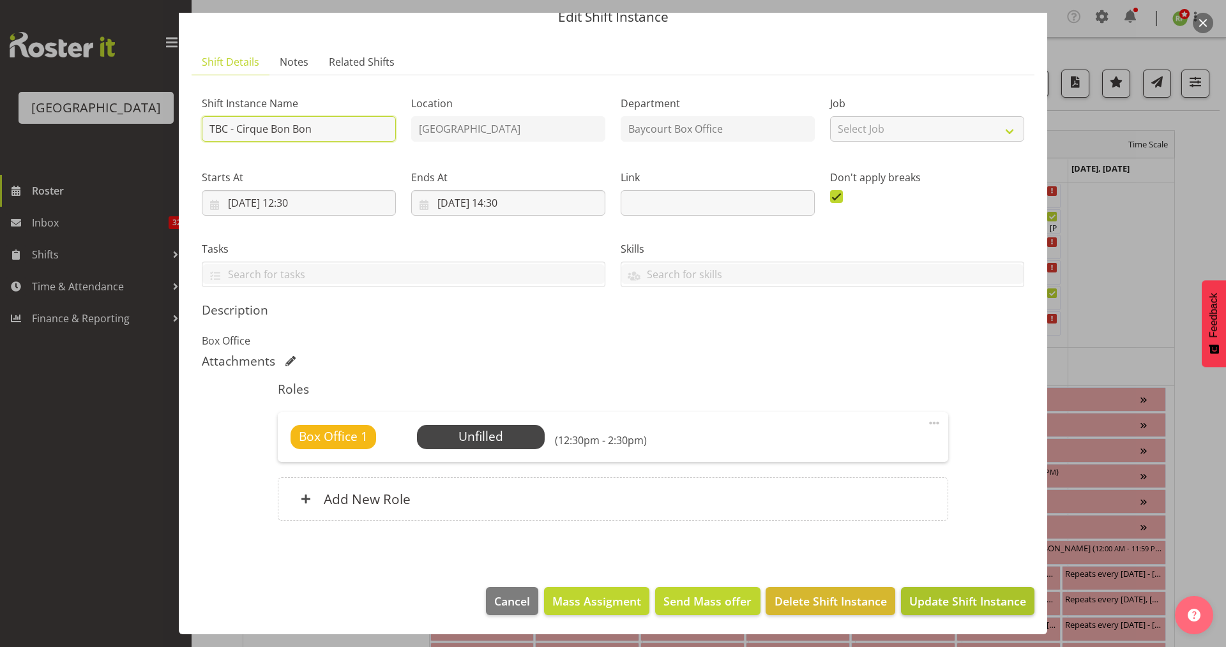
type input "TBC - Cirque Bon Bon"
click at [957, 601] on span "Update Shift Instance" at bounding box center [967, 601] width 117 height 17
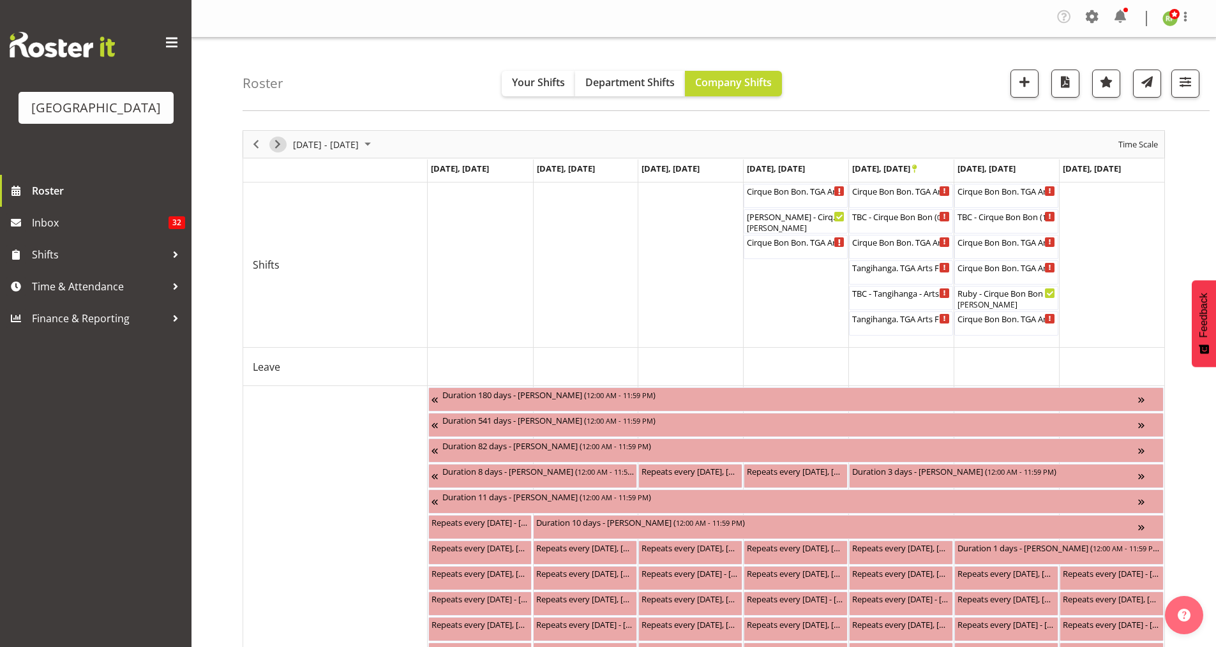
click at [277, 142] on span "Next" at bounding box center [277, 145] width 15 height 16
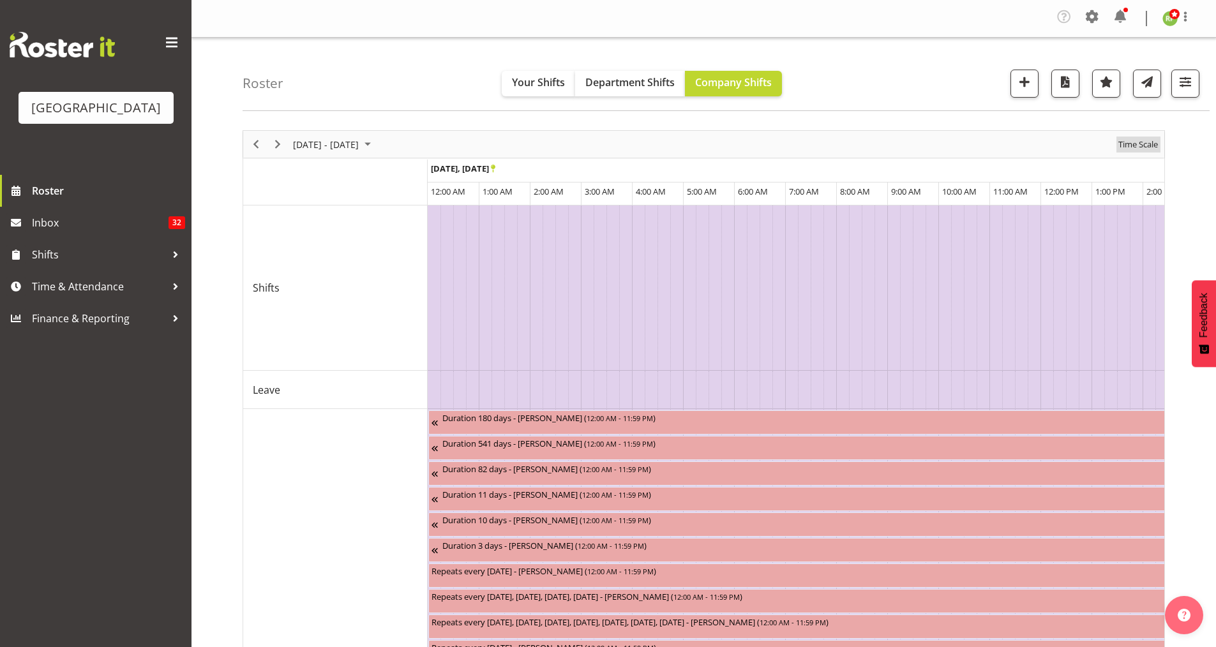
click at [1150, 139] on span "Time Scale" at bounding box center [1138, 145] width 42 height 16
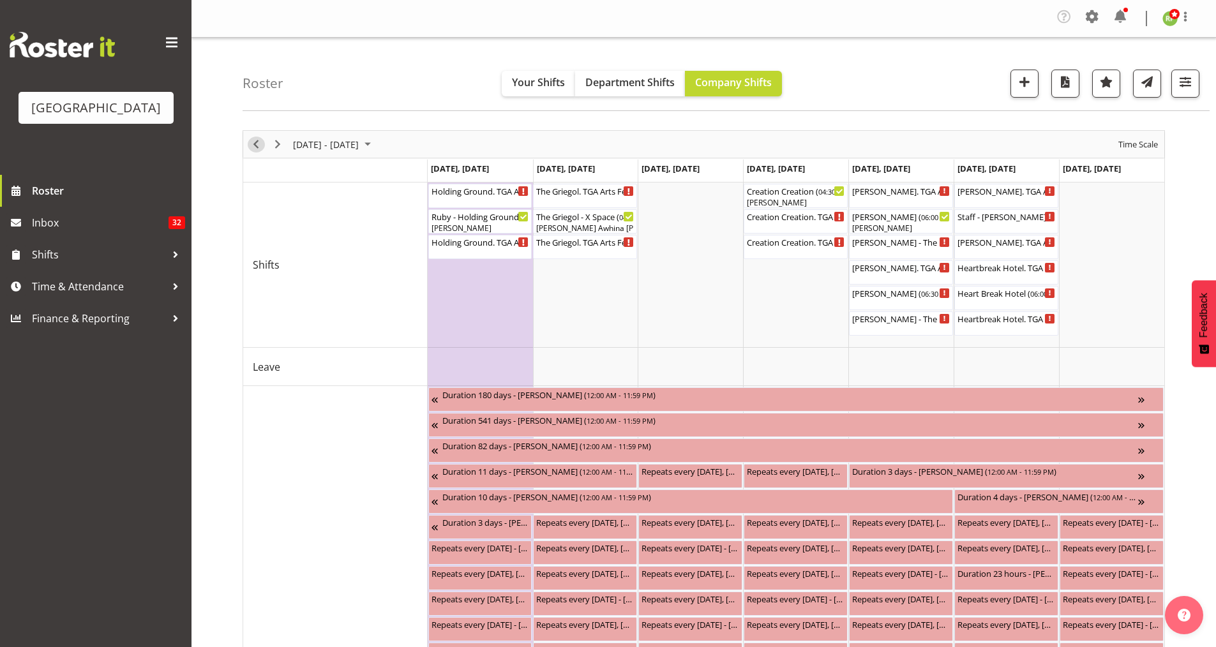
click at [251, 146] on span "Previous" at bounding box center [255, 145] width 15 height 16
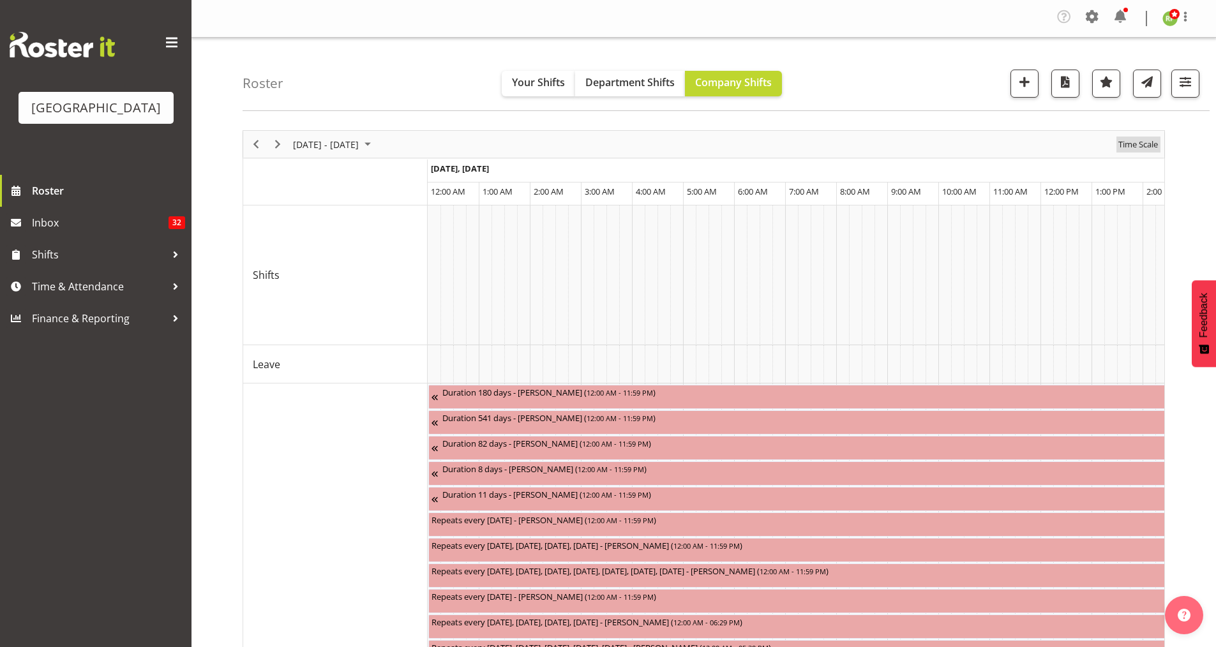
click at [1151, 142] on span "Time Scale" at bounding box center [1138, 145] width 42 height 16
